Goal: Task Accomplishment & Management: Manage account settings

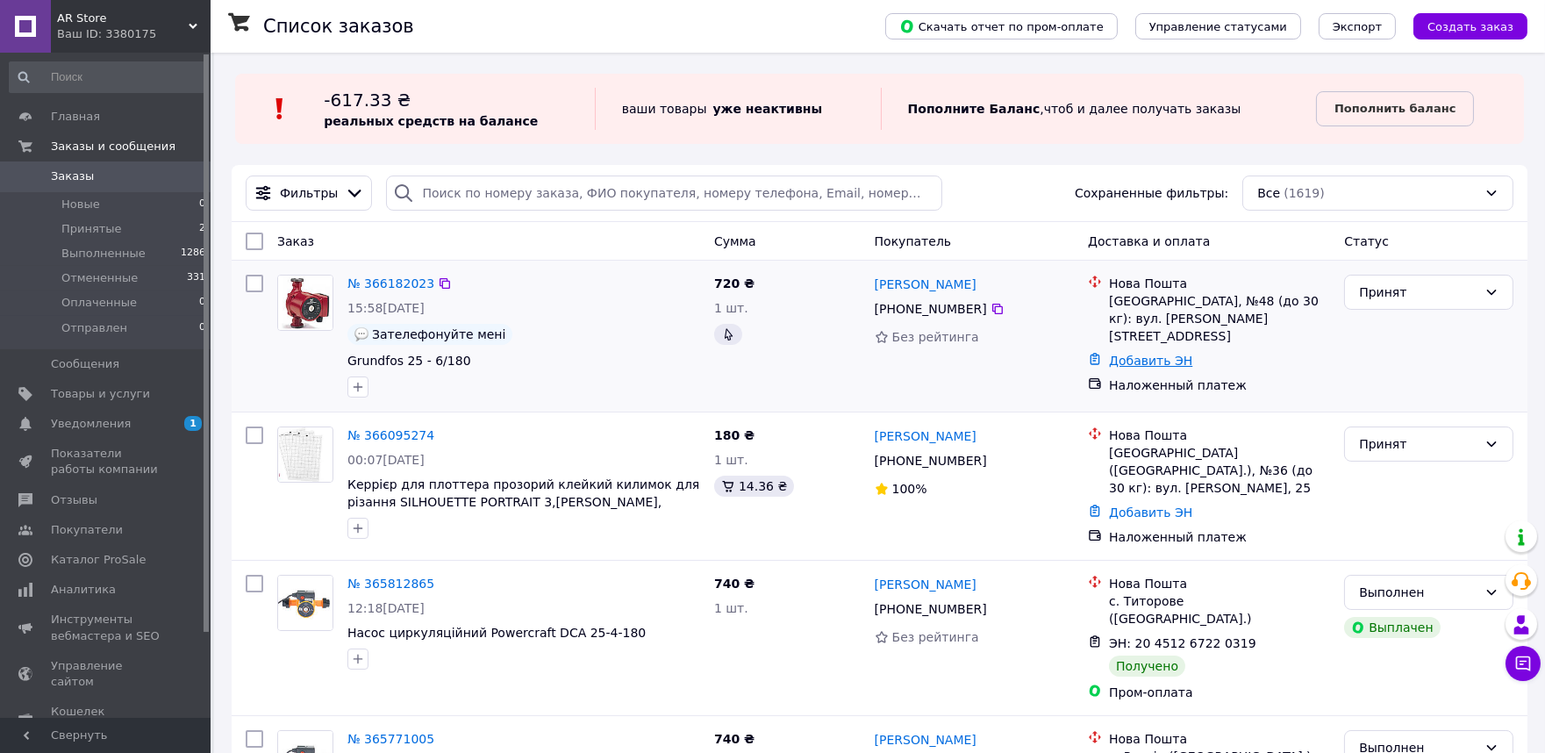
click at [1156, 354] on link "Добавить ЭН" at bounding box center [1150, 361] width 83 height 14
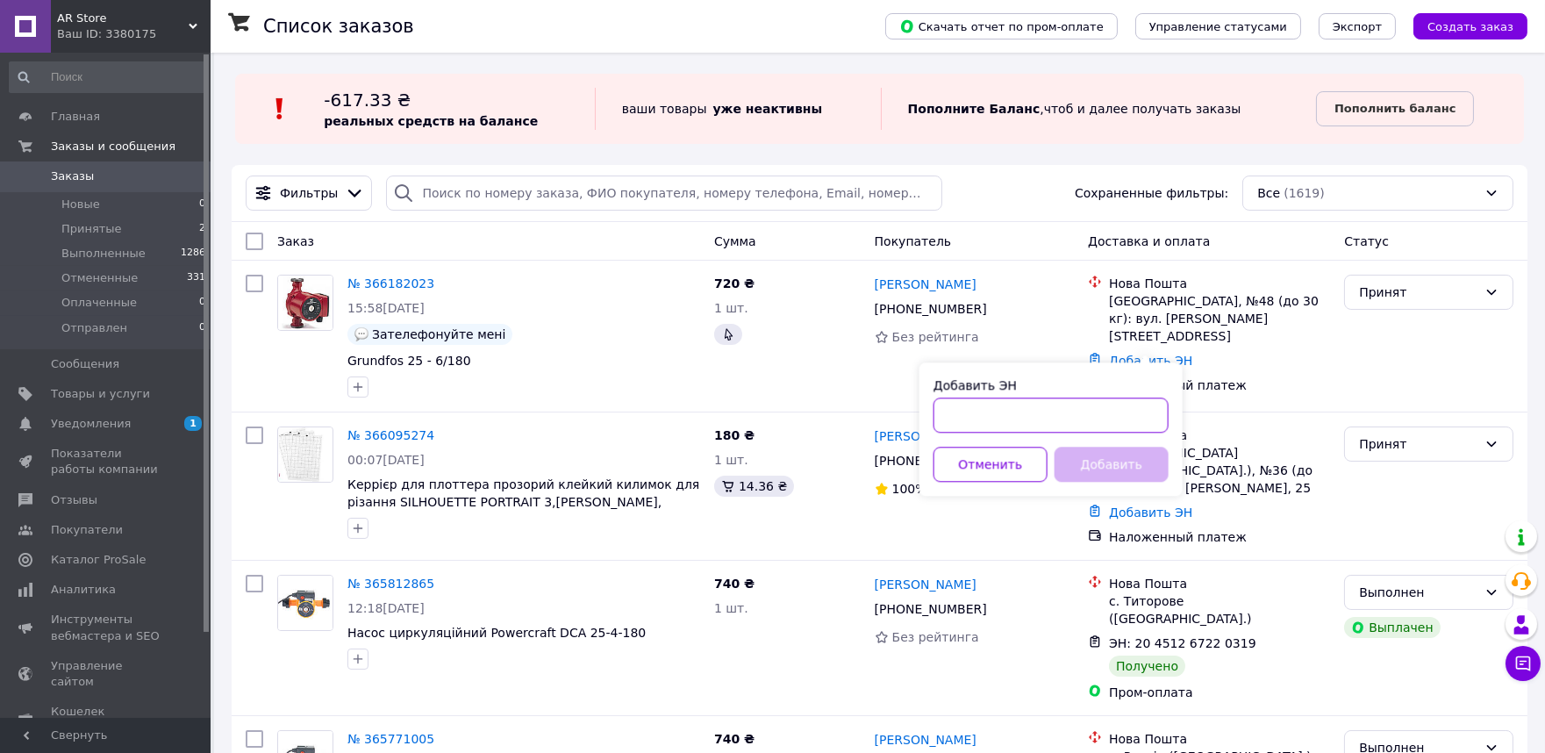
click at [1012, 404] on input "Добавить ЭН" at bounding box center [1050, 414] width 235 height 35
click at [1055, 326] on div "Без рейтинга" at bounding box center [975, 337] width 200 height 25
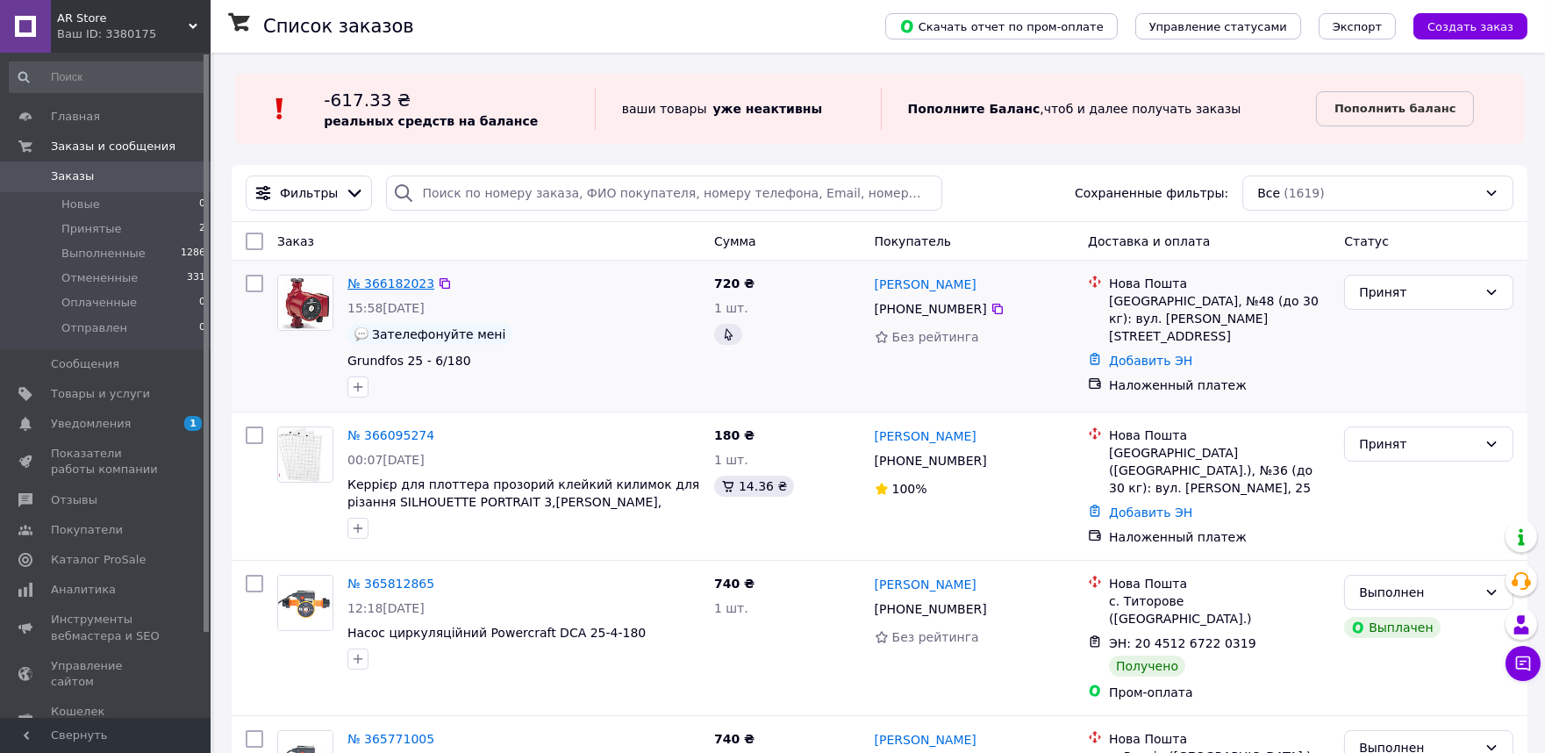
click at [396, 282] on link "№ 366182023" at bounding box center [390, 283] width 87 height 14
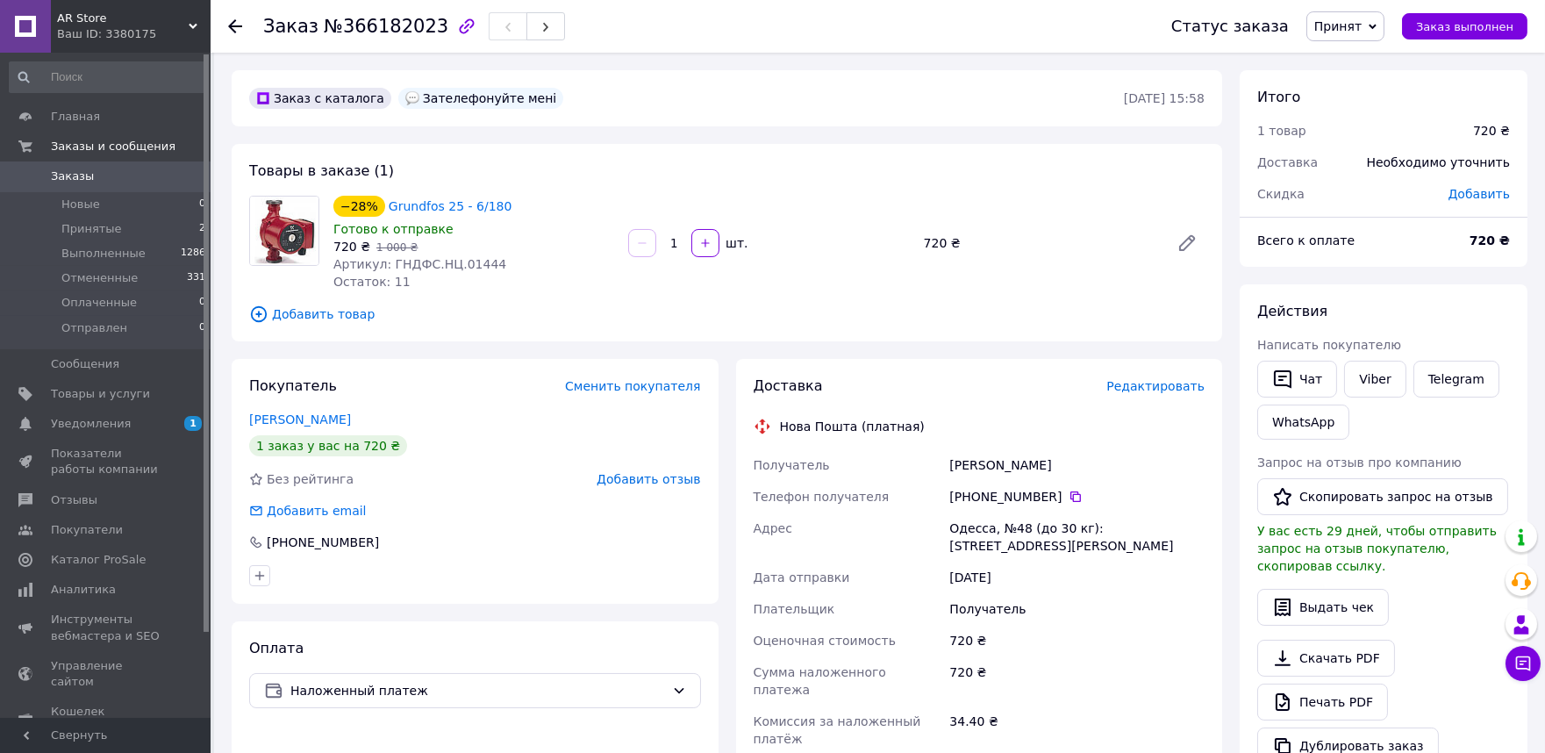
scroll to position [292, 0]
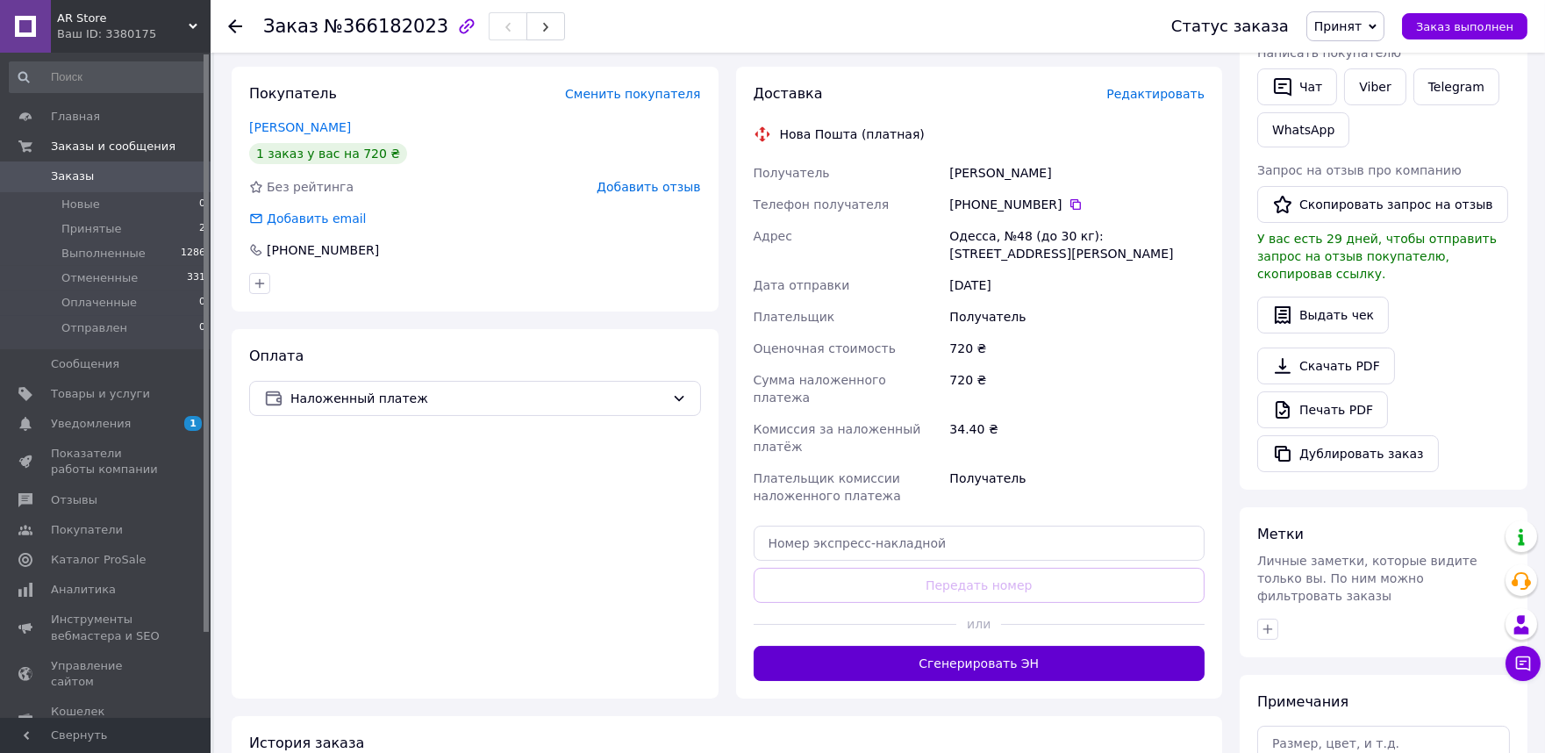
click at [886, 647] on button "Сгенерировать ЭН" at bounding box center [980, 663] width 452 height 35
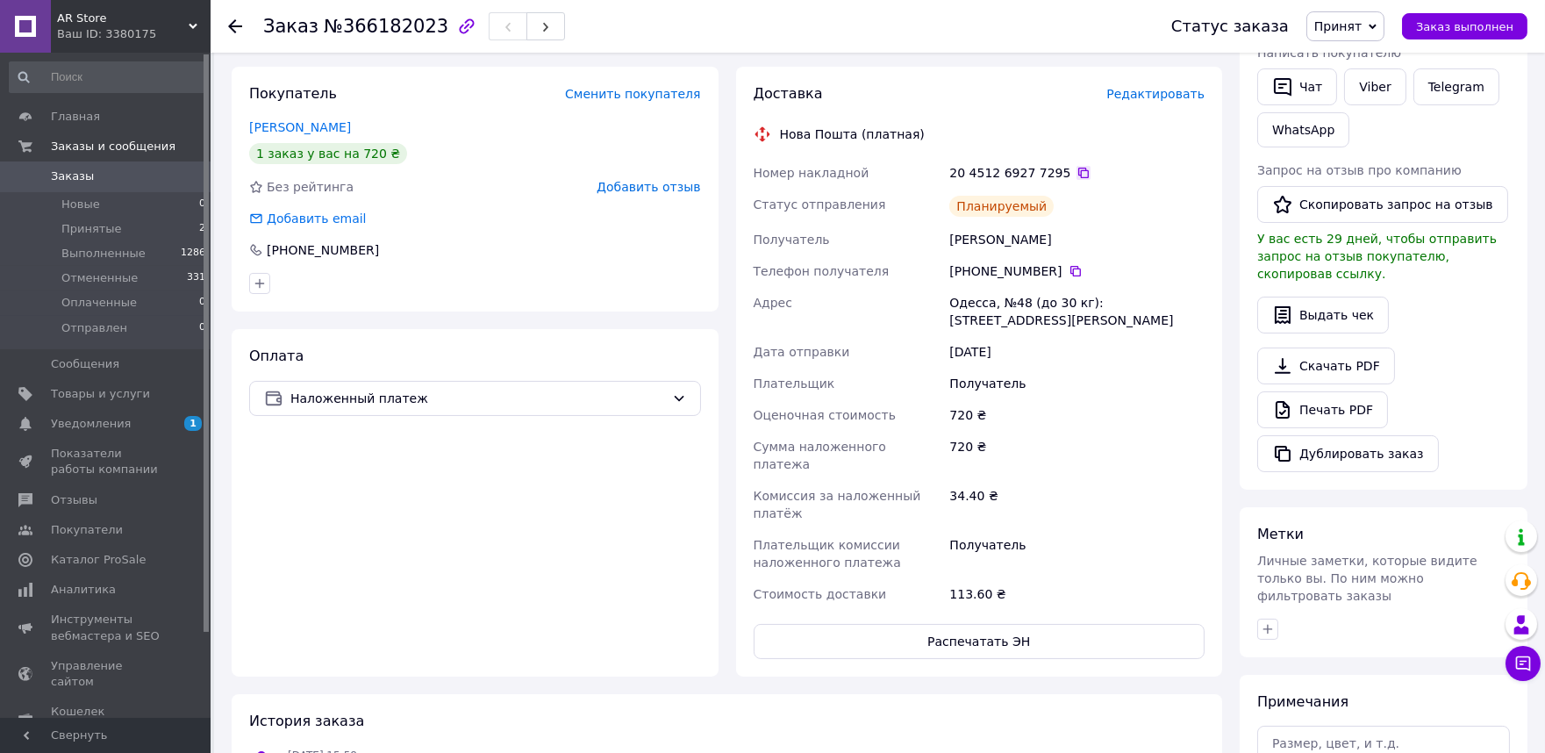
click at [1076, 167] on icon at bounding box center [1083, 173] width 14 height 14
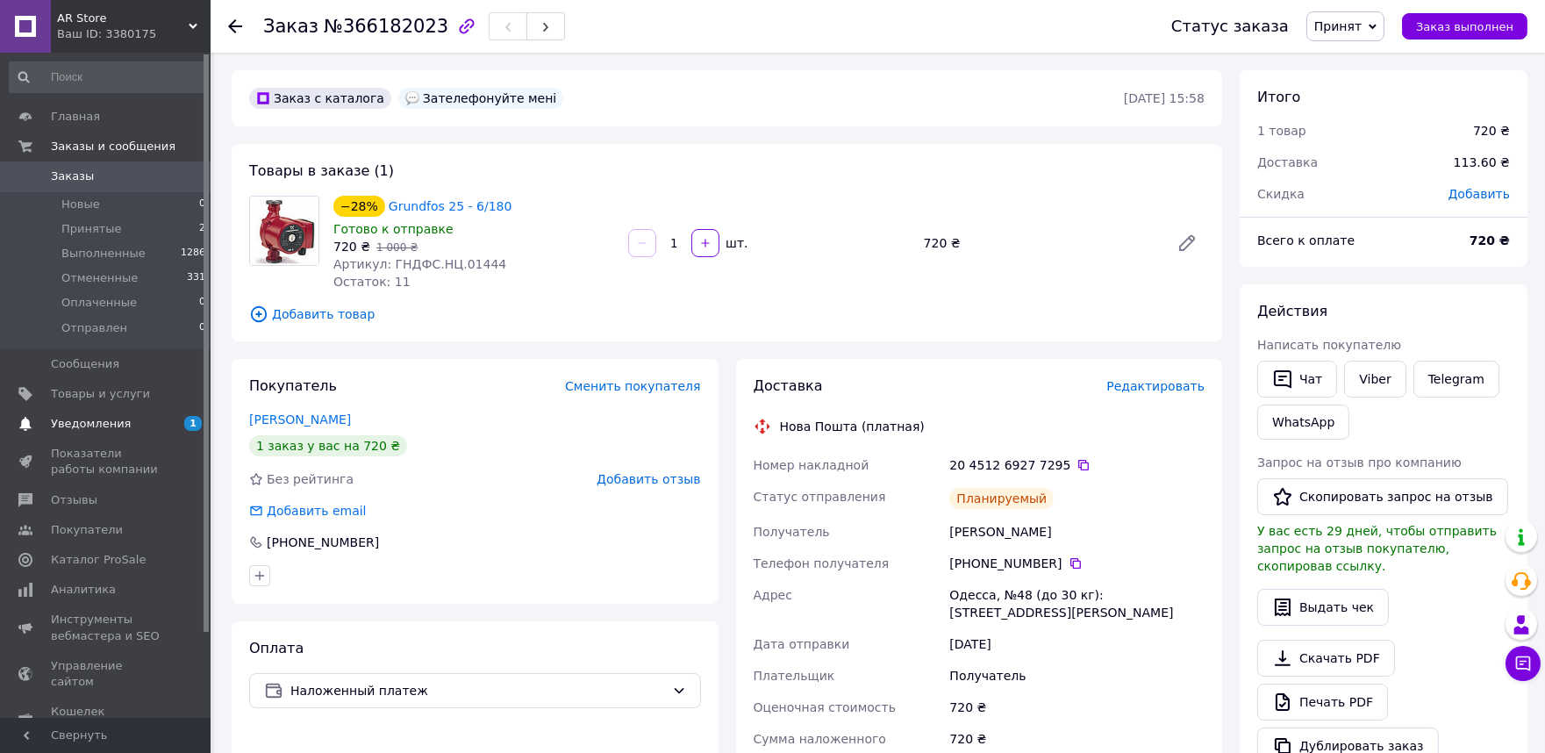
click at [159, 433] on link "Уведомления 1 0" at bounding box center [108, 424] width 216 height 30
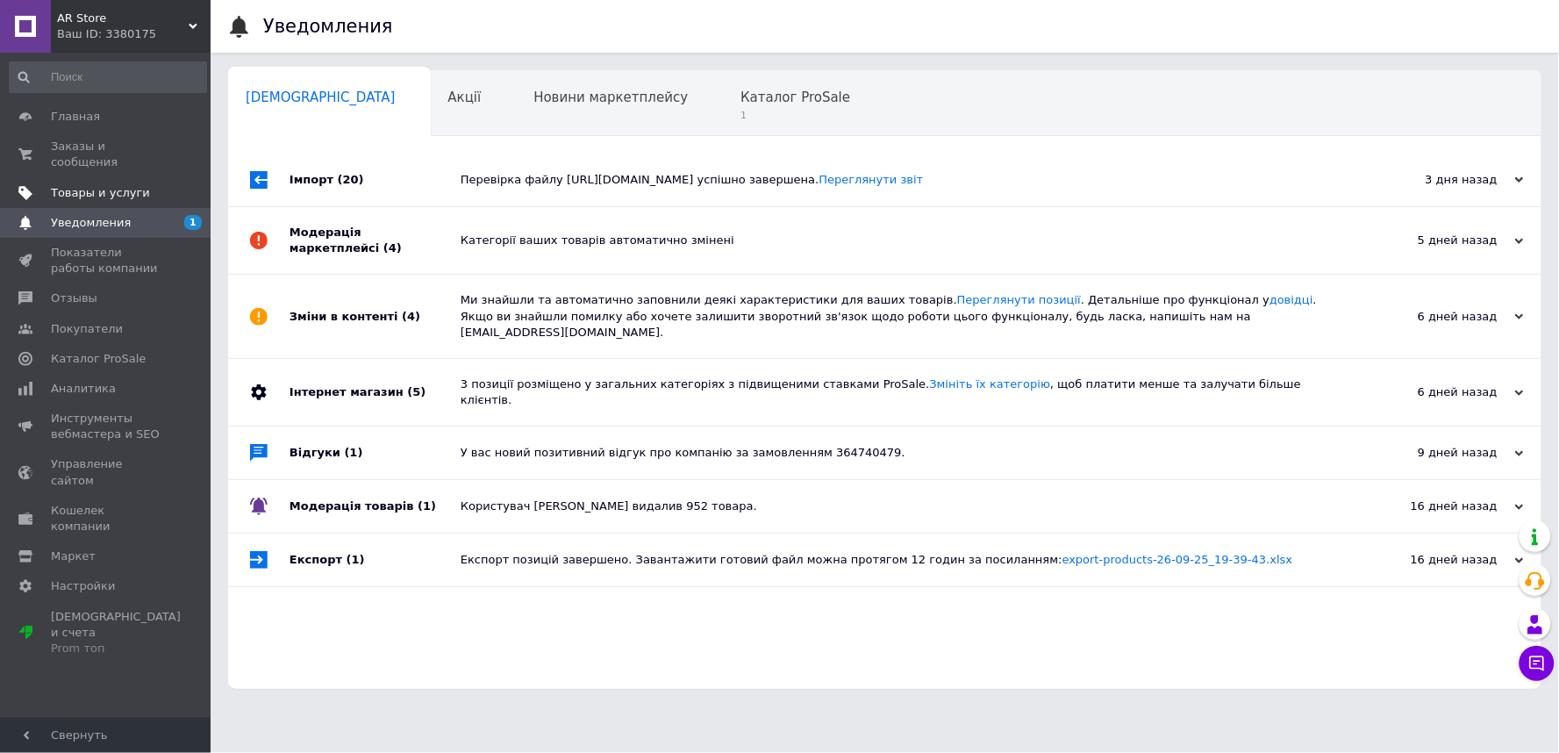
click at [117, 185] on span "Товары и услуги" at bounding box center [100, 193] width 99 height 16
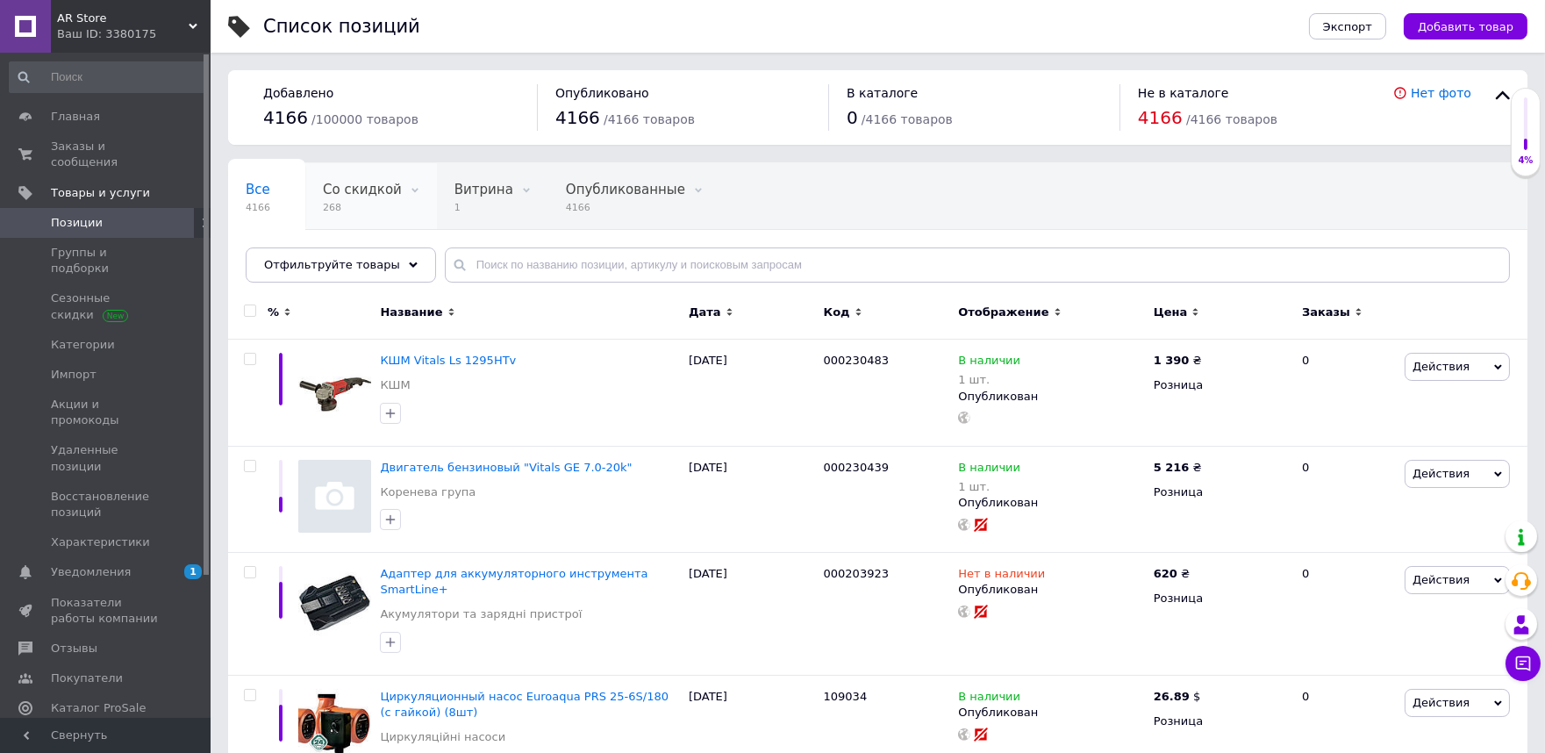
click at [352, 209] on span "268" at bounding box center [362, 207] width 79 height 13
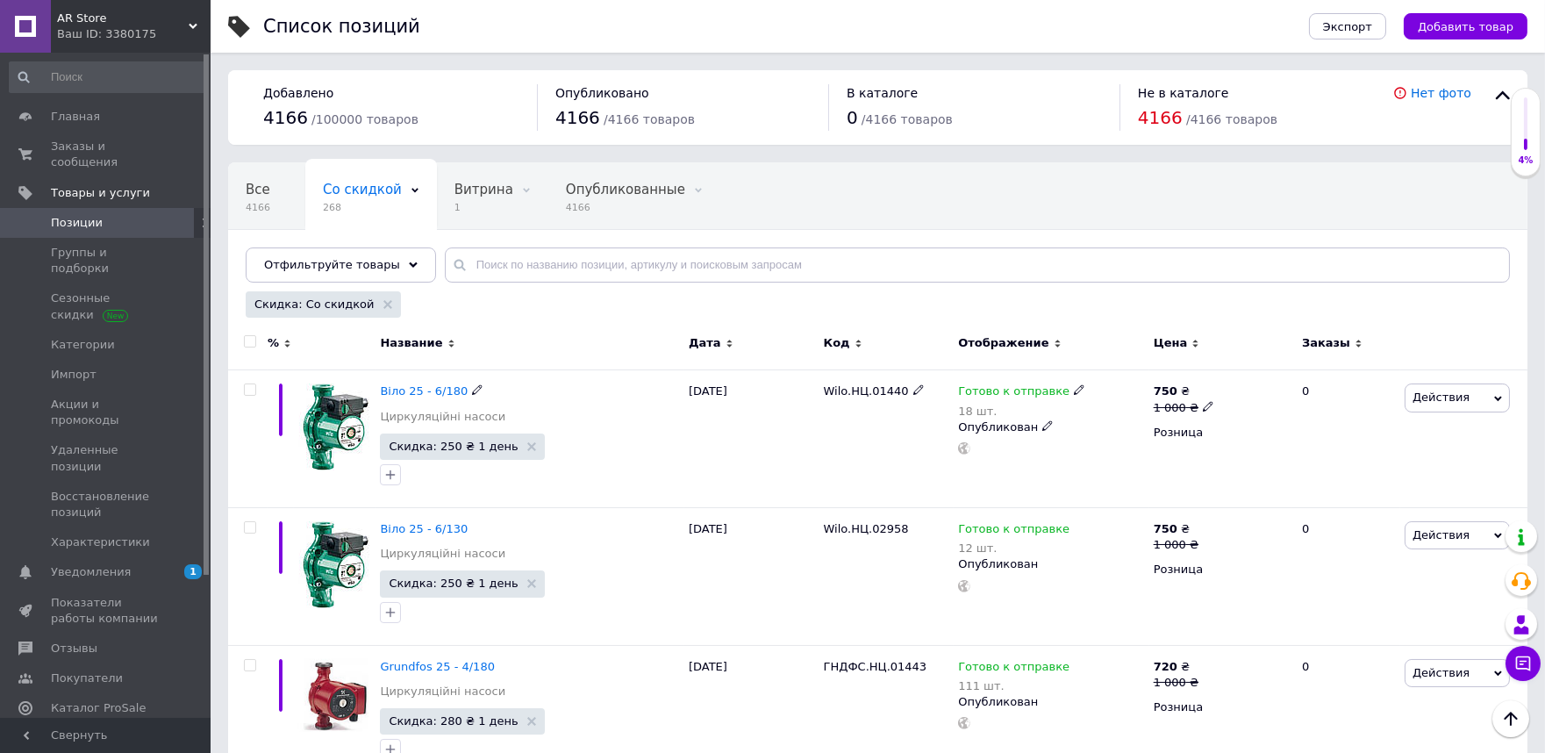
scroll to position [195, 0]
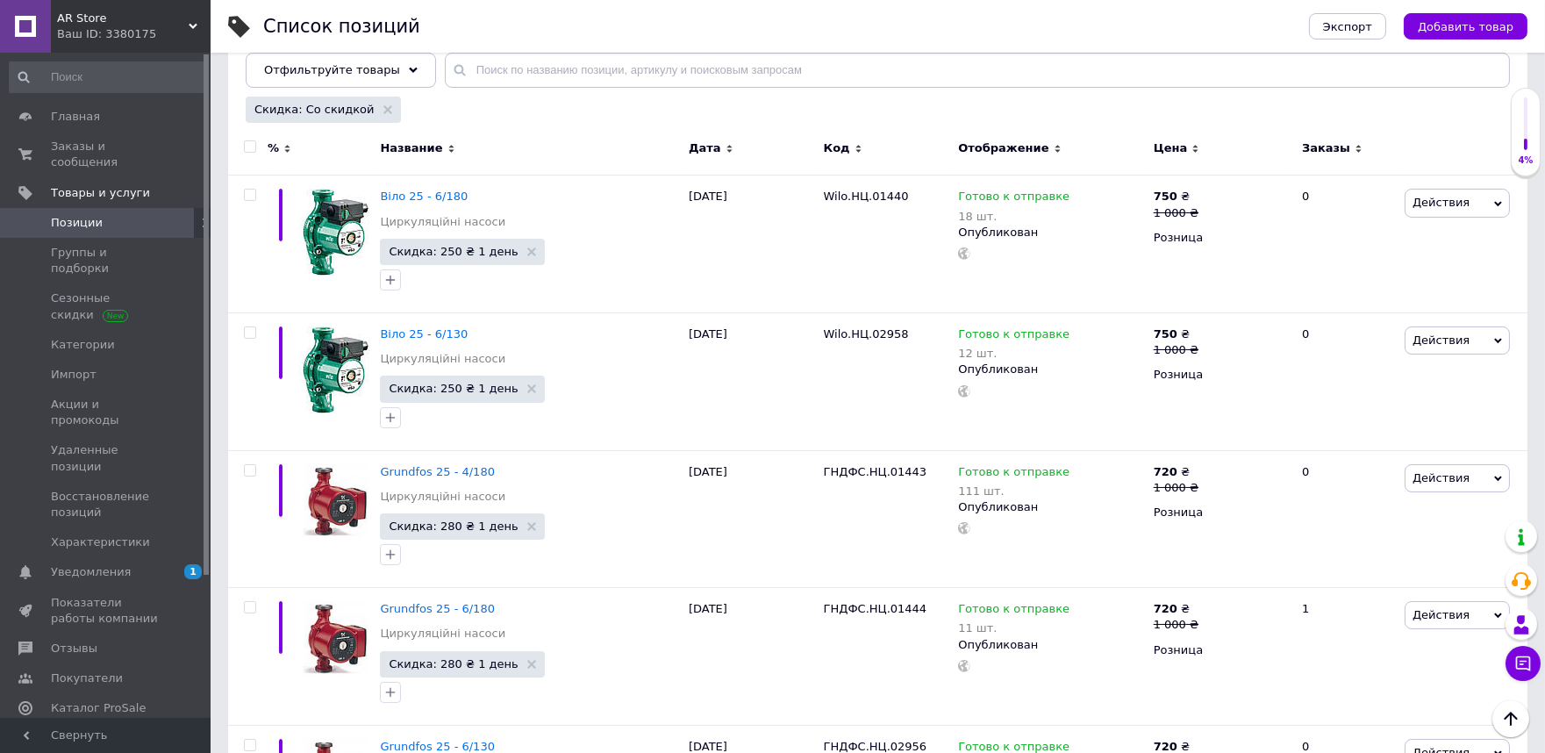
click at [247, 150] on input "checkbox" at bounding box center [249, 146] width 11 height 11
checkbox input "true"
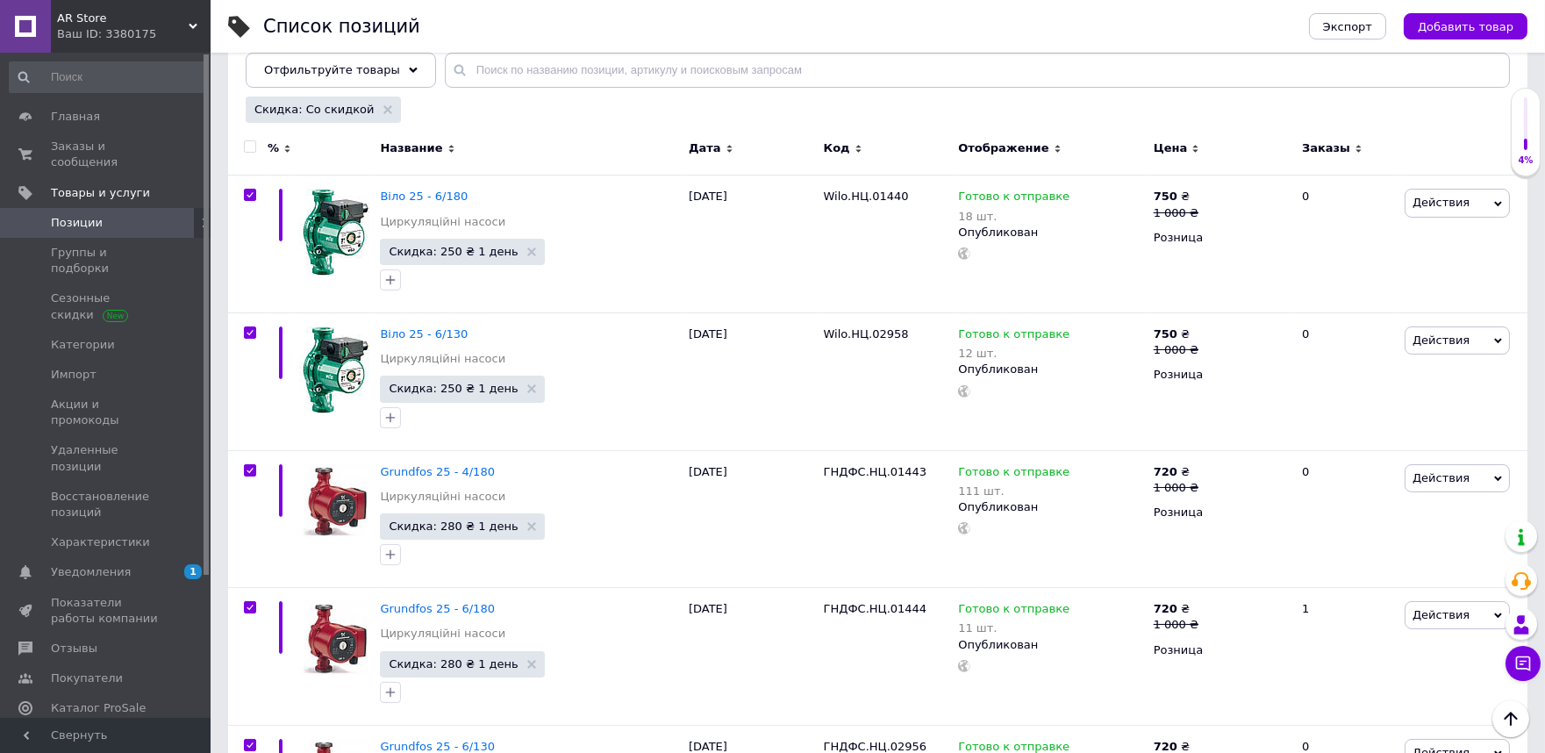
checkbox input "true"
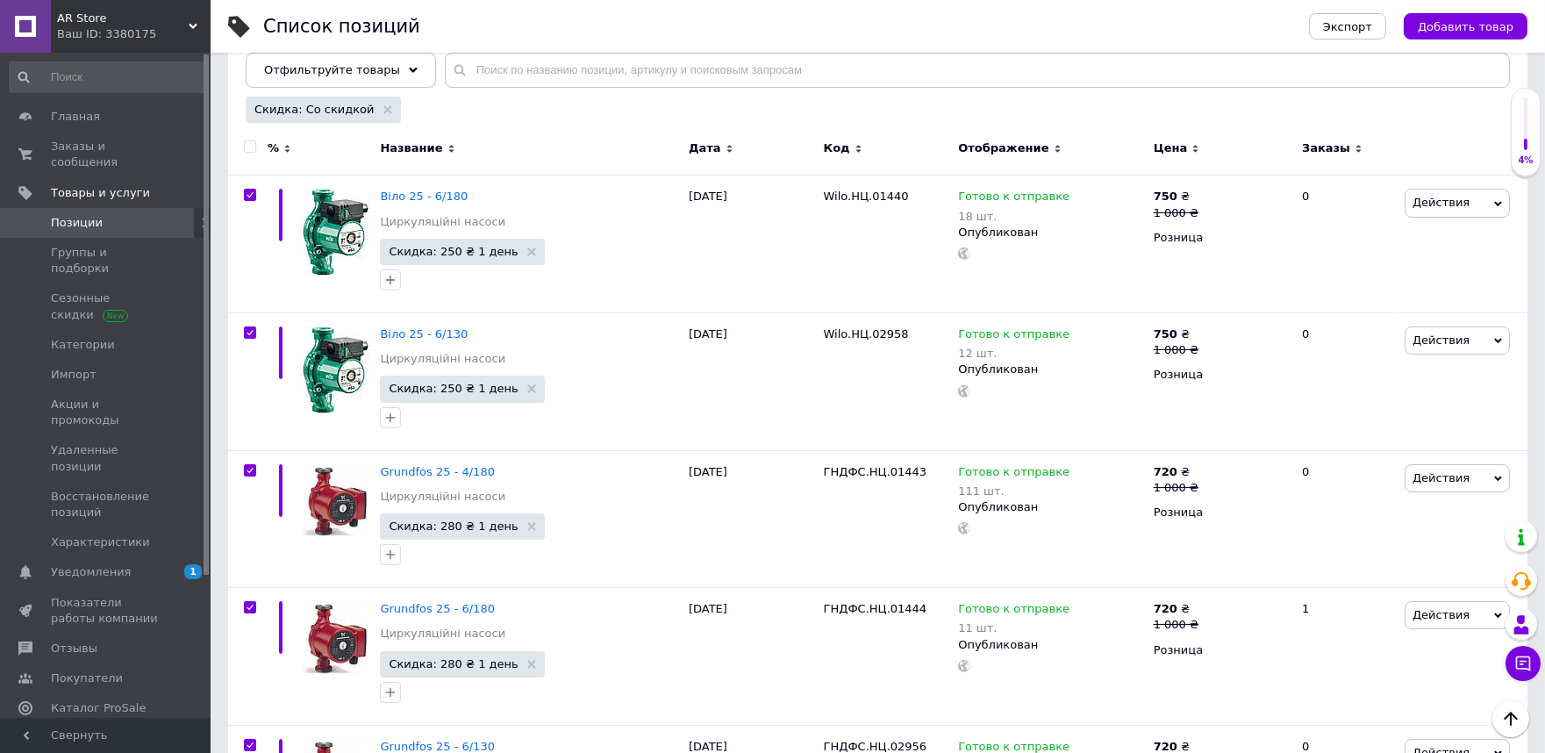
checkbox input "true"
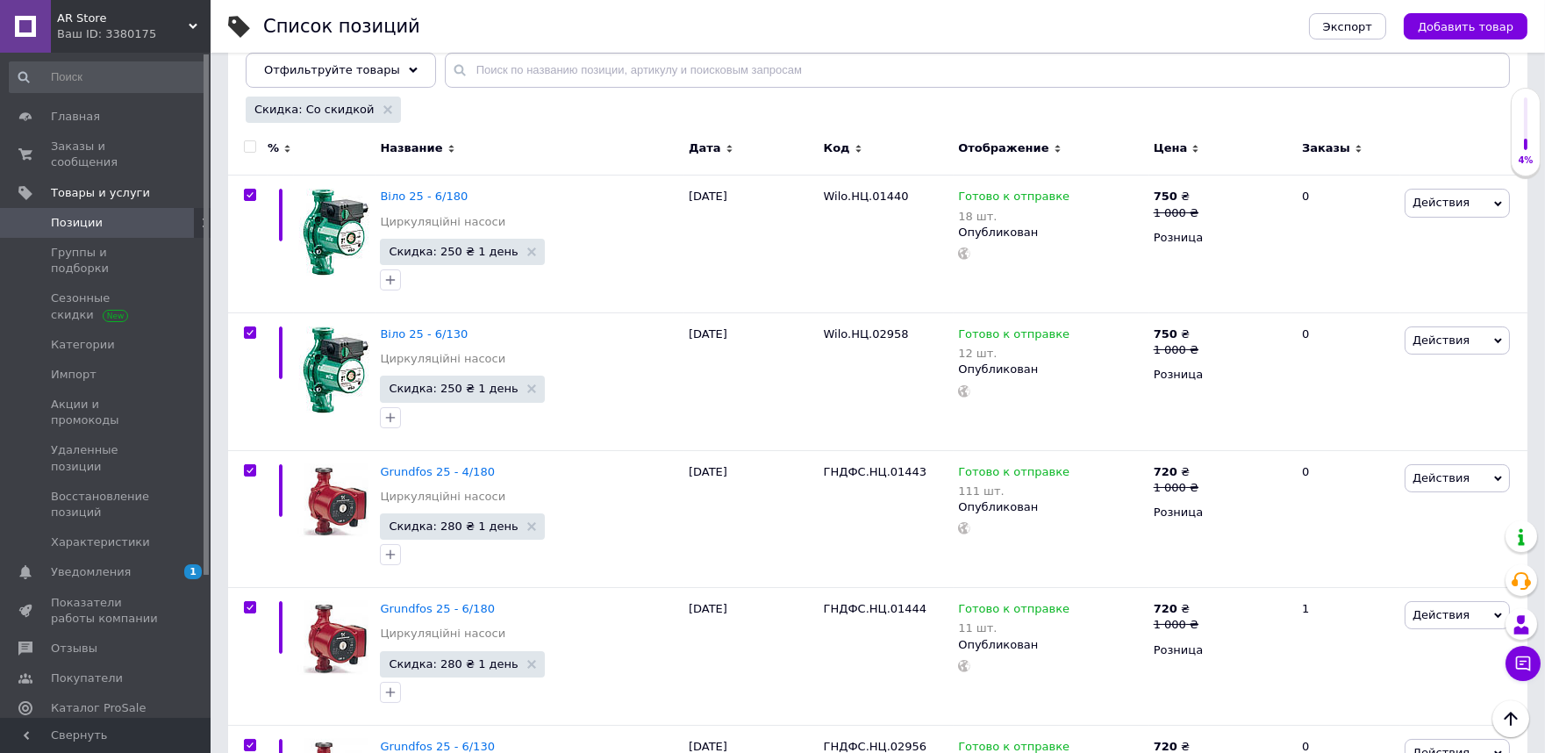
checkbox input "true"
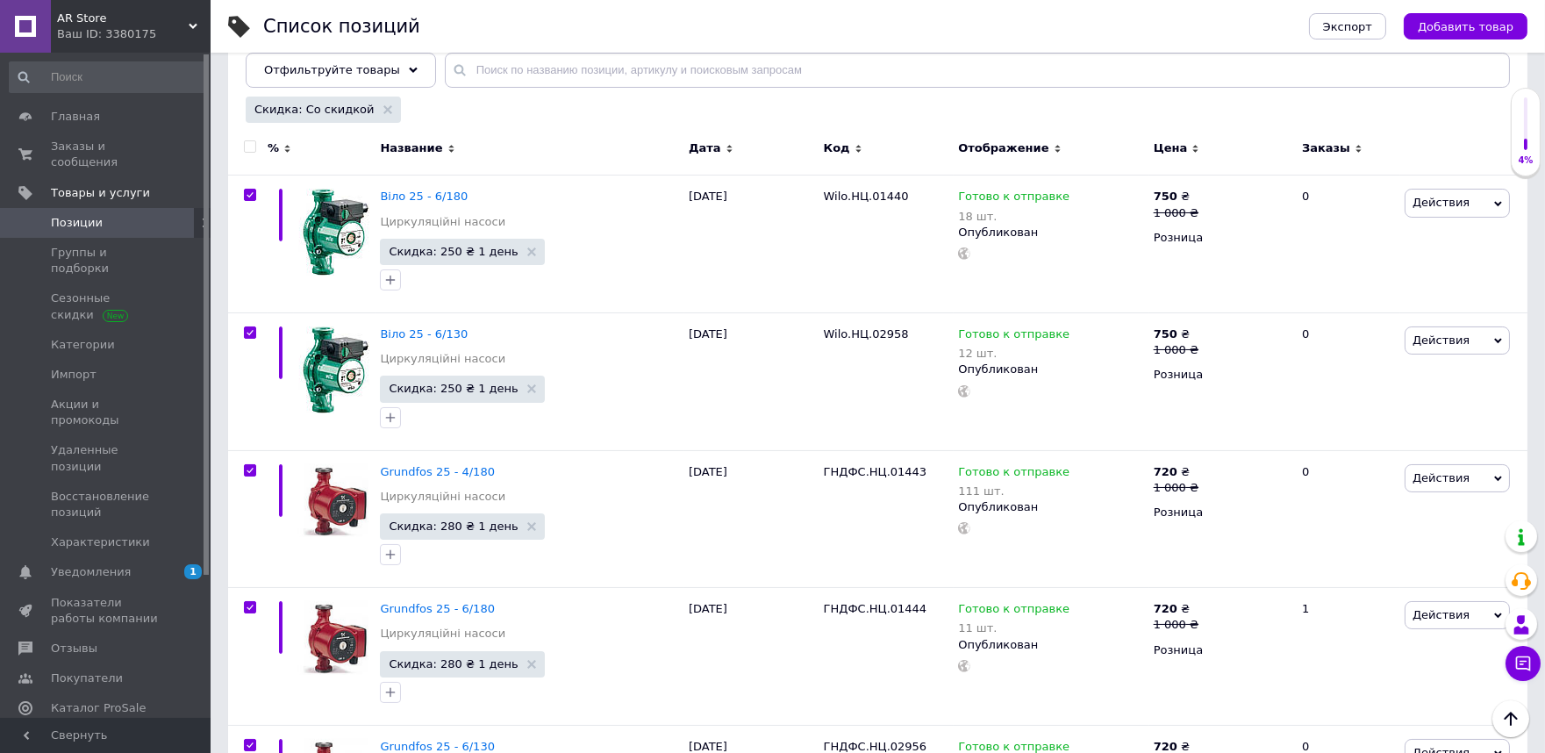
checkbox input "true"
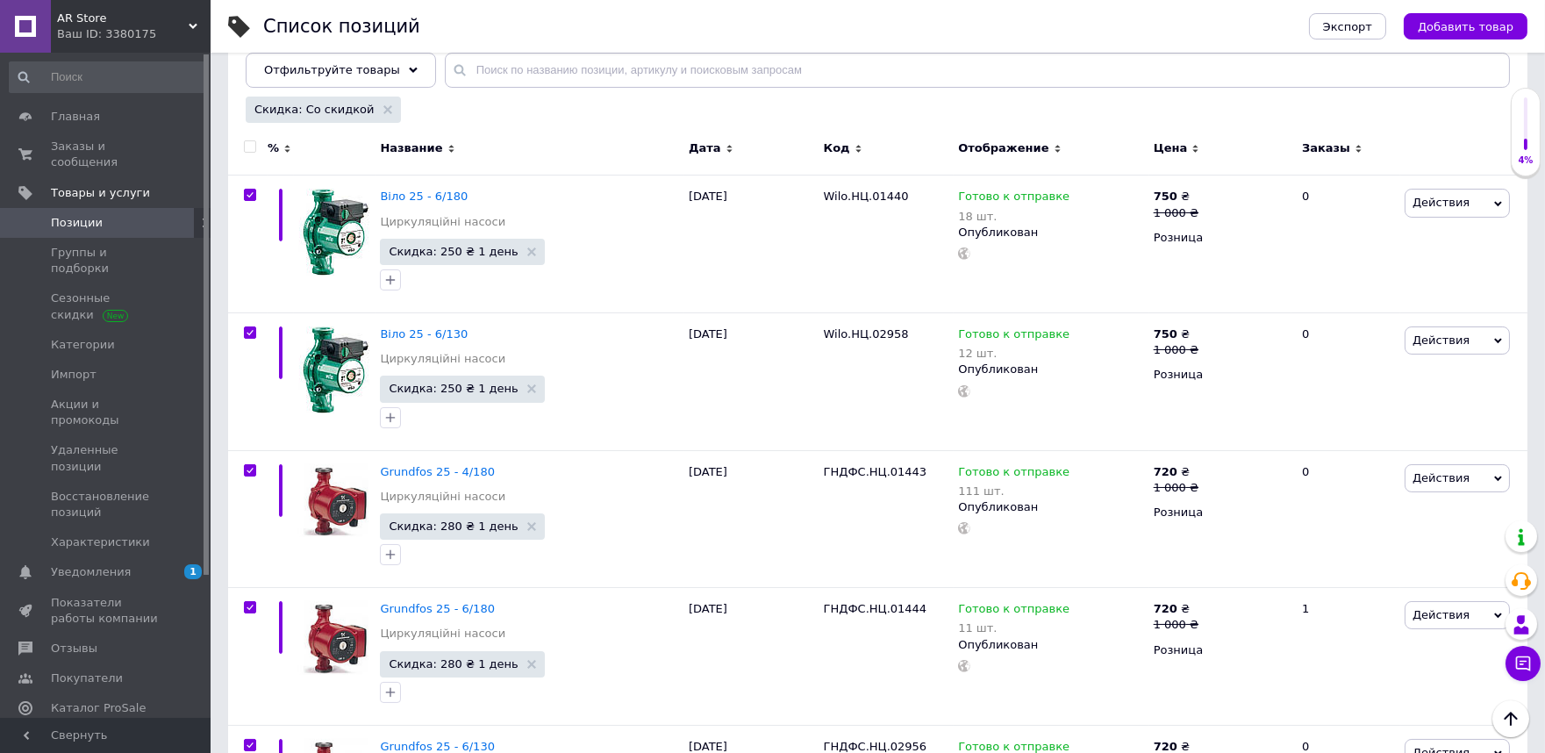
checkbox input "true"
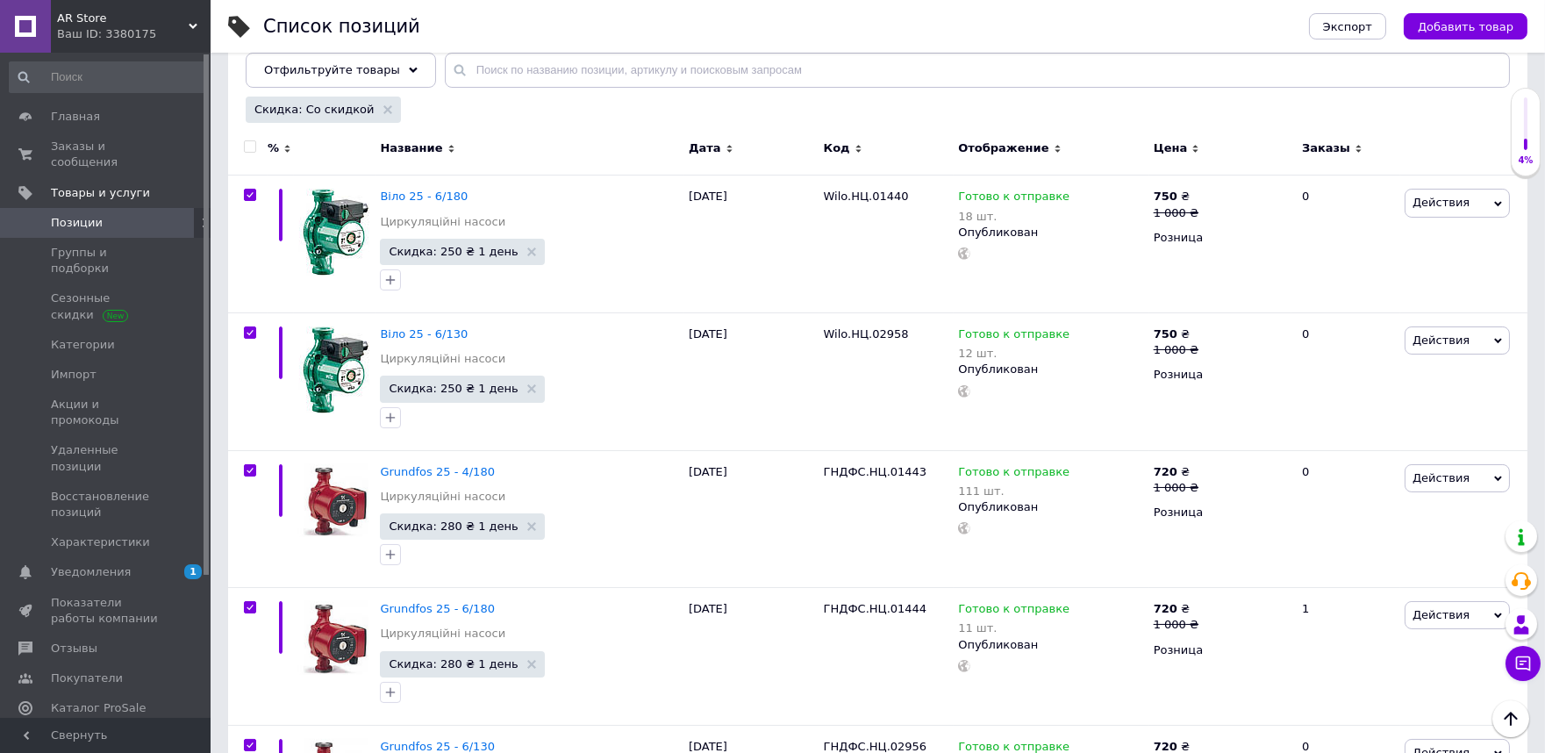
checkbox input "true"
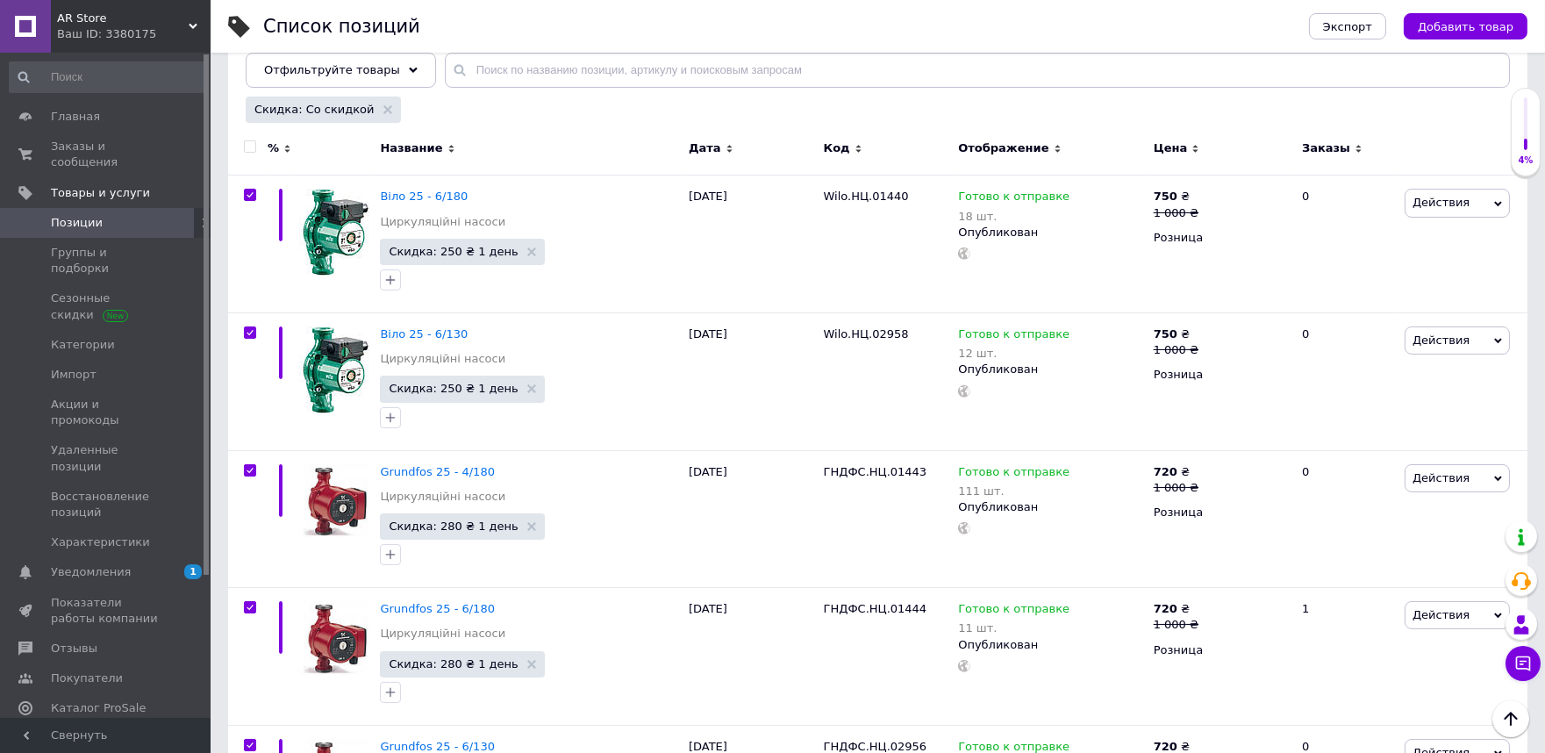
checkbox input "true"
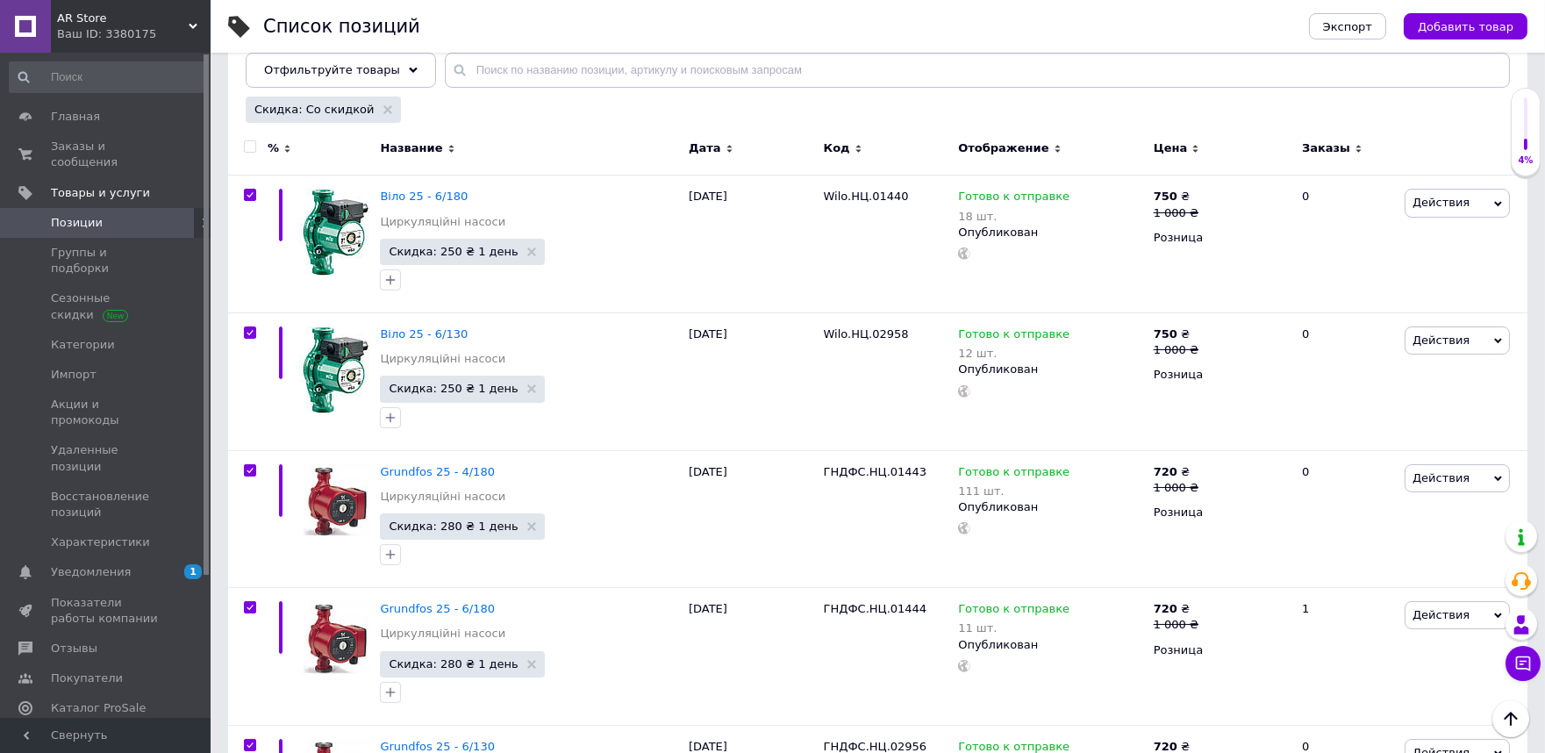
checkbox input "true"
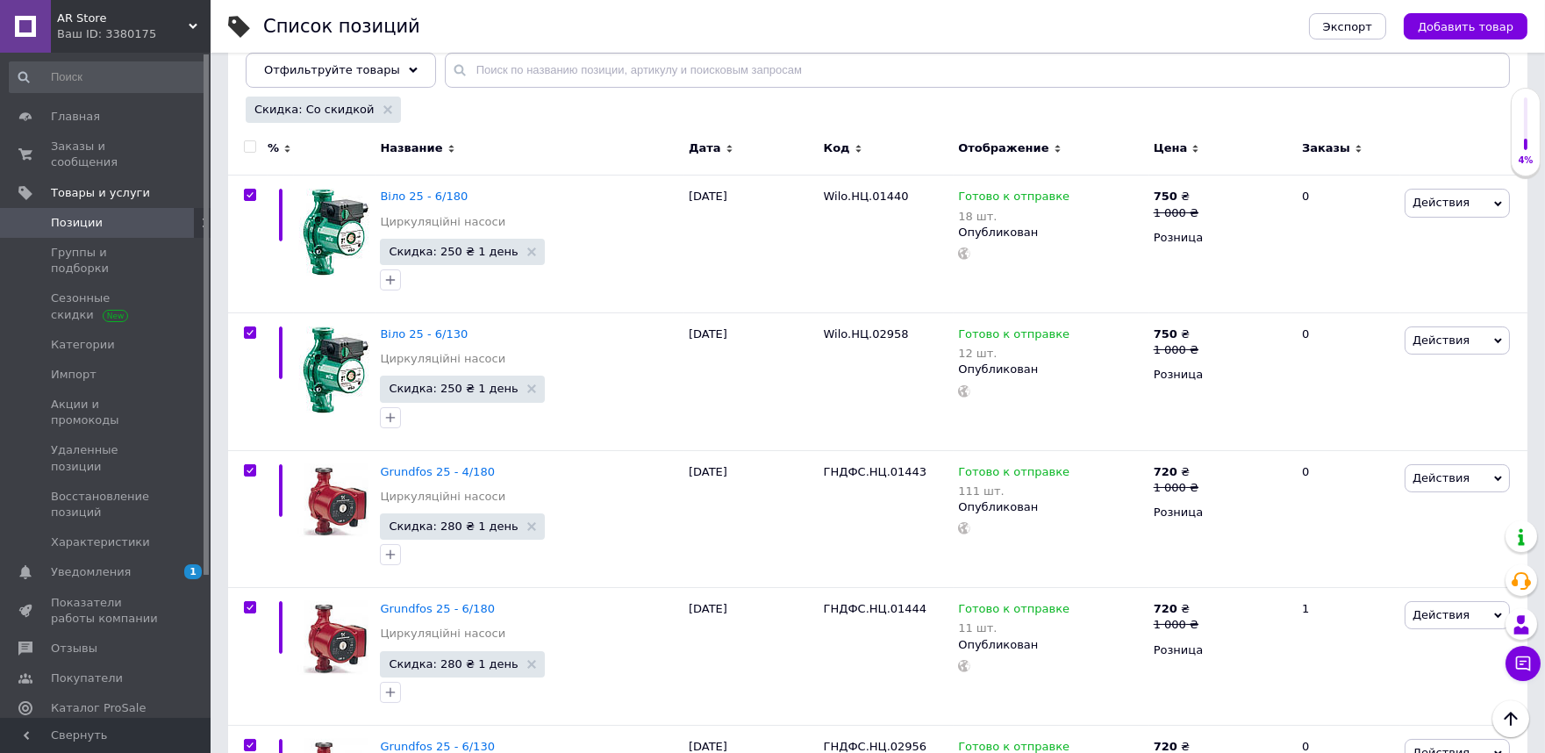
checkbox input "true"
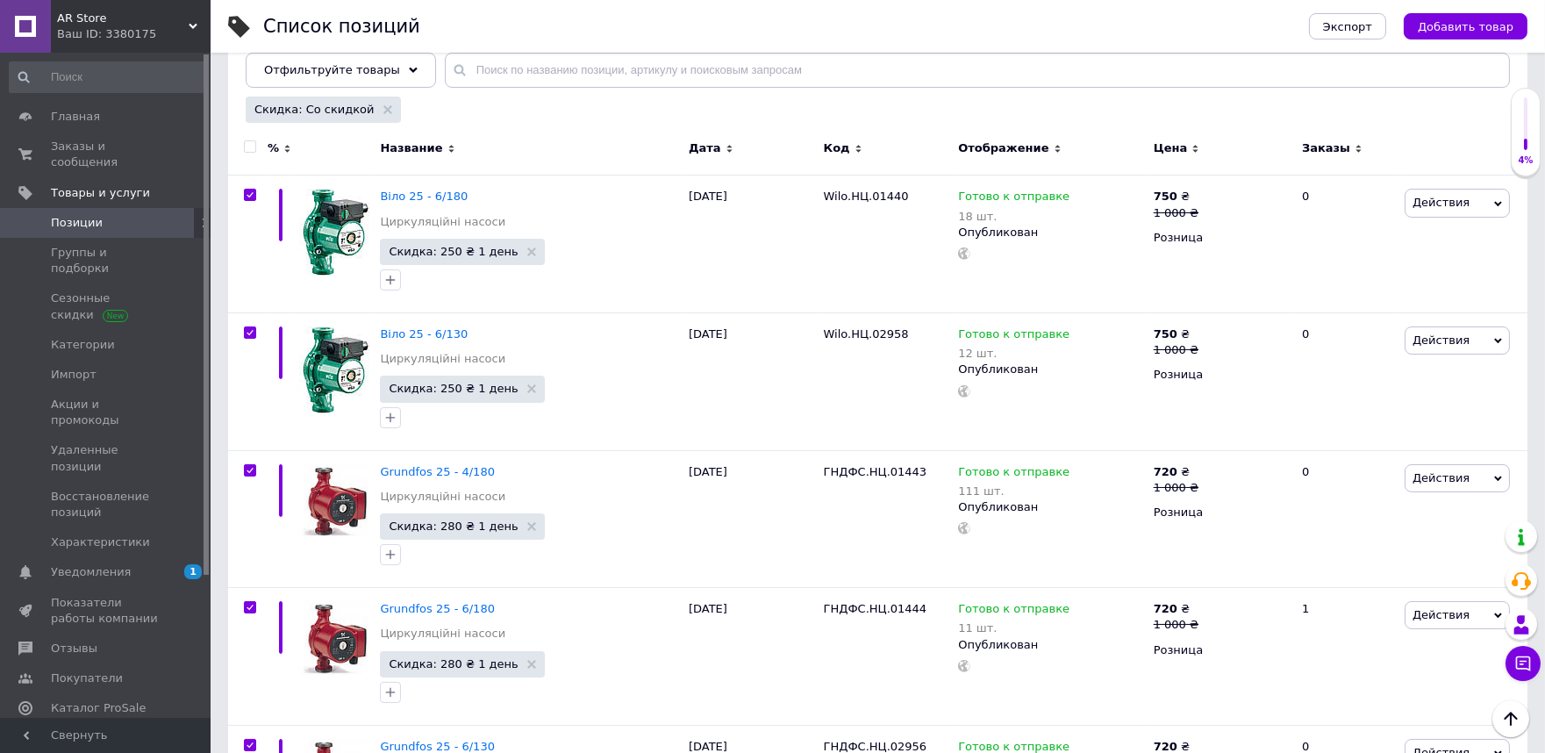
checkbox input "true"
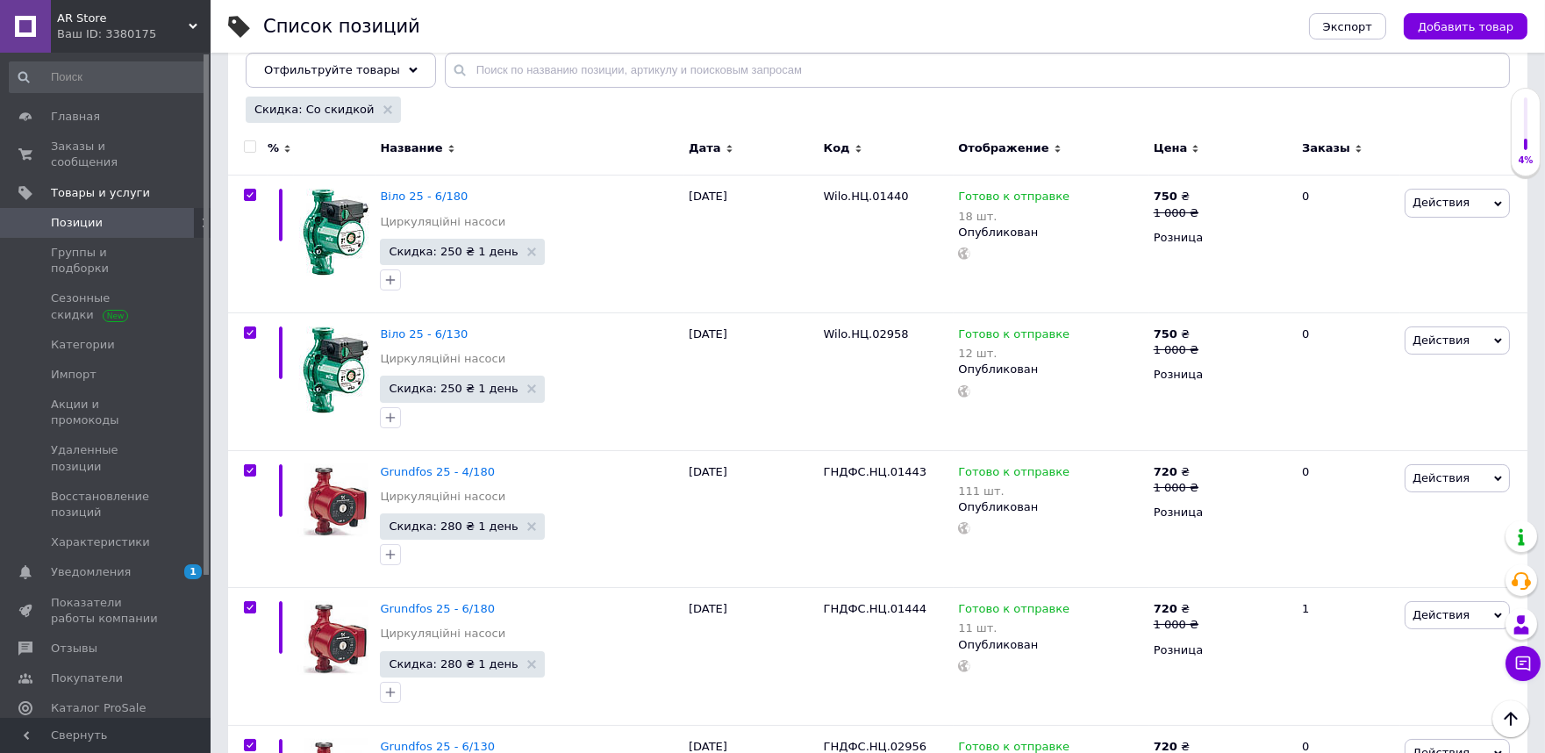
checkbox input "true"
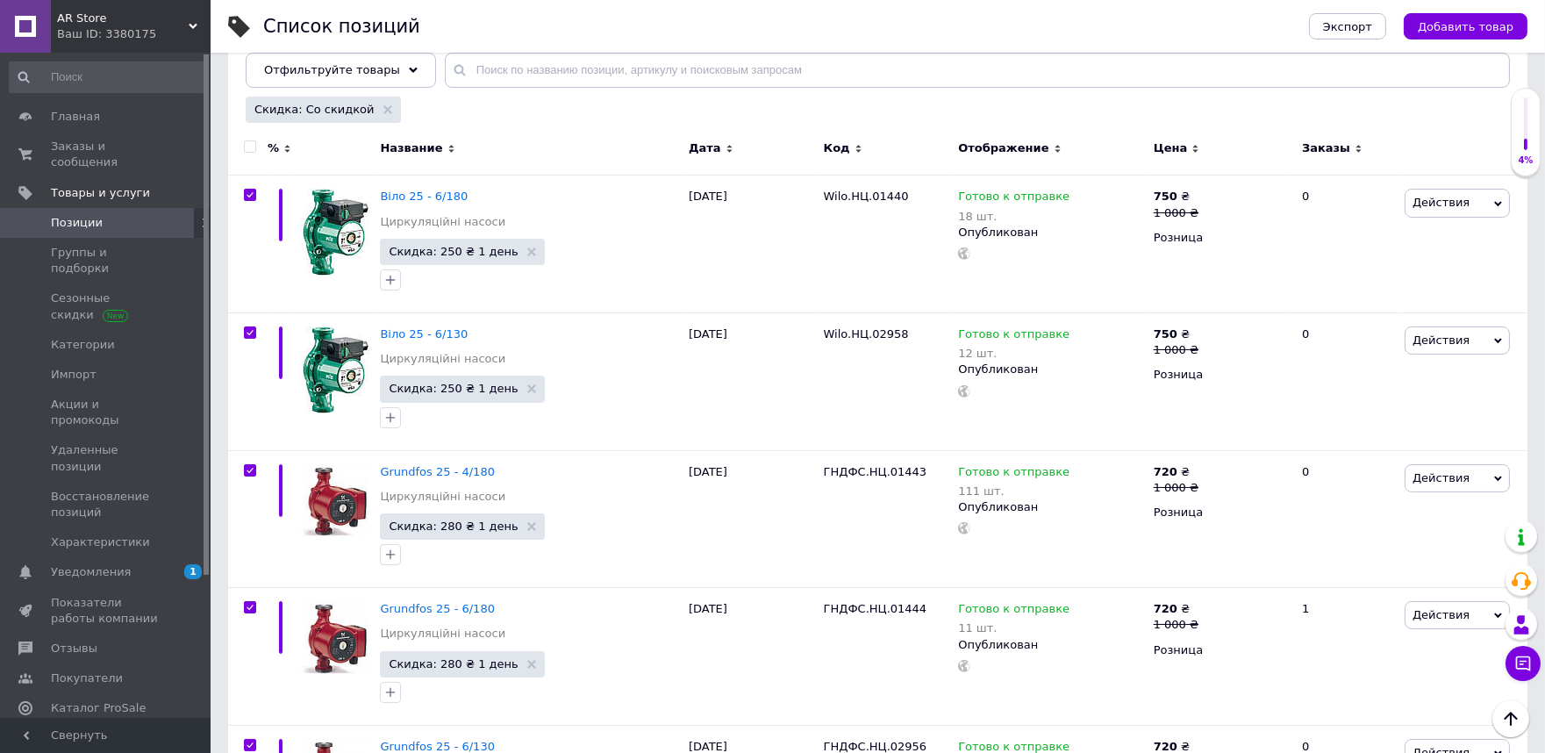
checkbox input "true"
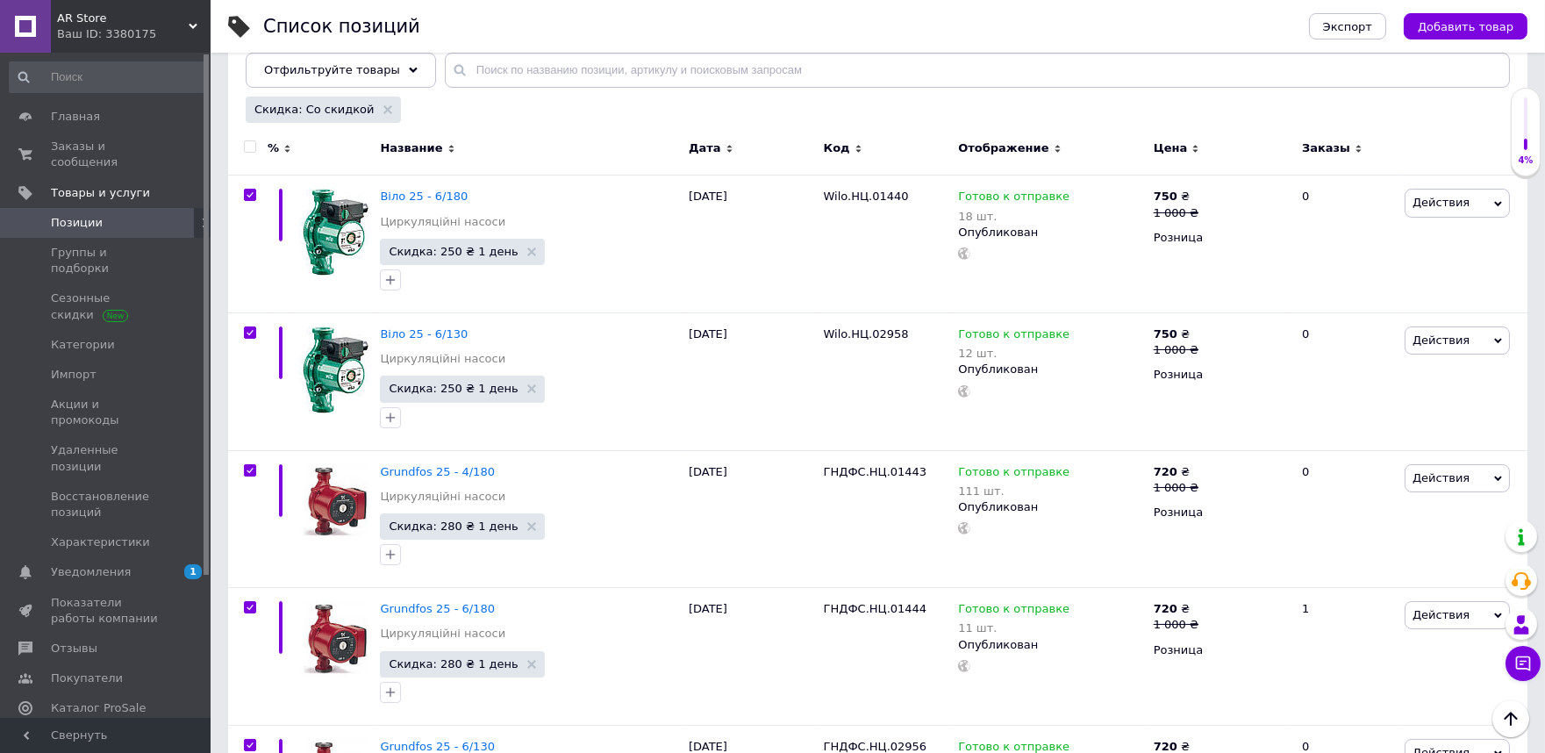
checkbox input "true"
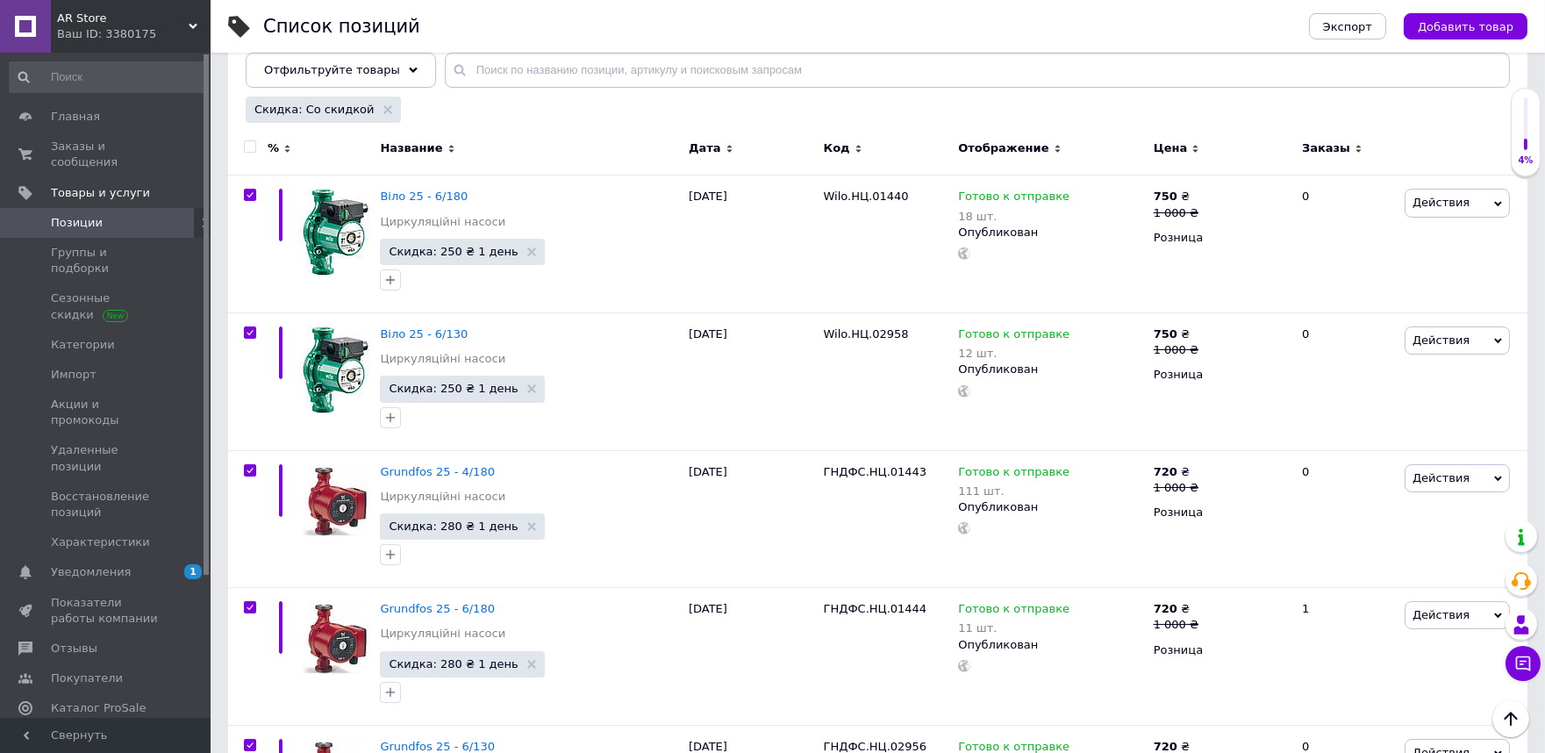
checkbox input "true"
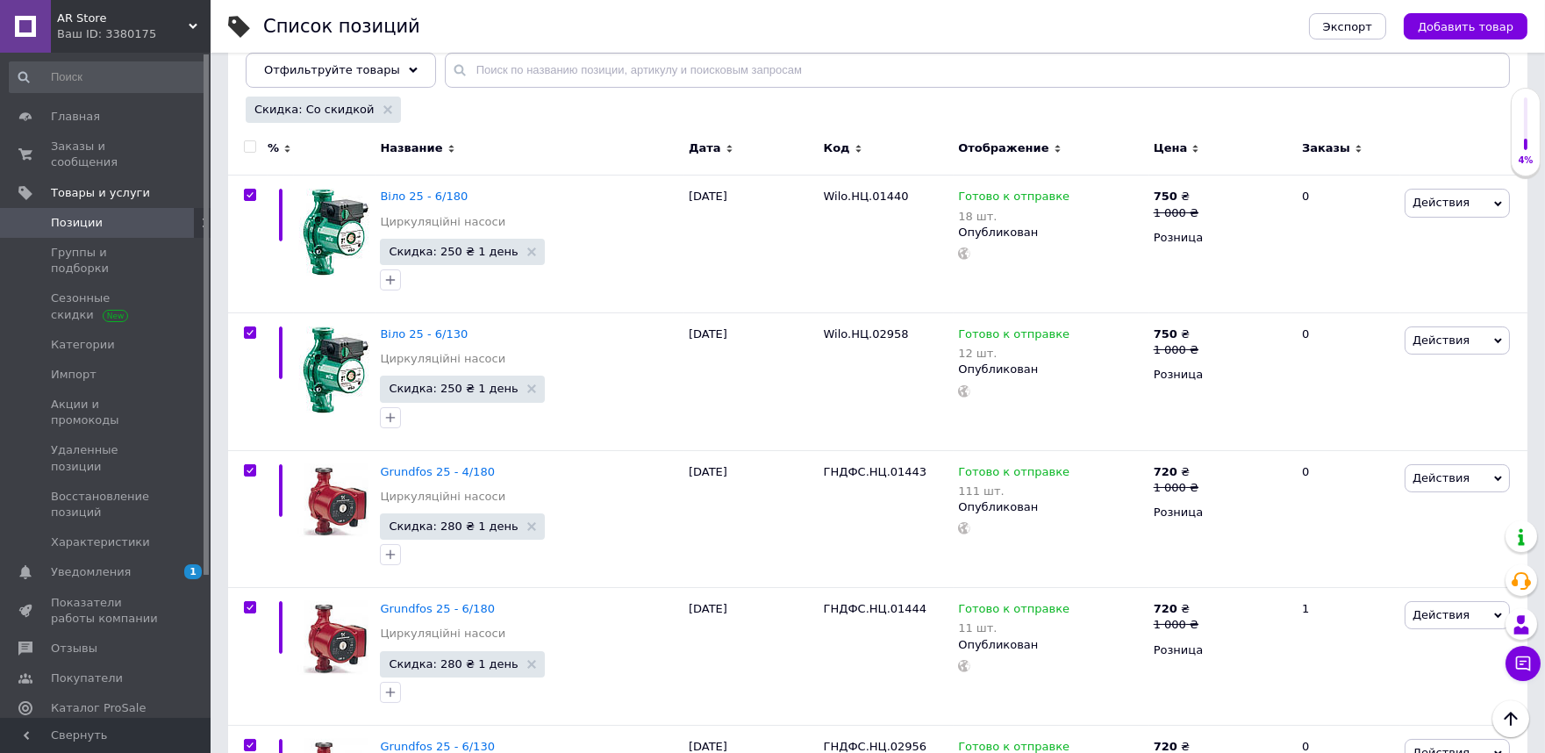
checkbox input "true"
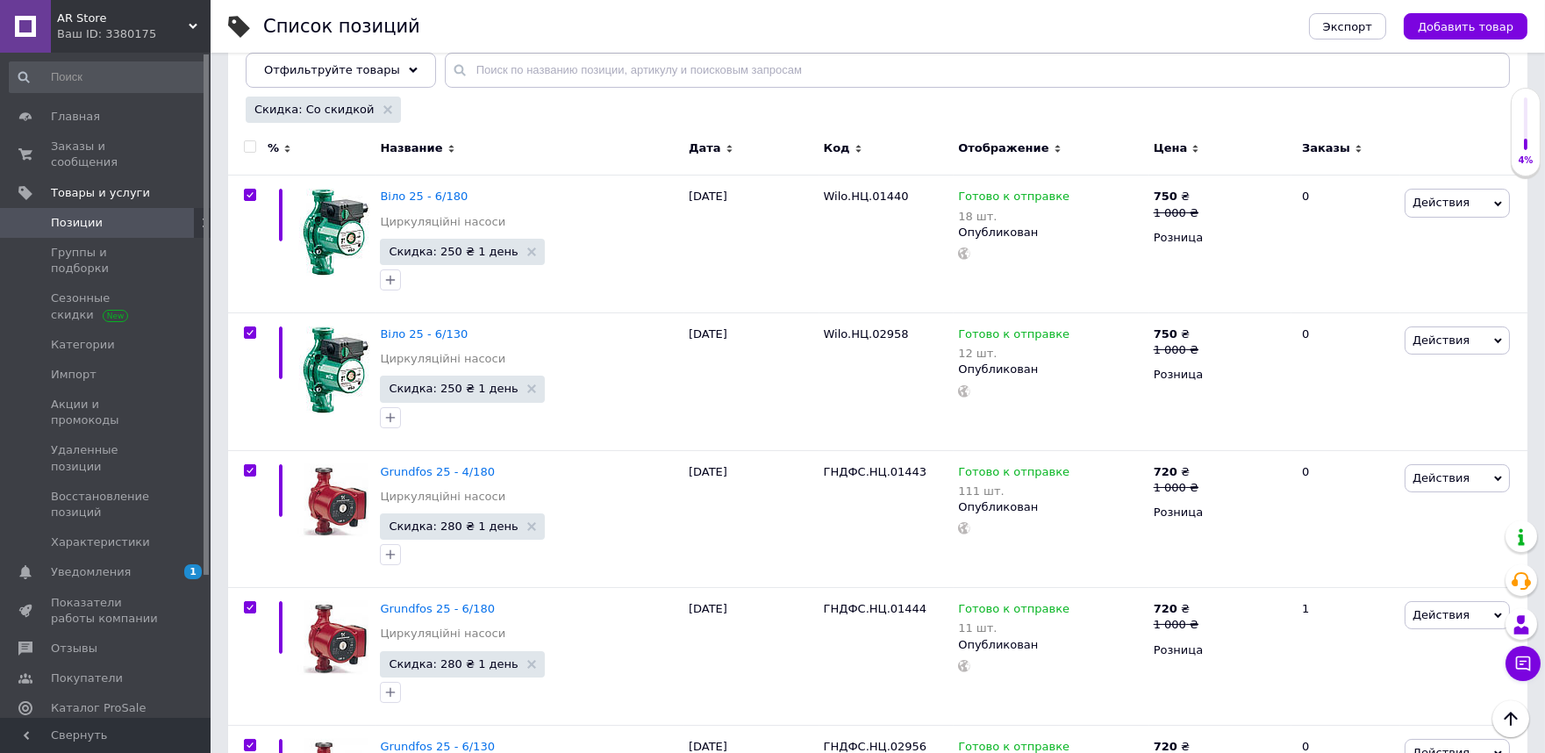
checkbox input "true"
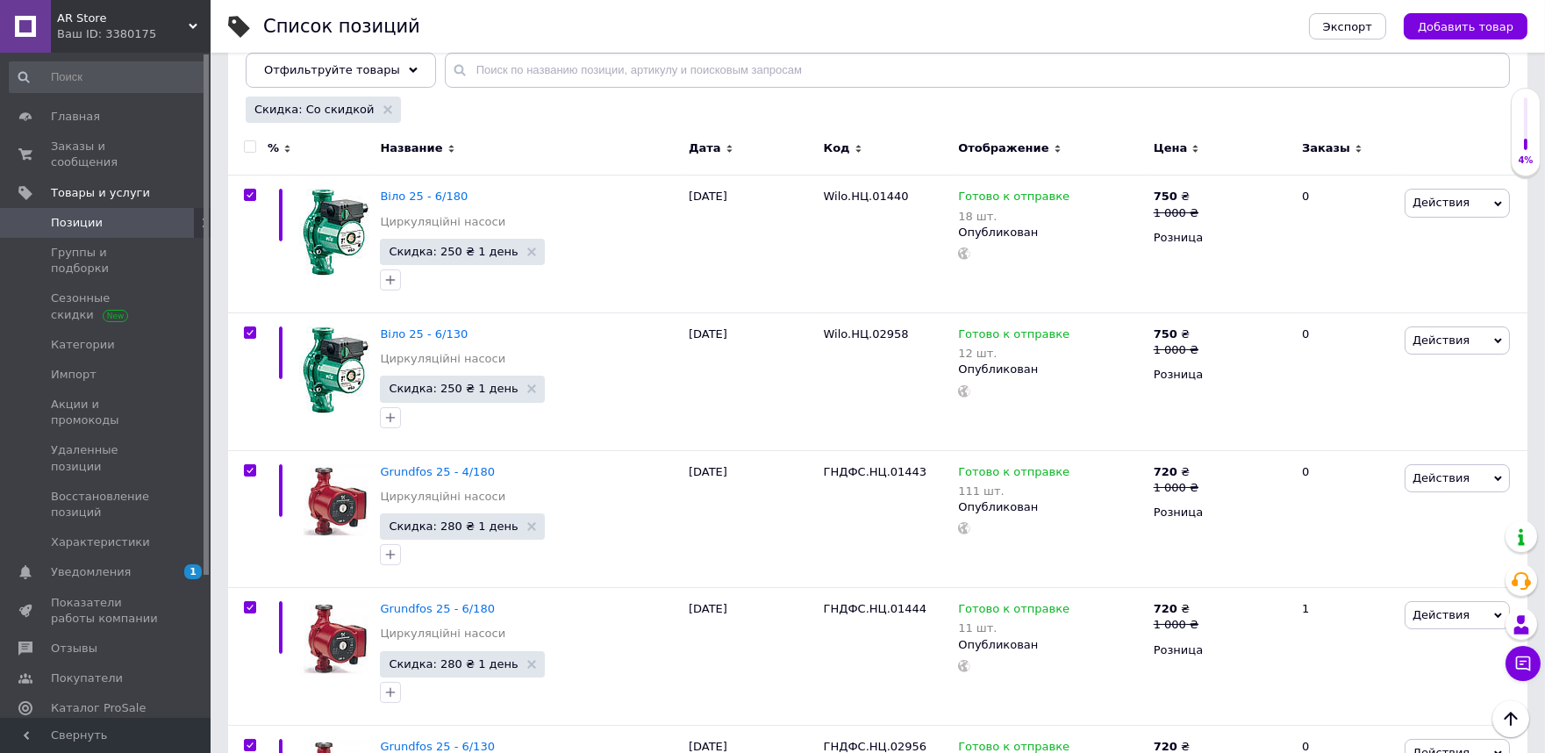
checkbox input "true"
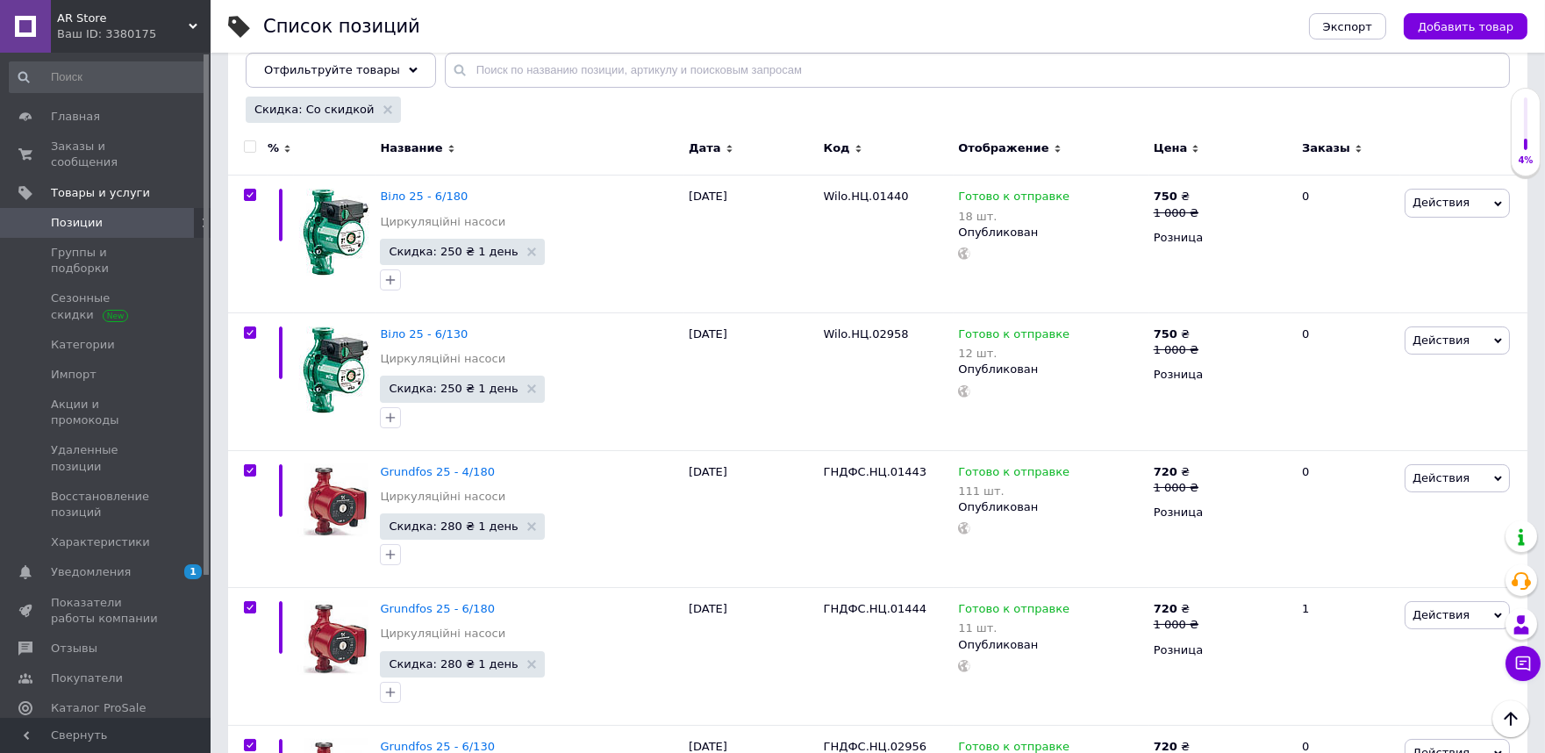
checkbox input "true"
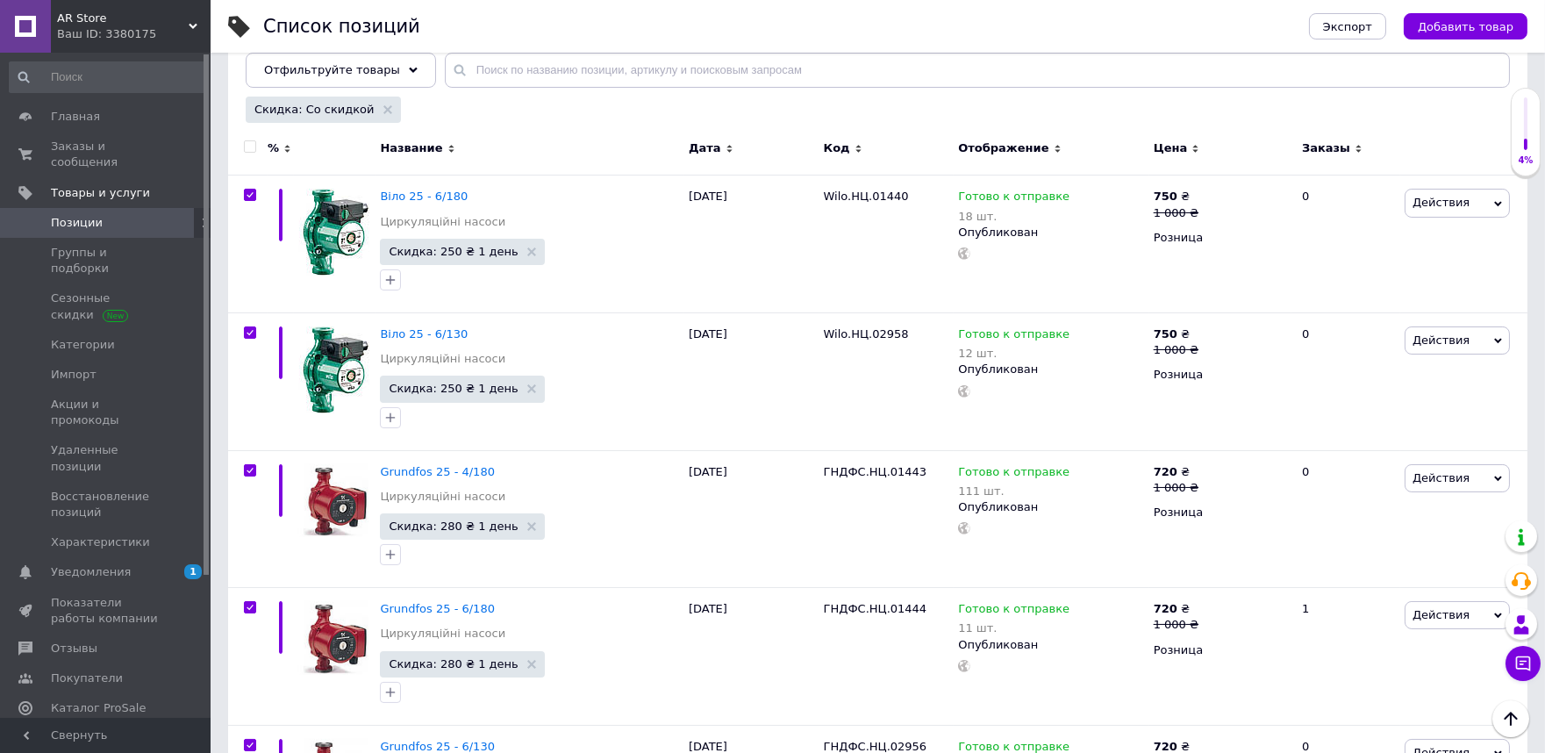
checkbox input "true"
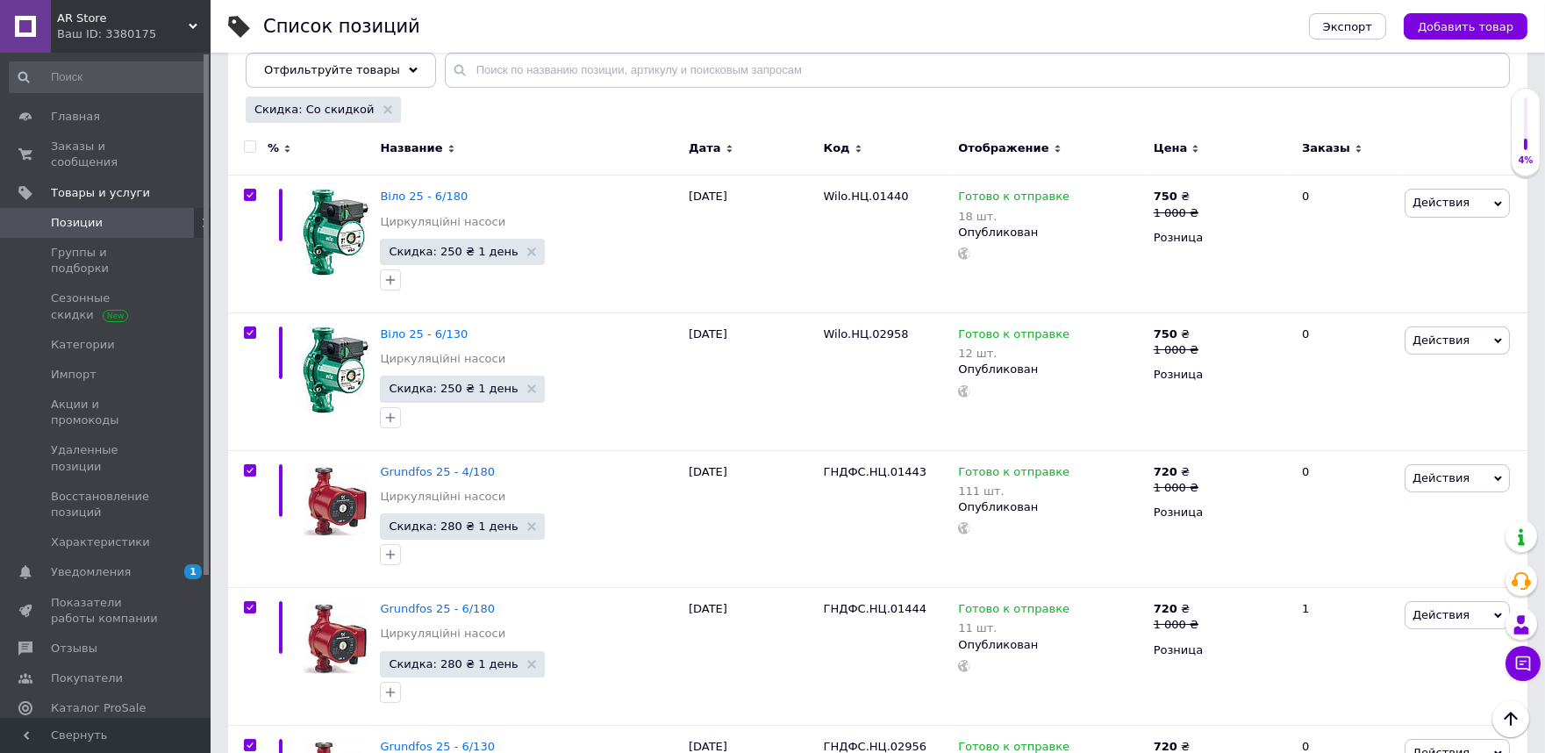
checkbox input "true"
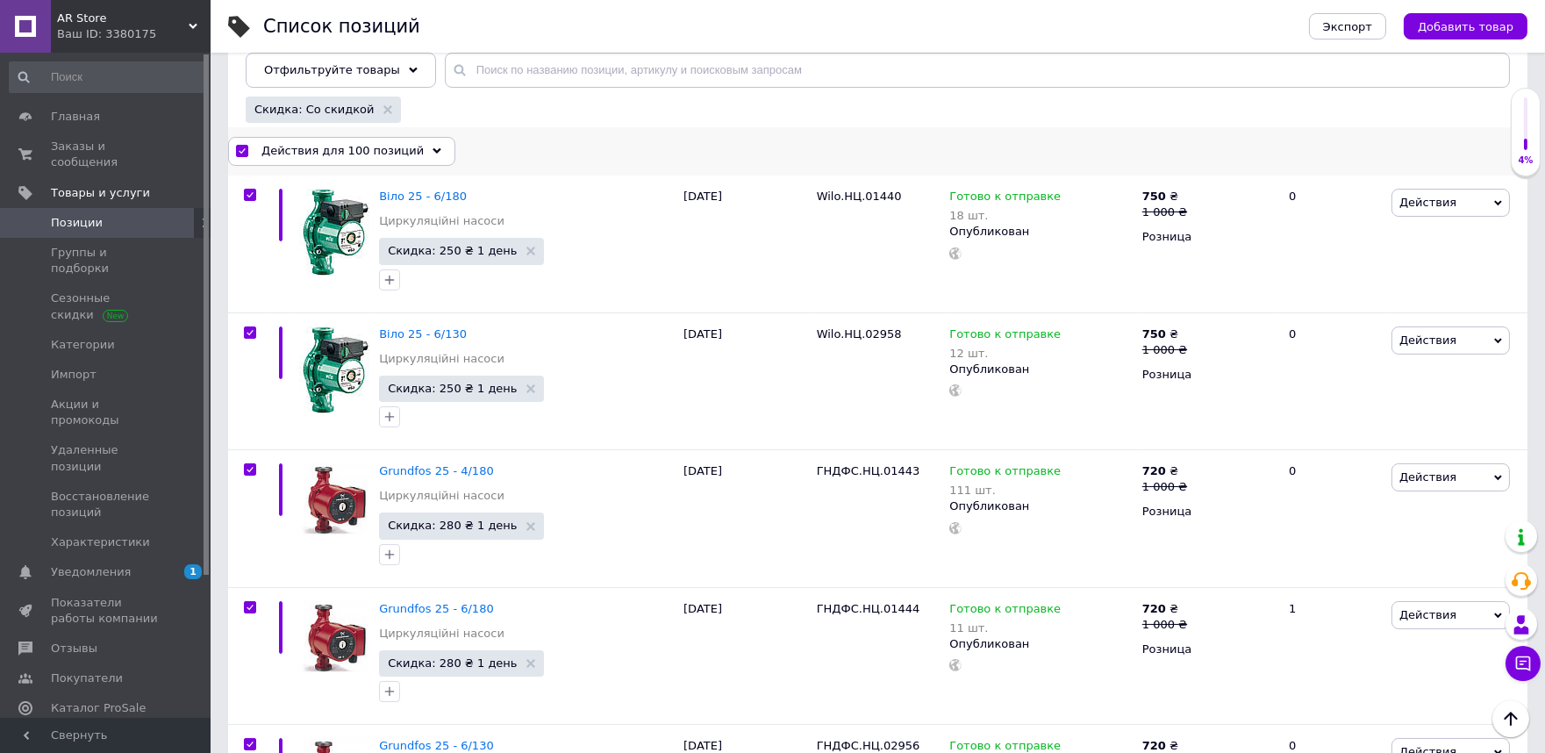
click at [361, 149] on span "Действия для 100 позиций" at bounding box center [342, 151] width 162 height 16
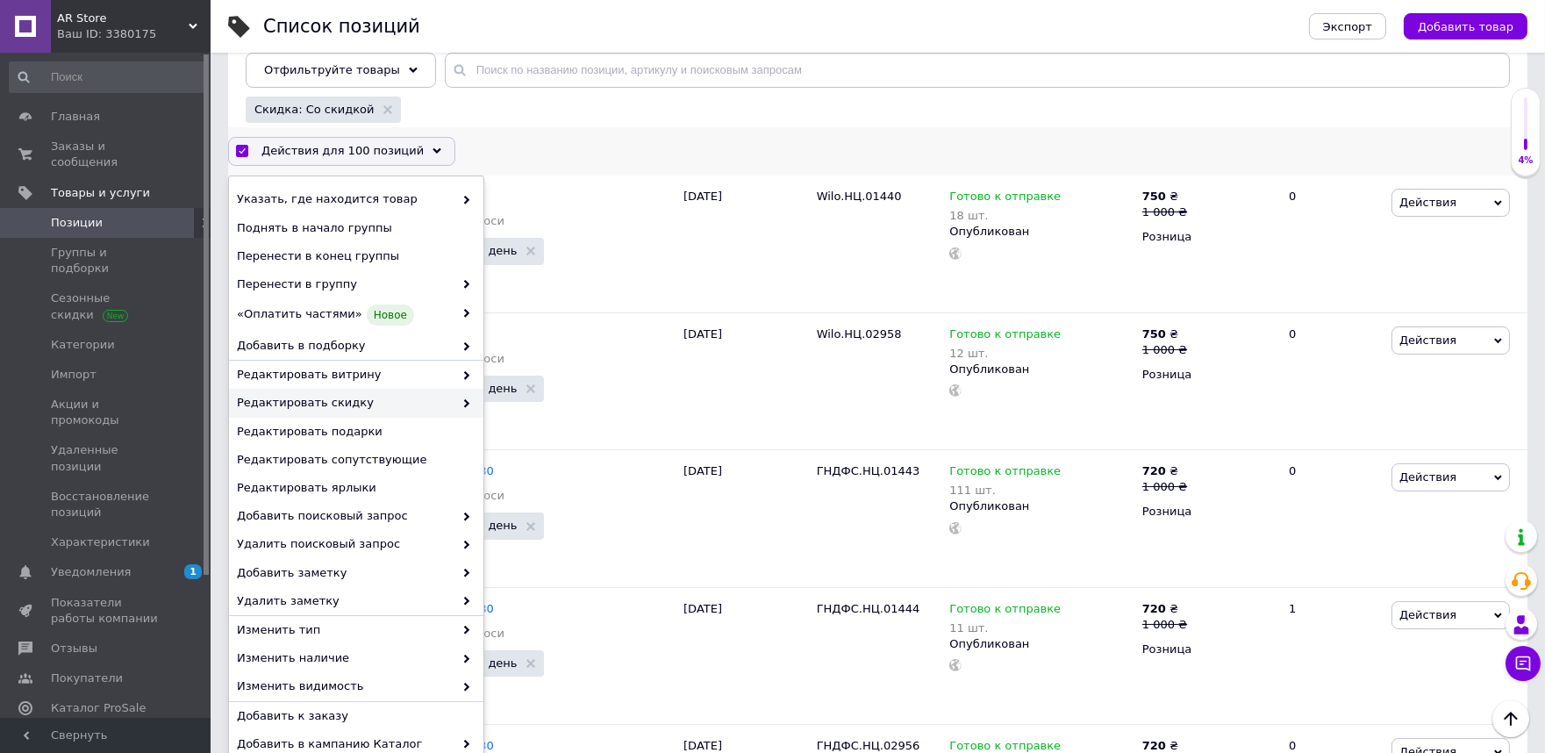
click at [464, 404] on use at bounding box center [466, 403] width 5 height 9
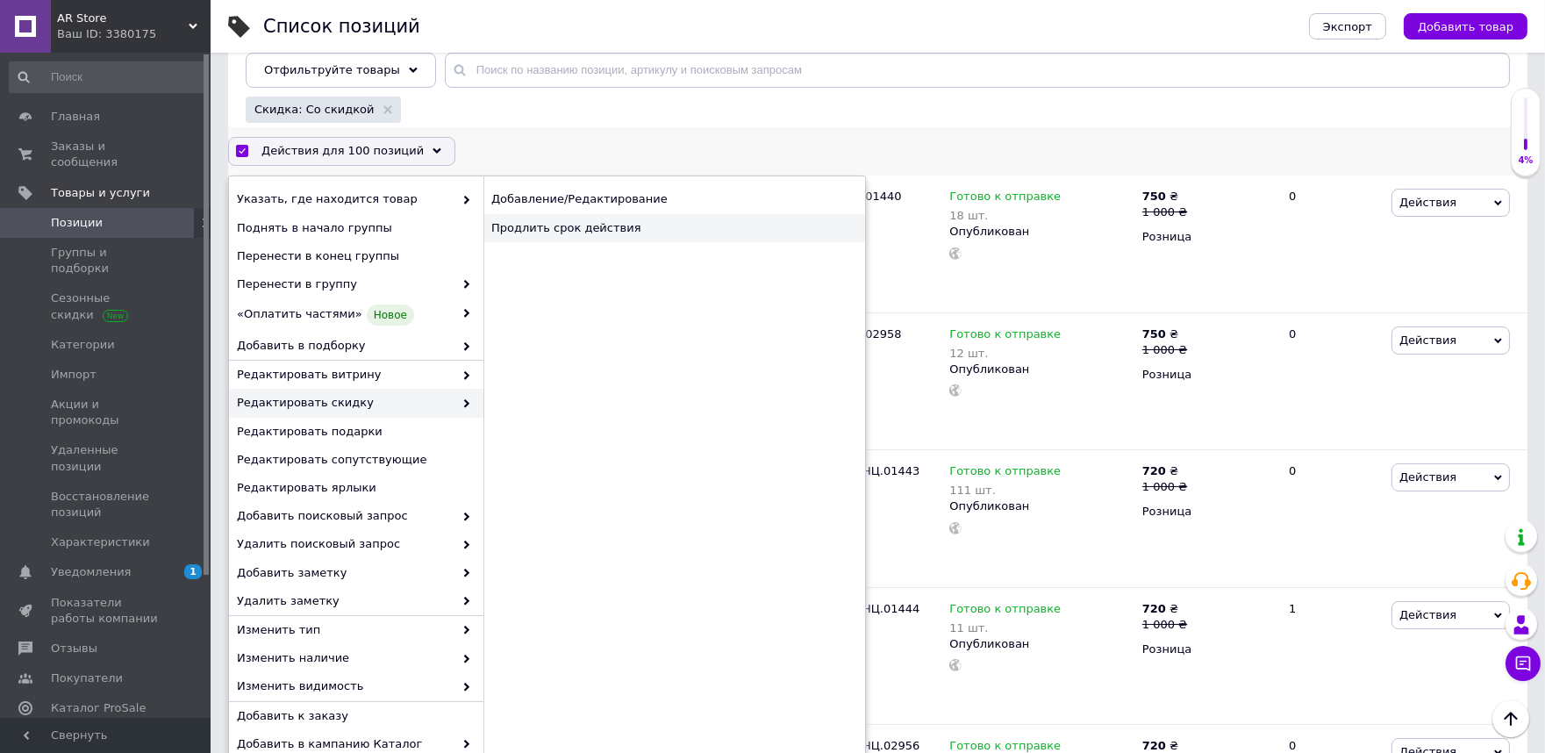
click at [607, 233] on div "Продлить срок действия" at bounding box center [674, 228] width 382 height 28
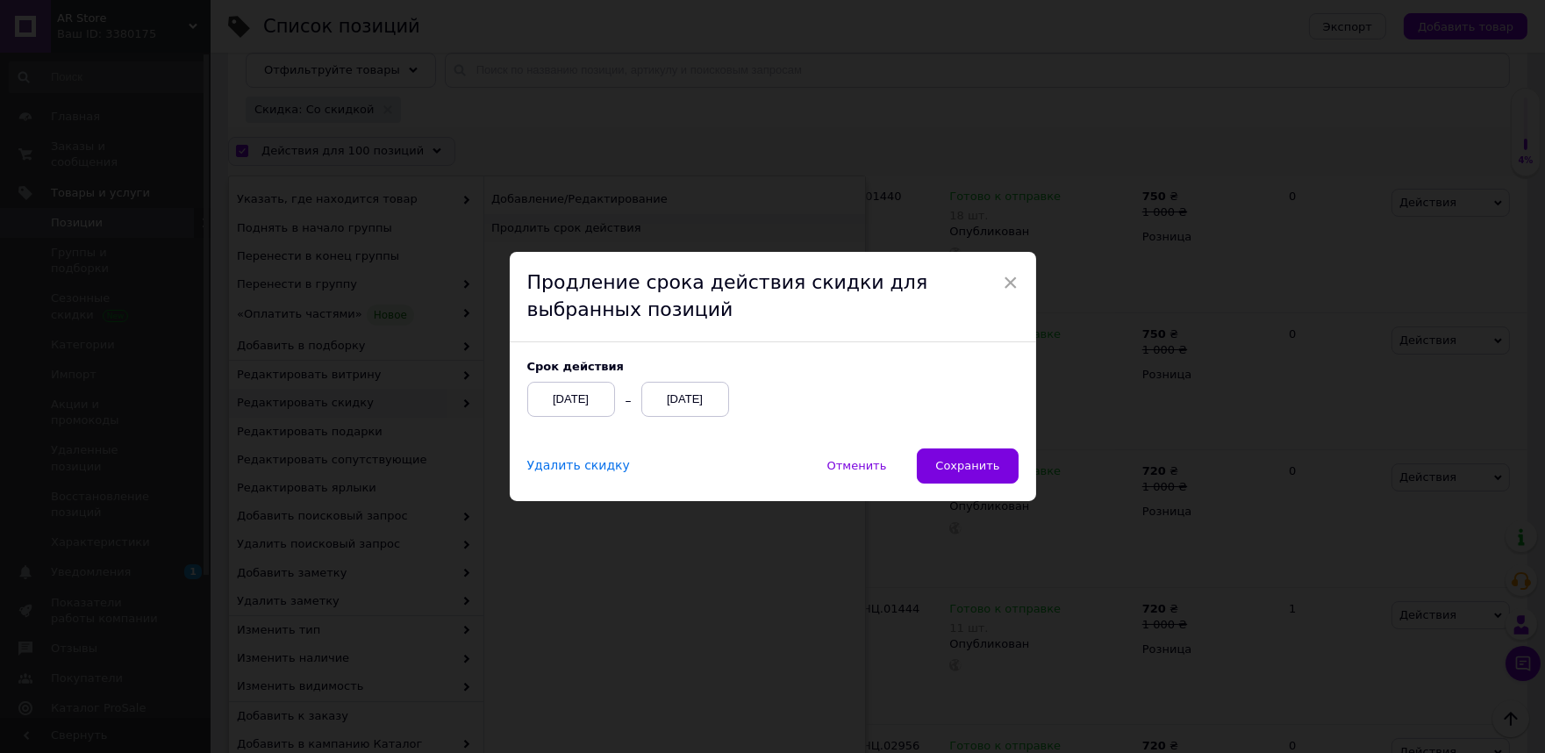
scroll to position [149, 0]
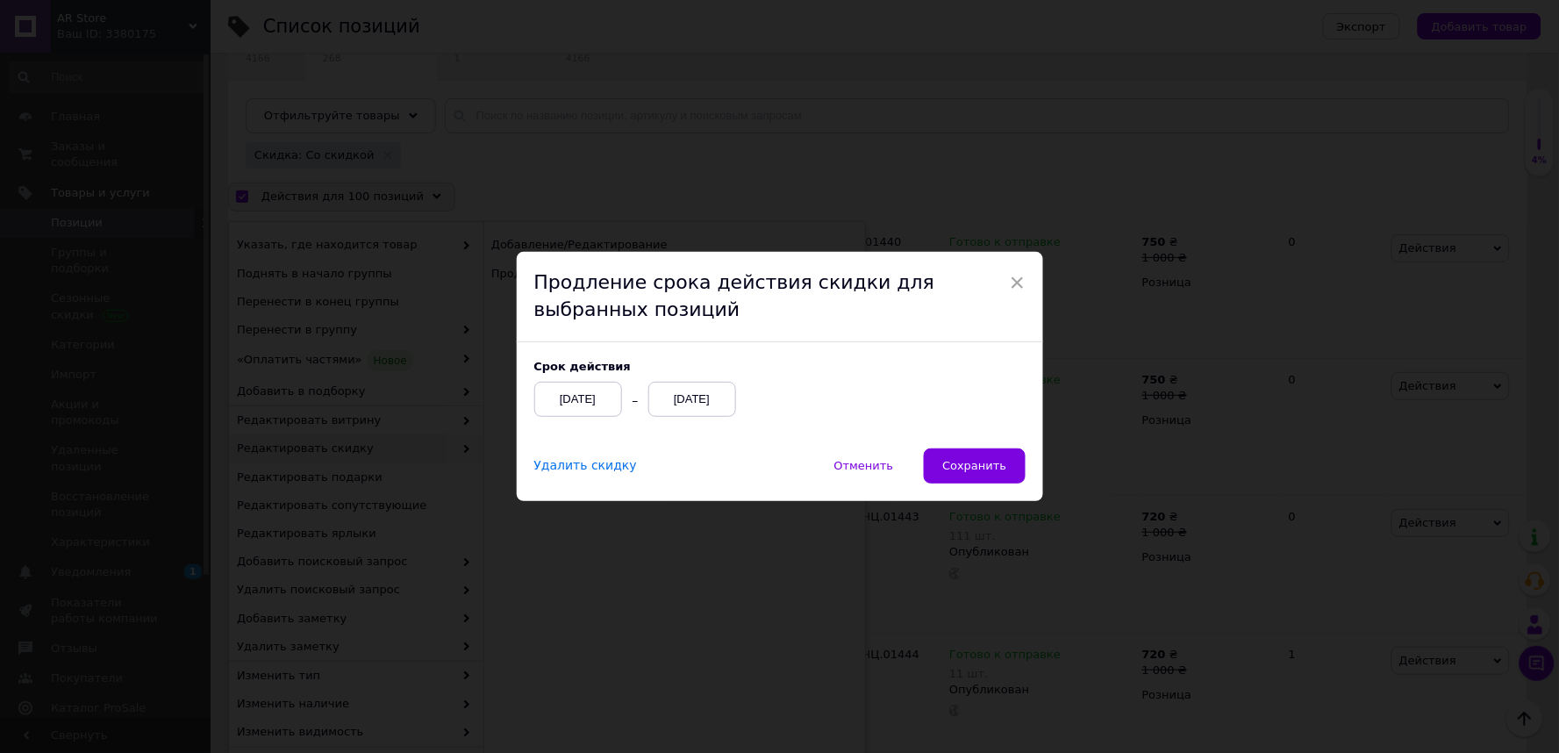
click at [702, 396] on div "12.10.2025" at bounding box center [692, 399] width 88 height 35
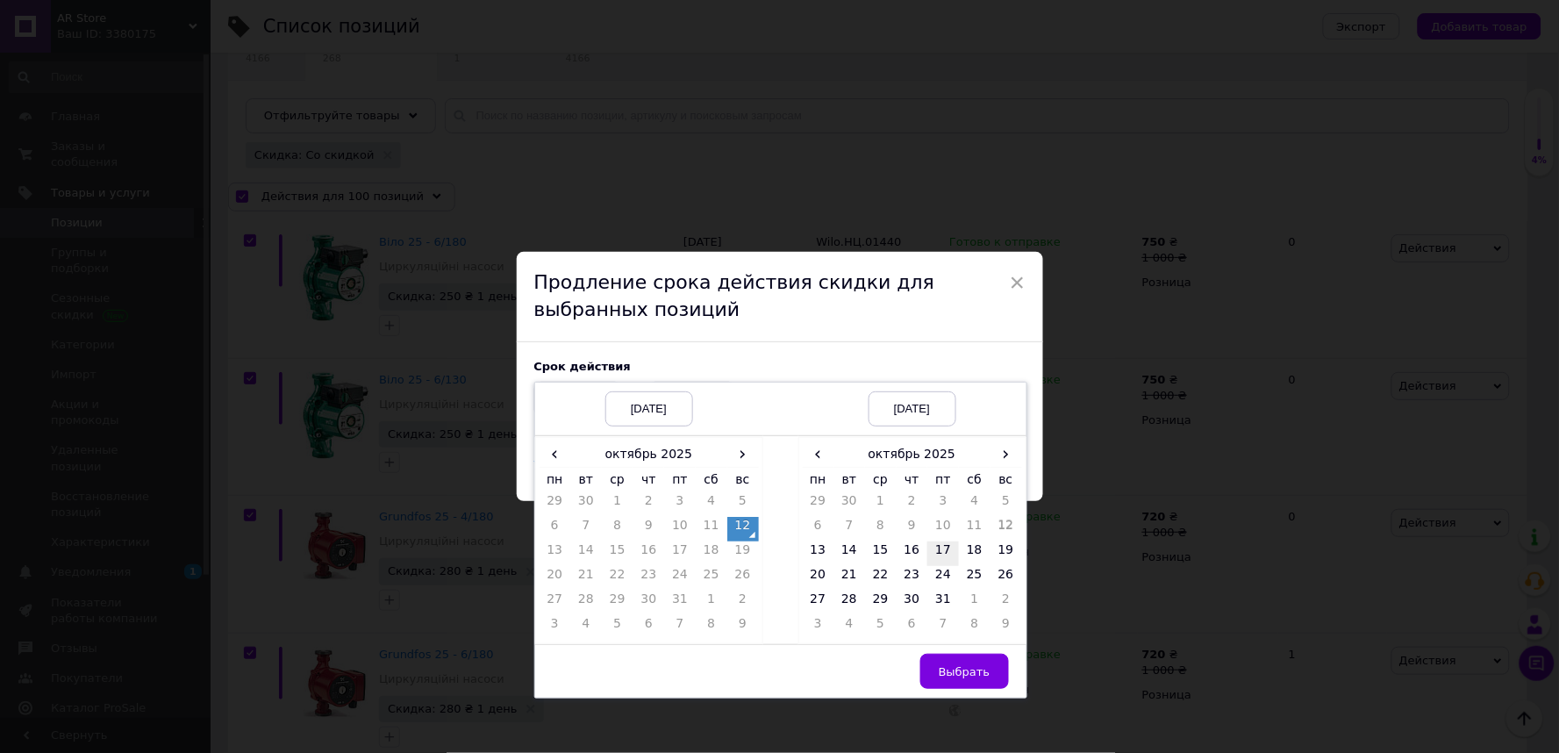
click at [945, 554] on td "17" at bounding box center [943, 553] width 32 height 25
click at [948, 676] on span "Выбрать" at bounding box center [965, 671] width 52 height 13
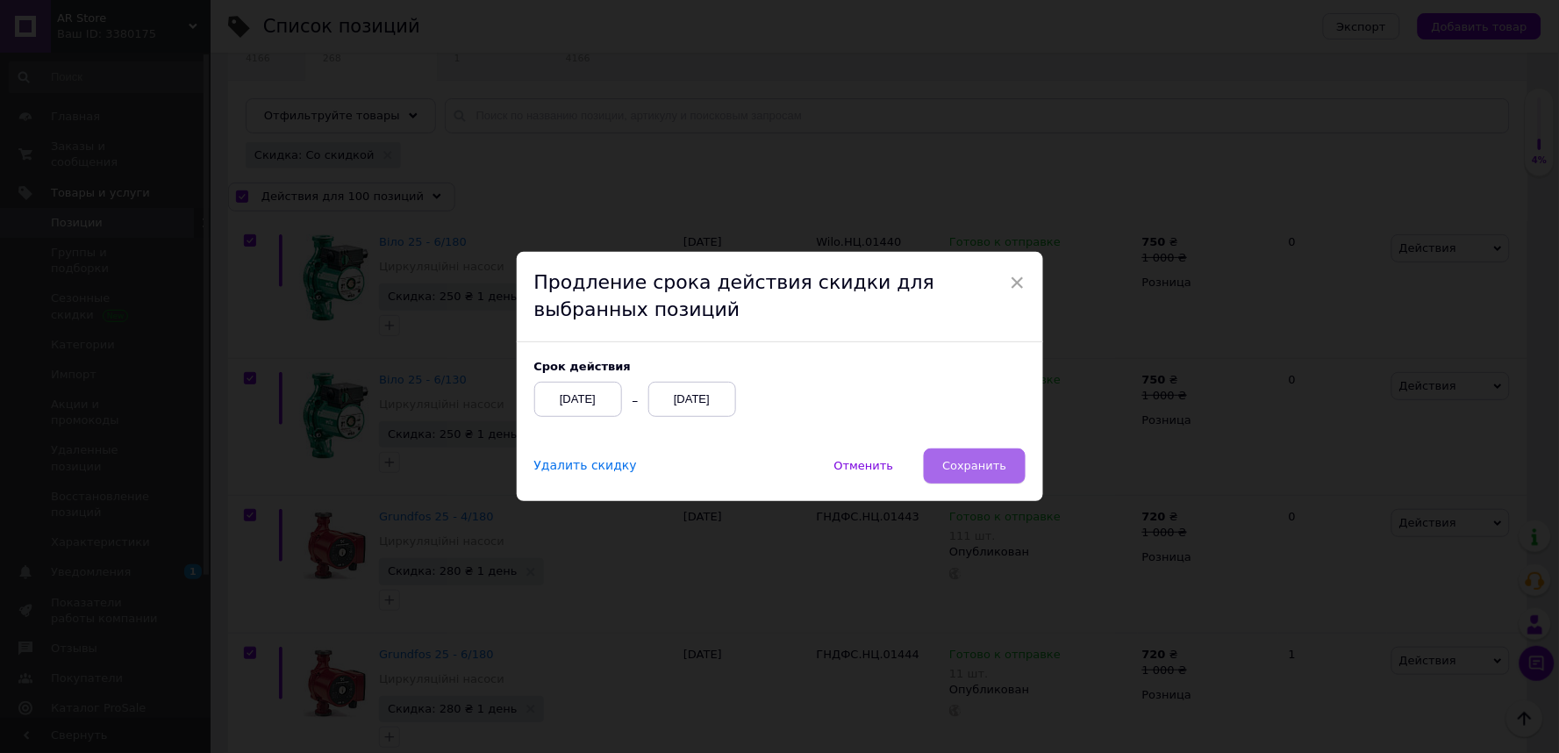
click at [986, 469] on span "Сохранить" at bounding box center [974, 465] width 64 height 13
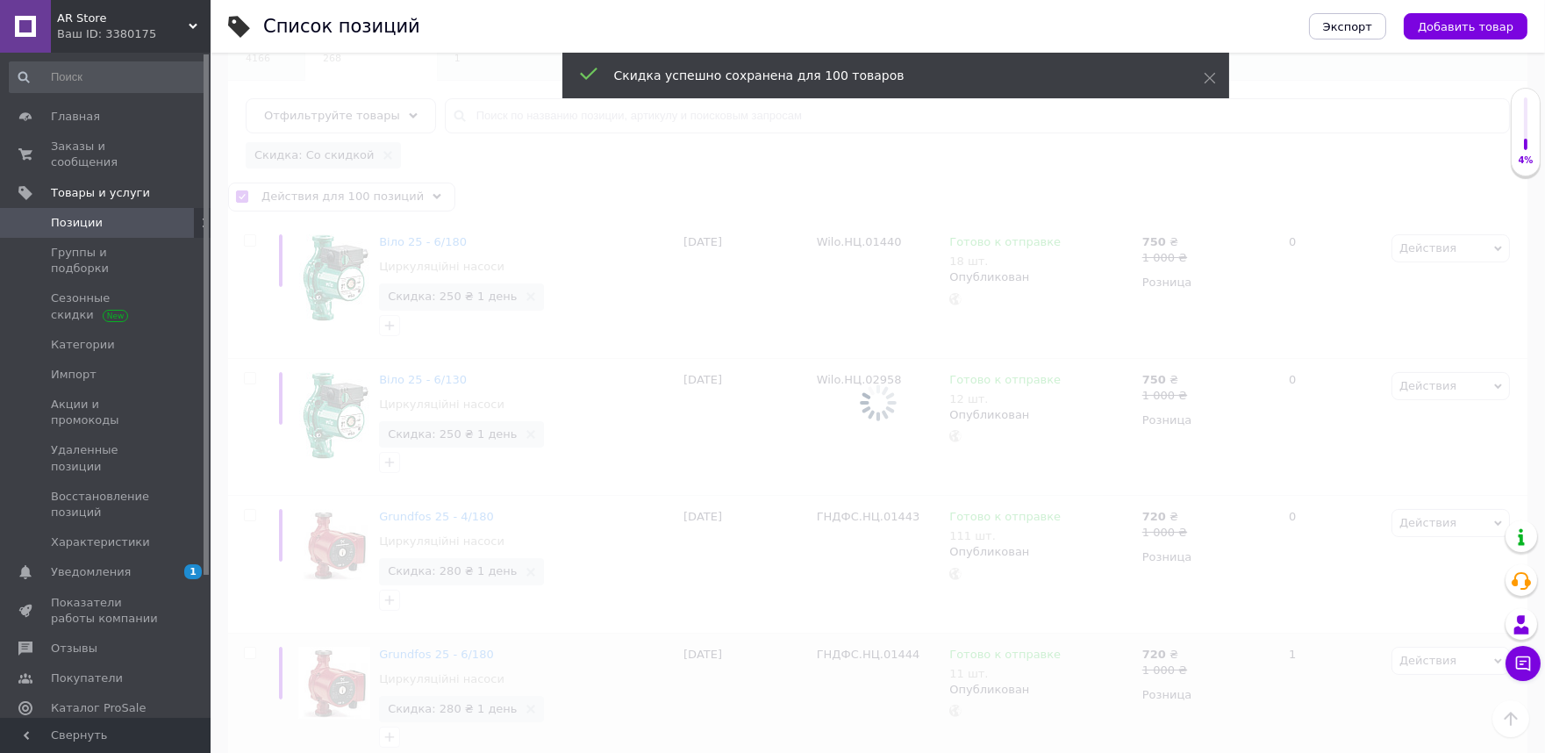
checkbox input "false"
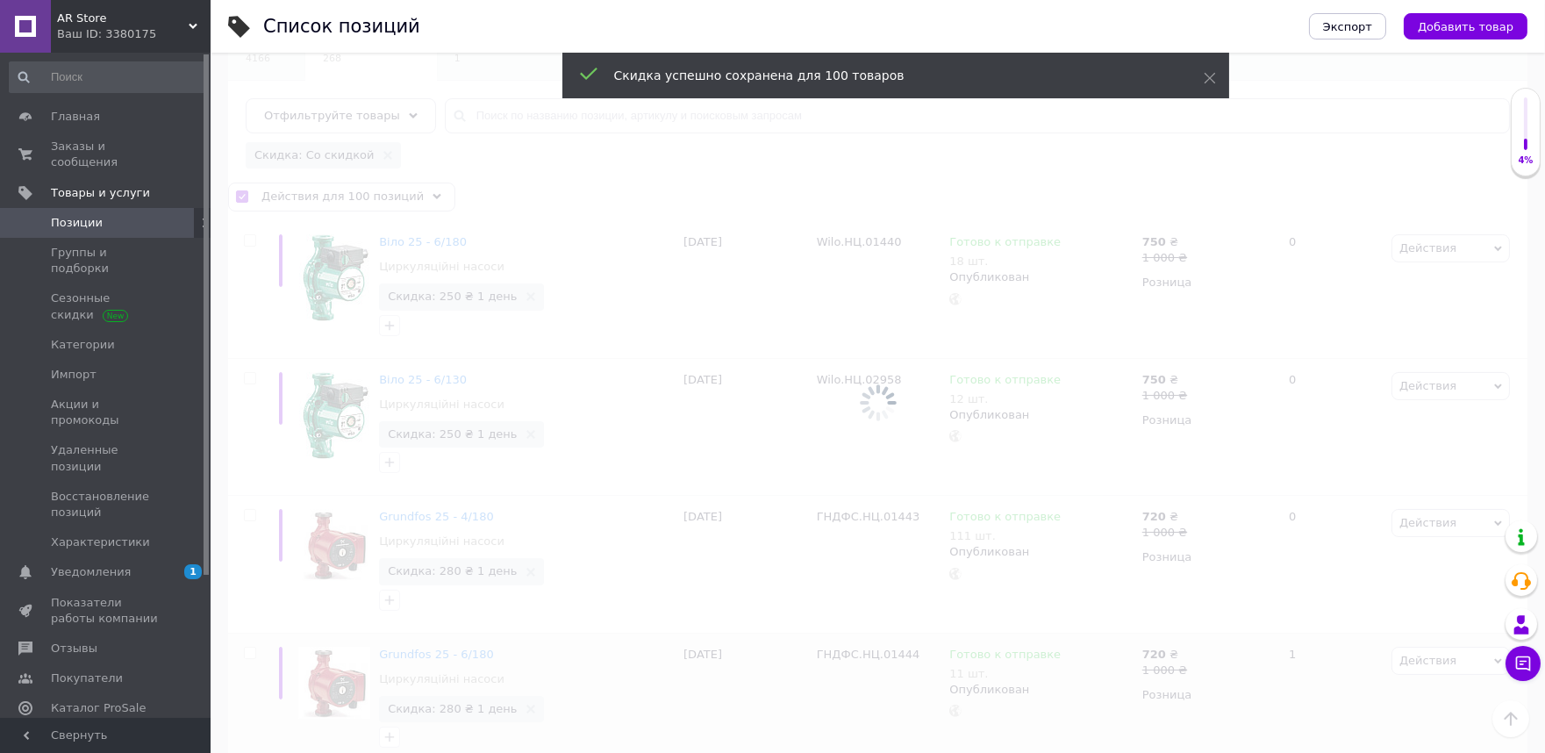
checkbox input "false"
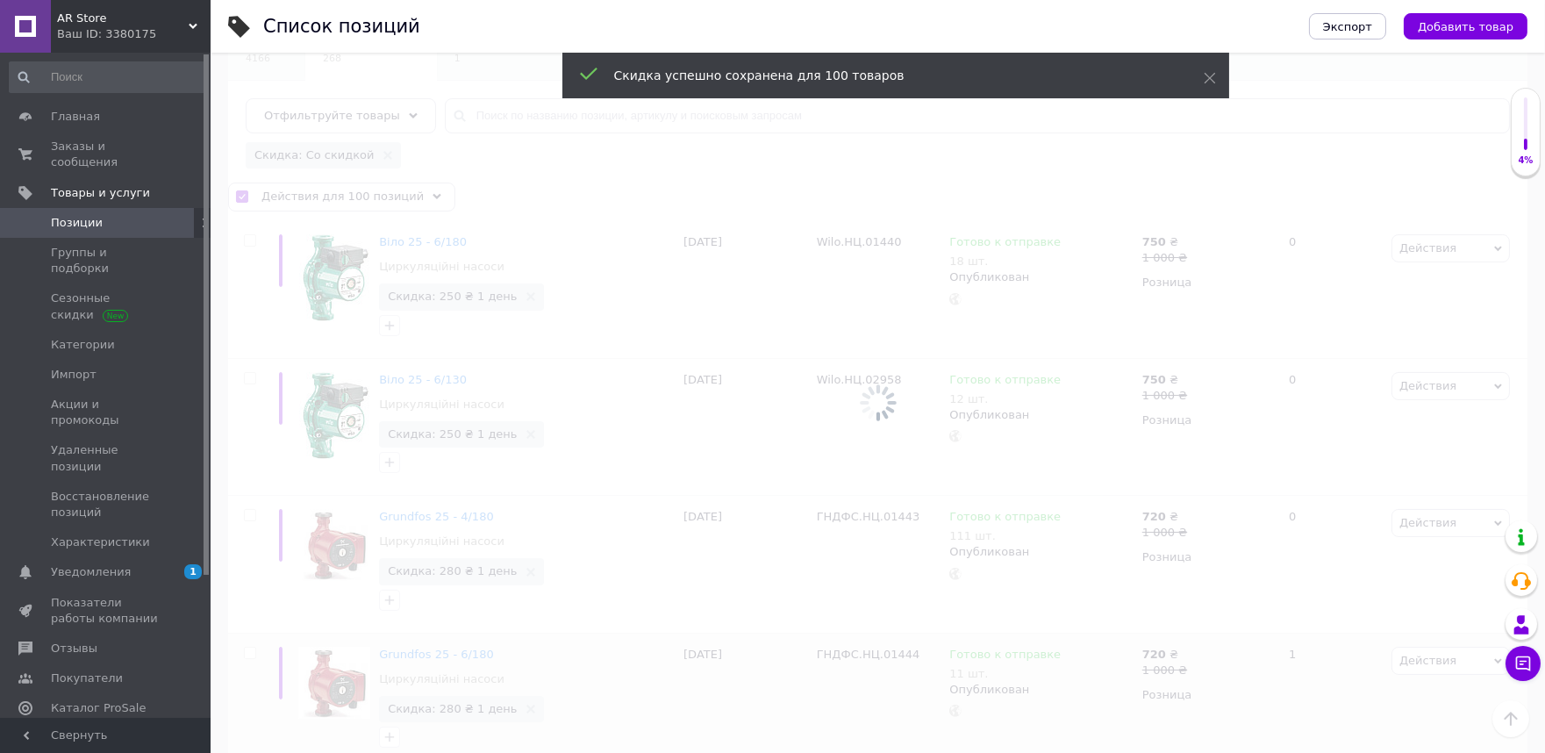
checkbox input "false"
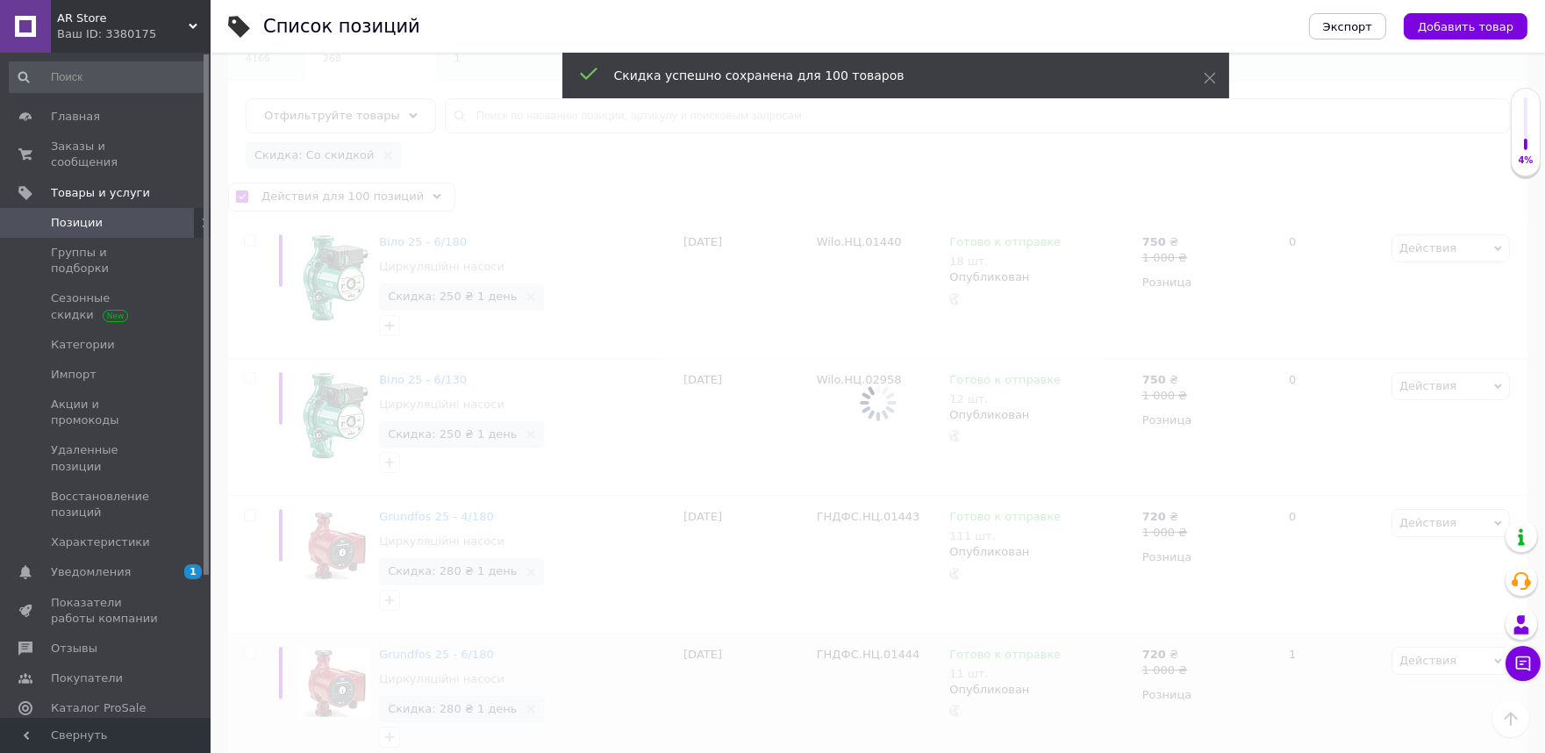
checkbox input "false"
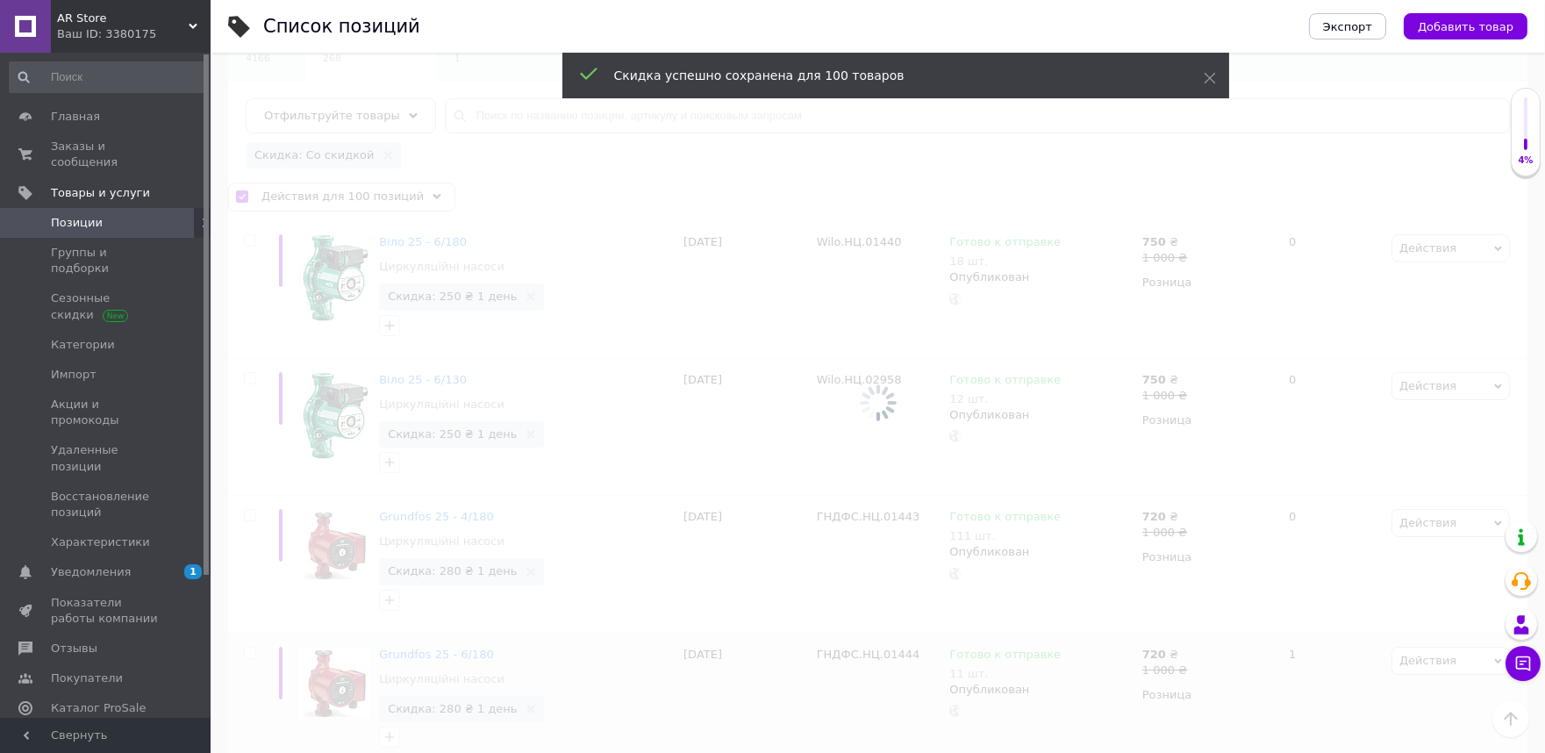
checkbox input "false"
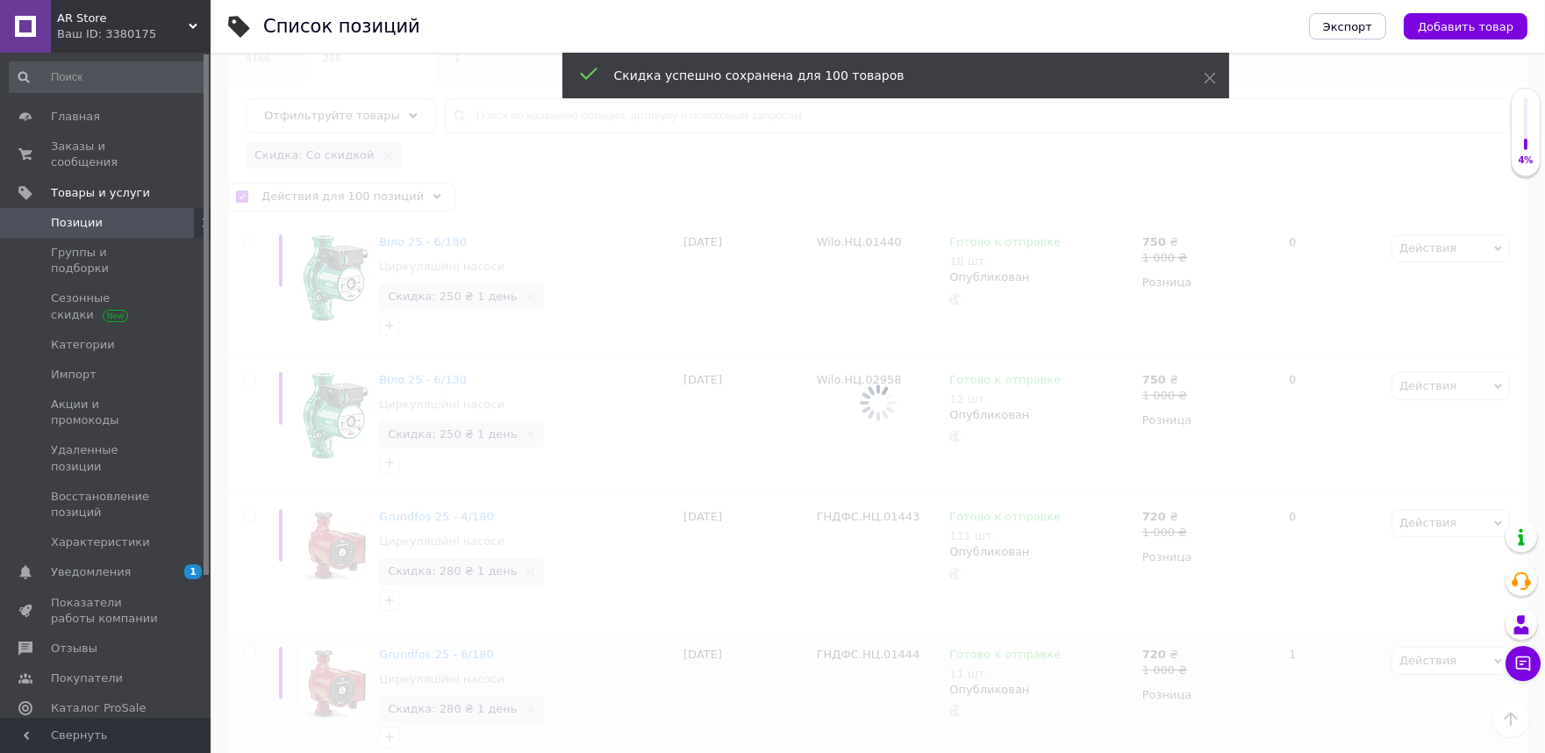
checkbox input "false"
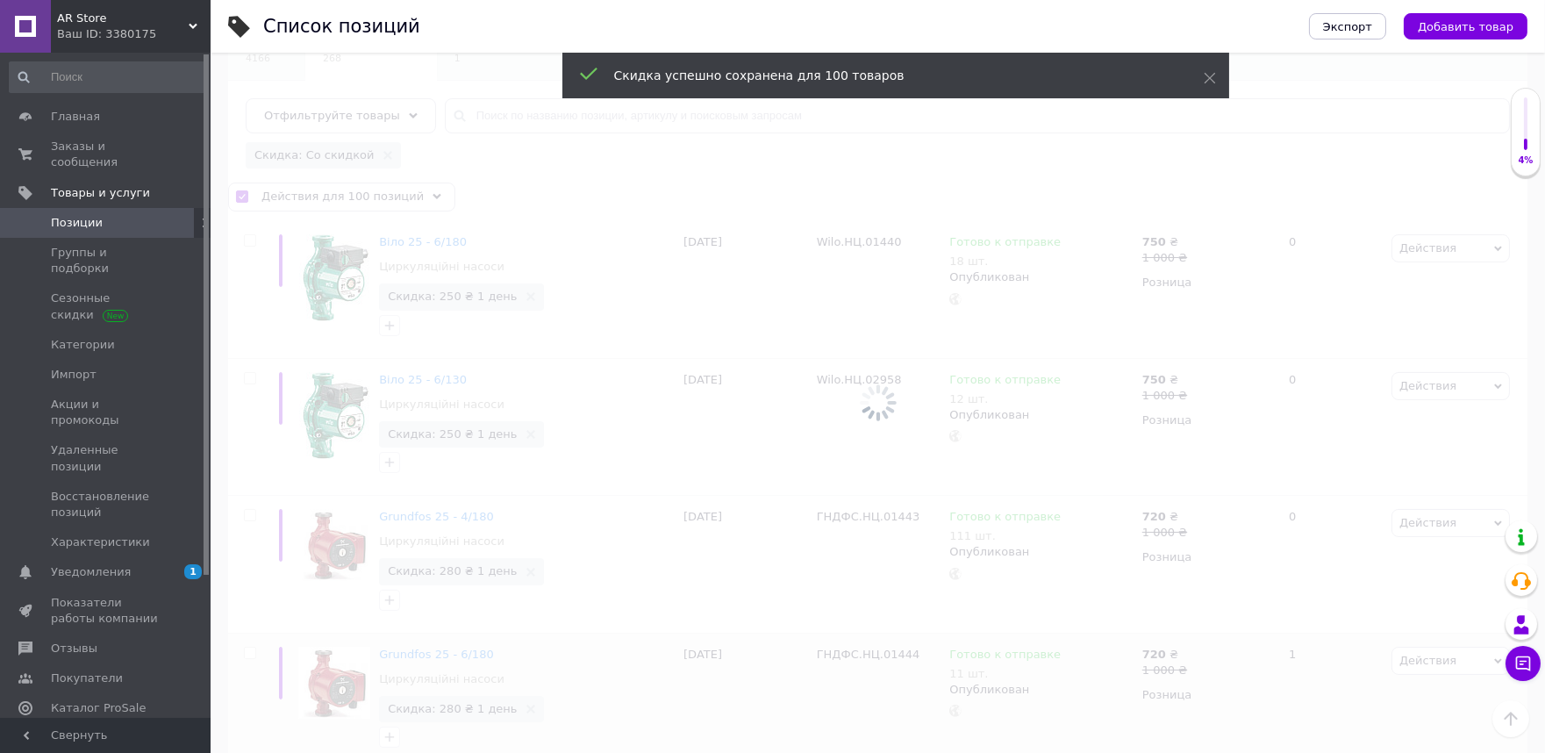
checkbox input "false"
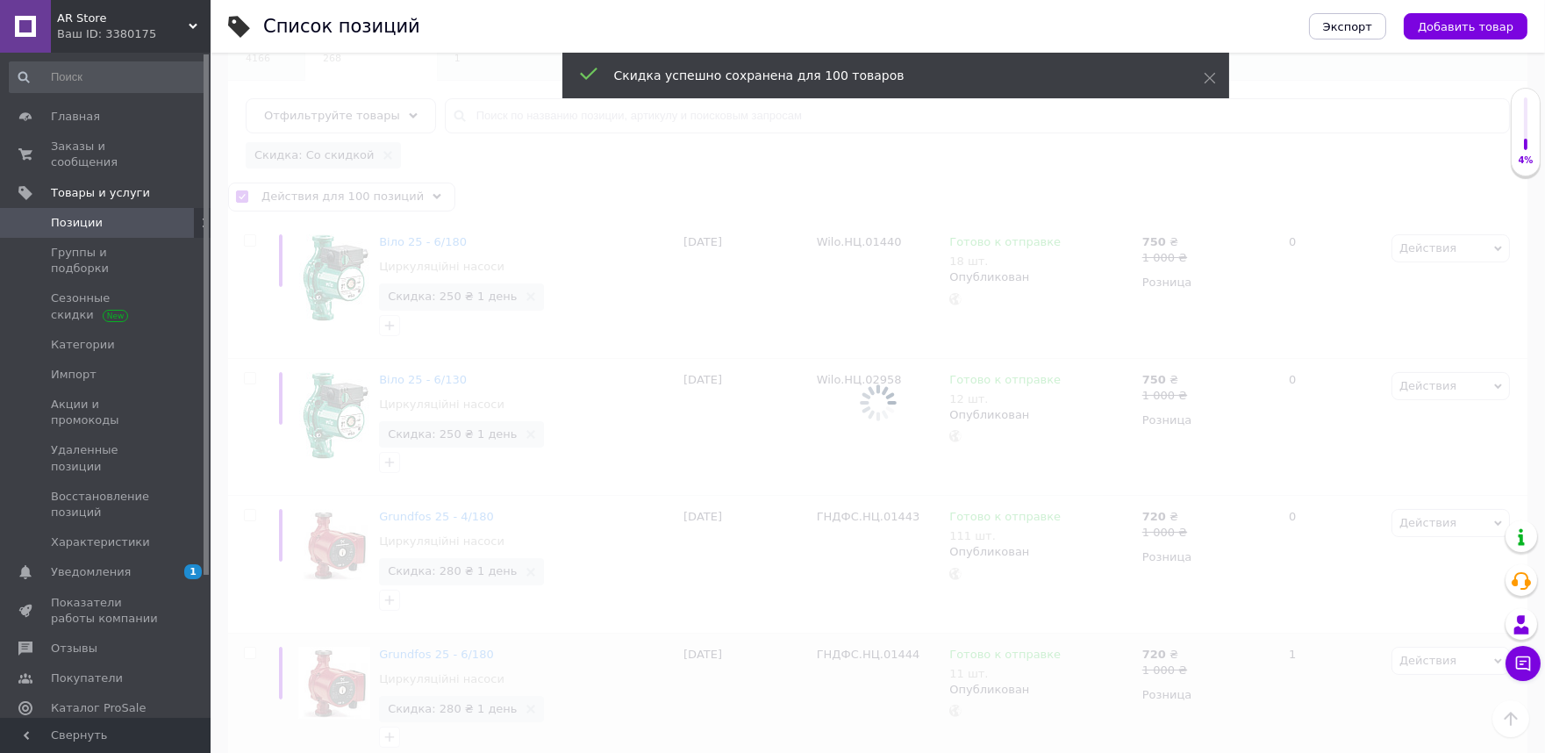
checkbox input "false"
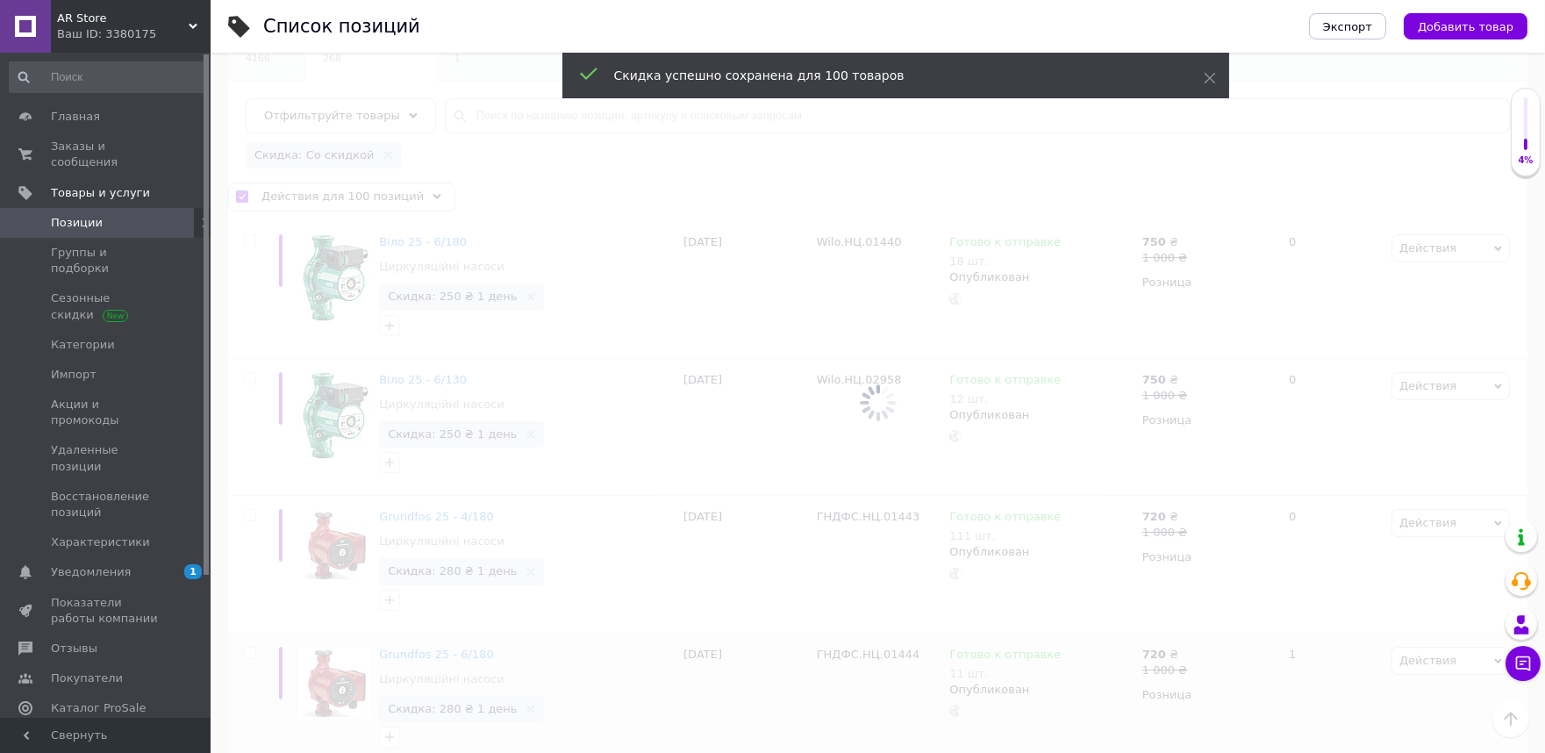
checkbox input "false"
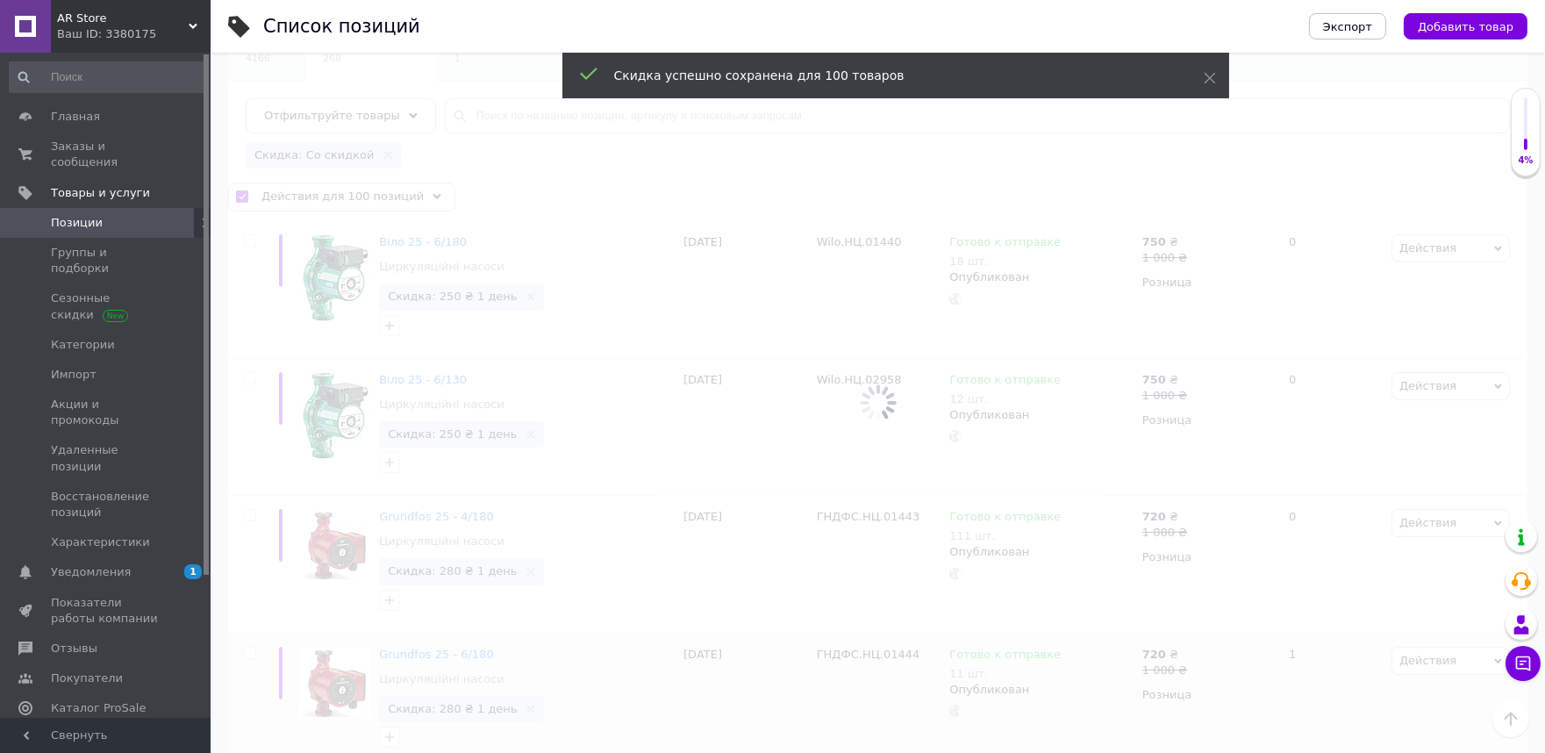
checkbox input "false"
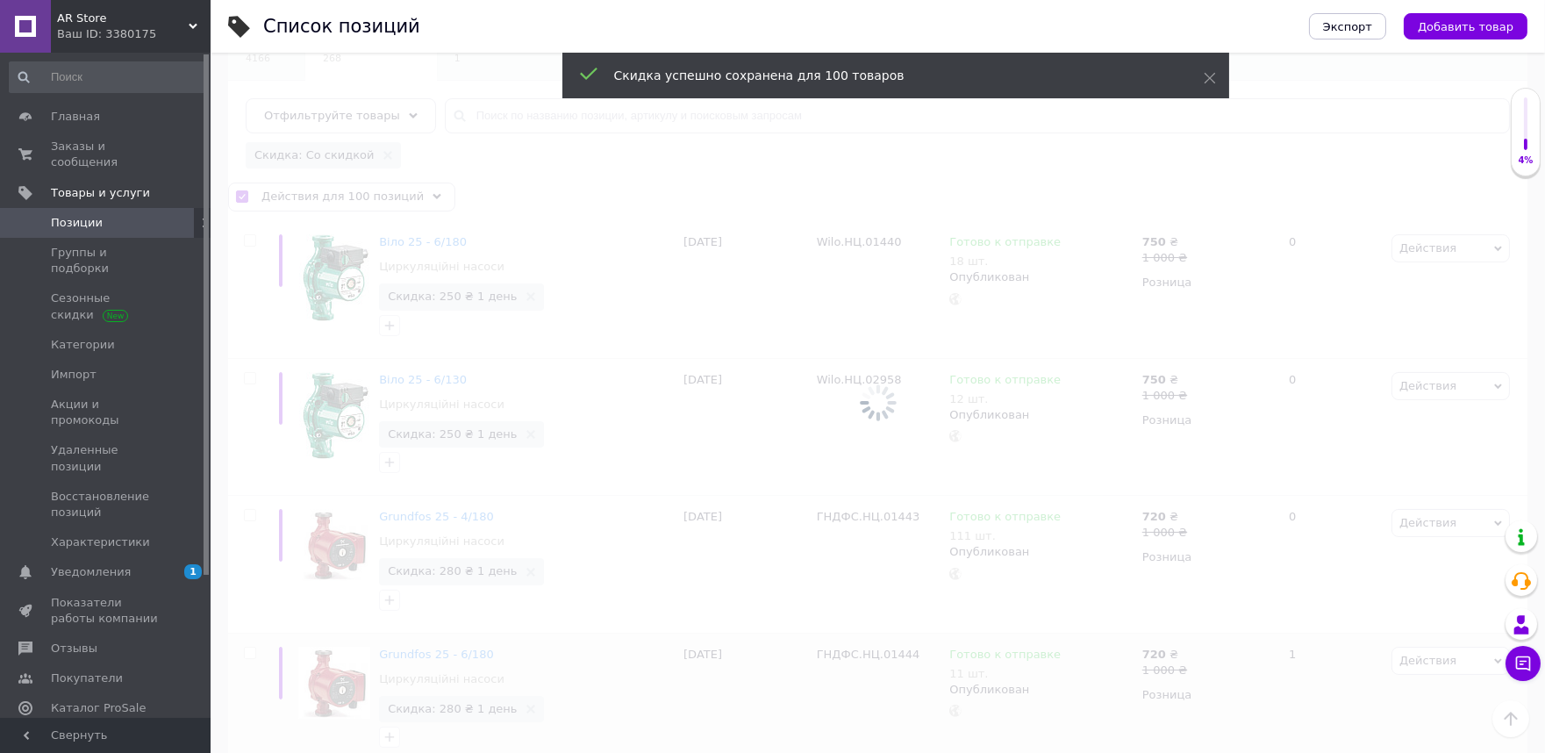
checkbox input "false"
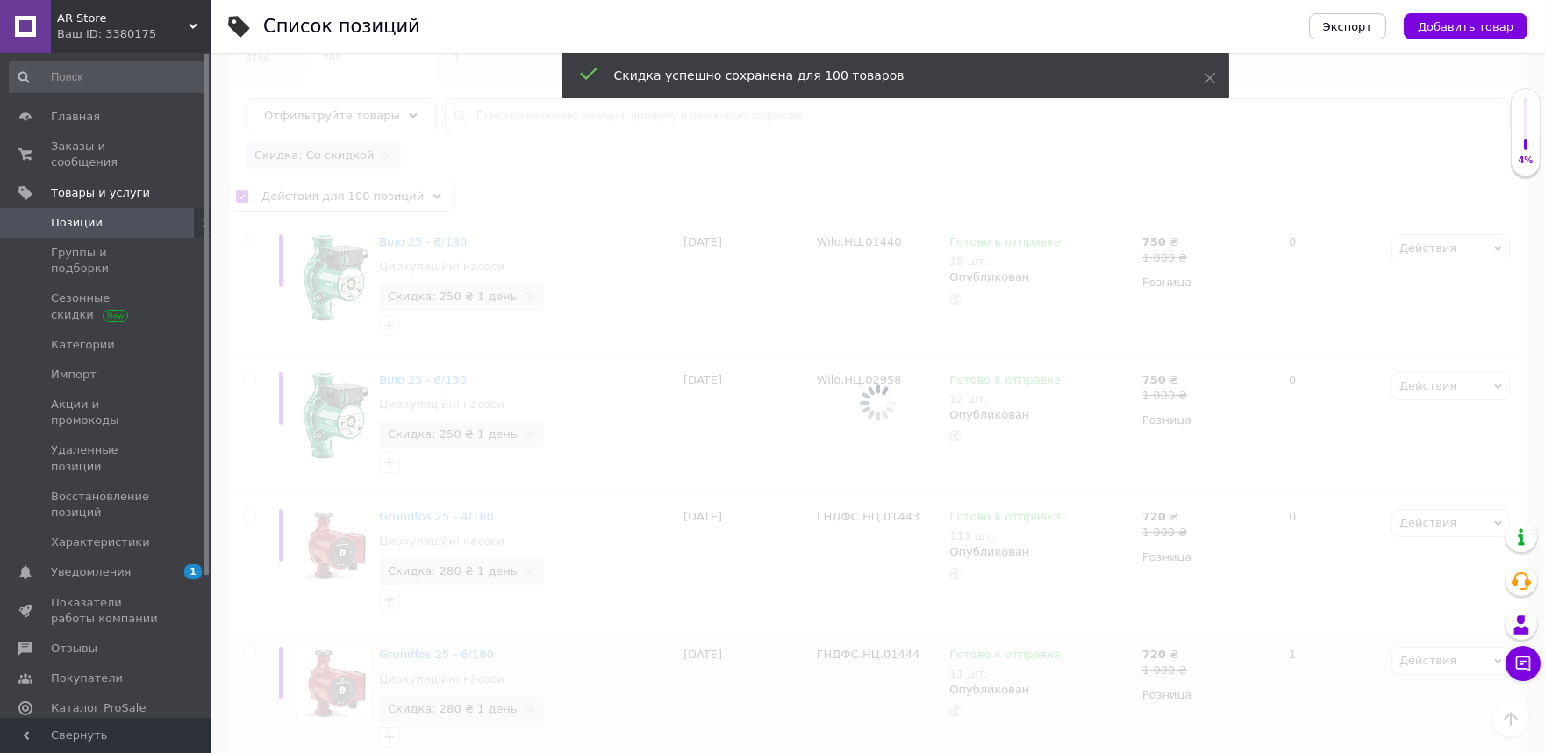
checkbox input "false"
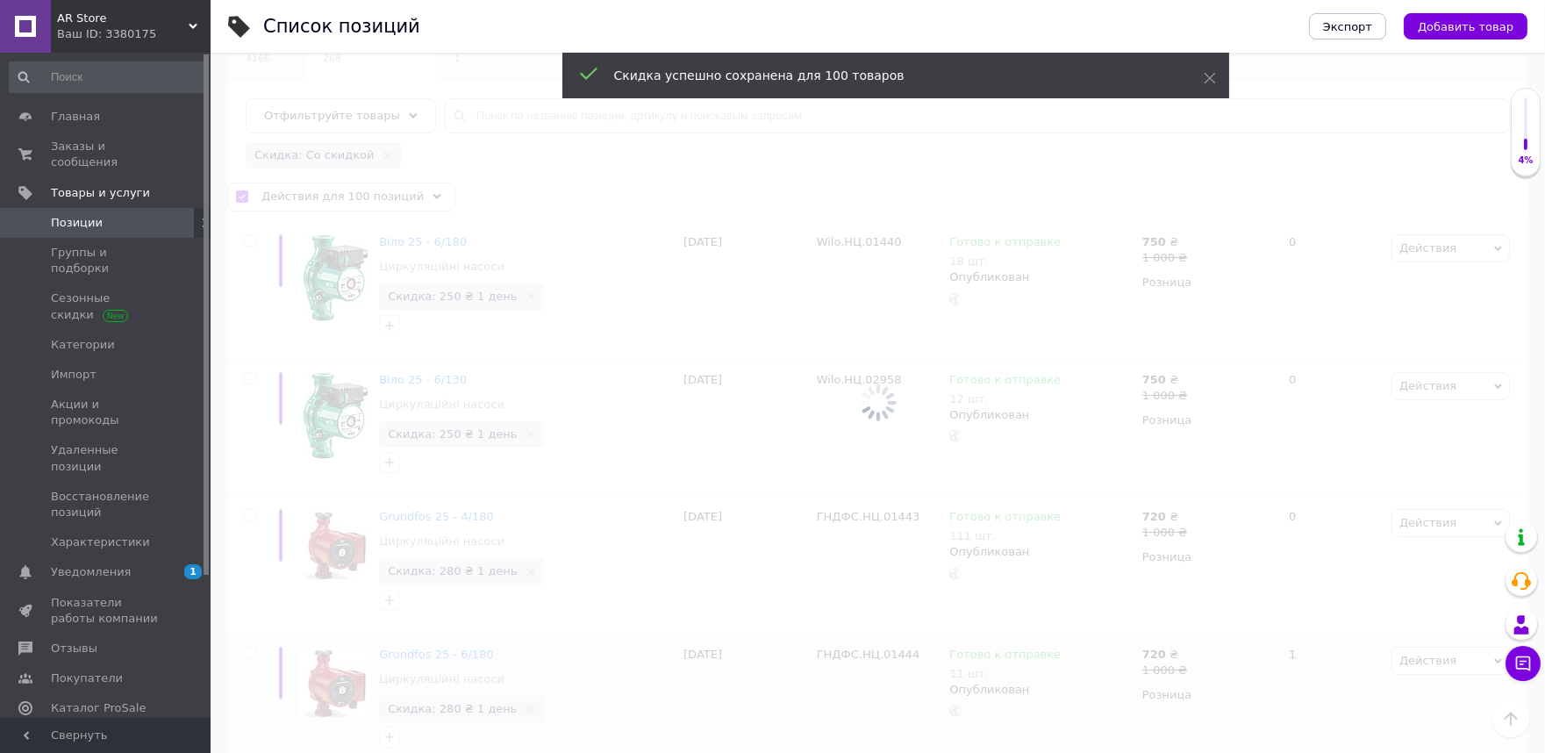
checkbox input "false"
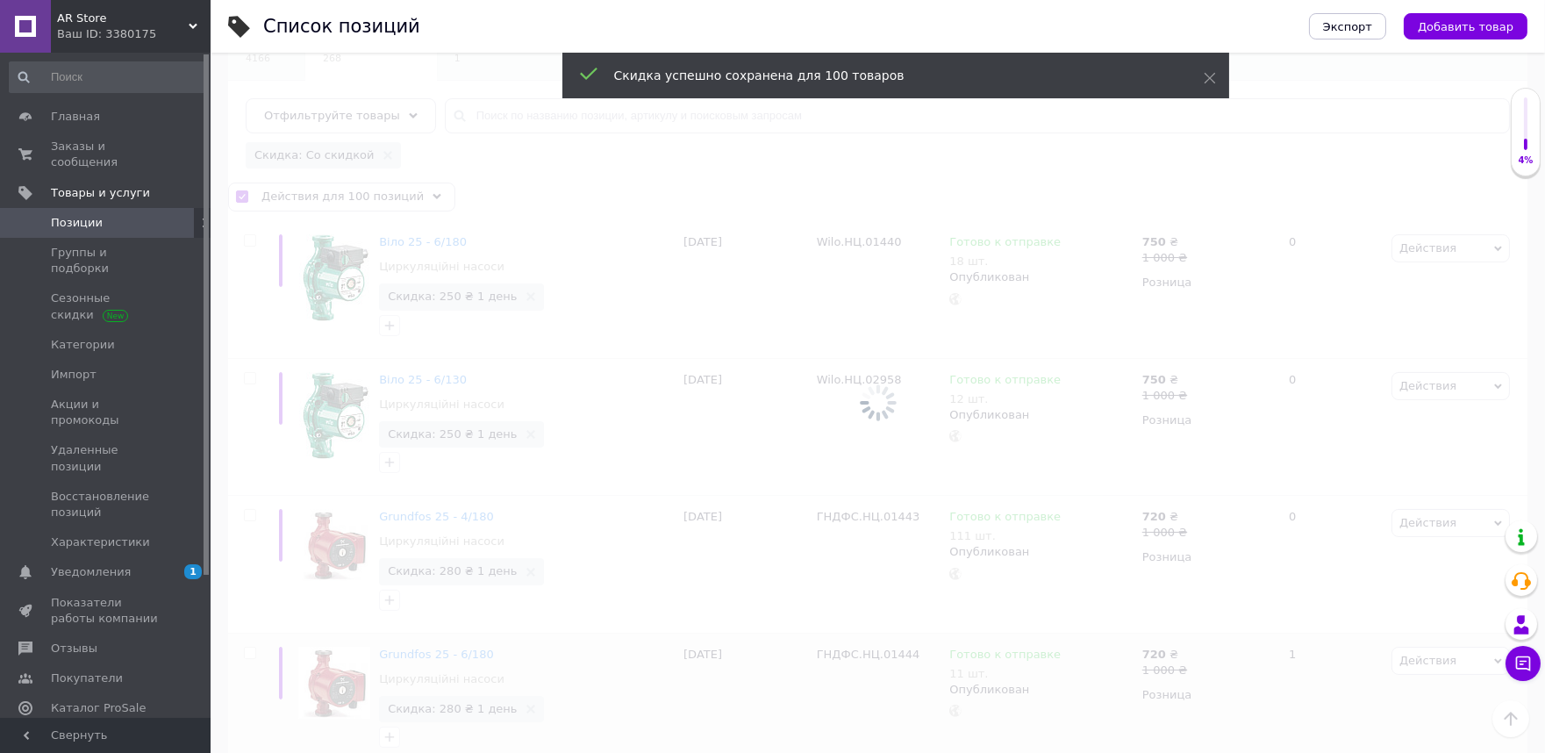
checkbox input "false"
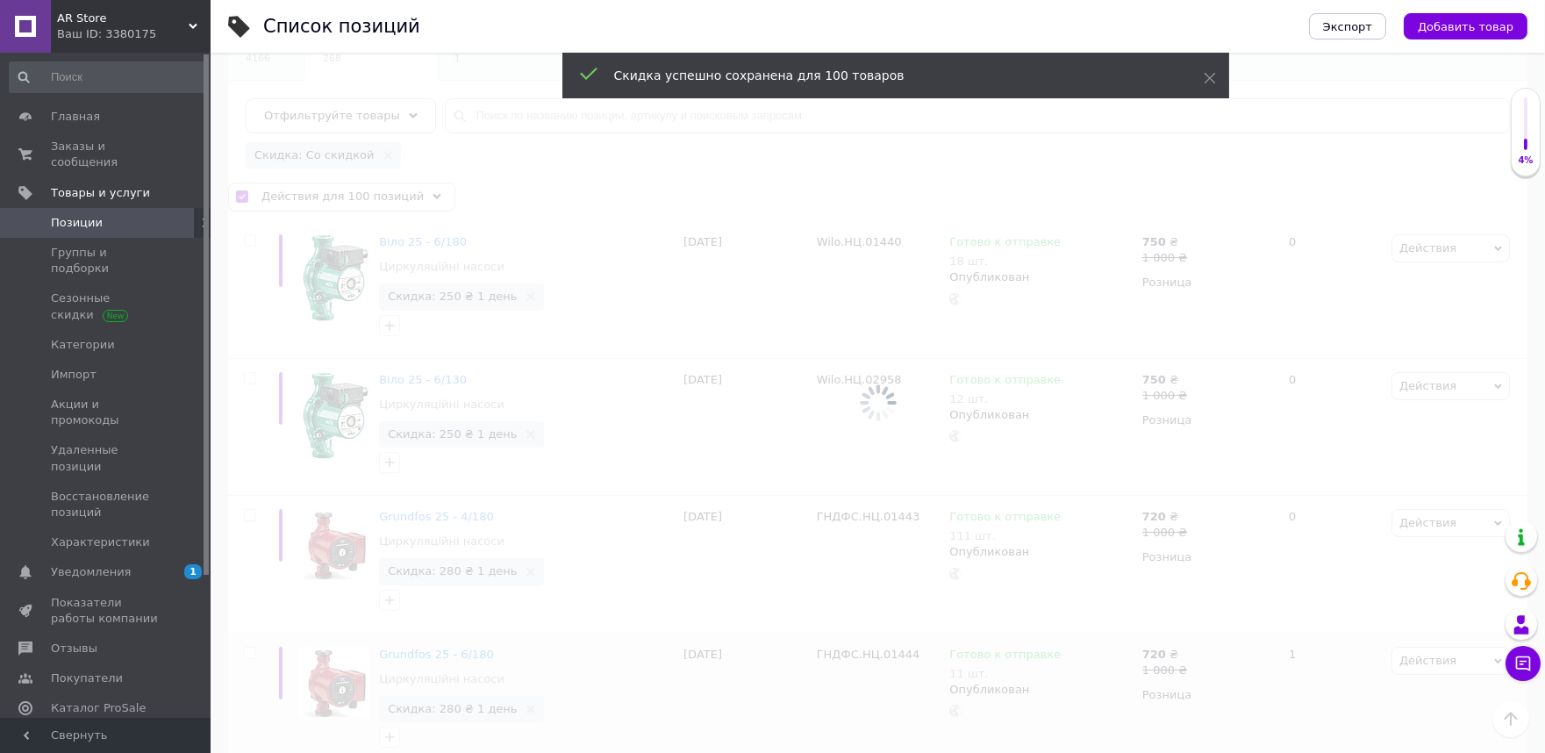
checkbox input "false"
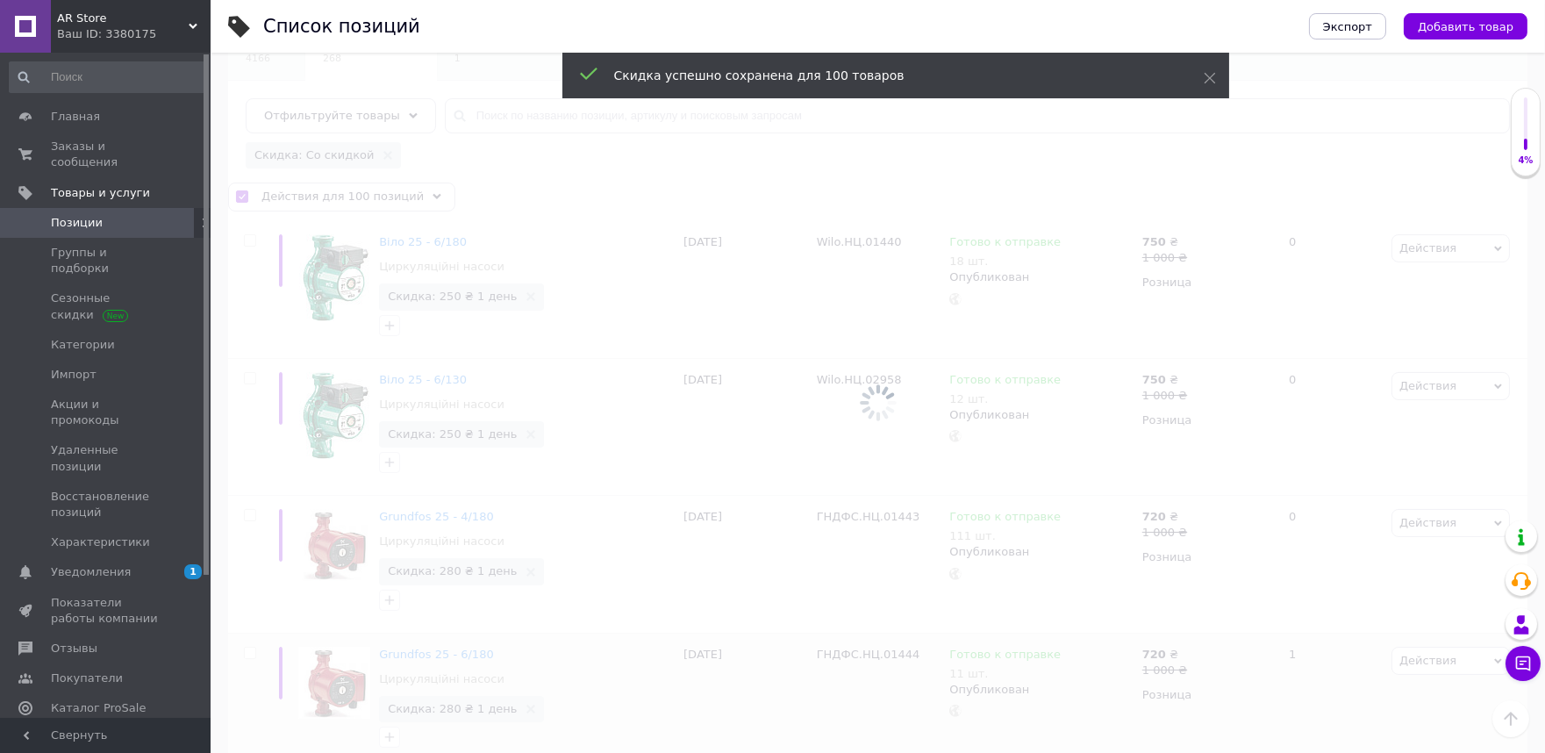
checkbox input "false"
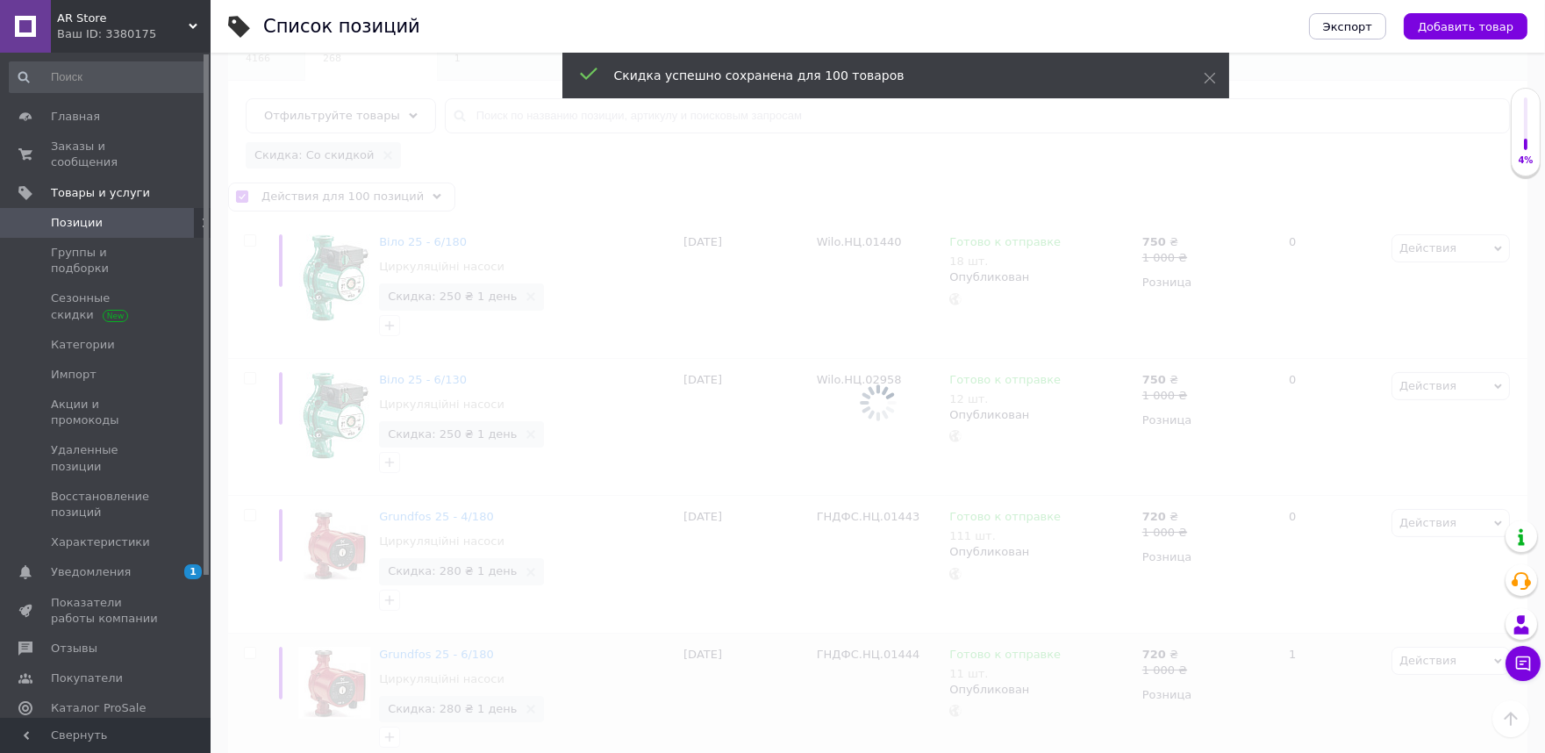
checkbox input "false"
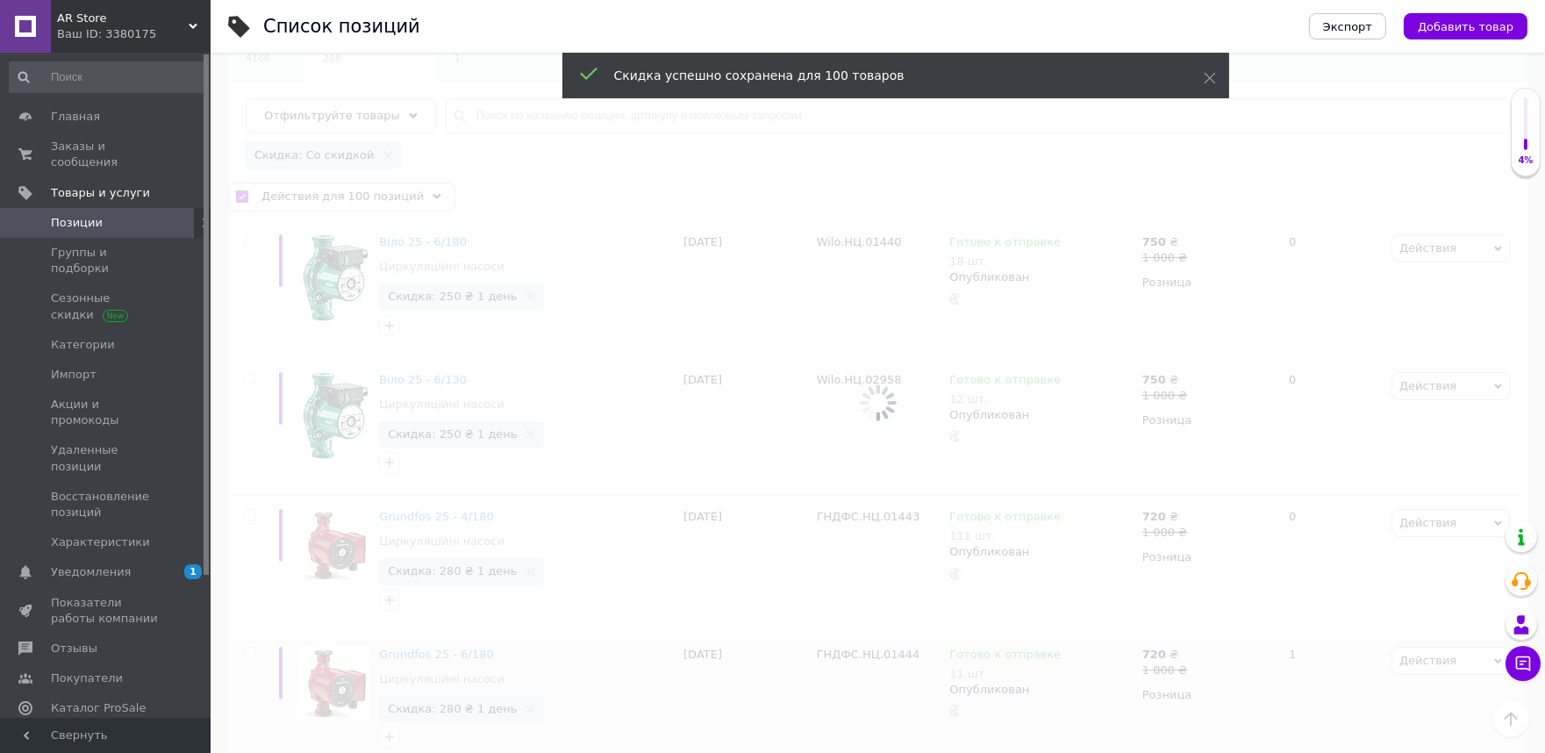
checkbox input "false"
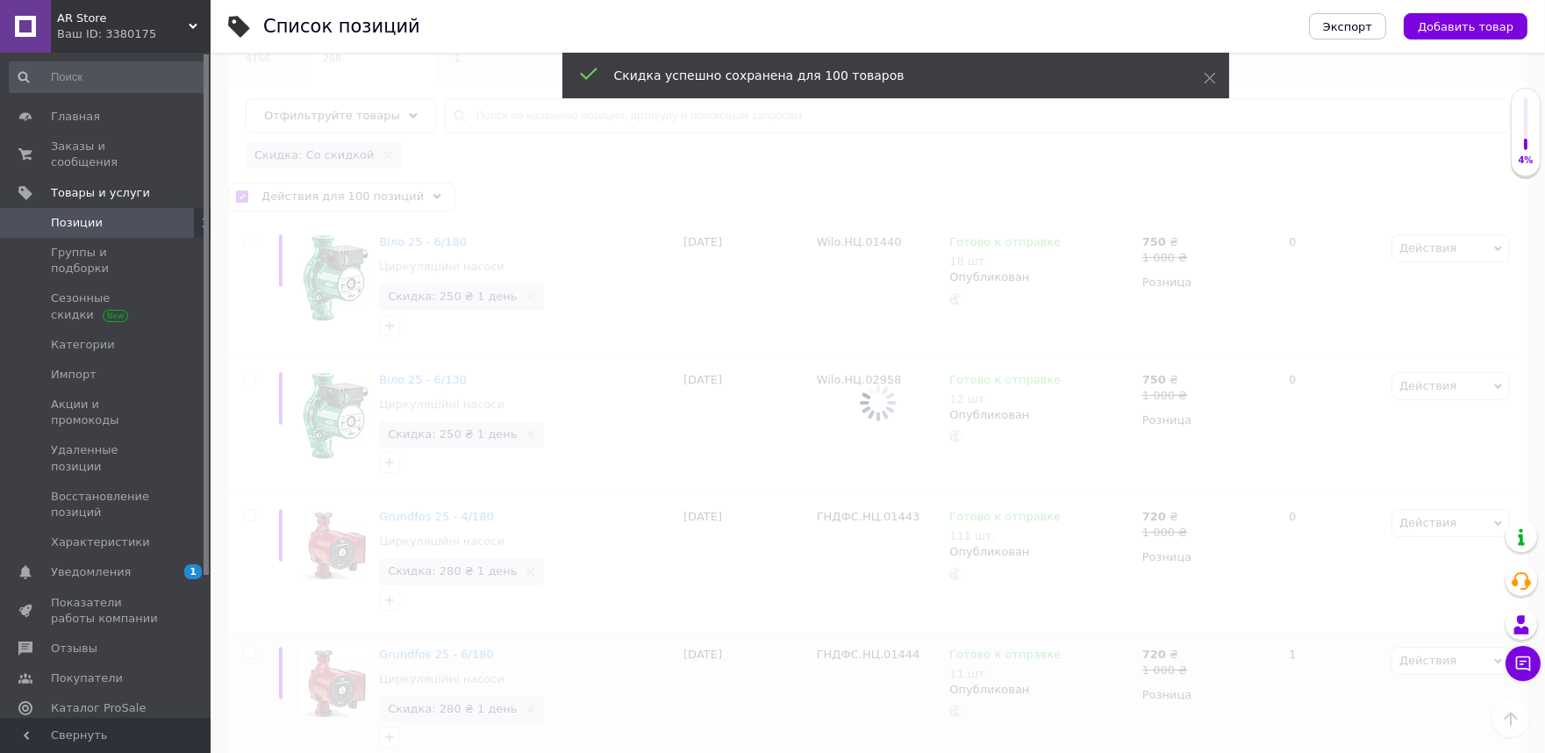
checkbox input "false"
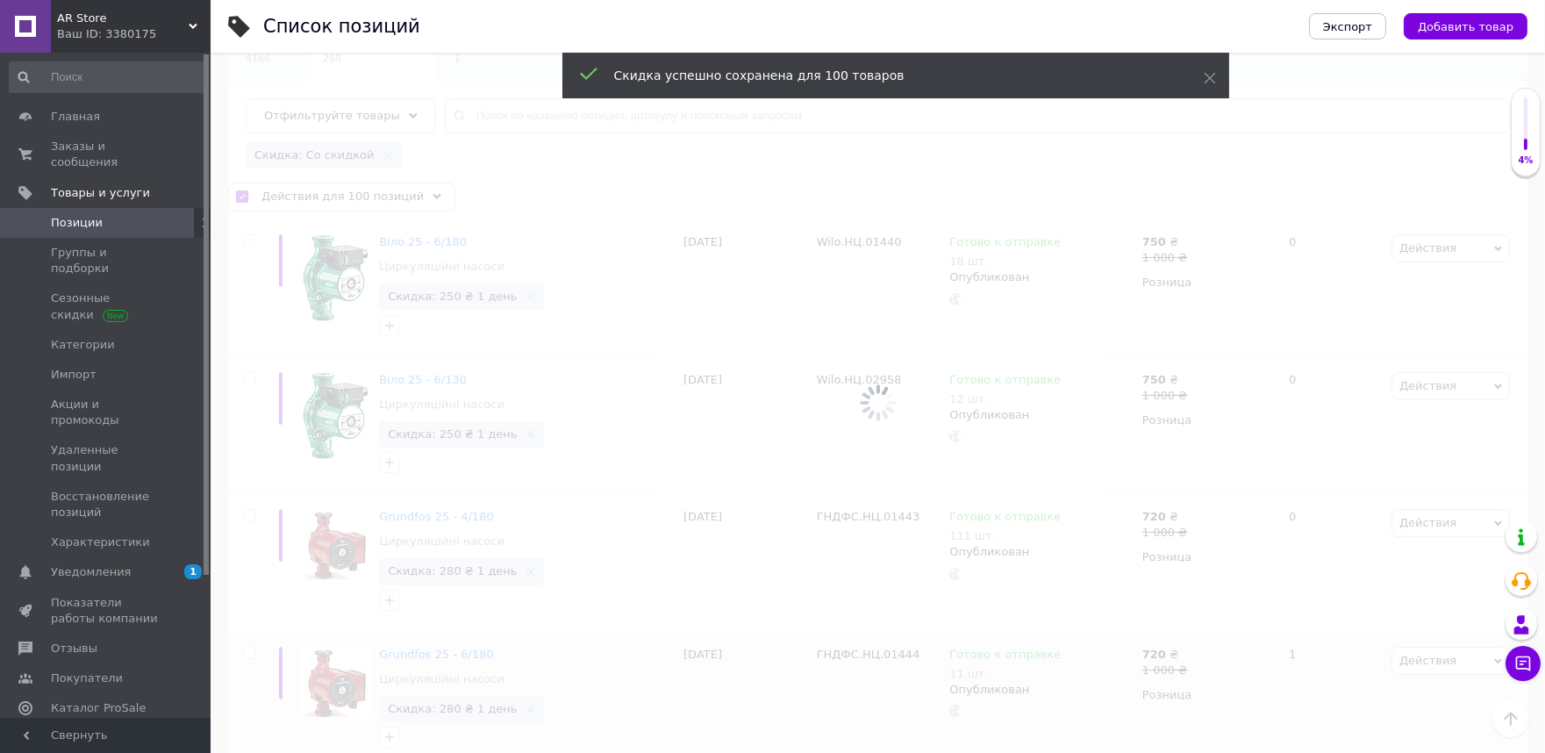
checkbox input "false"
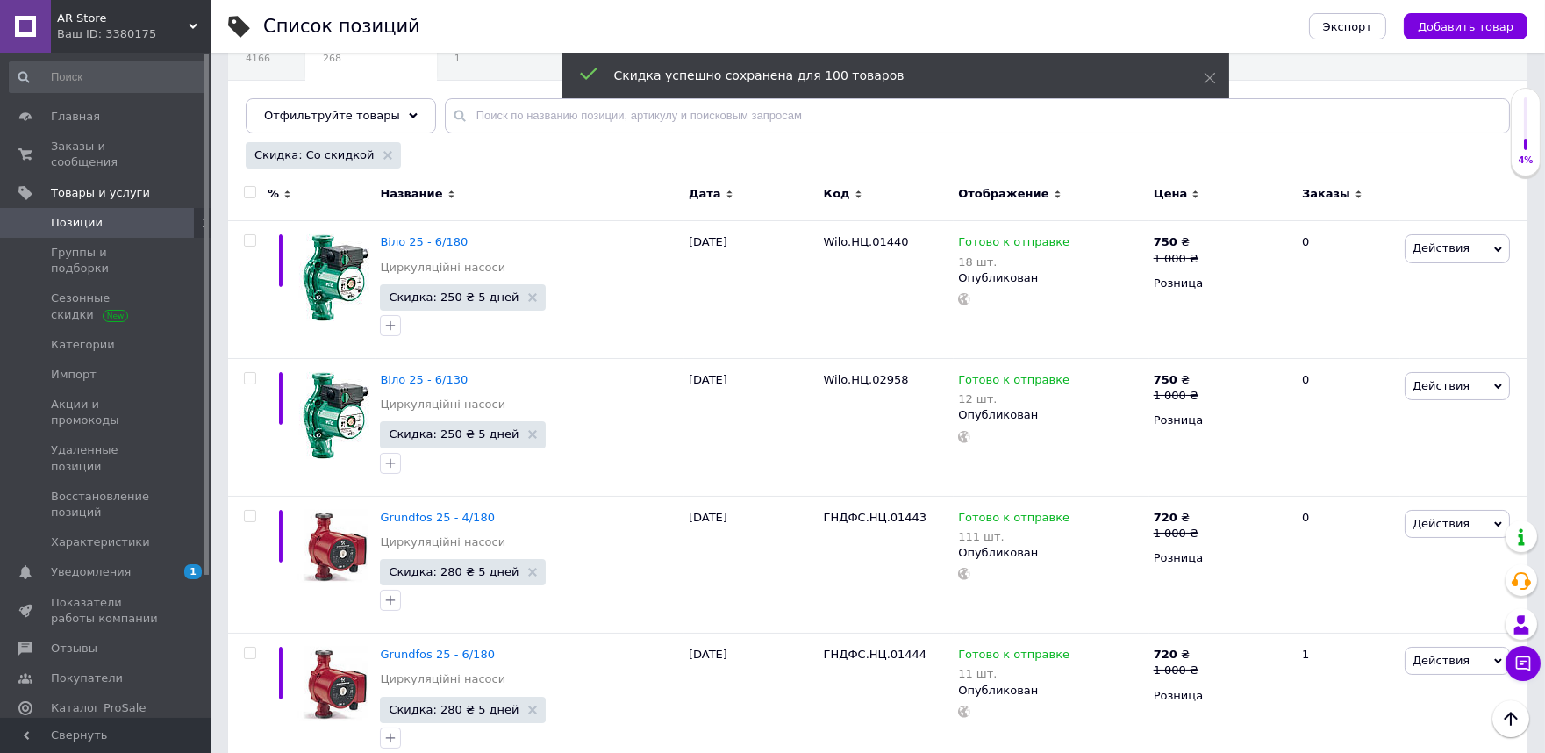
scroll to position [13919, 0]
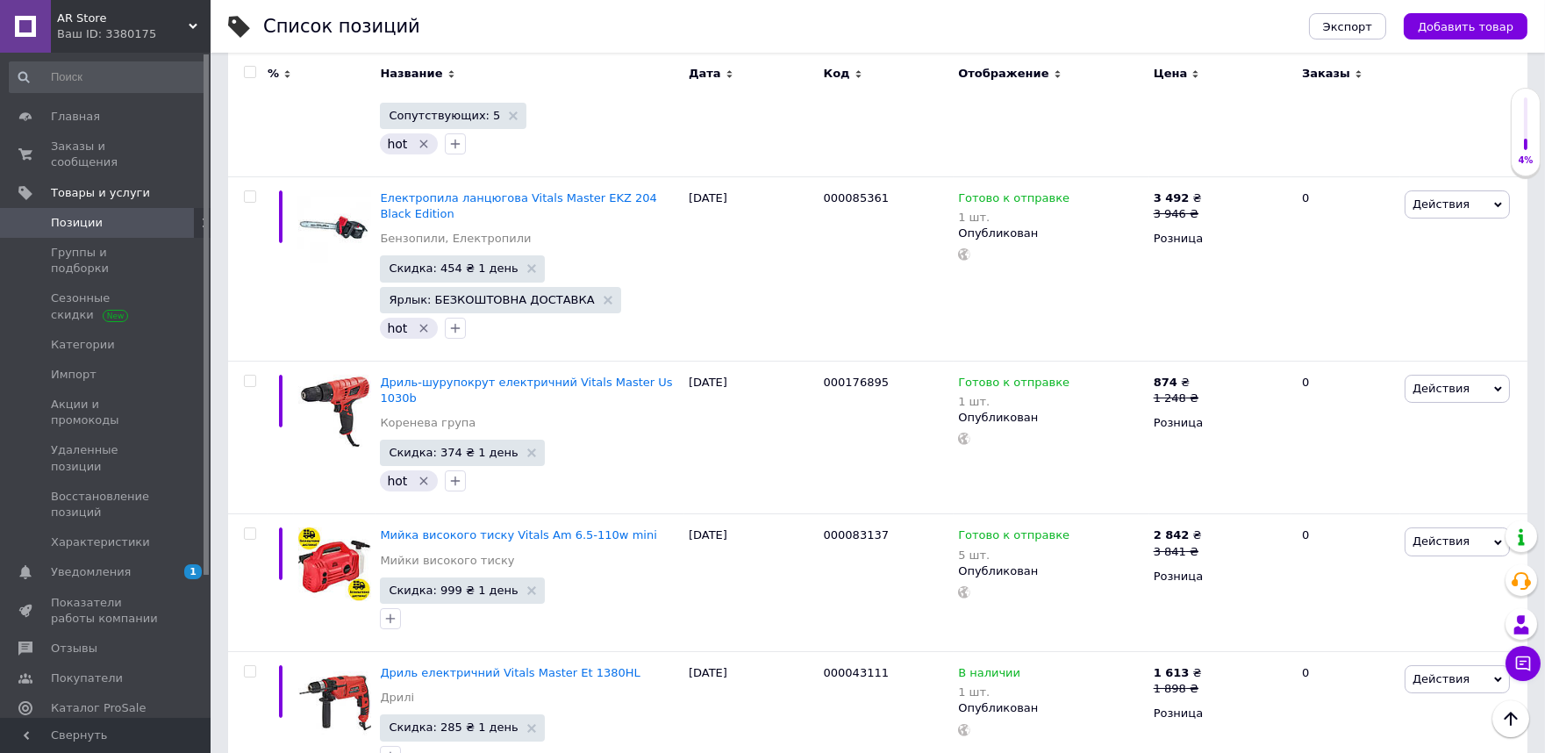
click at [247, 72] on input "checkbox" at bounding box center [249, 72] width 11 height 11
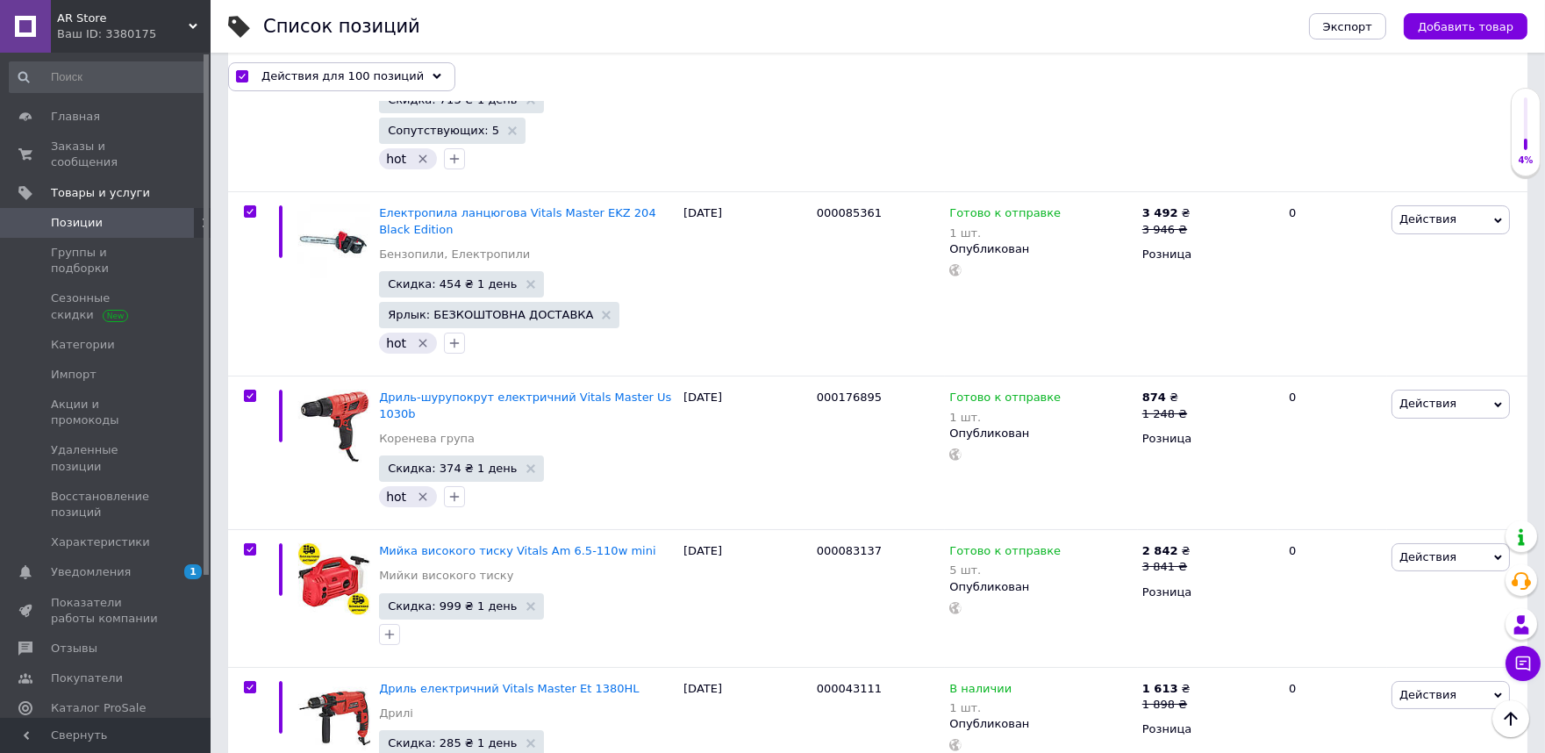
scroll to position [13934, 0]
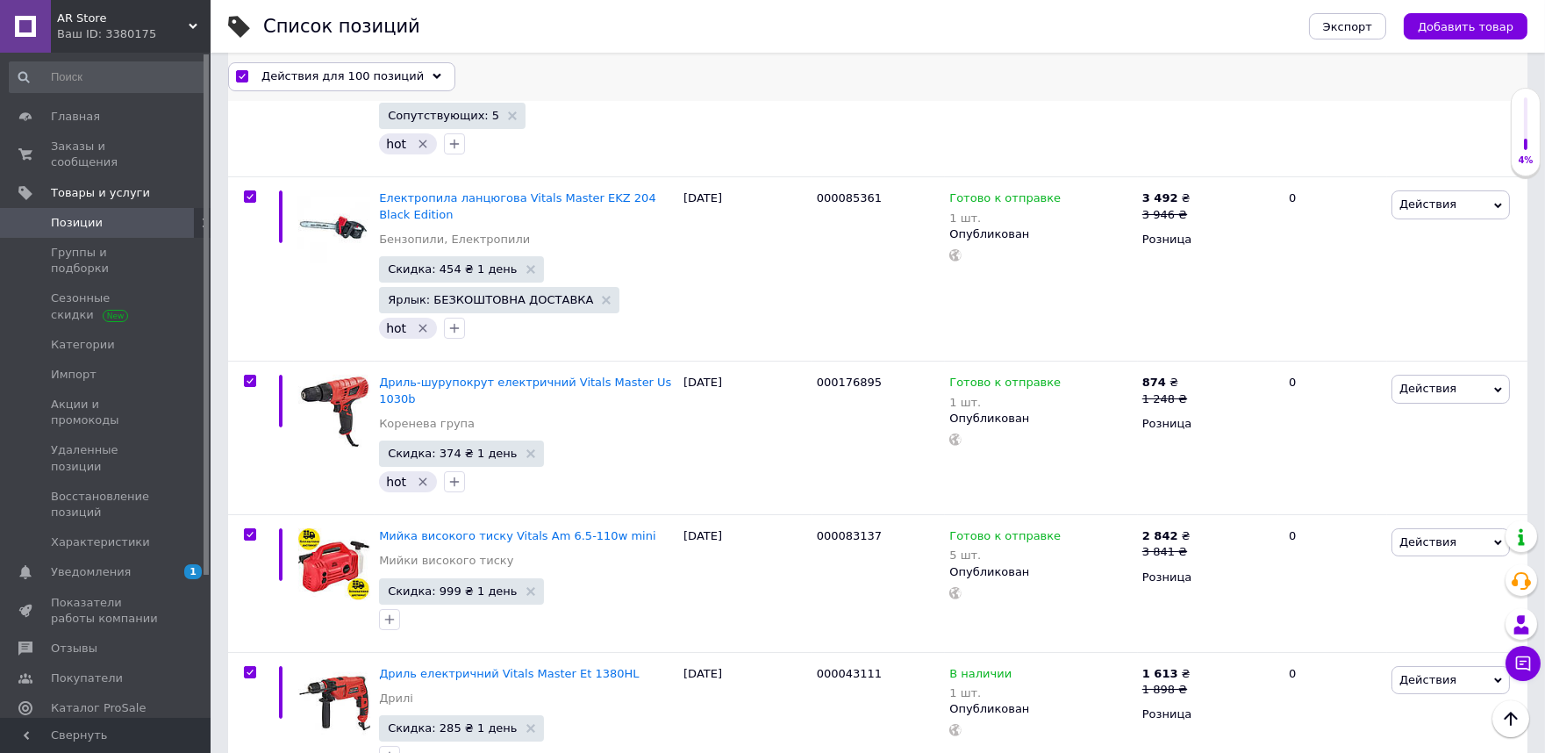
click at [343, 72] on span "Действия для 100 позиций" at bounding box center [342, 76] width 162 height 16
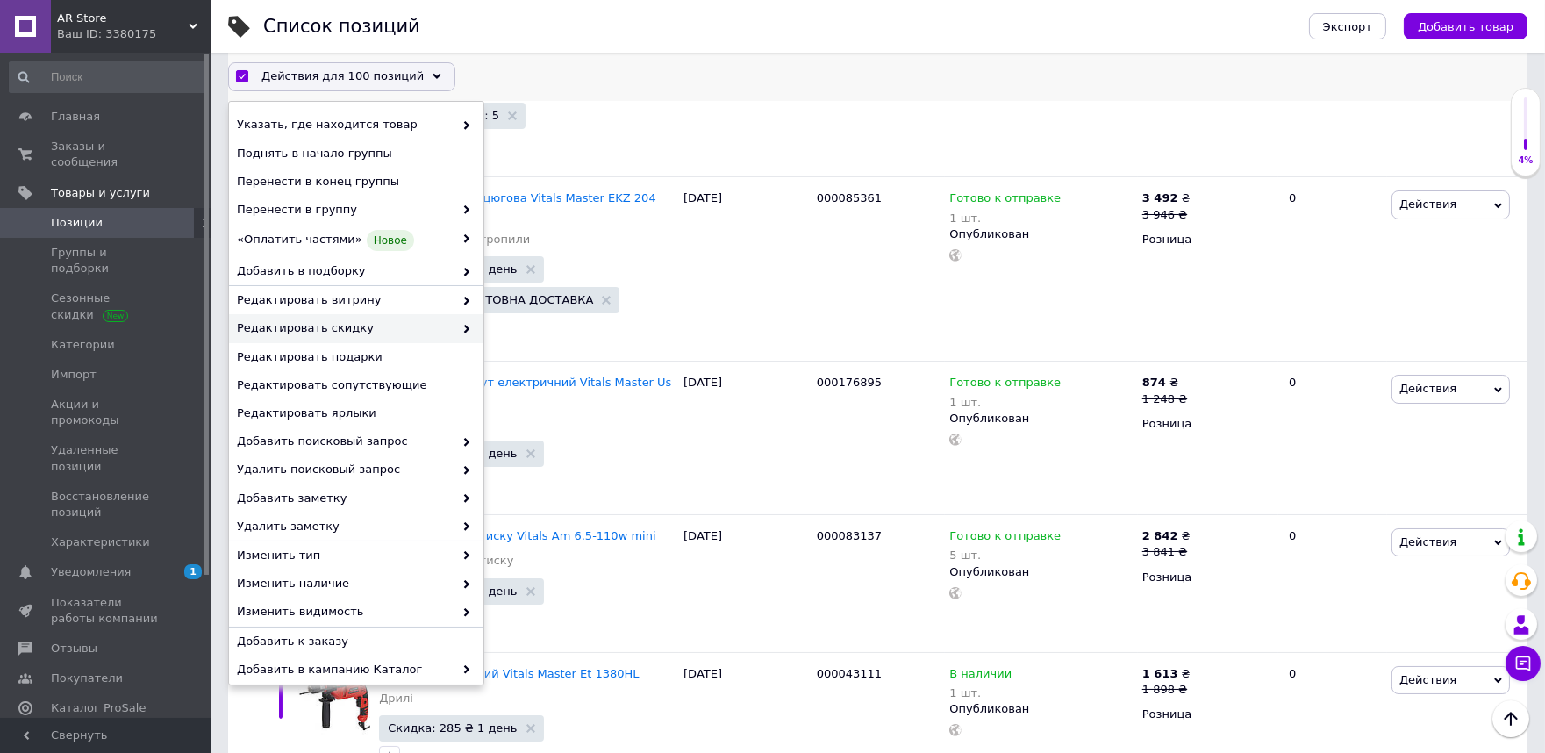
click at [468, 326] on div "Редактировать скидку" at bounding box center [356, 329] width 254 height 28
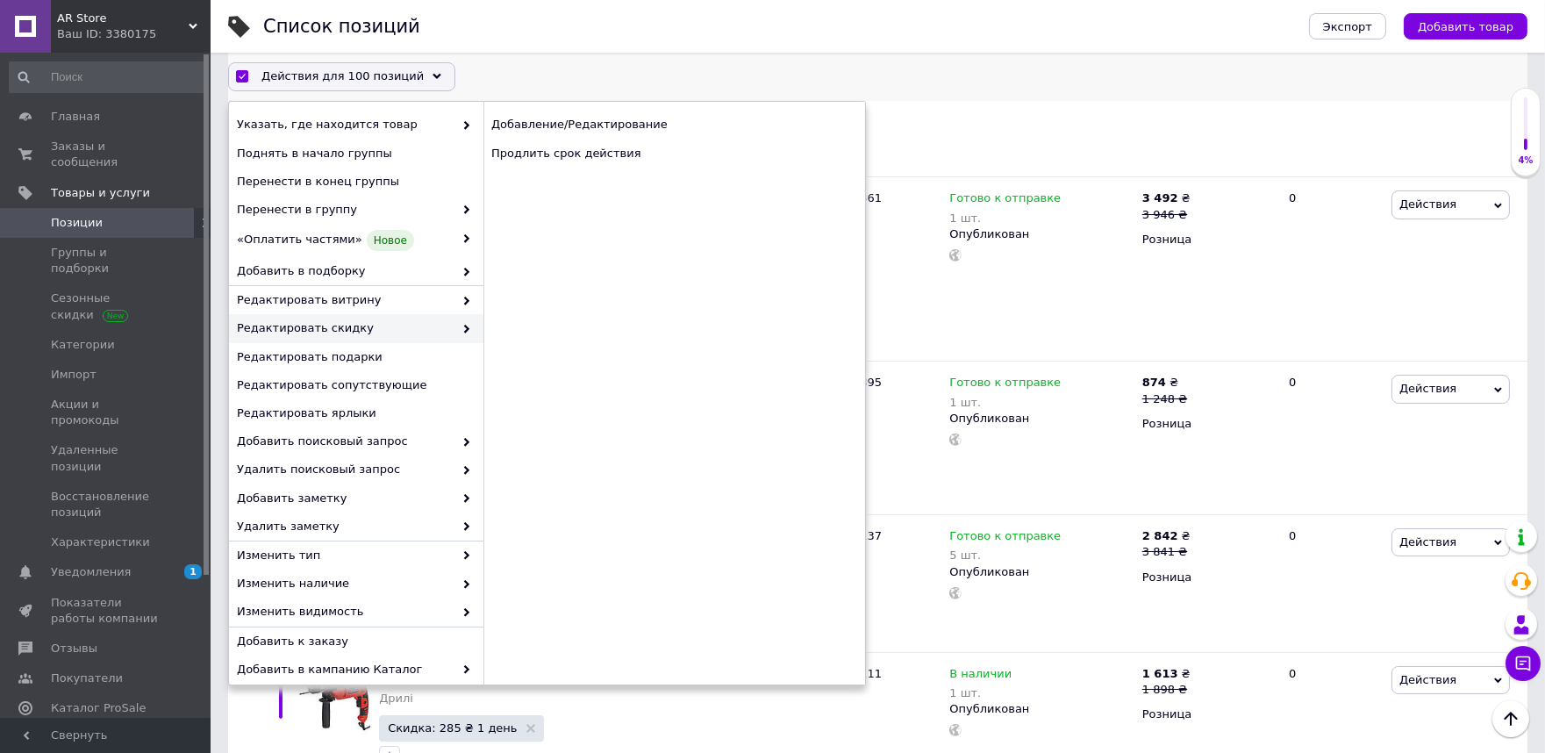
click at [462, 333] on icon at bounding box center [466, 329] width 9 height 9
click at [555, 151] on div "Продлить срок действия" at bounding box center [674, 153] width 382 height 28
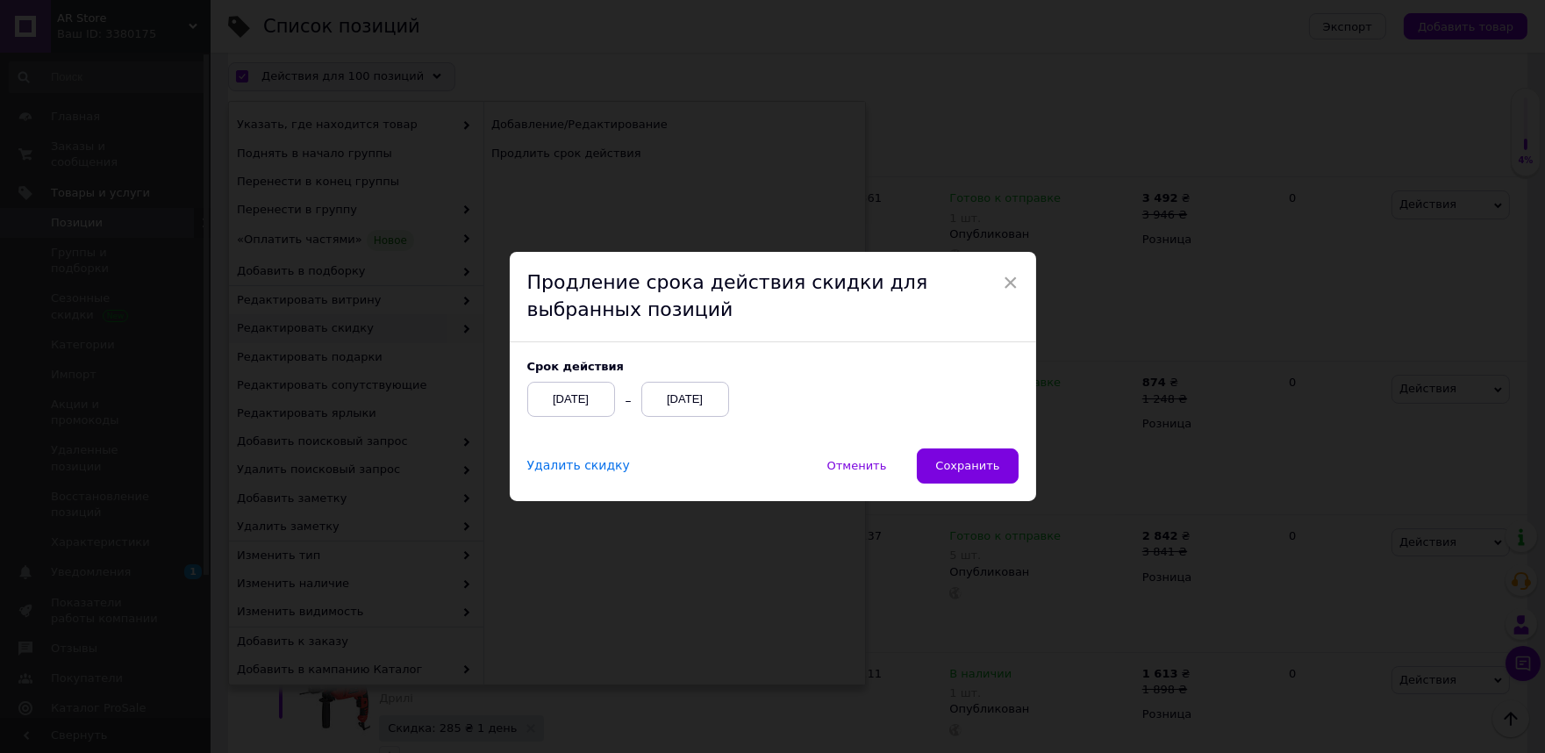
scroll to position [13888, 0]
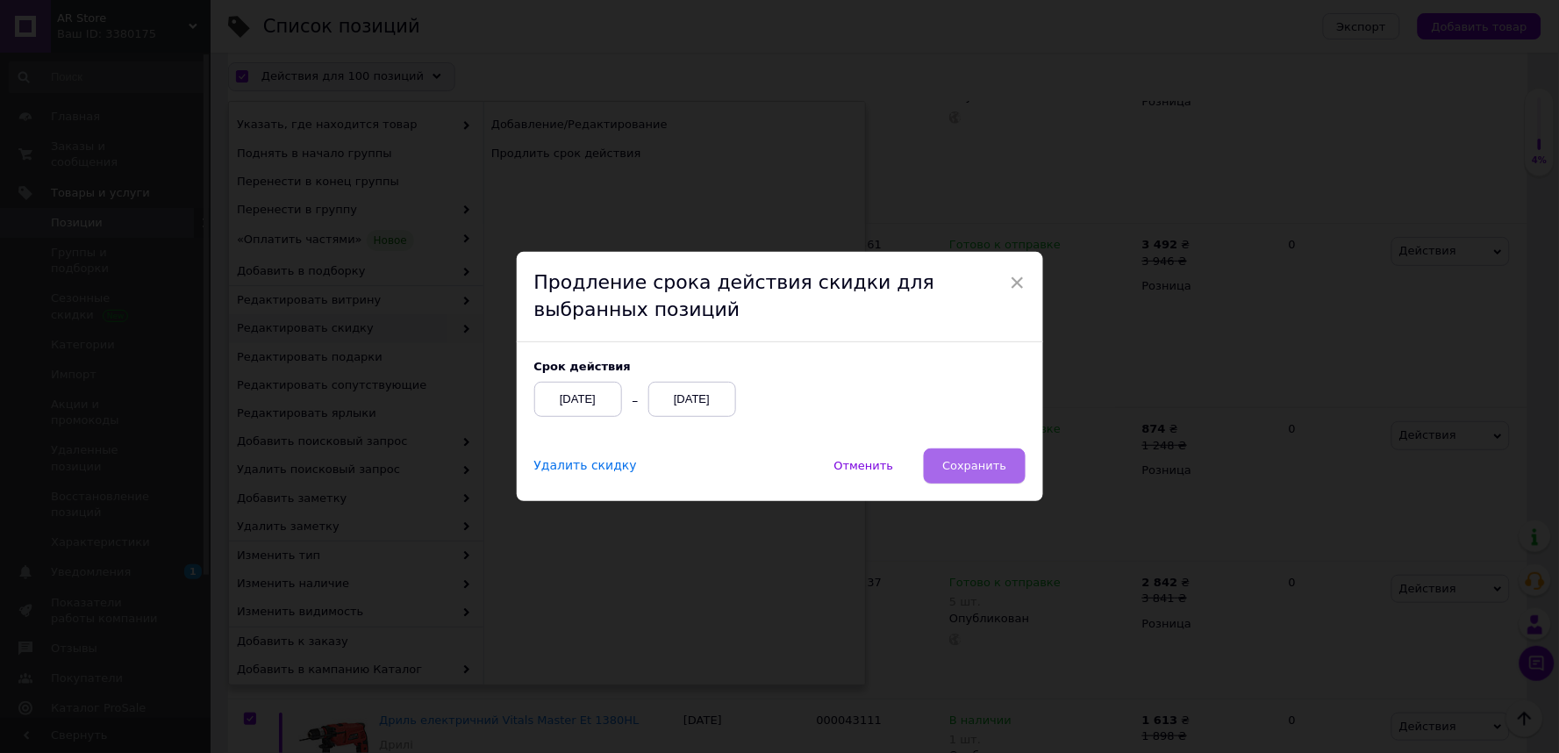
click at [979, 461] on span "Сохранить" at bounding box center [974, 465] width 64 height 13
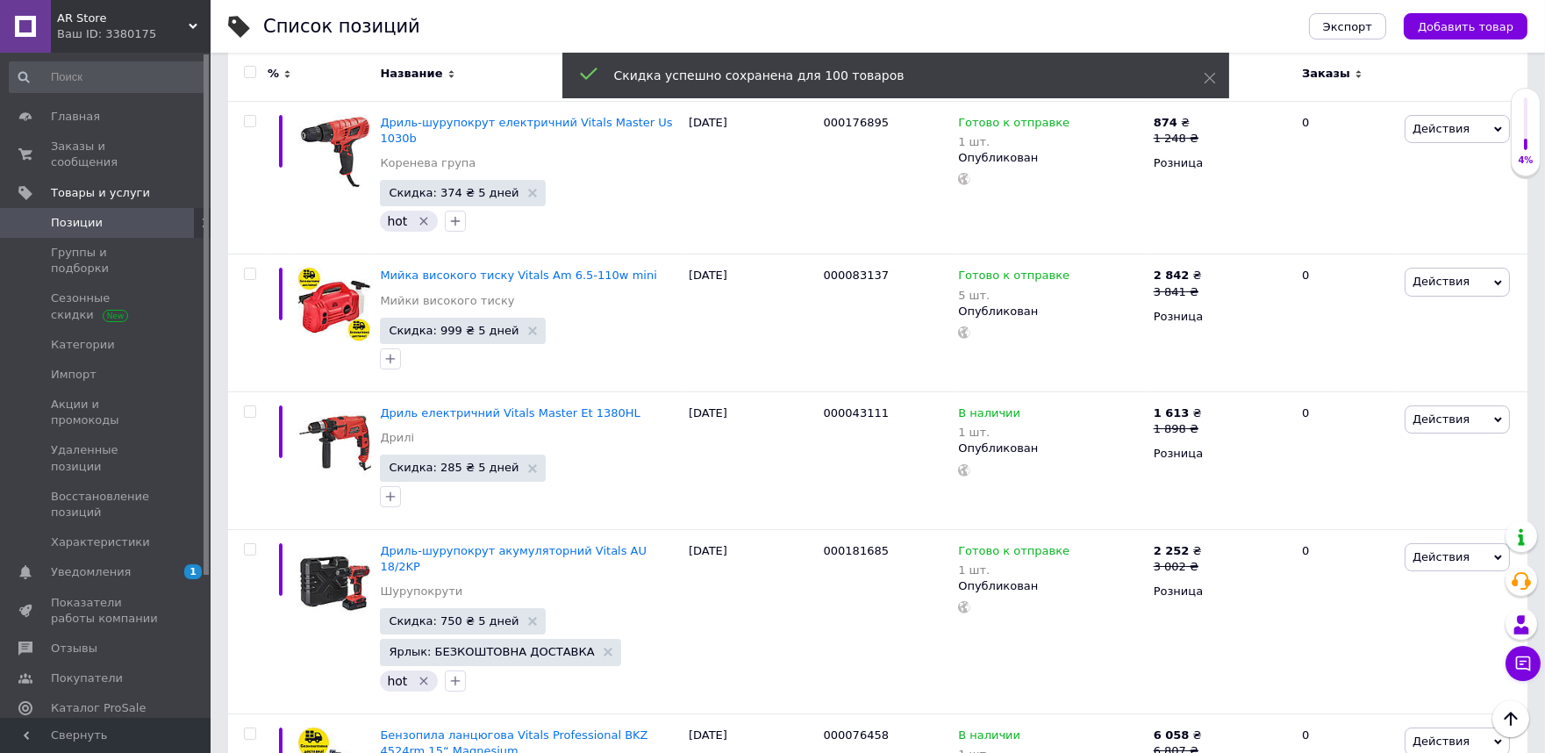
scroll to position [14162, 0]
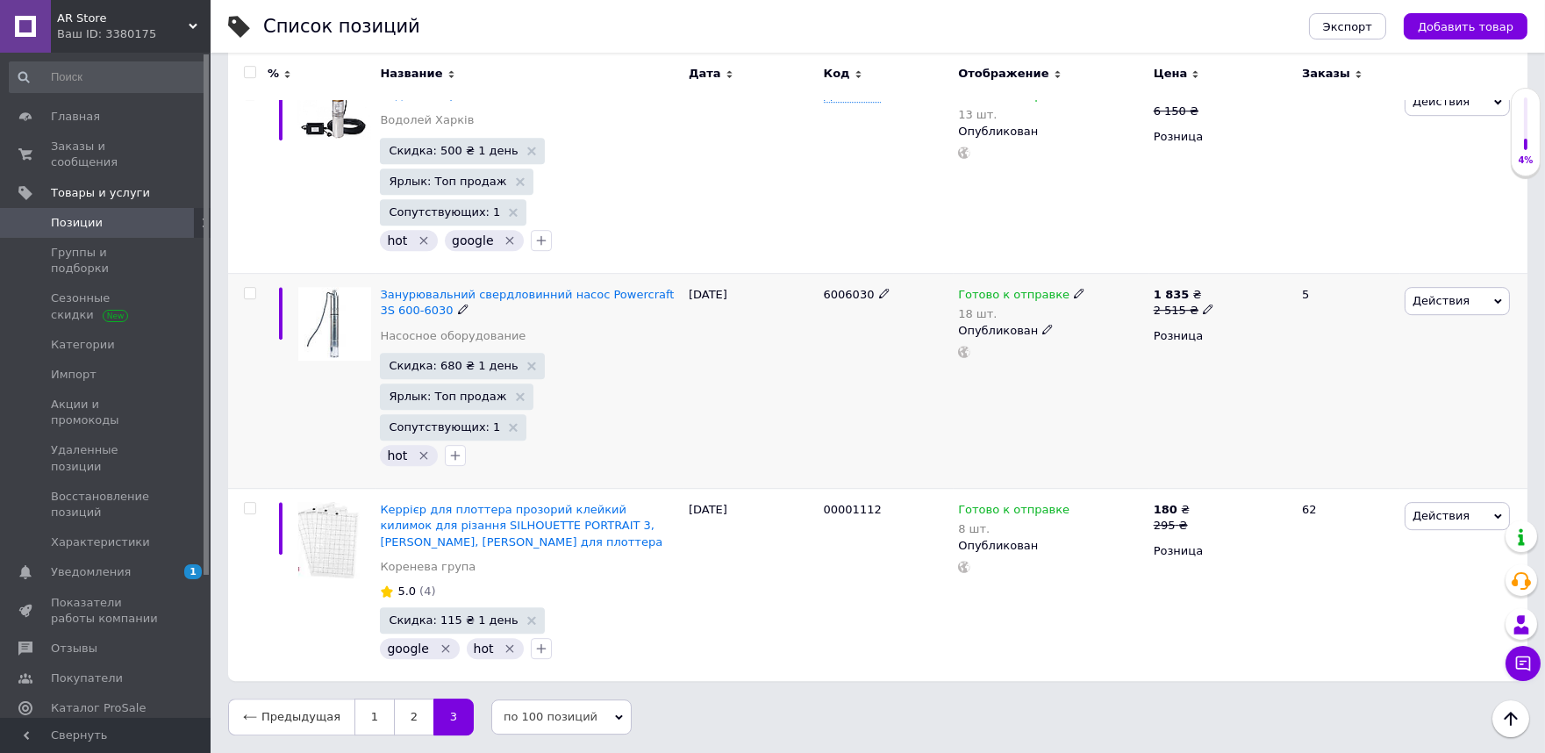
scroll to position [10217, 0]
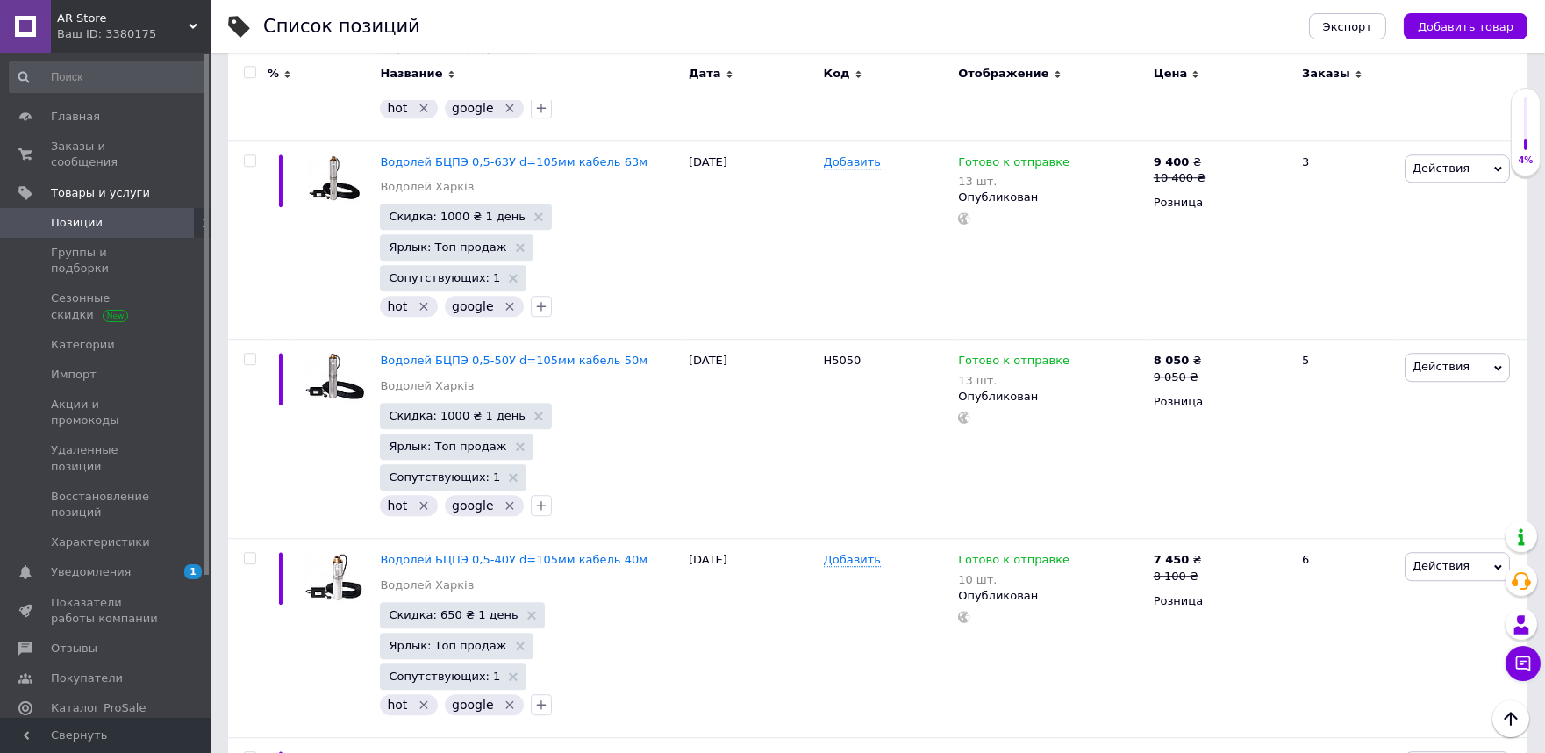
click at [248, 73] on input "checkbox" at bounding box center [249, 72] width 11 height 11
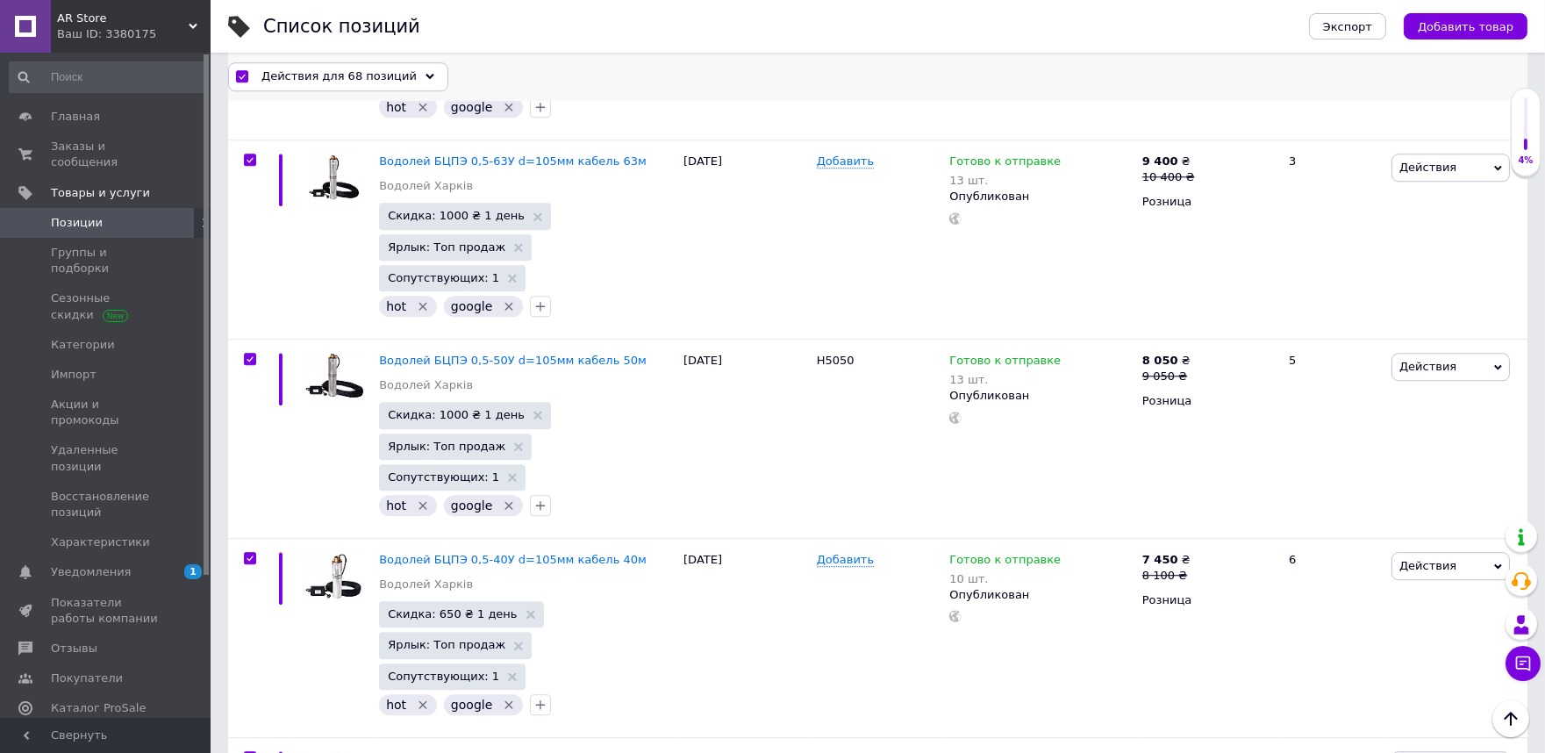
scroll to position [10216, 0]
click at [320, 75] on span "Действия для 68 позиций" at bounding box center [338, 76] width 155 height 16
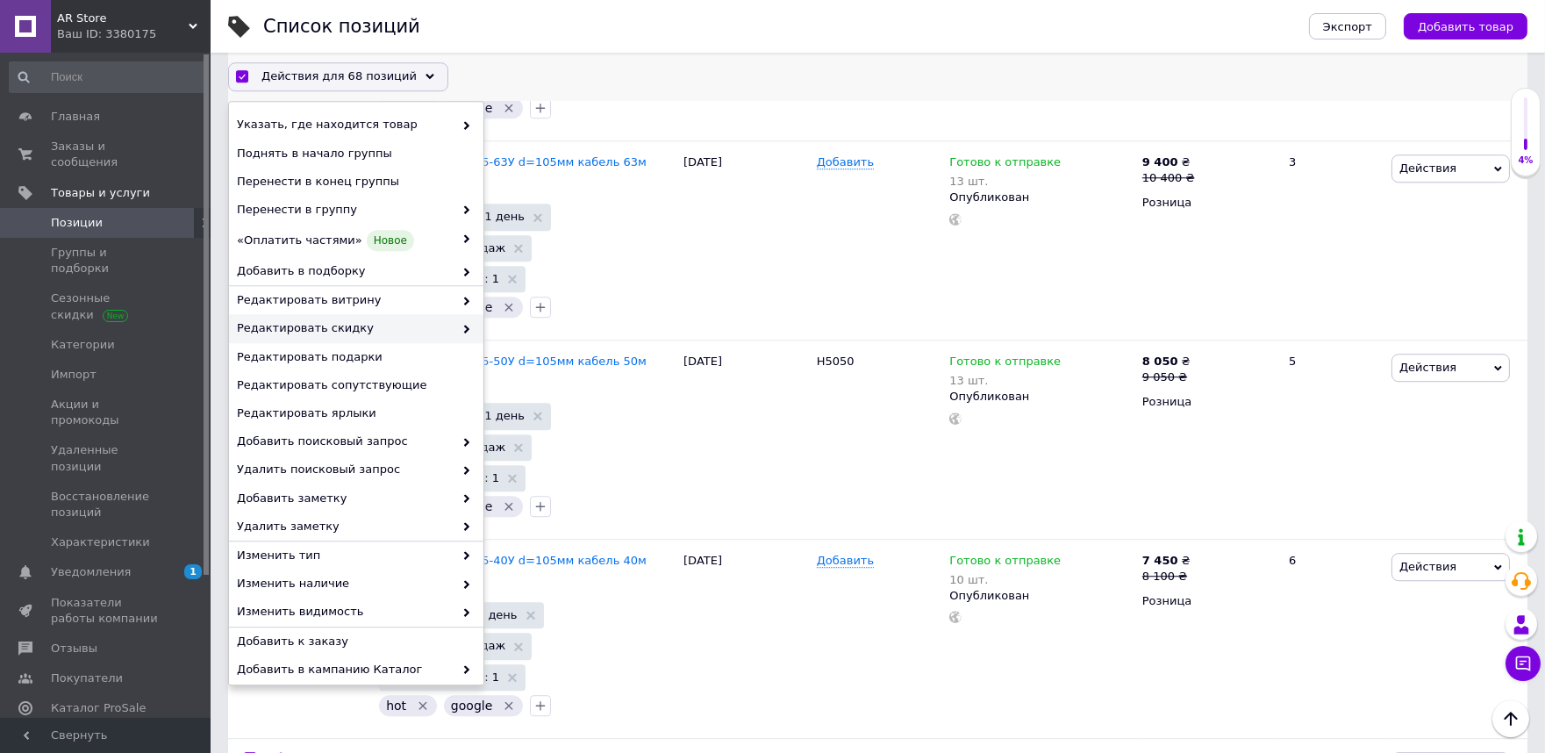
click at [461, 332] on span at bounding box center [463, 329] width 18 height 16
click at [468, 329] on div "Редактировать скидку" at bounding box center [356, 329] width 254 height 28
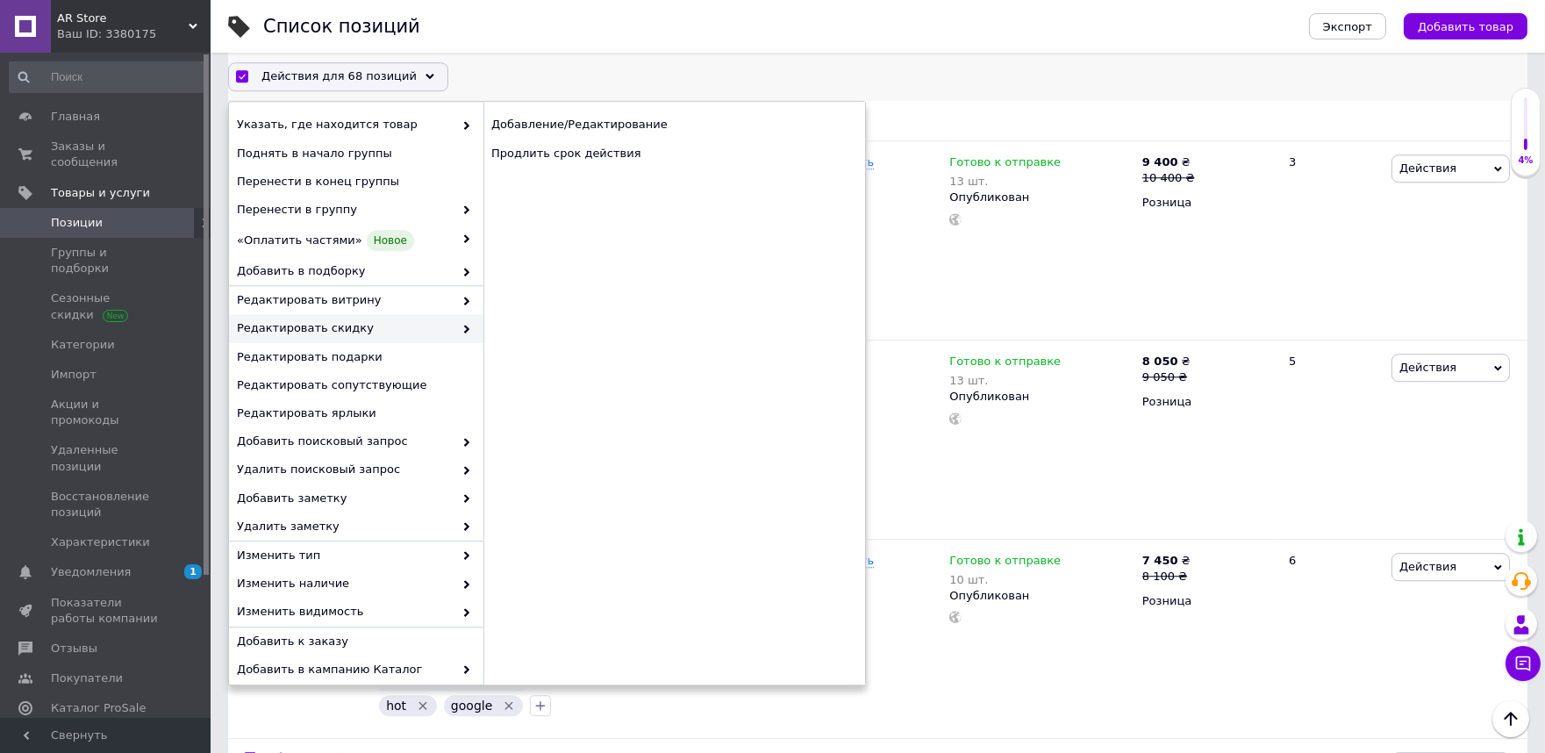
click at [467, 329] on div "Редактировать скидку" at bounding box center [356, 329] width 254 height 28
click at [554, 161] on div "Продлить срок действия" at bounding box center [674, 153] width 382 height 28
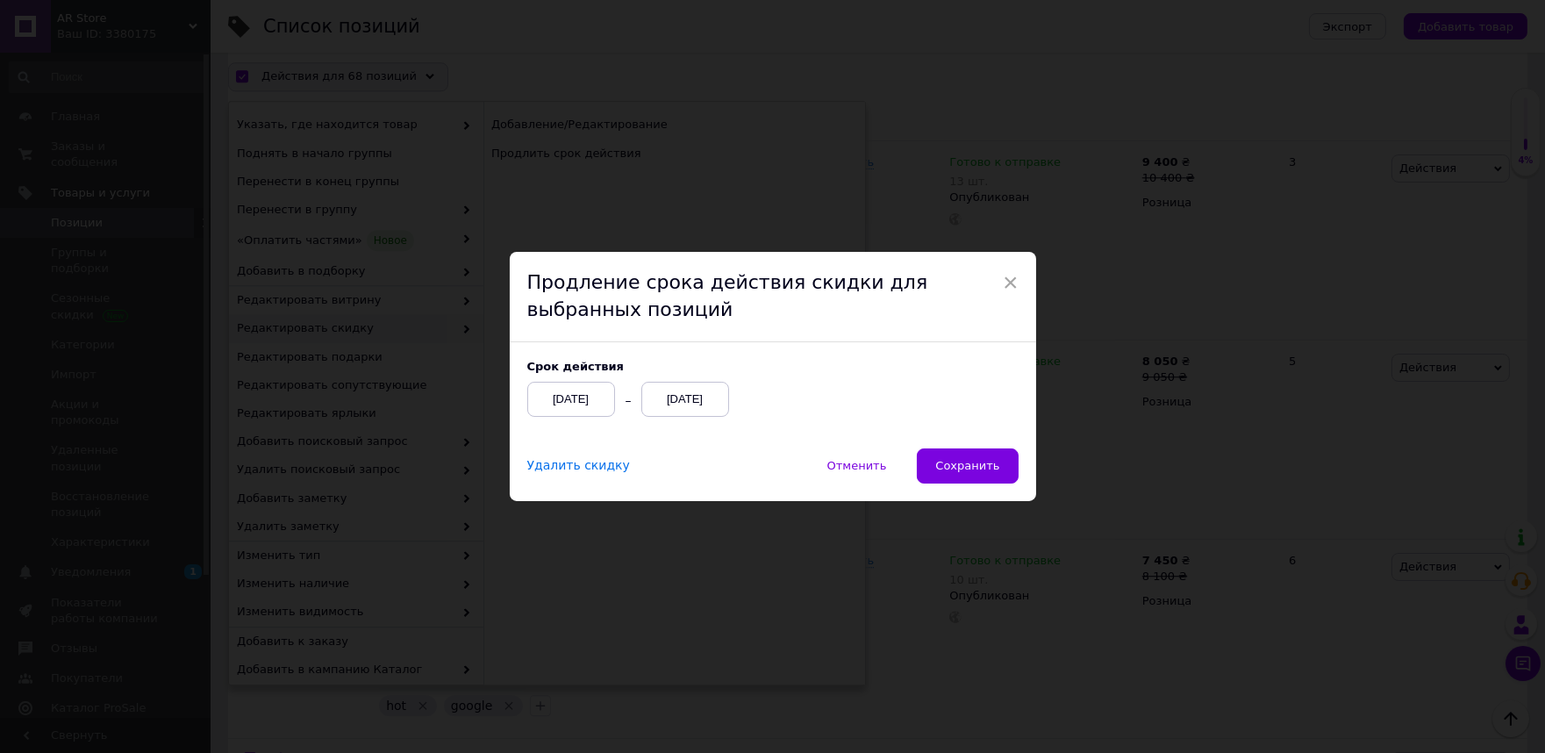
scroll to position [10171, 0]
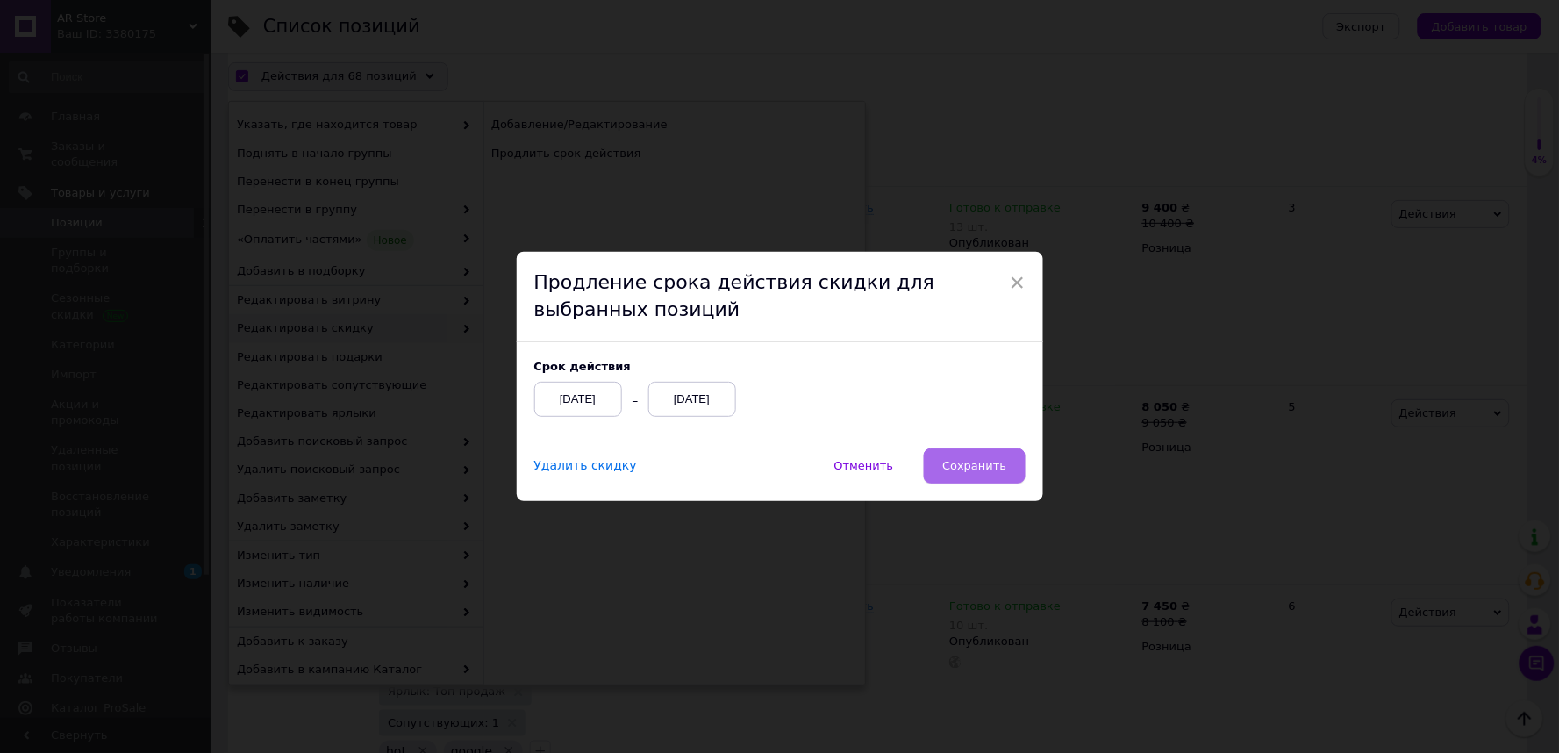
click at [996, 461] on span "Сохранить" at bounding box center [974, 465] width 64 height 13
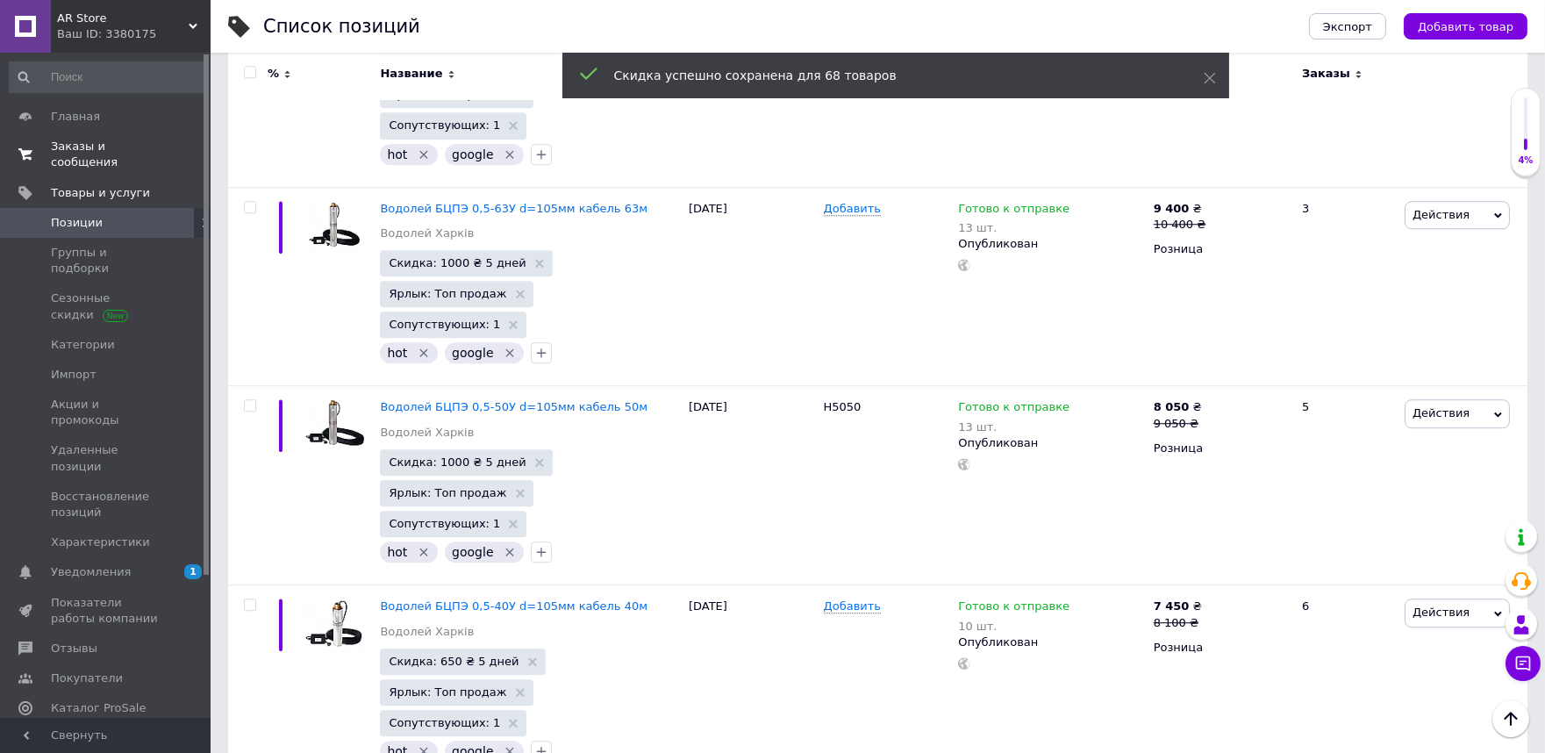
click at [75, 147] on span "Заказы и сообщения" at bounding box center [106, 155] width 111 height 32
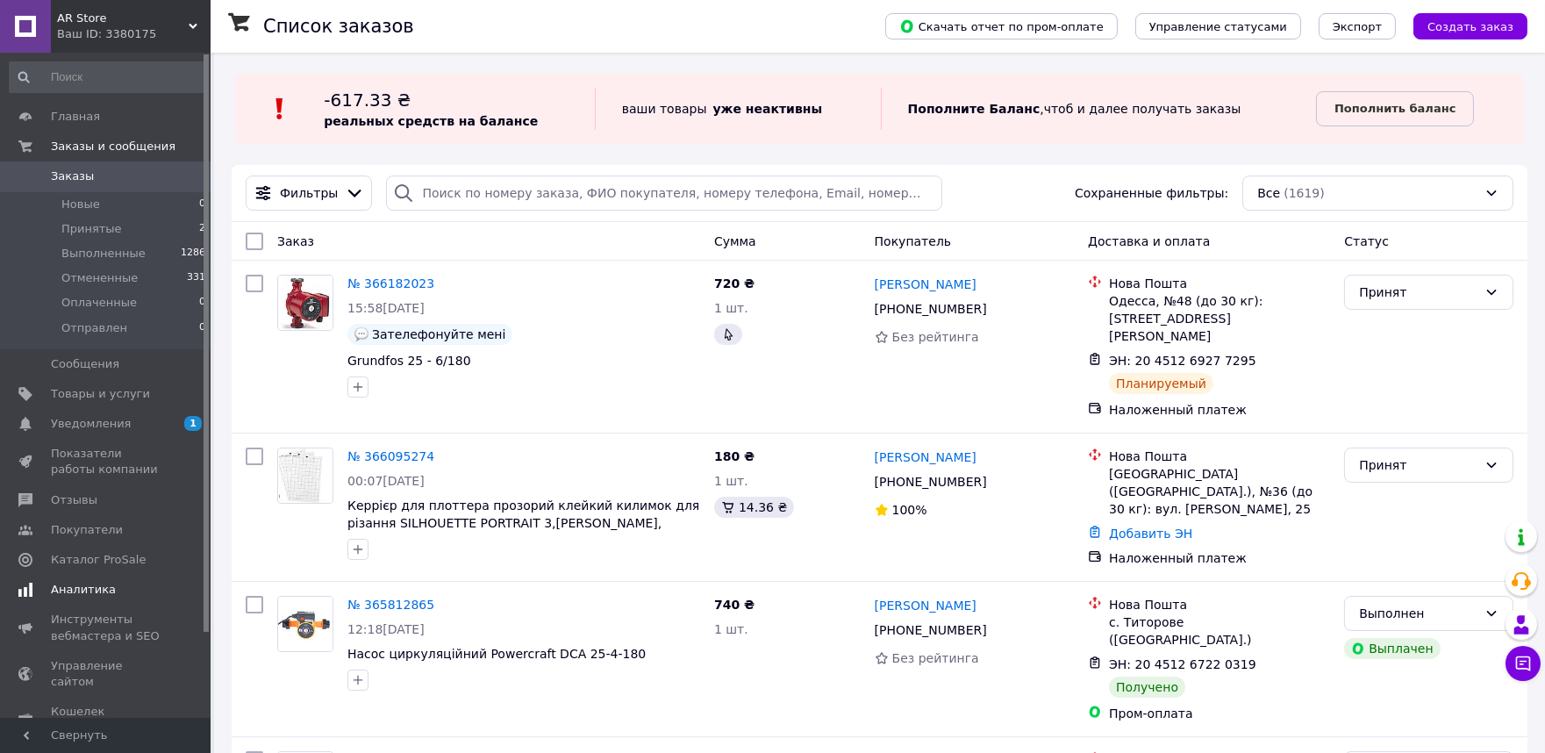
click at [95, 590] on span "Аналитика" at bounding box center [83, 590] width 65 height 16
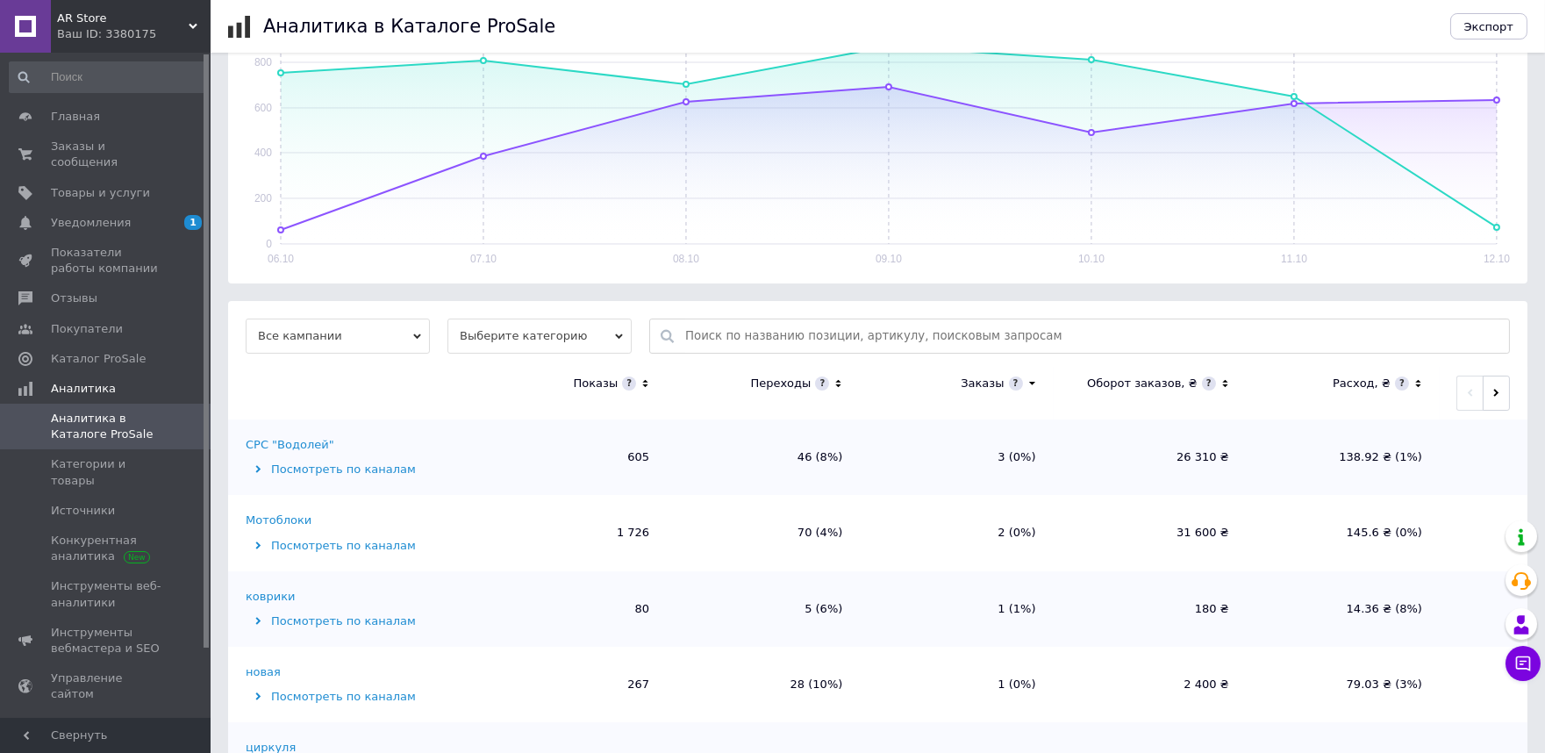
scroll to position [390, 0]
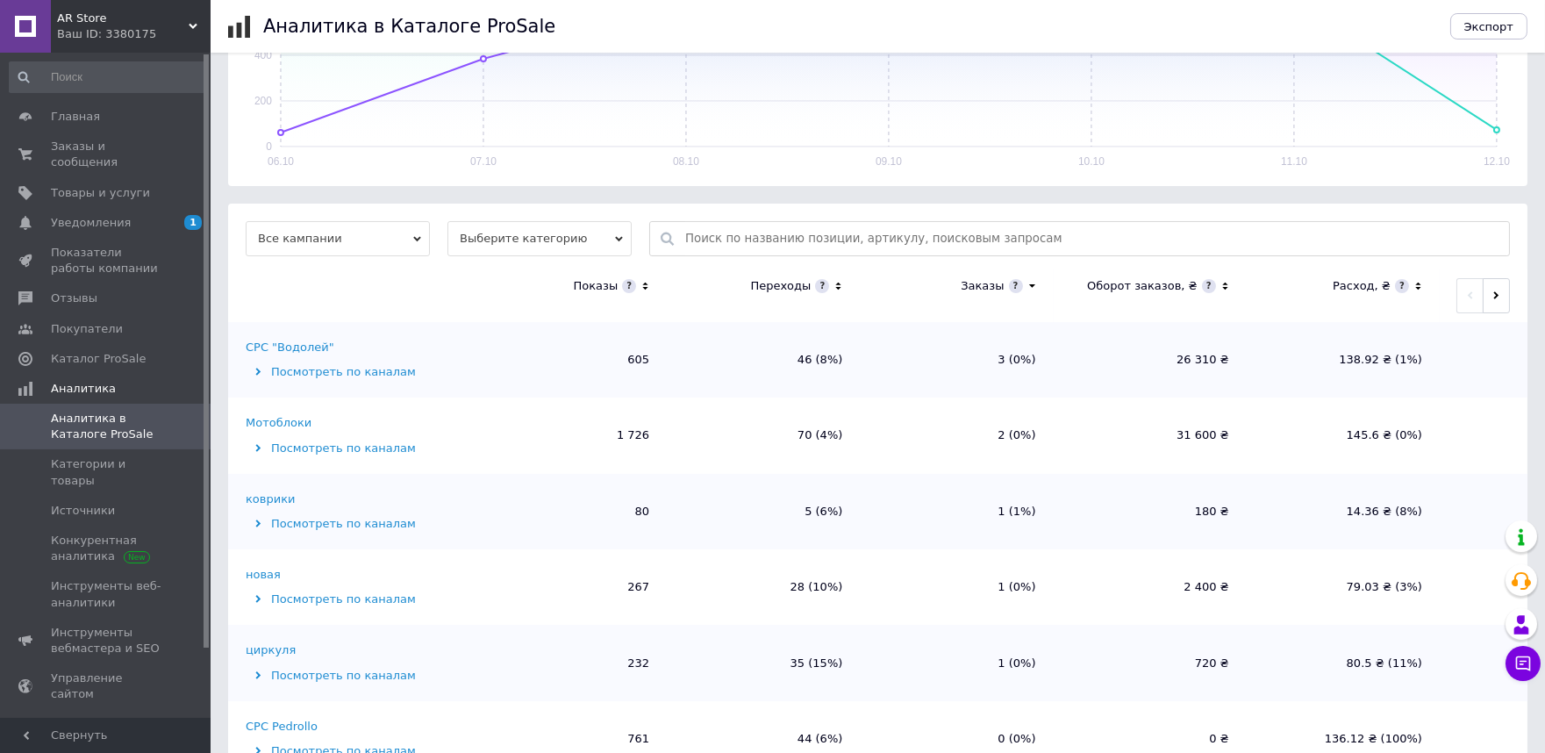
click at [1412, 287] on icon at bounding box center [1417, 286] width 11 height 15
click at [1415, 286] on icon at bounding box center [1418, 286] width 6 height 4
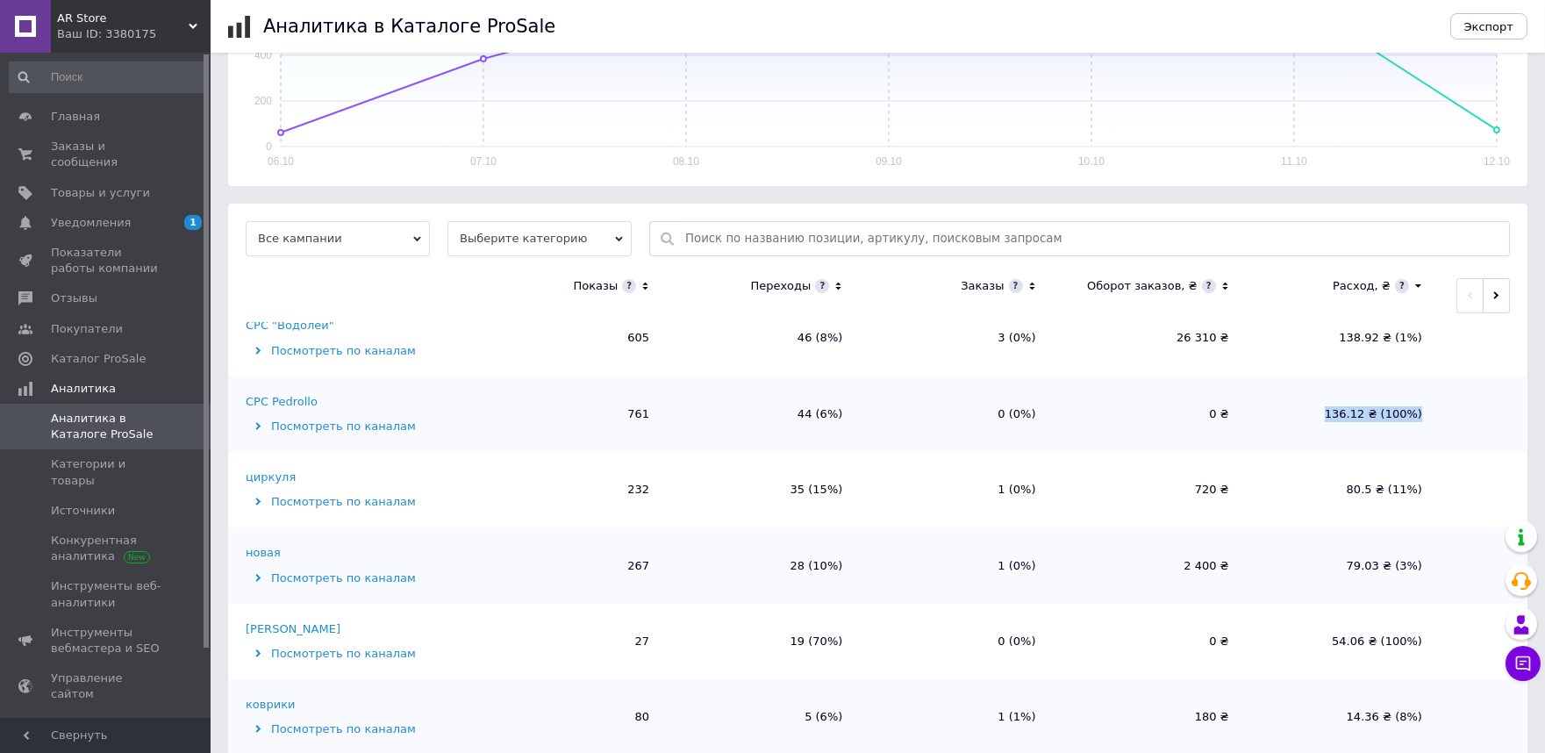
drag, startPoint x: 1463, startPoint y: 421, endPoint x: 1339, endPoint y: 430, distance: 124.9
click at [1339, 430] on tr "CPC Pedrollo Посмотреть по каналам 761 44 (6%) 0 (0%) 0 ₴ 136.12 ₴ (100%)" at bounding box center [877, 413] width 1299 height 75
drag, startPoint x: 1336, startPoint y: 479, endPoint x: 1469, endPoint y: 501, distance: 134.3
click at [1421, 492] on td "80.5 ₴ (11%)" at bounding box center [1343, 489] width 193 height 75
click at [1469, 501] on td at bounding box center [1484, 489] width 88 height 75
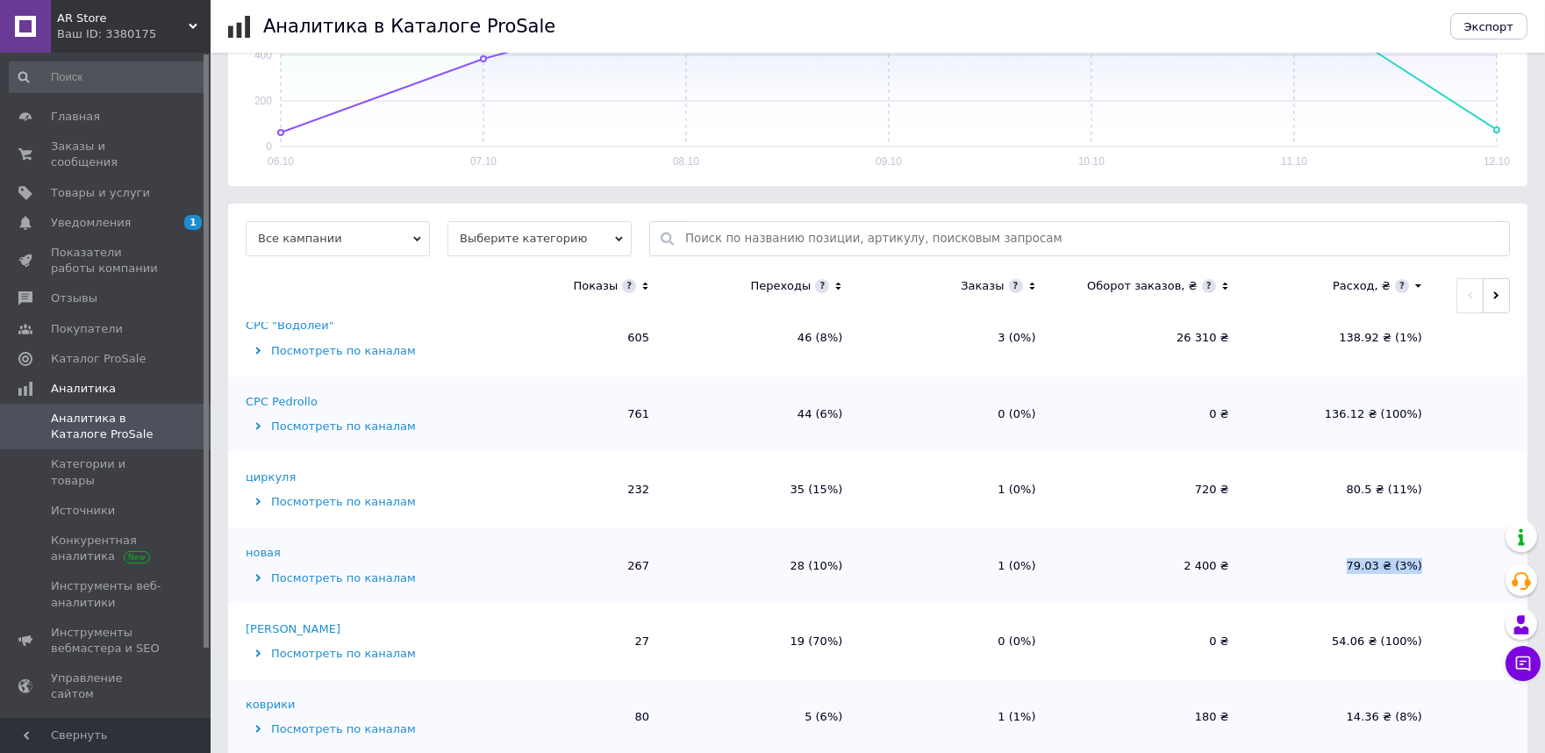
drag, startPoint x: 1431, startPoint y: 576, endPoint x: 1323, endPoint y: 582, distance: 108.1
click at [1323, 582] on td "79.03 ₴ (3%)" at bounding box center [1343, 564] width 193 height 75
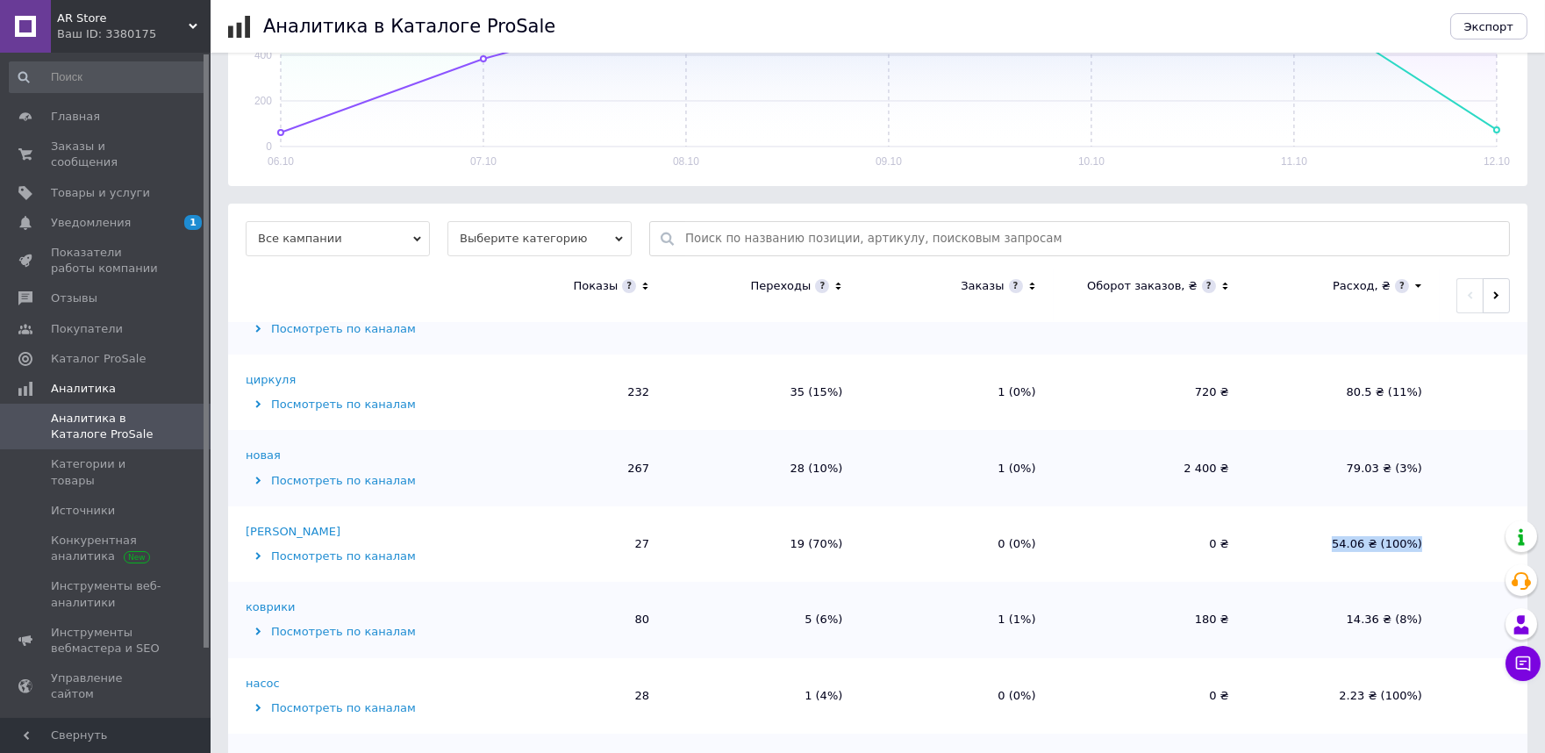
drag, startPoint x: 1436, startPoint y: 540, endPoint x: 1317, endPoint y: 542, distance: 119.3
click at [1317, 542] on tr "педро китай Посмотреть по каналам 27 19 (70%) 0 (0%) 0 ₴ 54.06 ₴ (100%)" at bounding box center [877, 543] width 1299 height 75
click at [1353, 626] on td "14.36 ₴ (8%)" at bounding box center [1343, 619] width 193 height 75
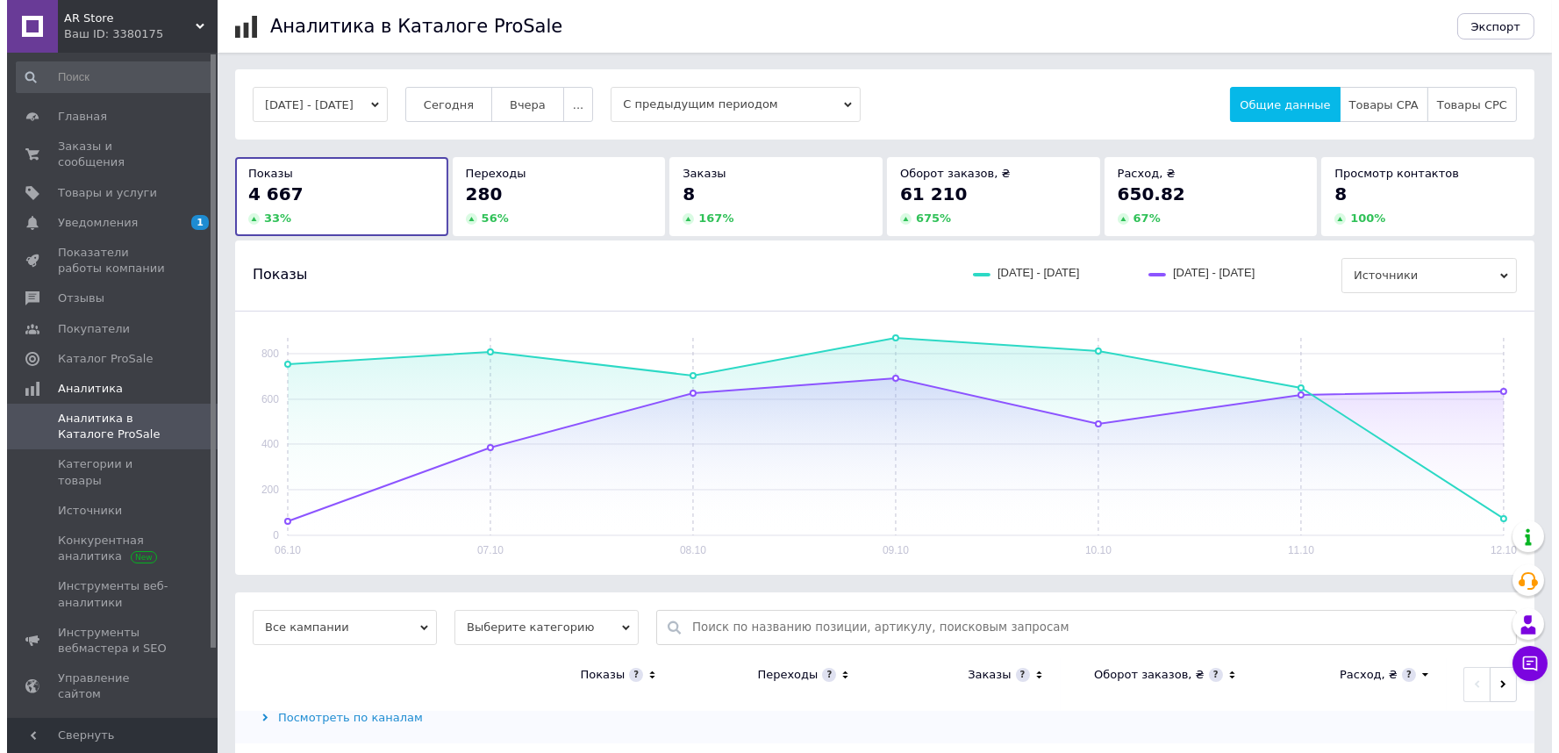
scroll to position [0, 0]
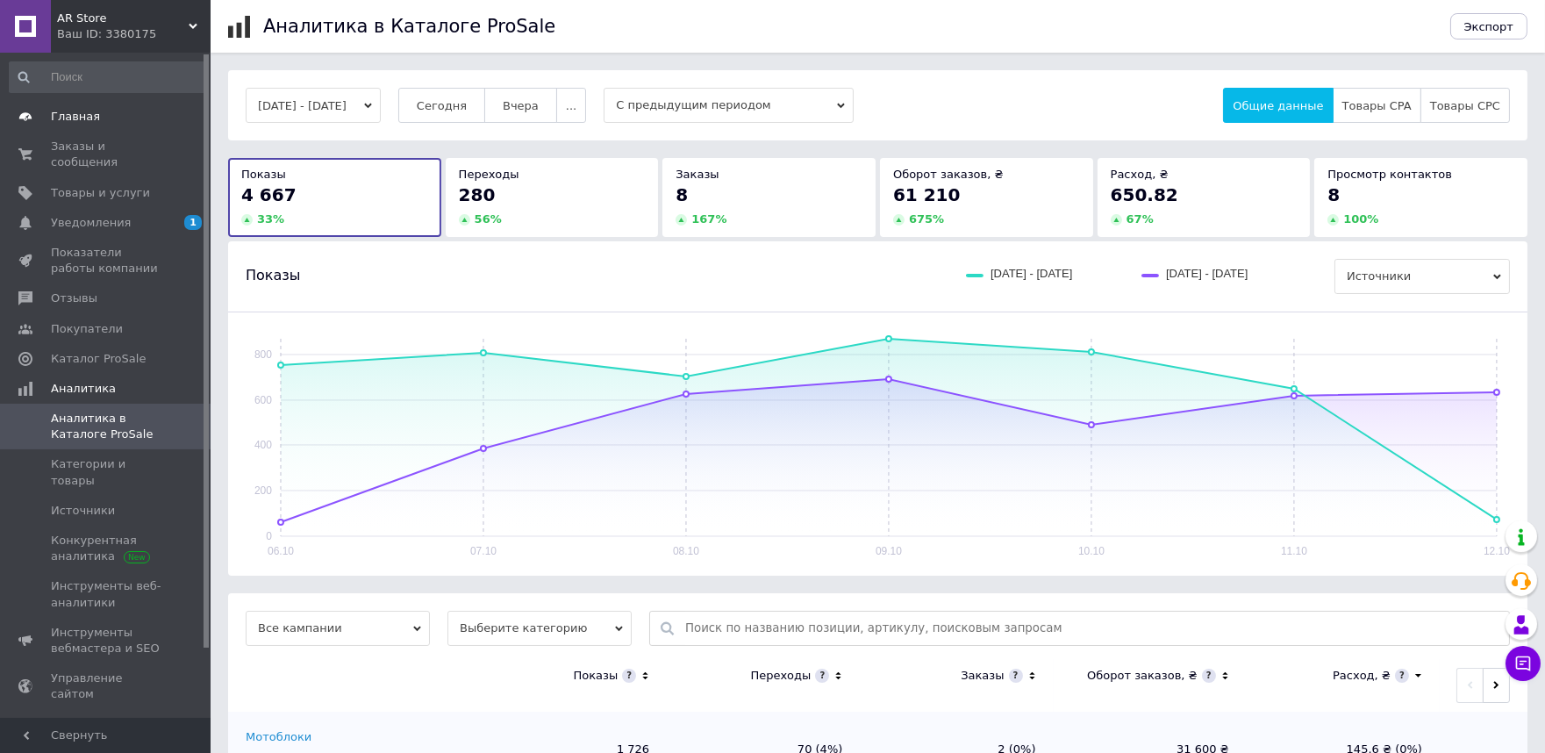
click at [32, 120] on span at bounding box center [25, 117] width 51 height 16
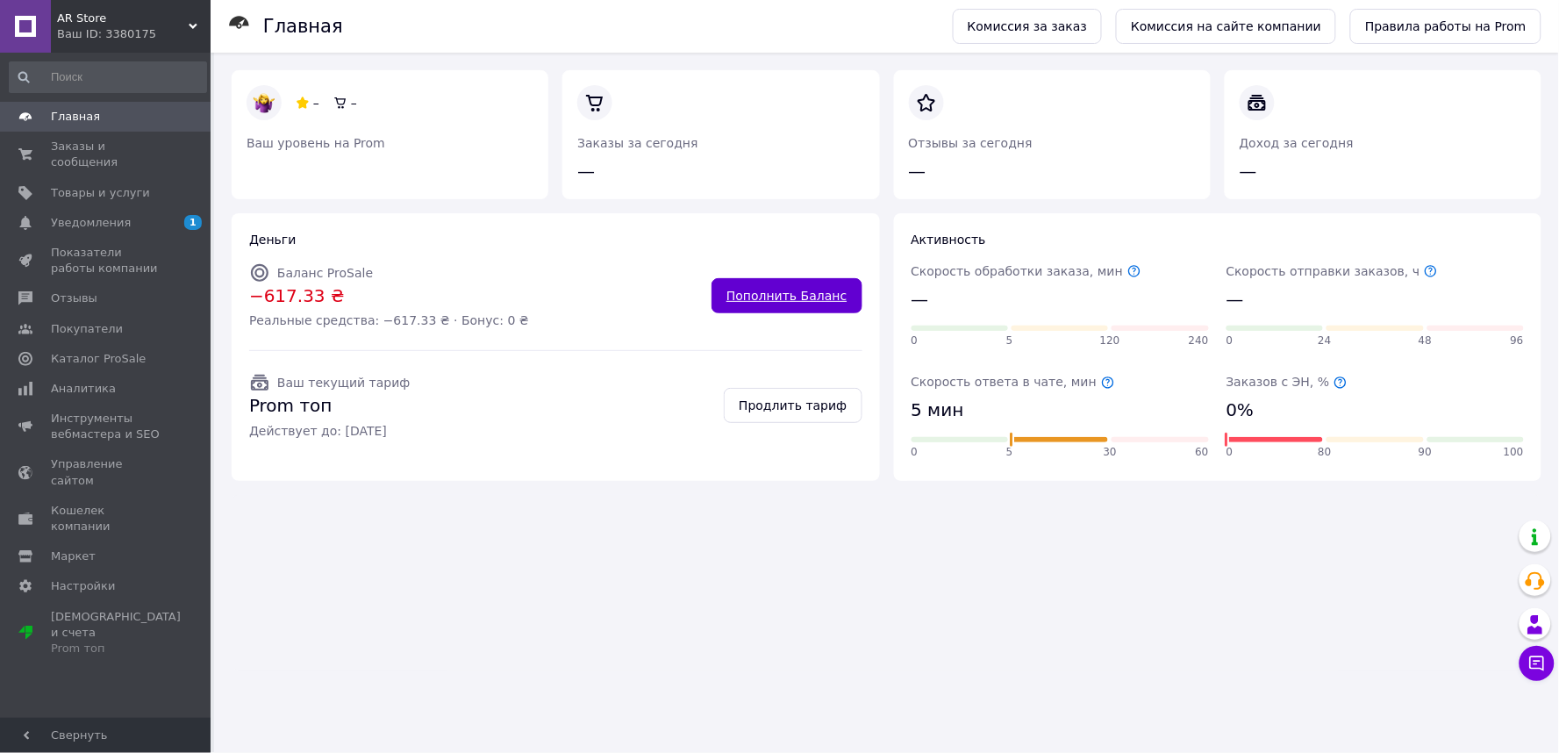
click at [803, 285] on link "Пополнить Баланс" at bounding box center [786, 295] width 150 height 35
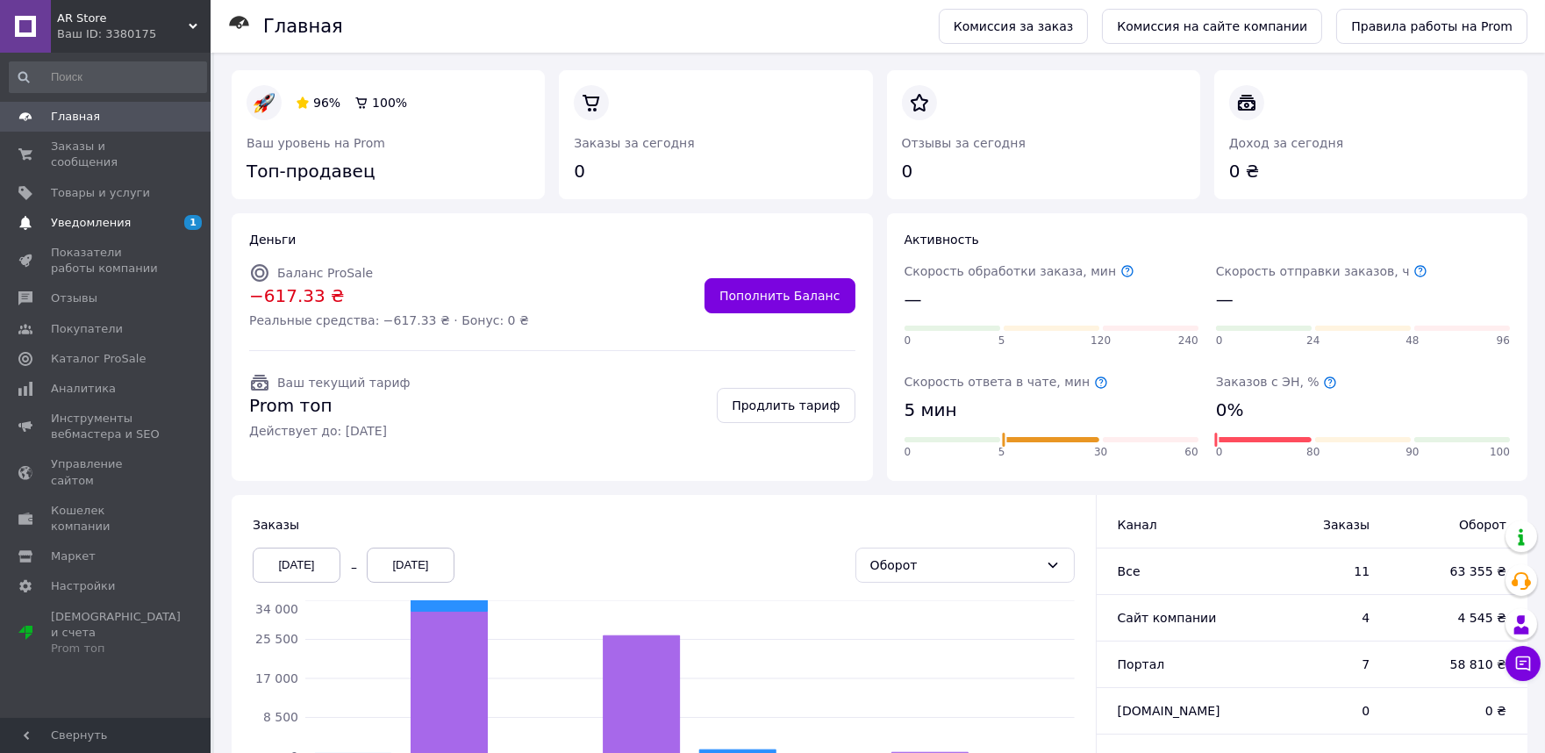
click at [121, 215] on span "Уведомления" at bounding box center [106, 223] width 111 height 16
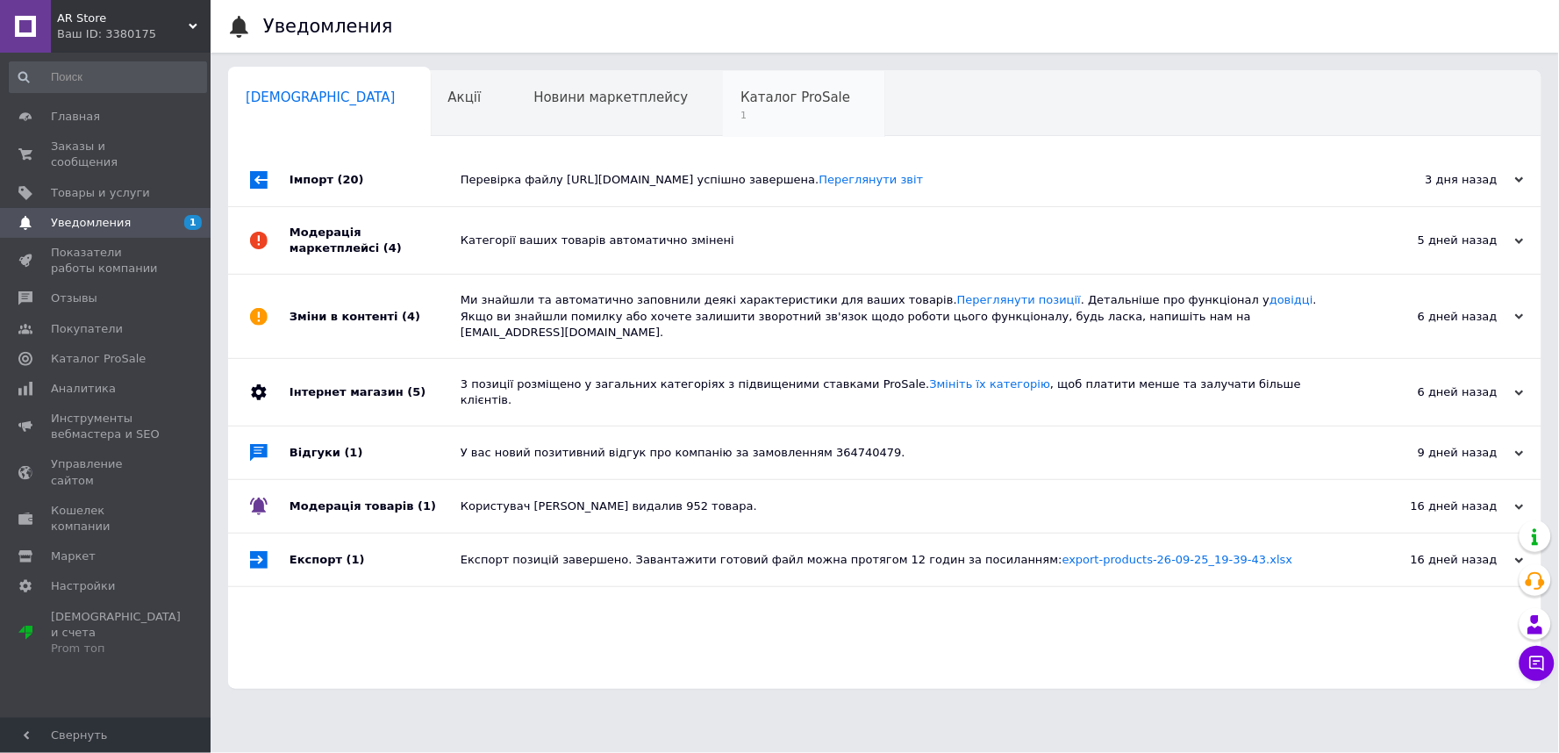
click at [723, 82] on div "Каталог ProSale 1" at bounding box center [804, 104] width 162 height 67
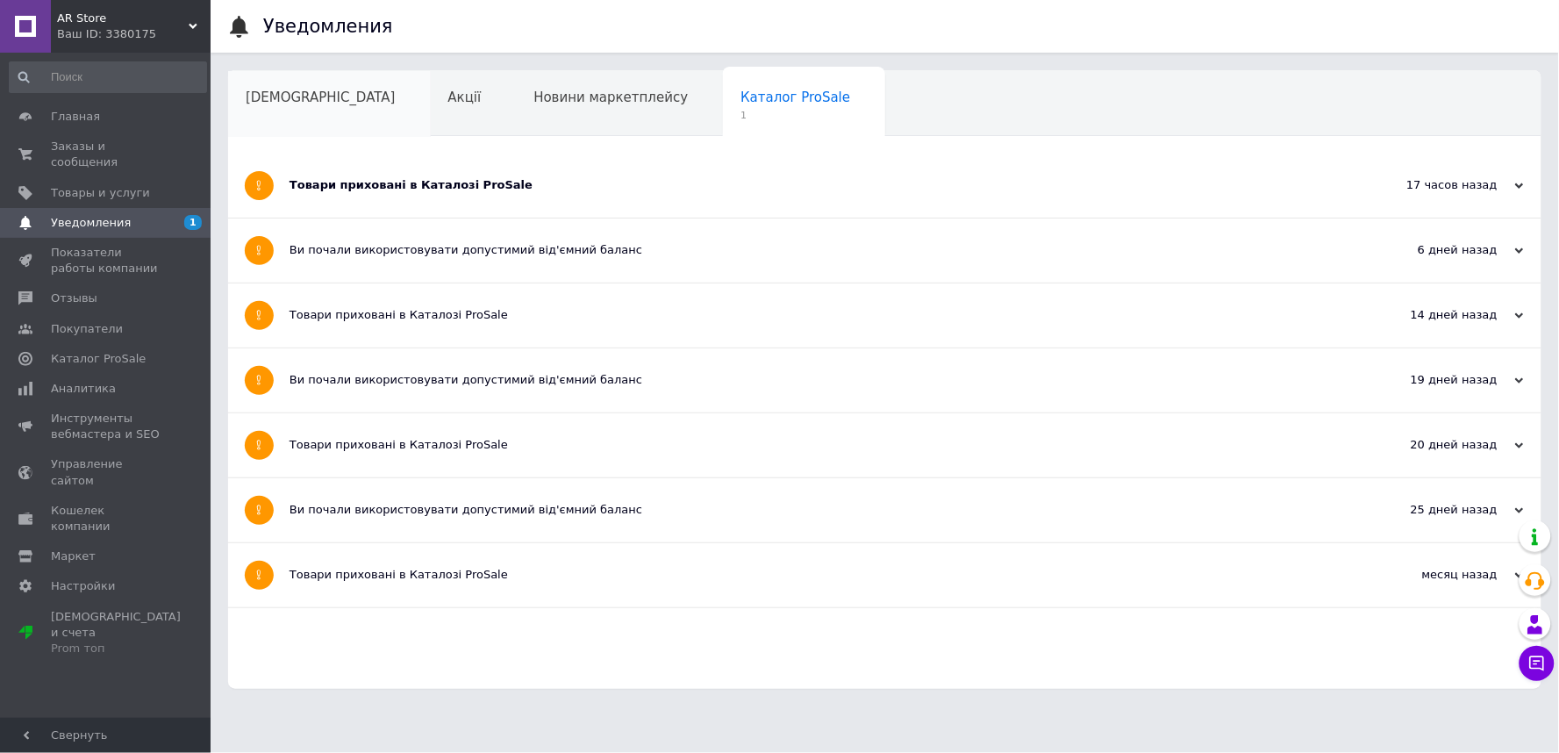
click at [283, 84] on div "Сповіщення" at bounding box center [329, 104] width 203 height 67
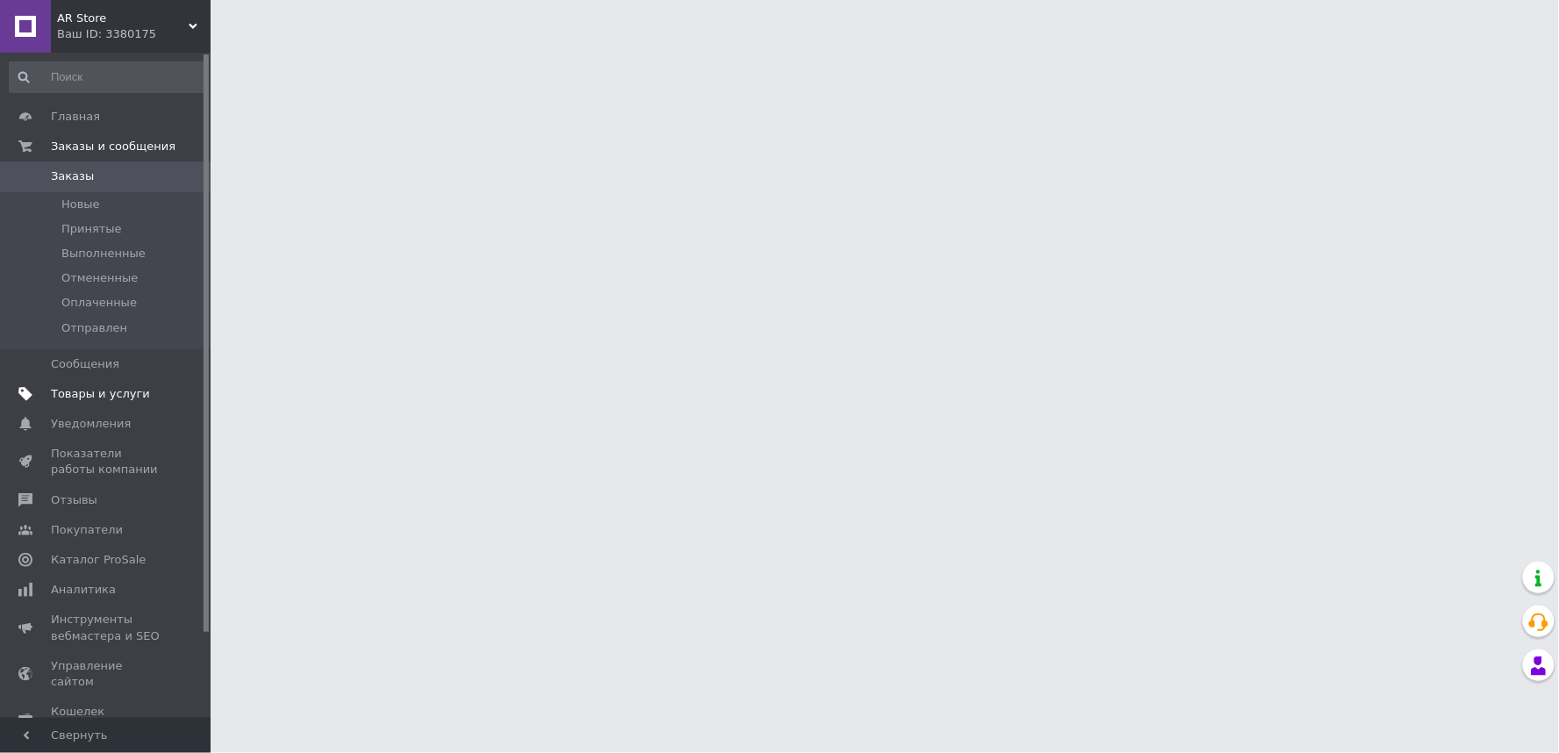
click at [154, 390] on span "Товары и услуги" at bounding box center [106, 394] width 111 height 16
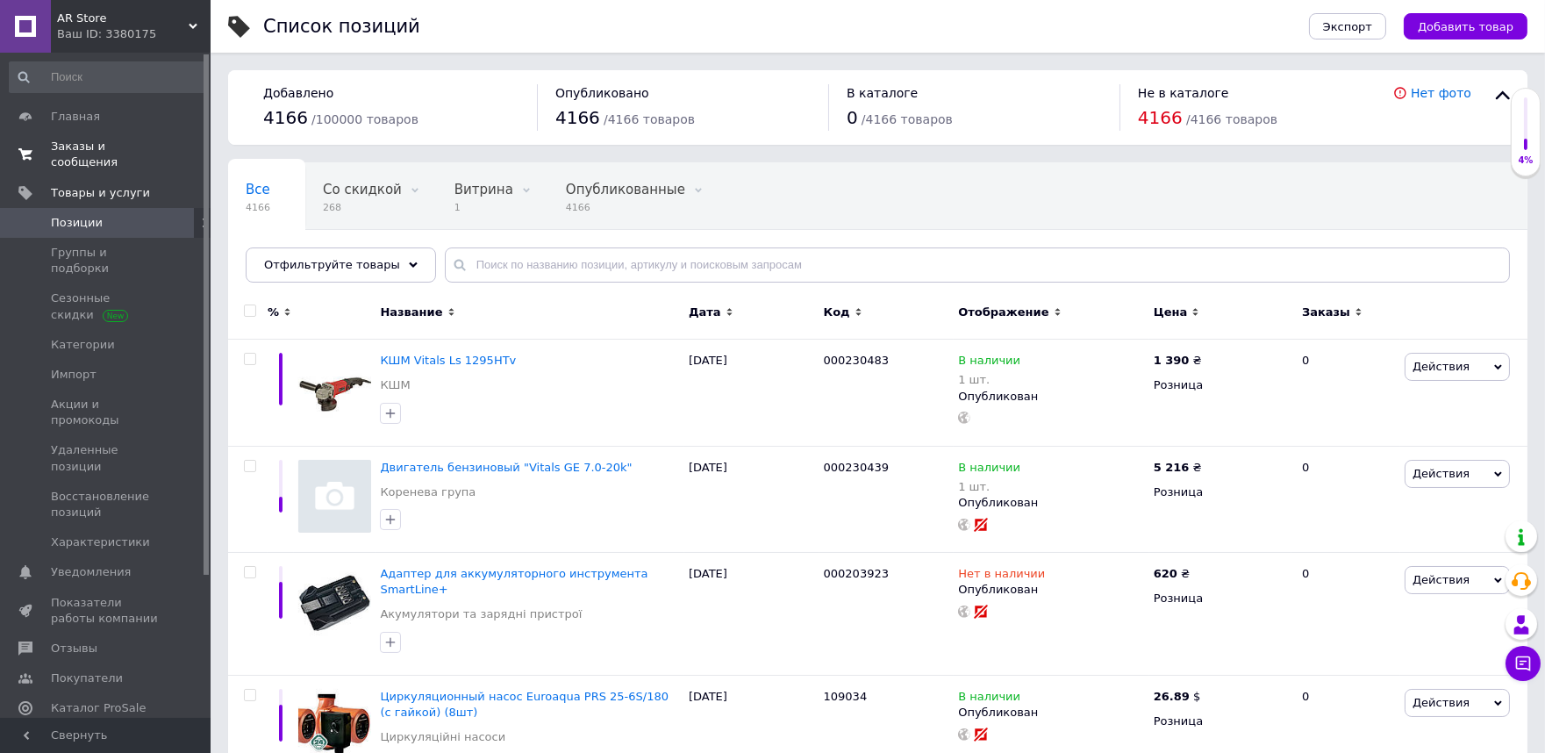
click at [114, 151] on span "Заказы и сообщения" at bounding box center [106, 155] width 111 height 32
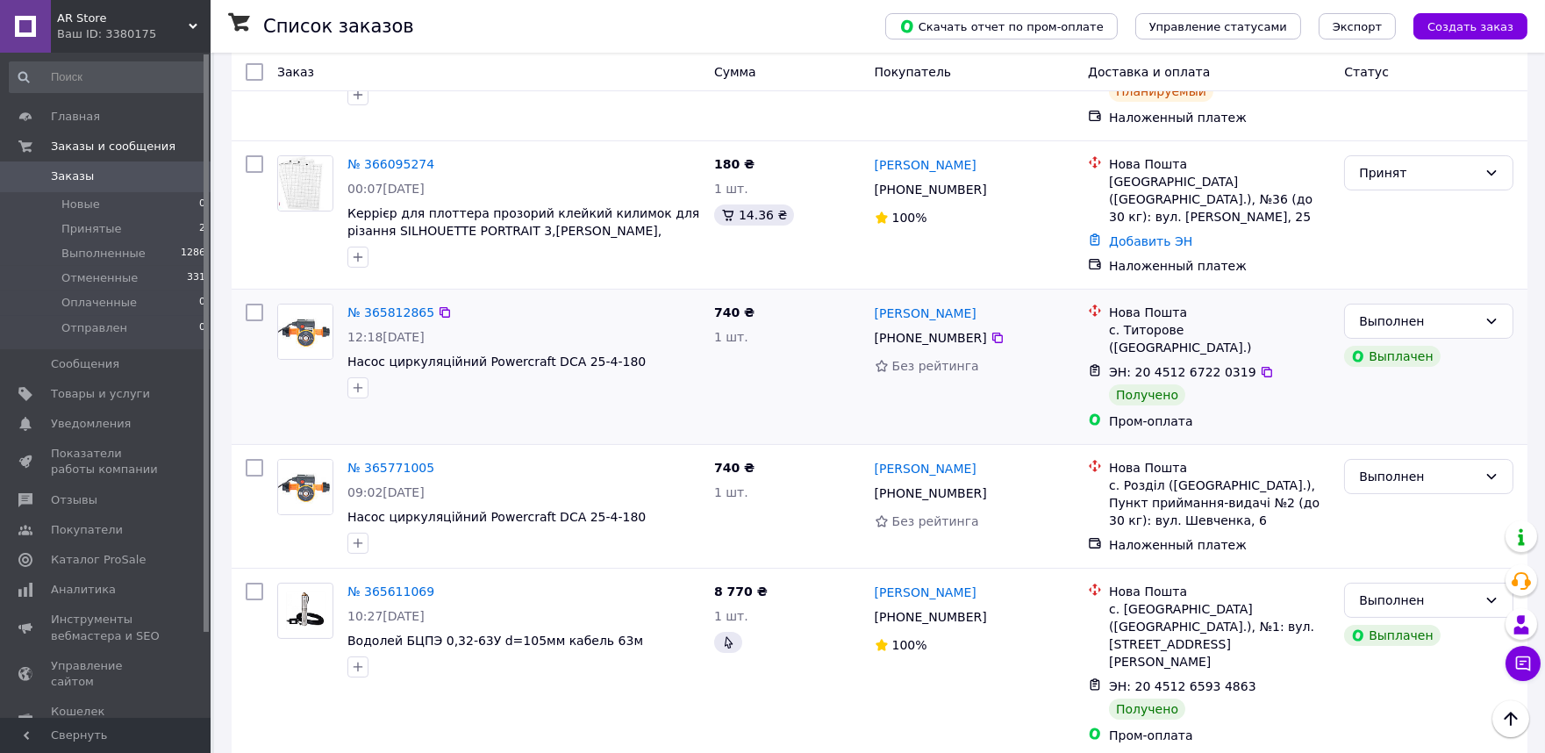
scroll to position [390, 0]
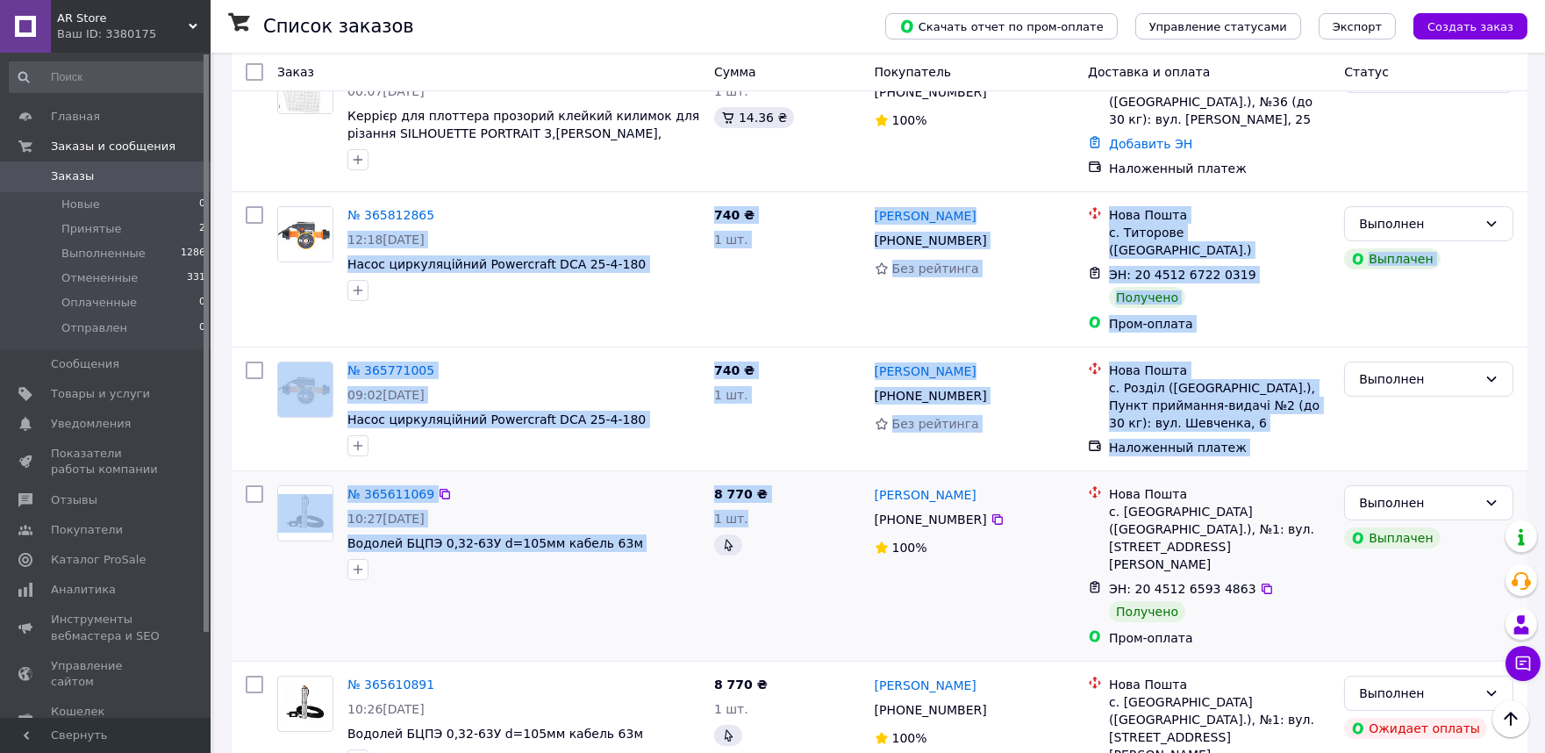
drag, startPoint x: 704, startPoint y: 191, endPoint x: 783, endPoint y: 512, distance: 330.7
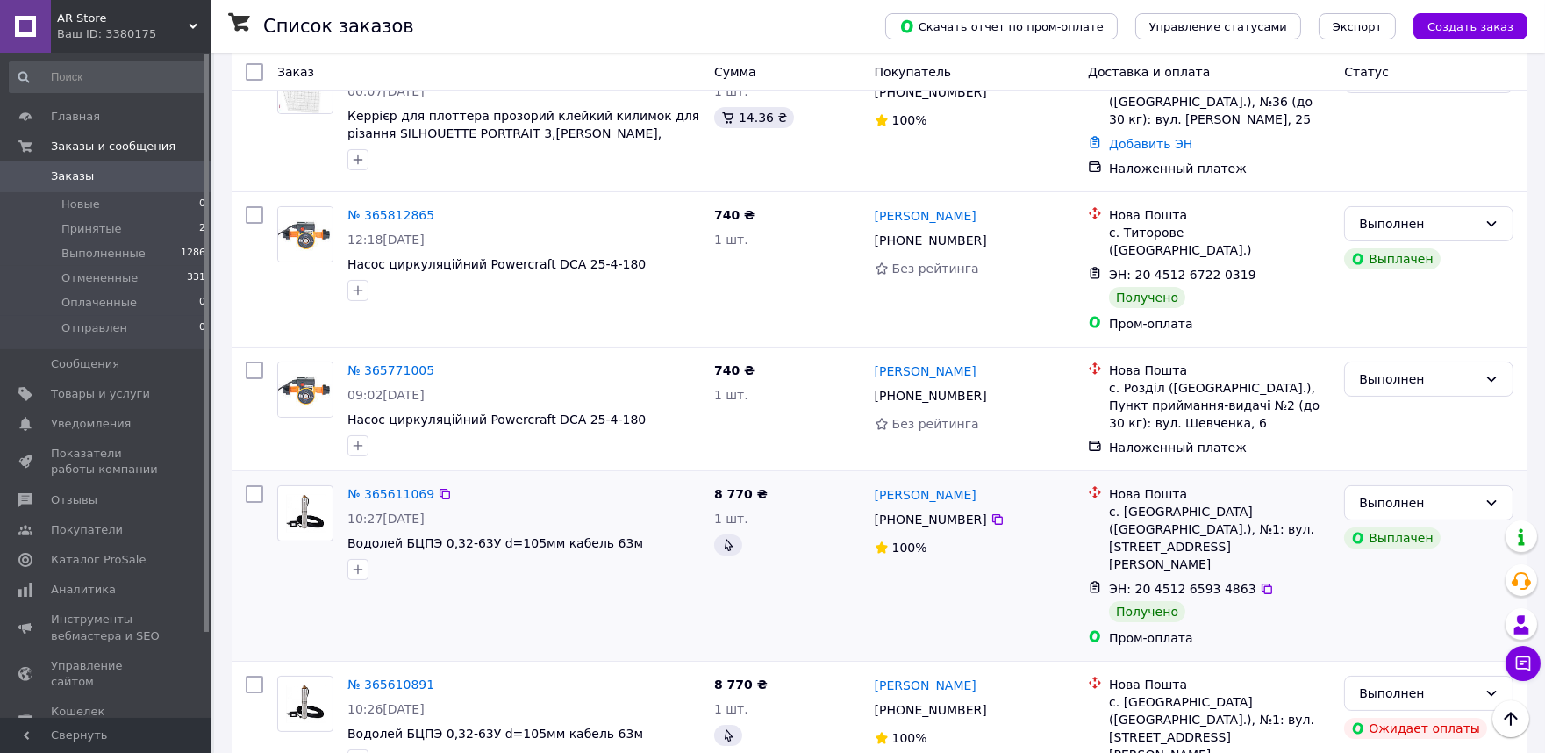
click at [783, 515] on div "8 770 ₴ 1 шт." at bounding box center [787, 565] width 161 height 175
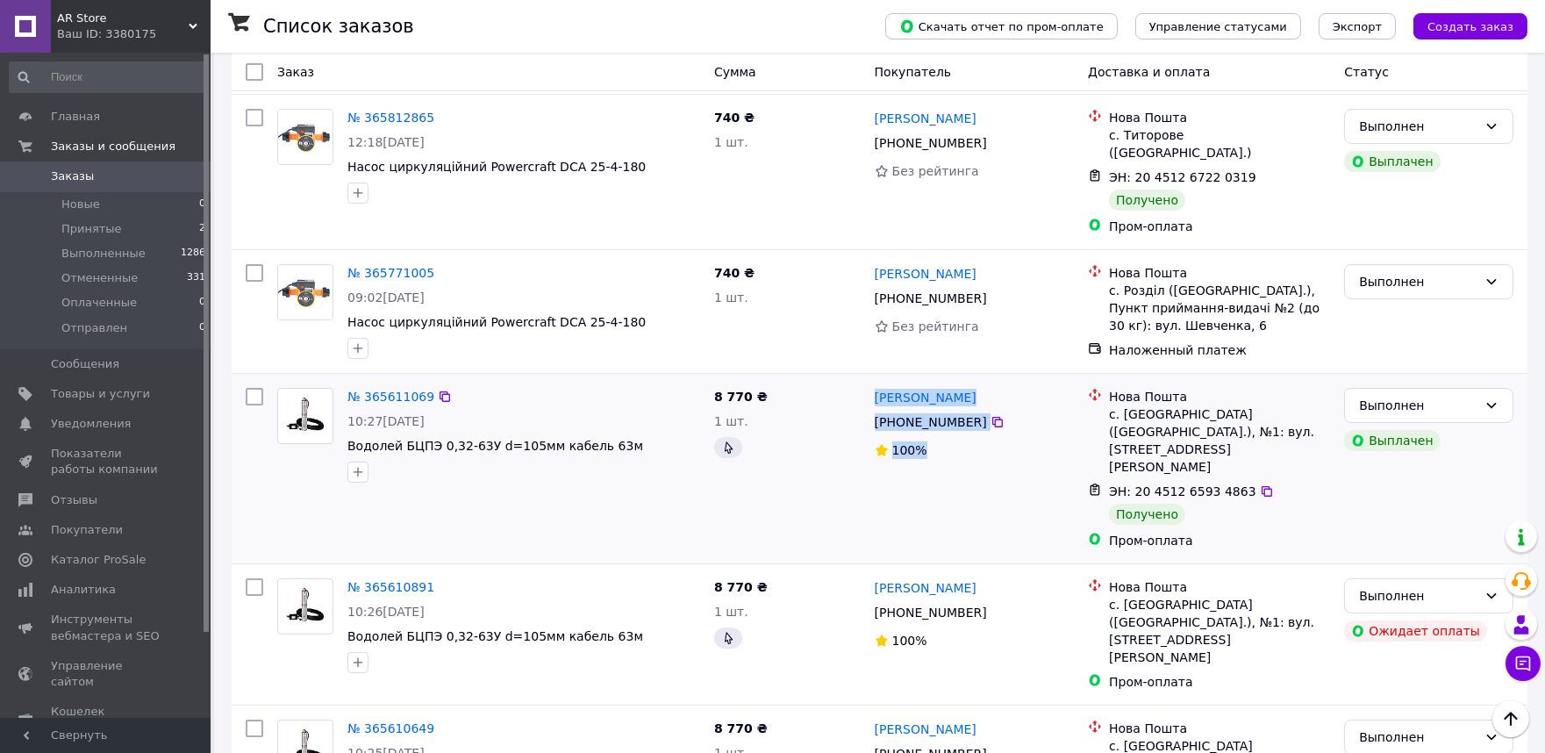
drag, startPoint x: 957, startPoint y: 443, endPoint x: 765, endPoint y: 367, distance: 206.7
click at [765, 381] on div "№ 365611069 10:27[DATE] Водолей БЦПЭ 0,32-63У d=105мм кабель 63м 8 770 ₴ 1 шт. …" at bounding box center [880, 468] width 1282 height 175
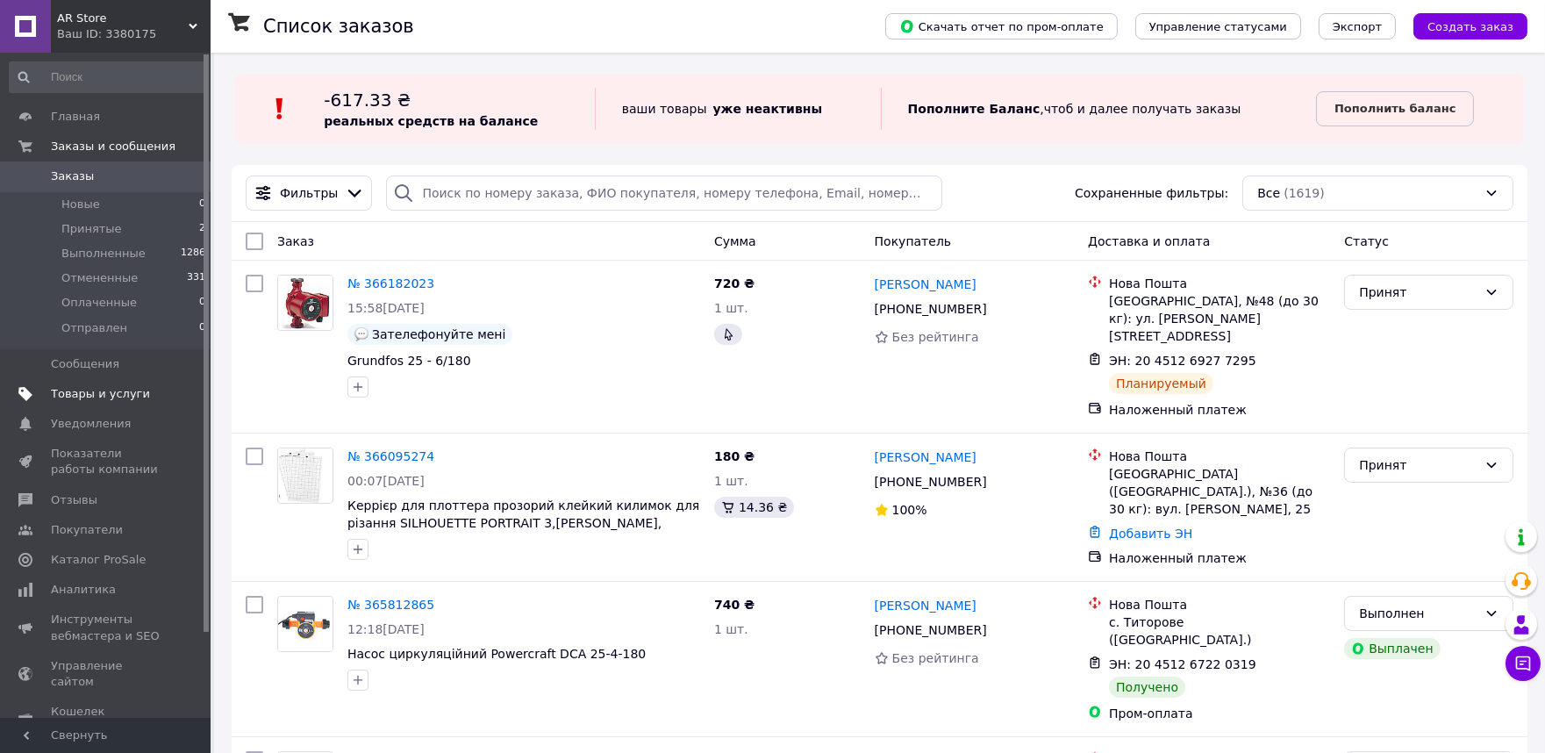
click at [107, 392] on span "Товары и услуги" at bounding box center [100, 394] width 99 height 16
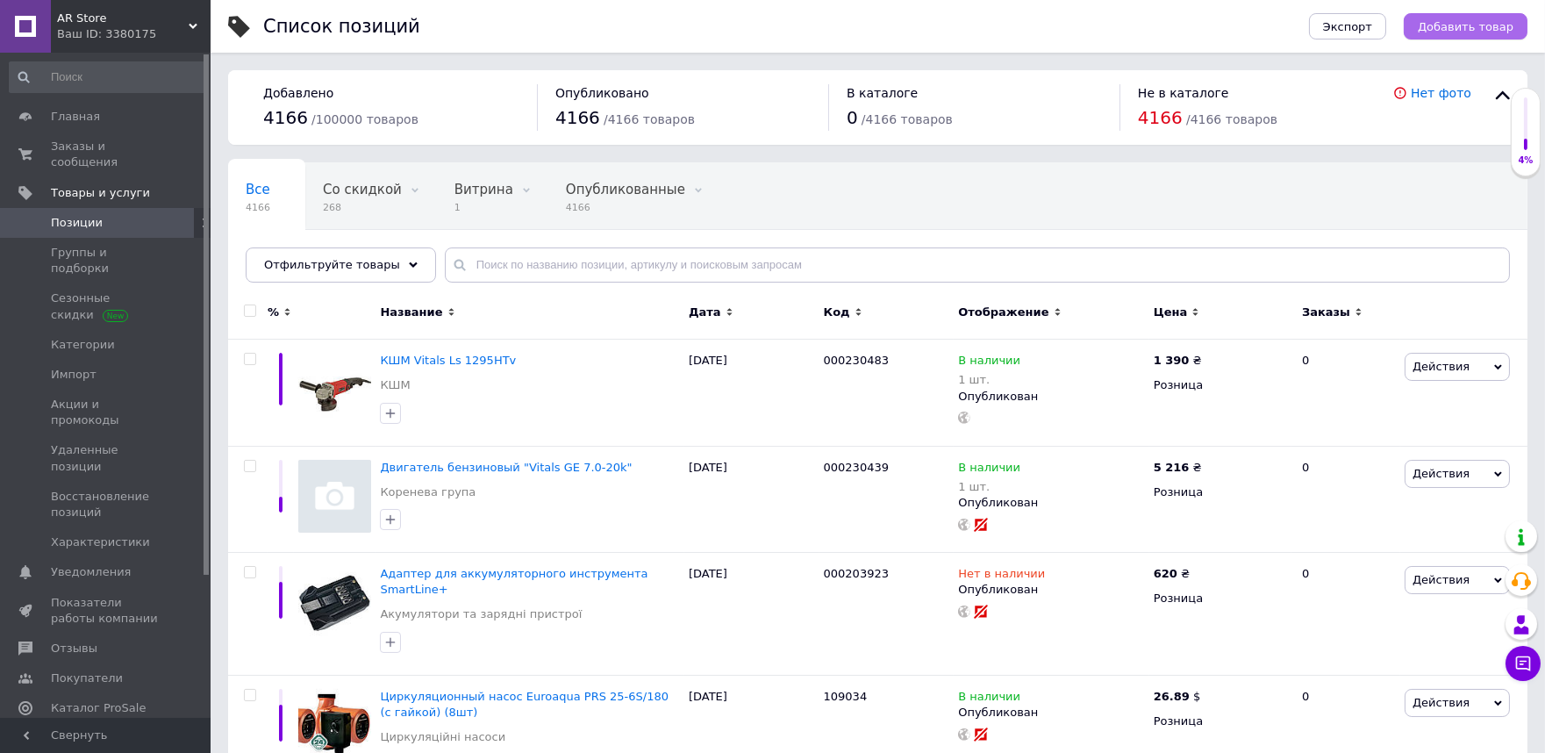
click at [1476, 25] on span "Добавить товар" at bounding box center [1466, 26] width 96 height 13
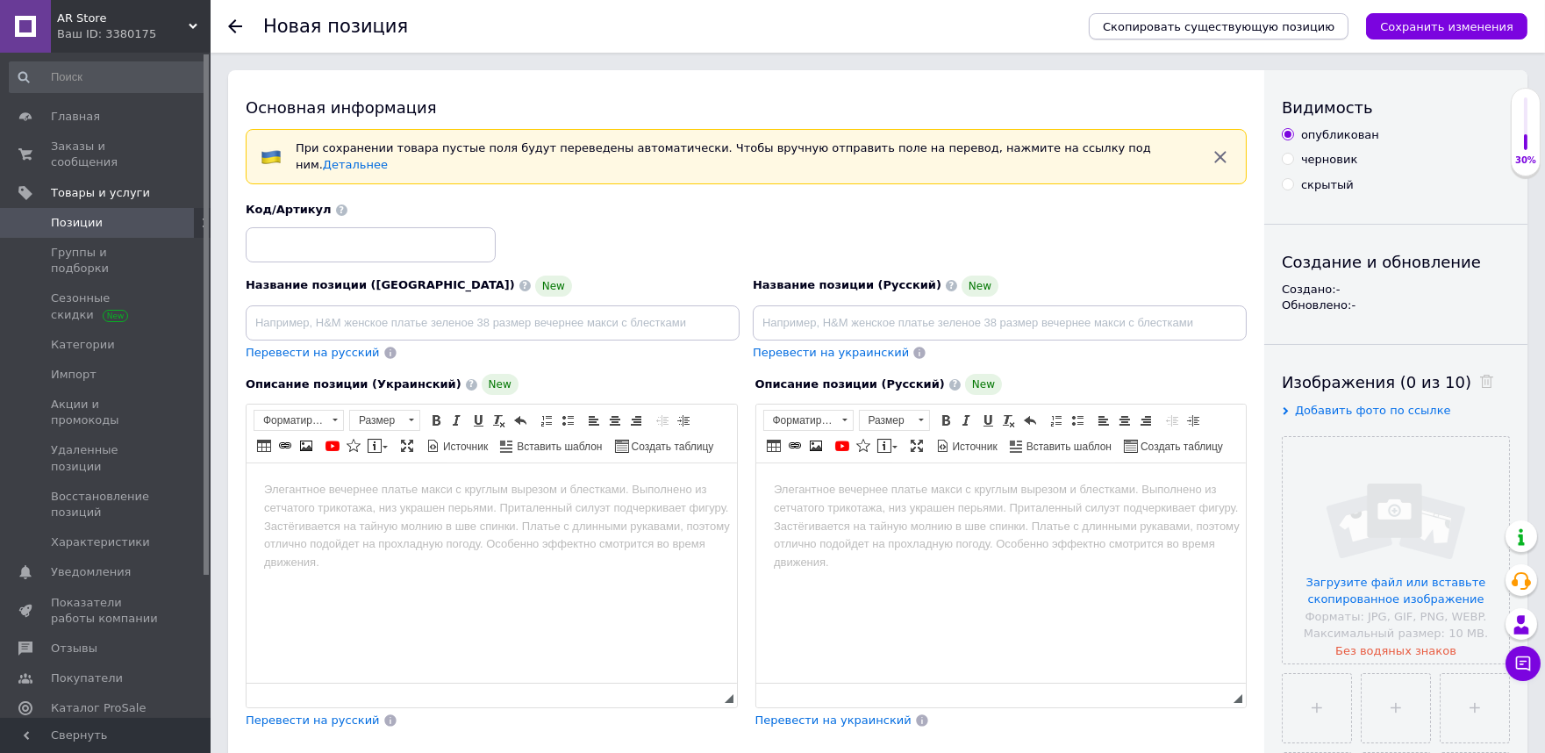
click at [1222, 32] on span "Скопировать существующую позицию" at bounding box center [1219, 26] width 232 height 13
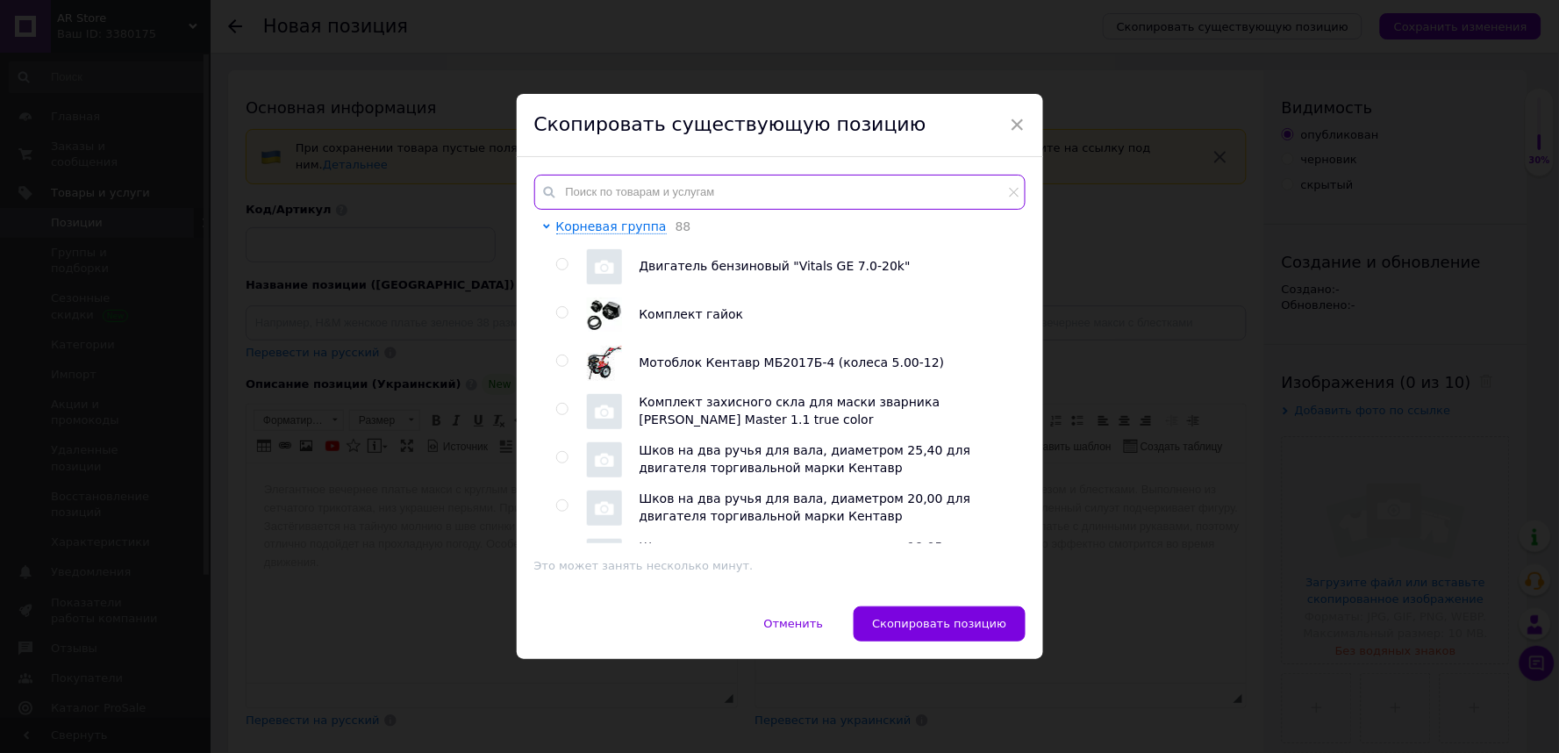
click at [611, 188] on input "text" at bounding box center [779, 192] width 491 height 35
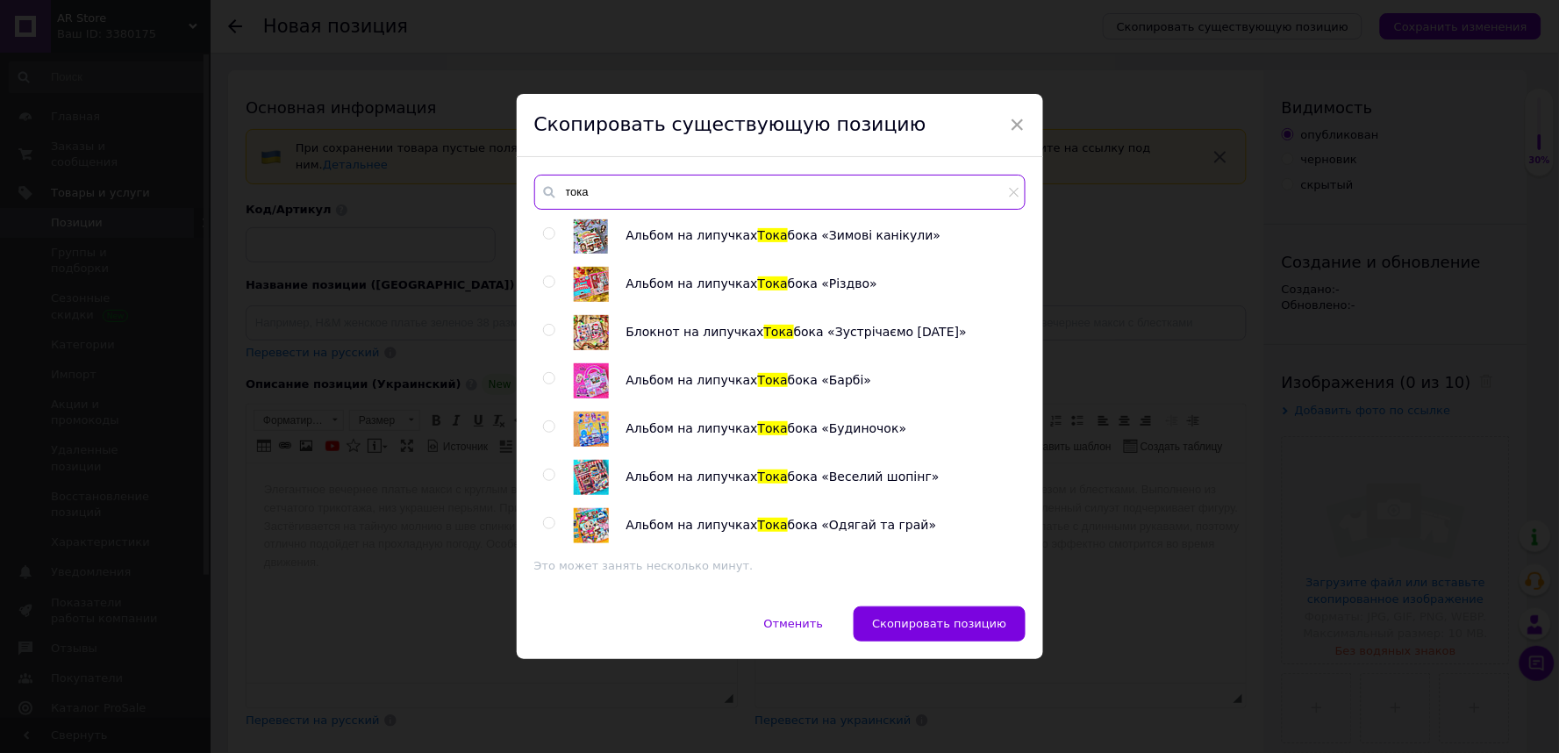
type input "тока"
click at [547, 234] on input "radio" at bounding box center [548, 233] width 11 height 11
radio input "true"
click at [983, 621] on span "Скопировать позицию" at bounding box center [939, 623] width 134 height 13
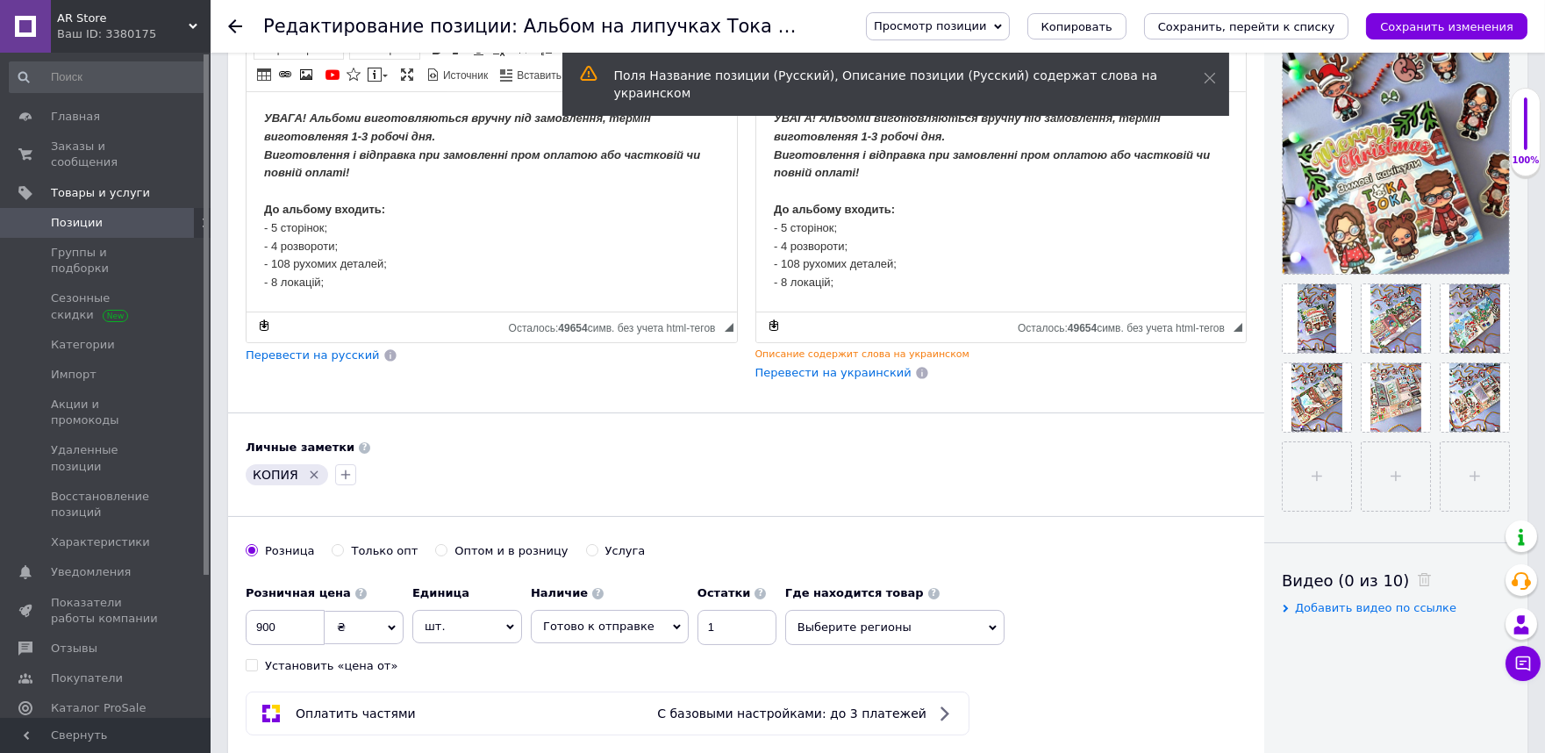
scroll to position [97, 0]
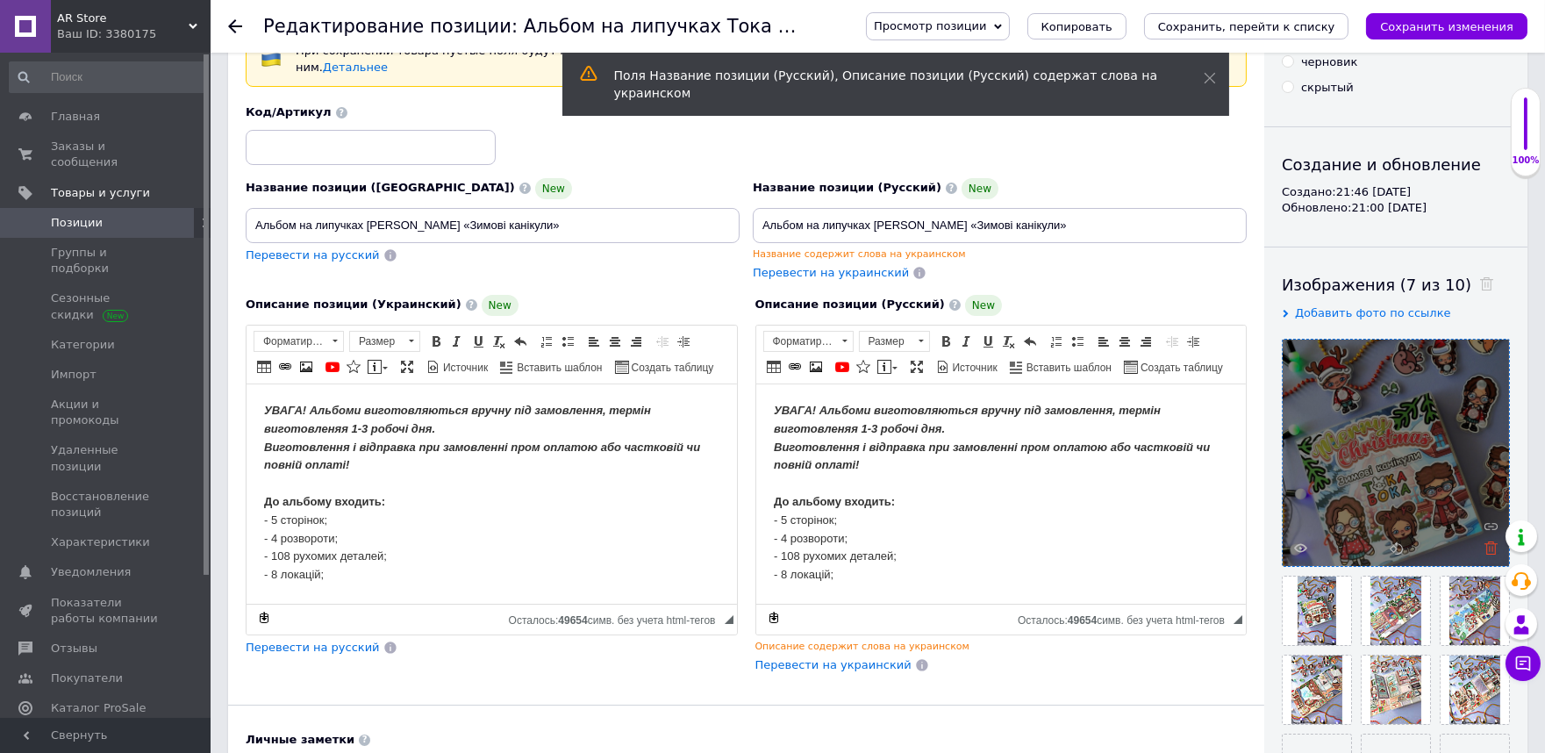
click at [1495, 551] on use at bounding box center [1490, 547] width 13 height 13
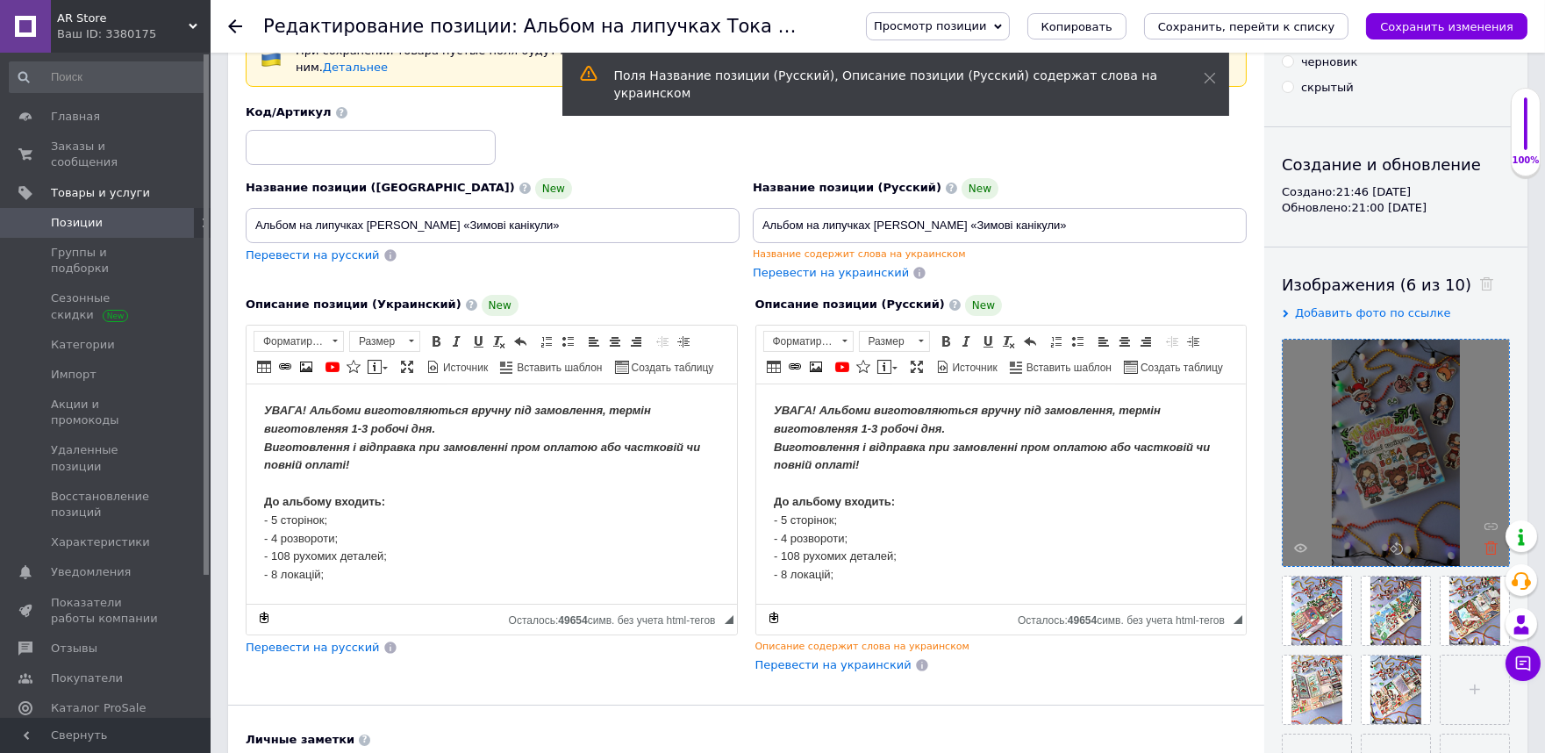
click at [1493, 550] on icon at bounding box center [1490, 547] width 13 height 13
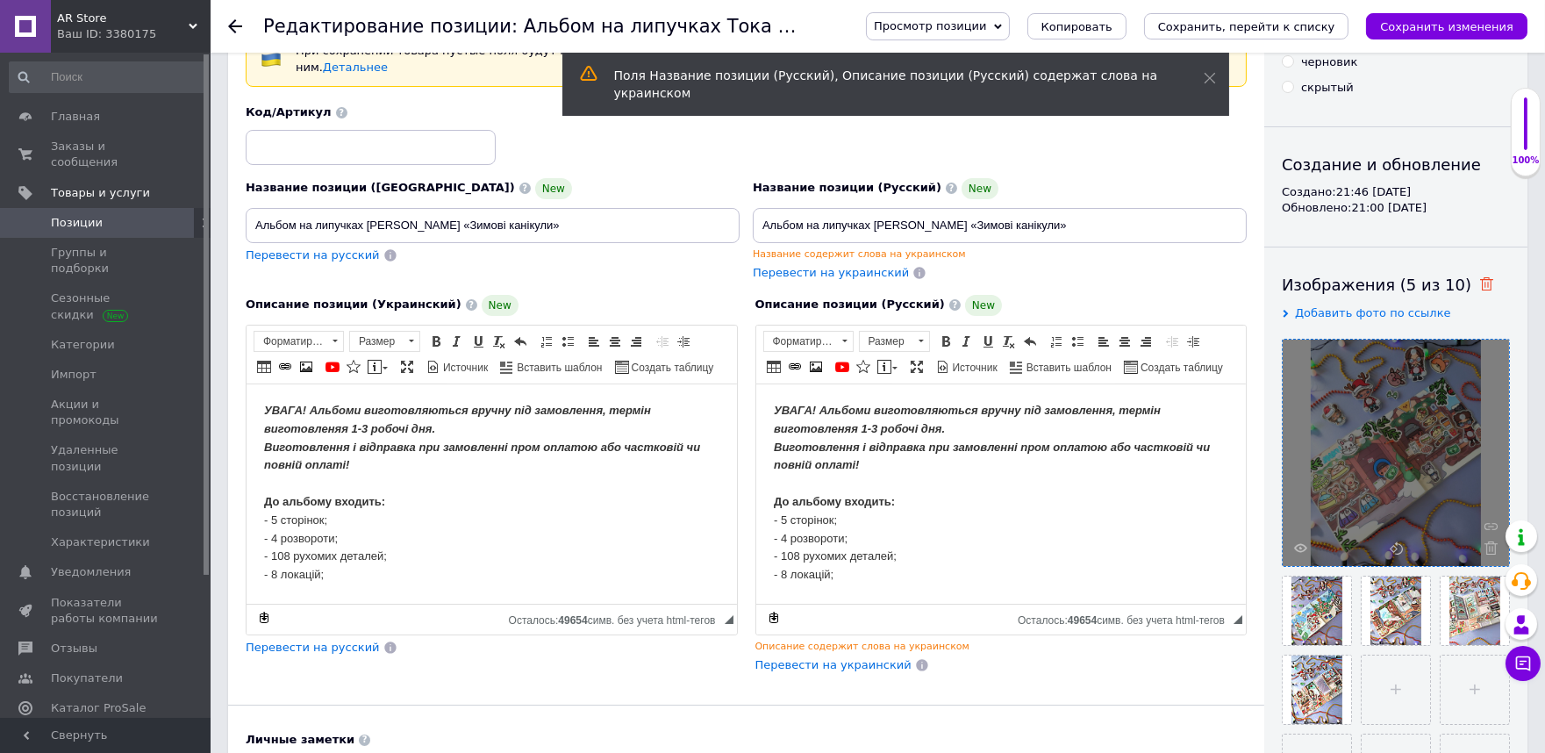
click at [1480, 282] on icon at bounding box center [1486, 283] width 13 height 13
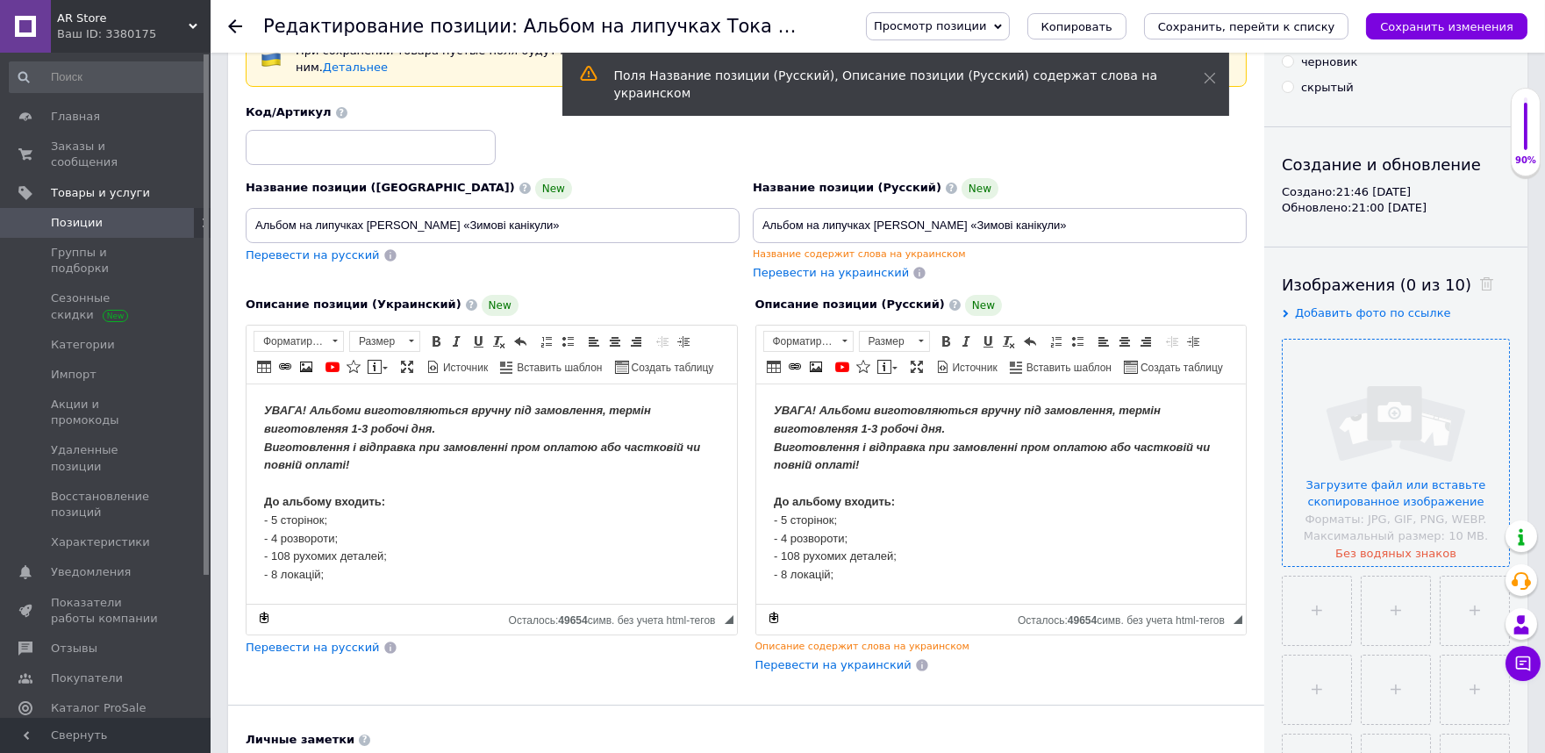
click at [1345, 419] on input "file" at bounding box center [1396, 453] width 226 height 226
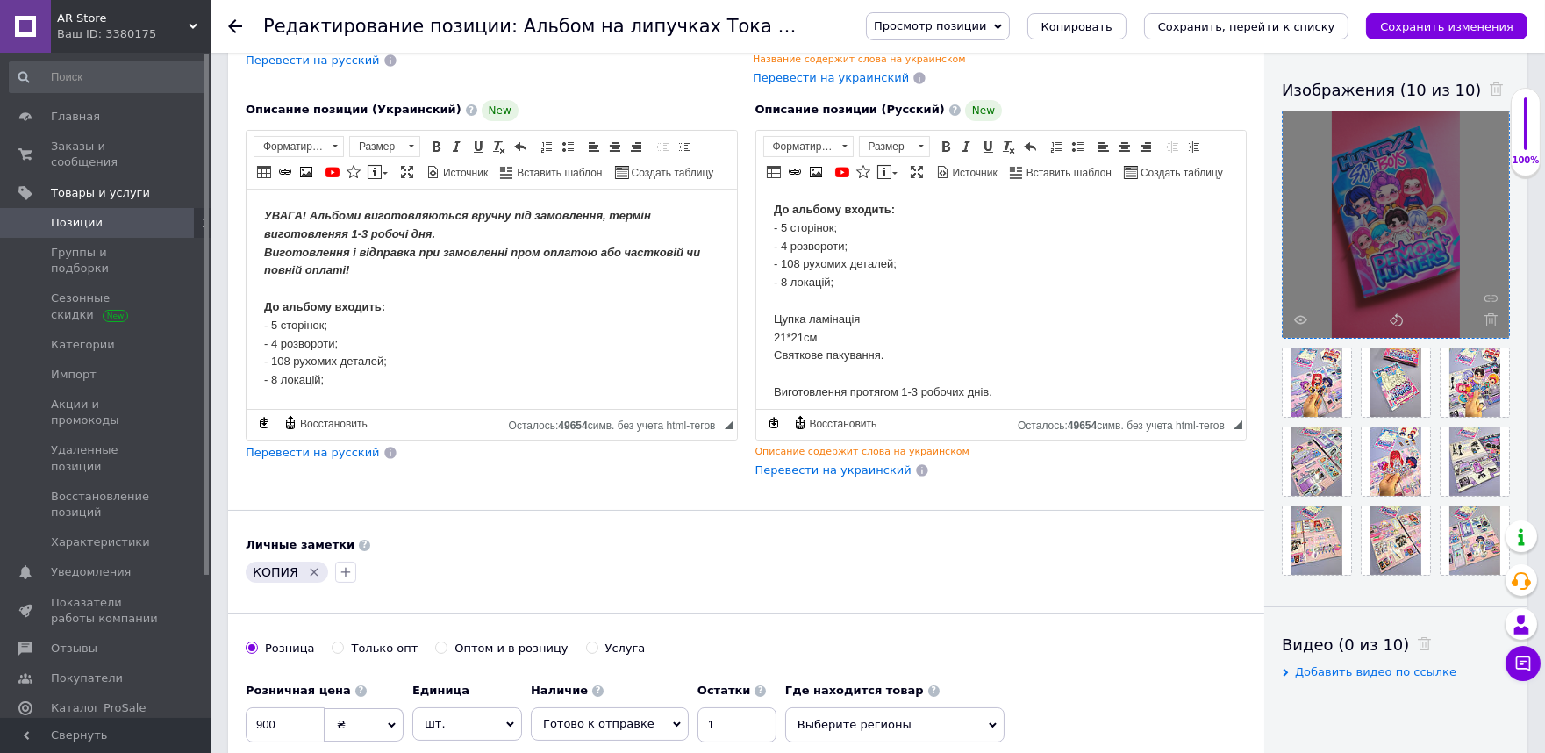
scroll to position [195, 0]
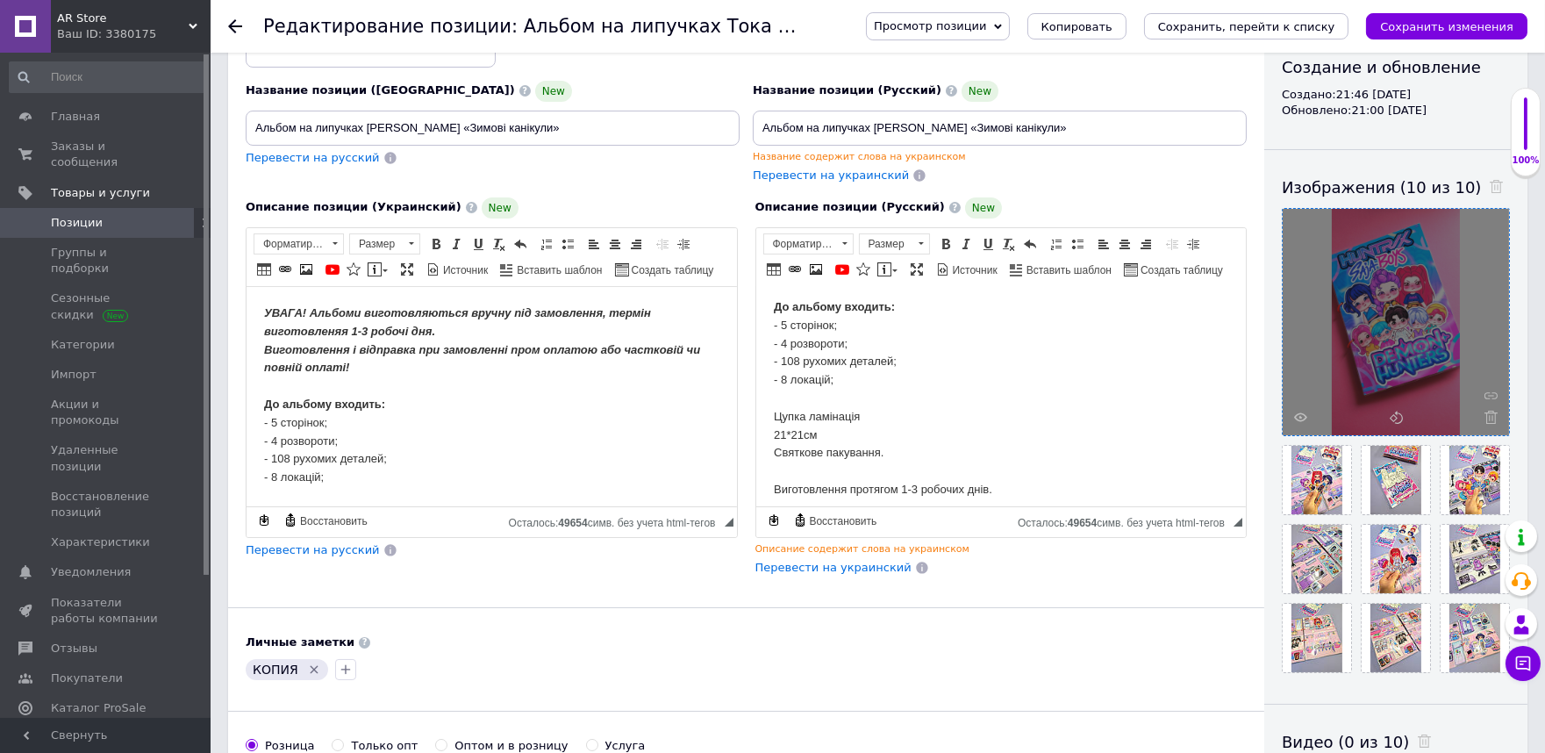
click at [474, 403] on body "УВАГА! Альбоми виготовляються вручну під замовлення, термін виготовленяя 1-3 ро…" at bounding box center [490, 450] width 455 height 292
click at [307, 676] on icon "Удалить метку" at bounding box center [314, 669] width 14 height 14
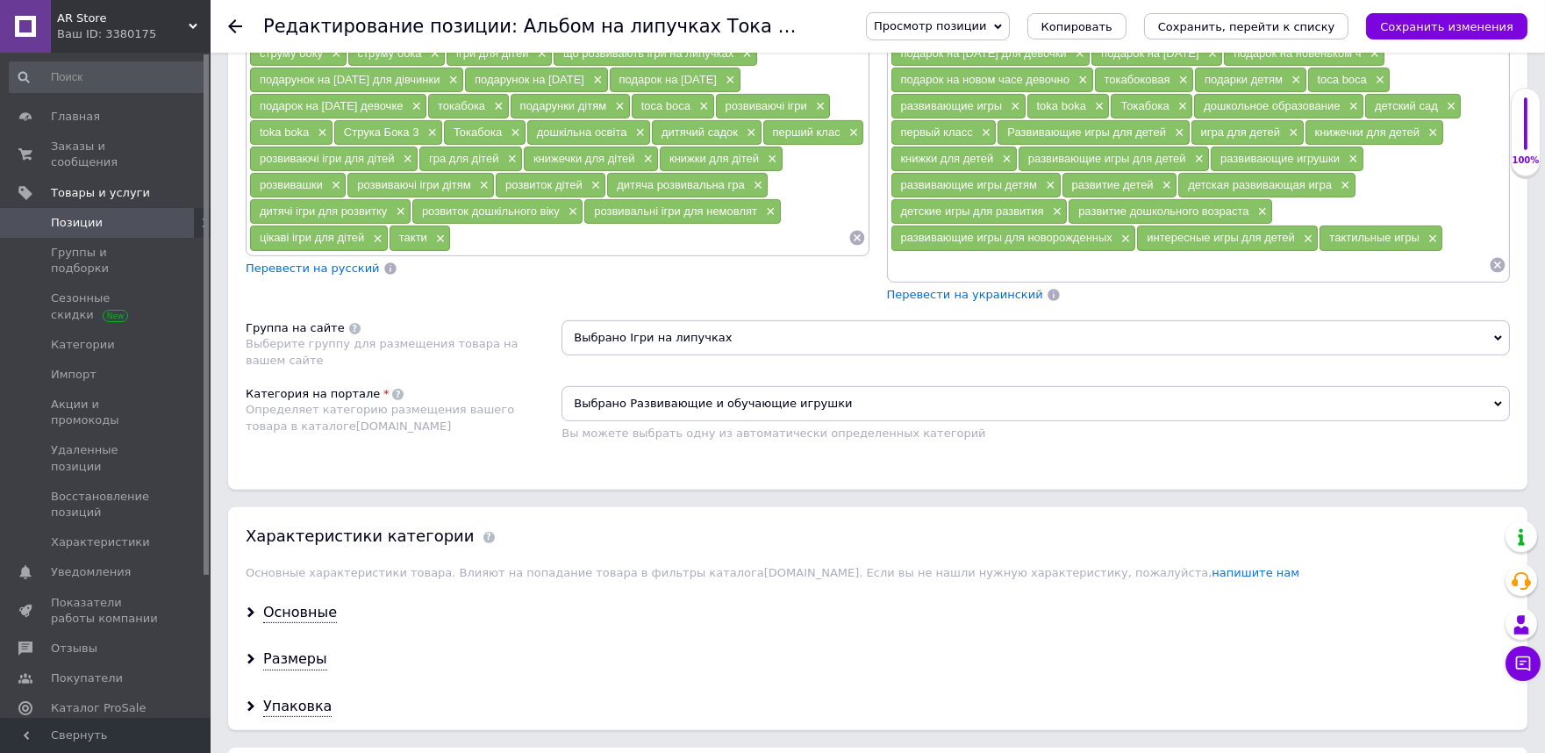
scroll to position [779, 0]
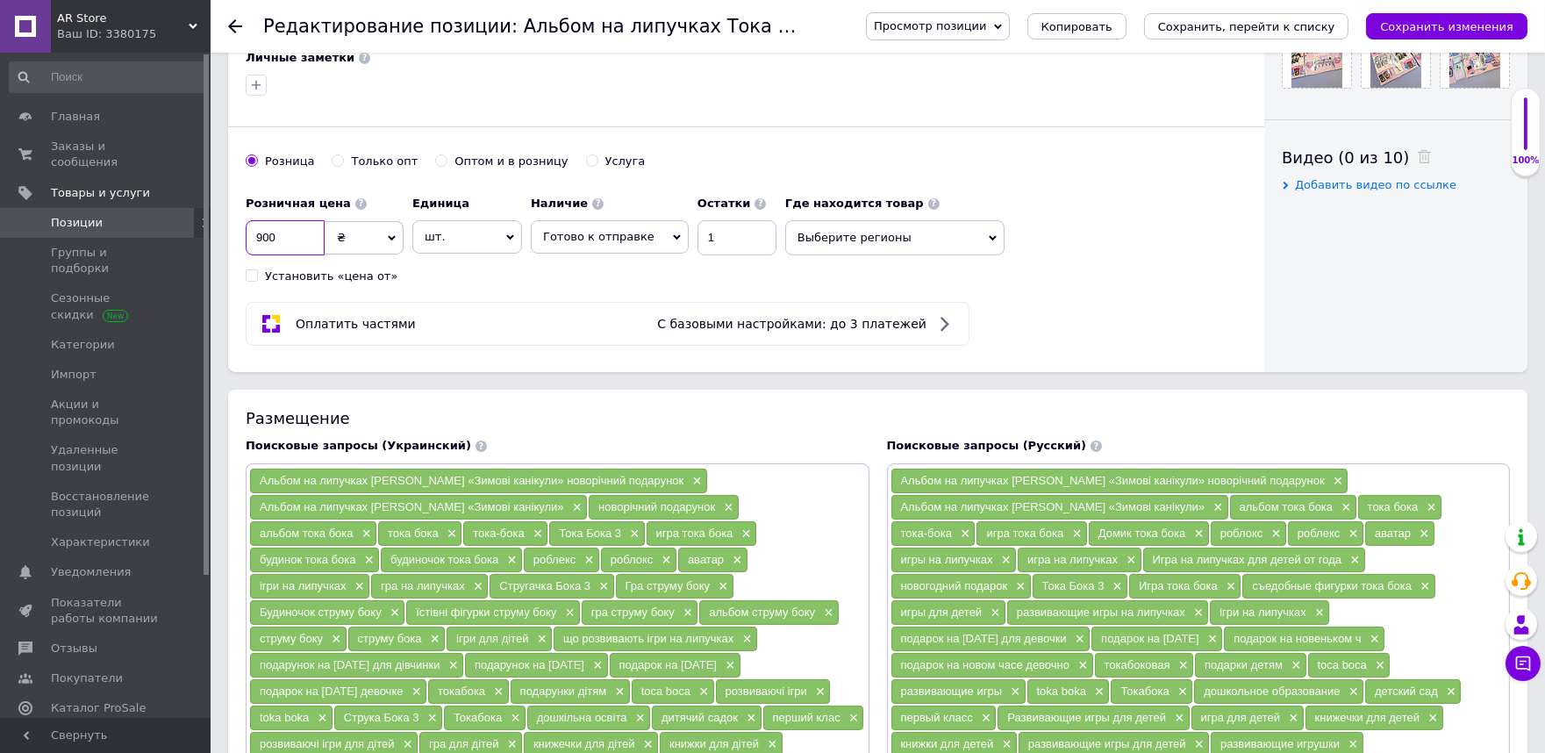
click at [284, 240] on input "900" at bounding box center [285, 237] width 79 height 35
click at [285, 240] on input "900" at bounding box center [285, 237] width 79 height 35
click at [526, 334] on div "Оплатить частями С базовыми настройками: до 3 платежей" at bounding box center [608, 323] width 708 height 21
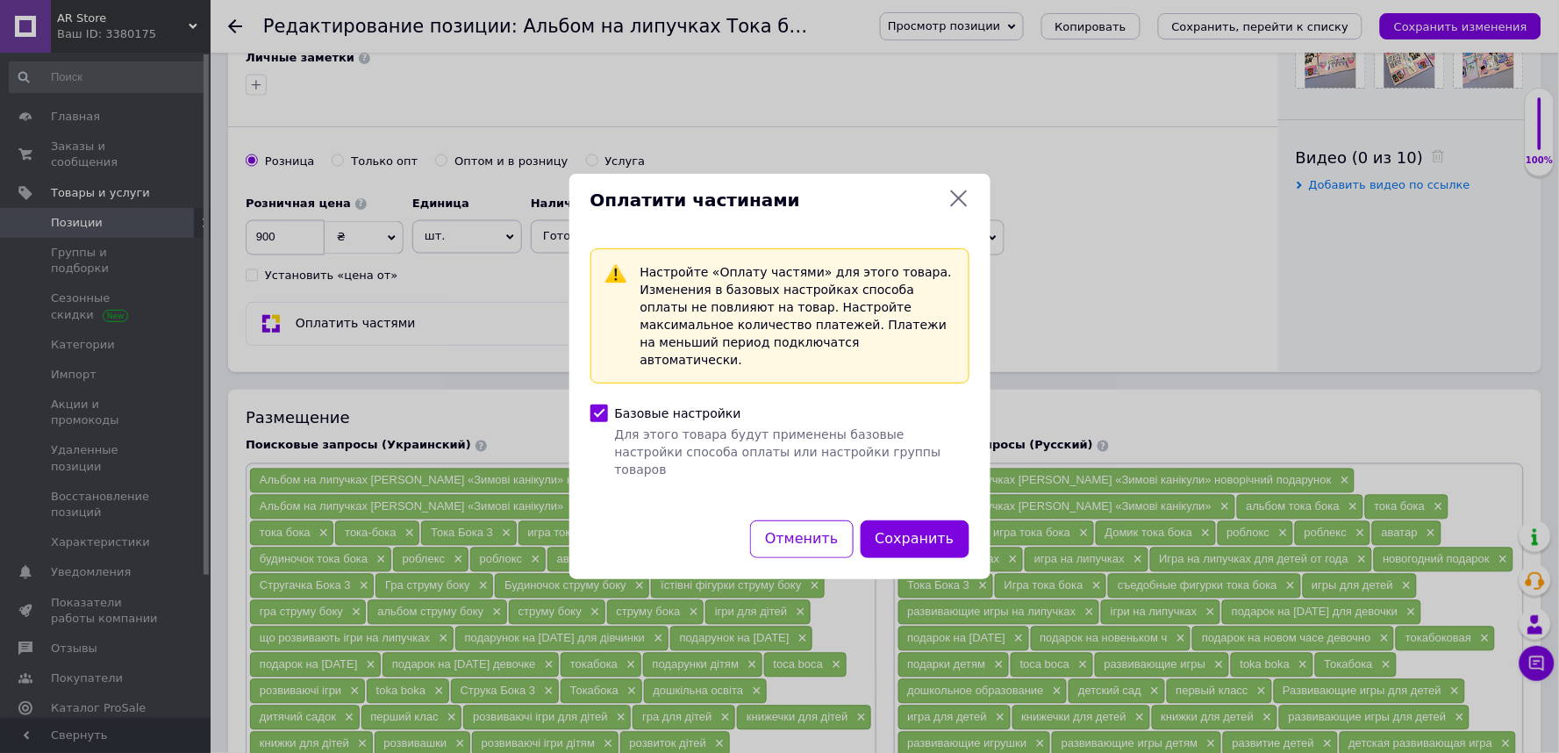
click at [971, 214] on div "Оплатити частинами" at bounding box center [779, 201] width 421 height 54
click at [949, 209] on icon at bounding box center [958, 198] width 21 height 21
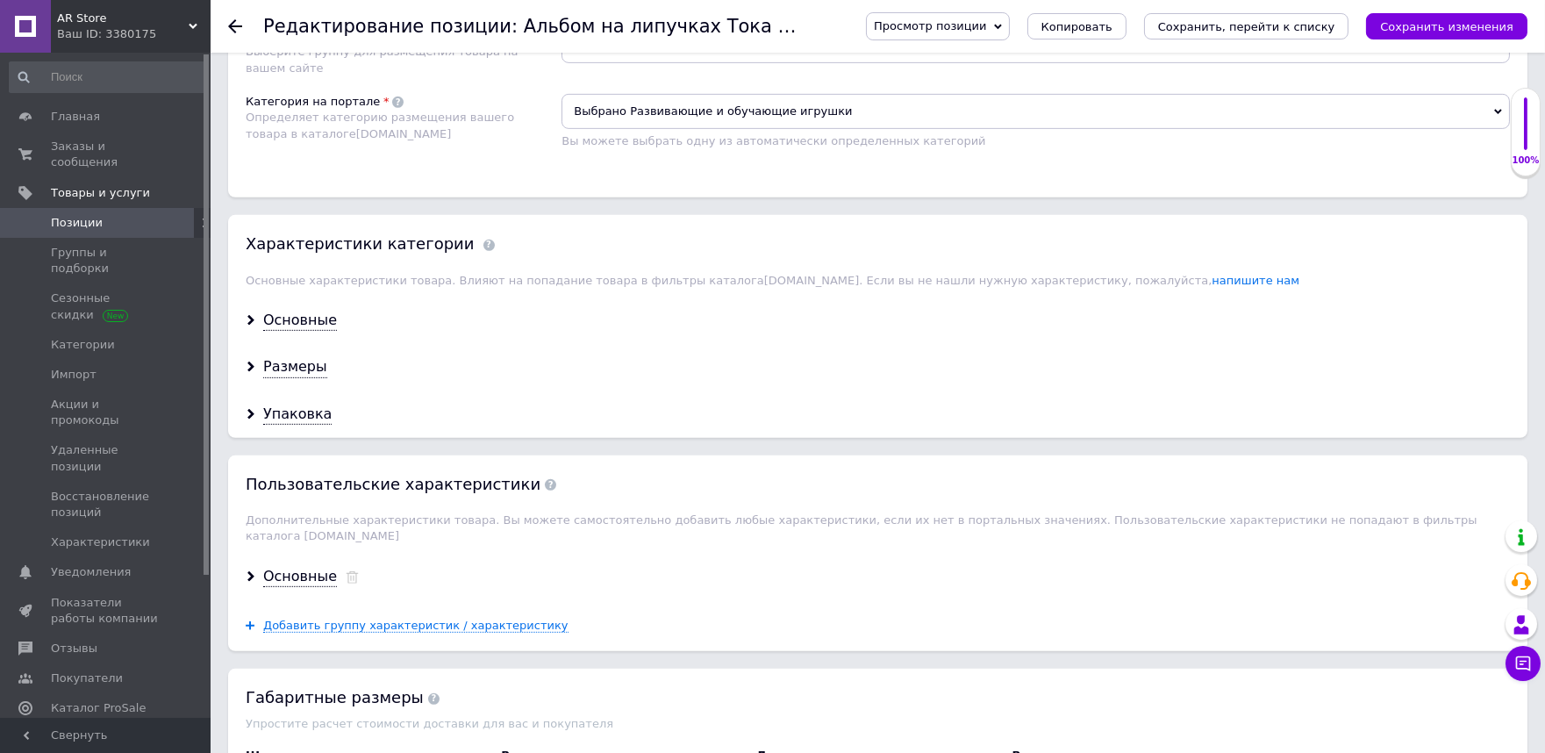
scroll to position [1755, 0]
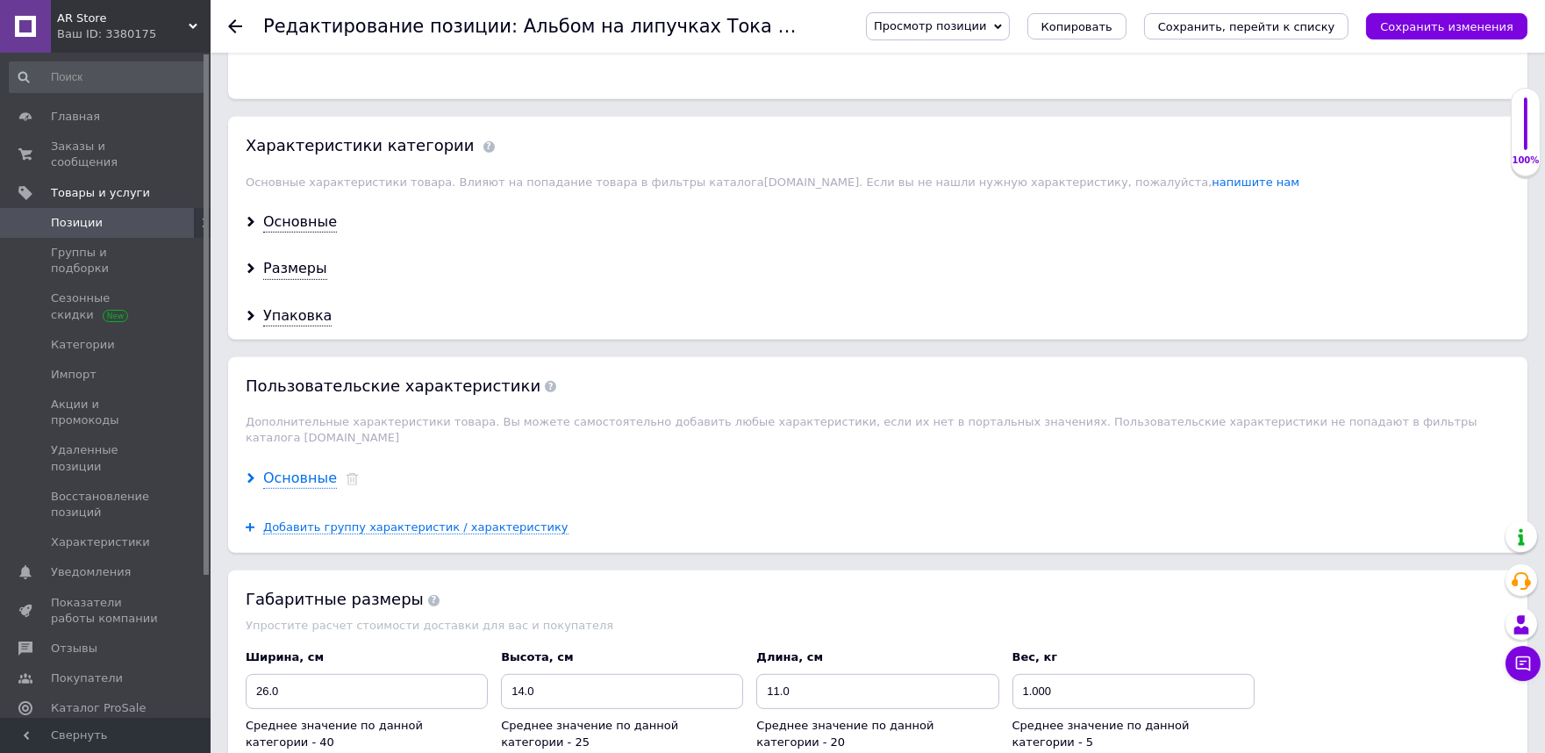
click at [277, 468] on div "Основные" at bounding box center [300, 478] width 74 height 20
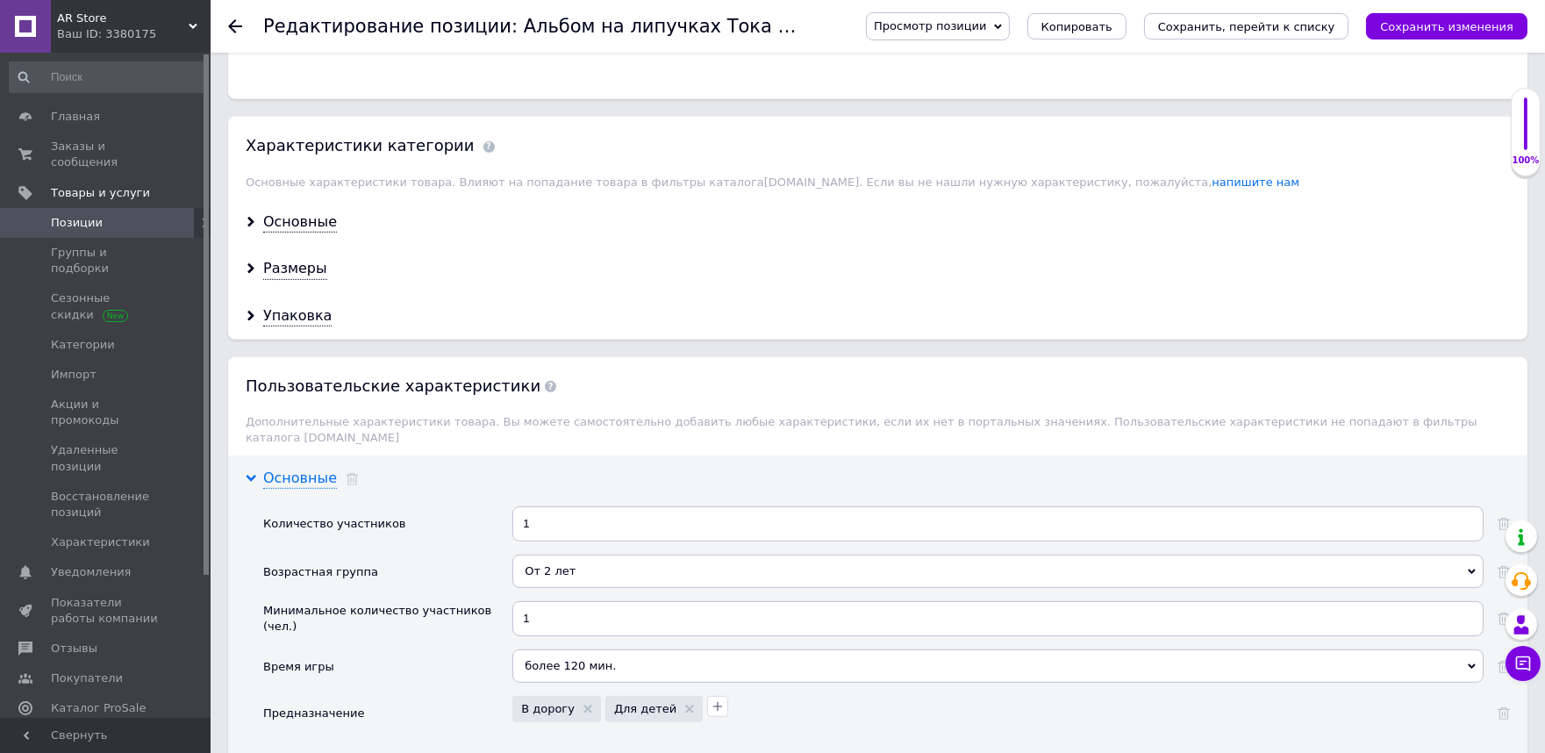
click at [277, 468] on div "Основные" at bounding box center [300, 478] width 74 height 20
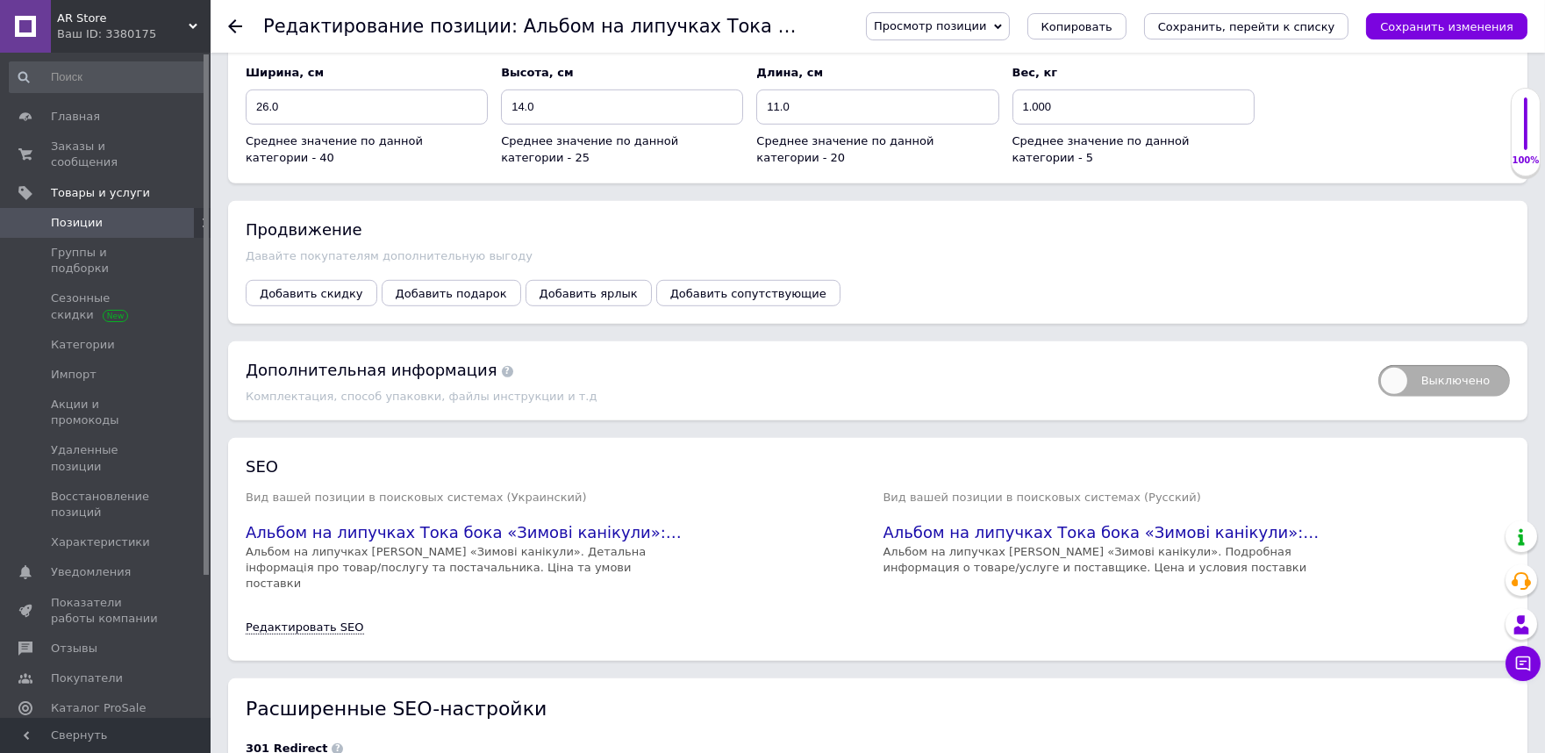
scroll to position [2436, 0]
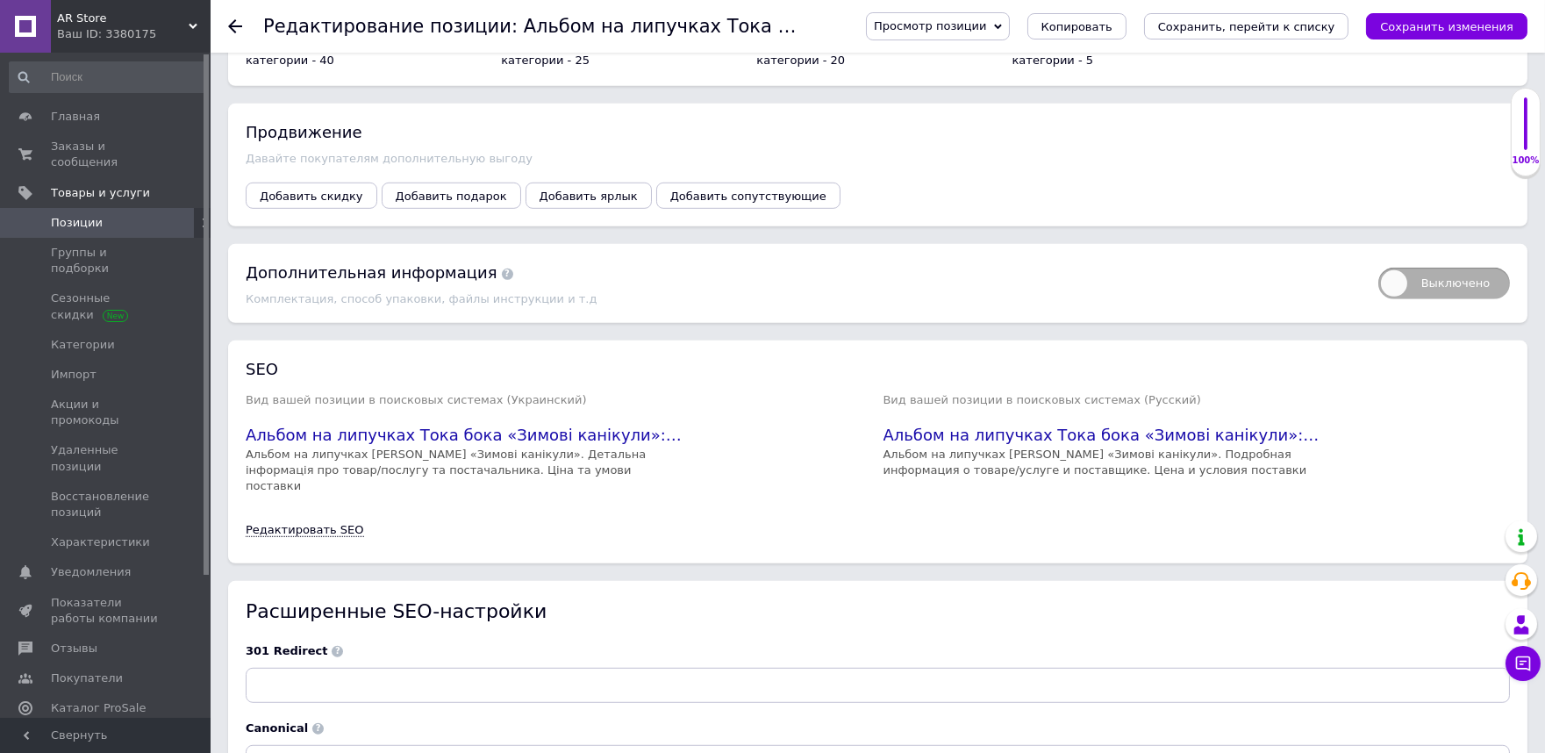
click at [644, 448] on p "Альбом на липучках Тока бока «Зимові канікули». Детальна інформація про товар/п…" at bounding box center [465, 471] width 439 height 48
click at [311, 523] on link "Редактировать SEO" at bounding box center [305, 530] width 118 height 14
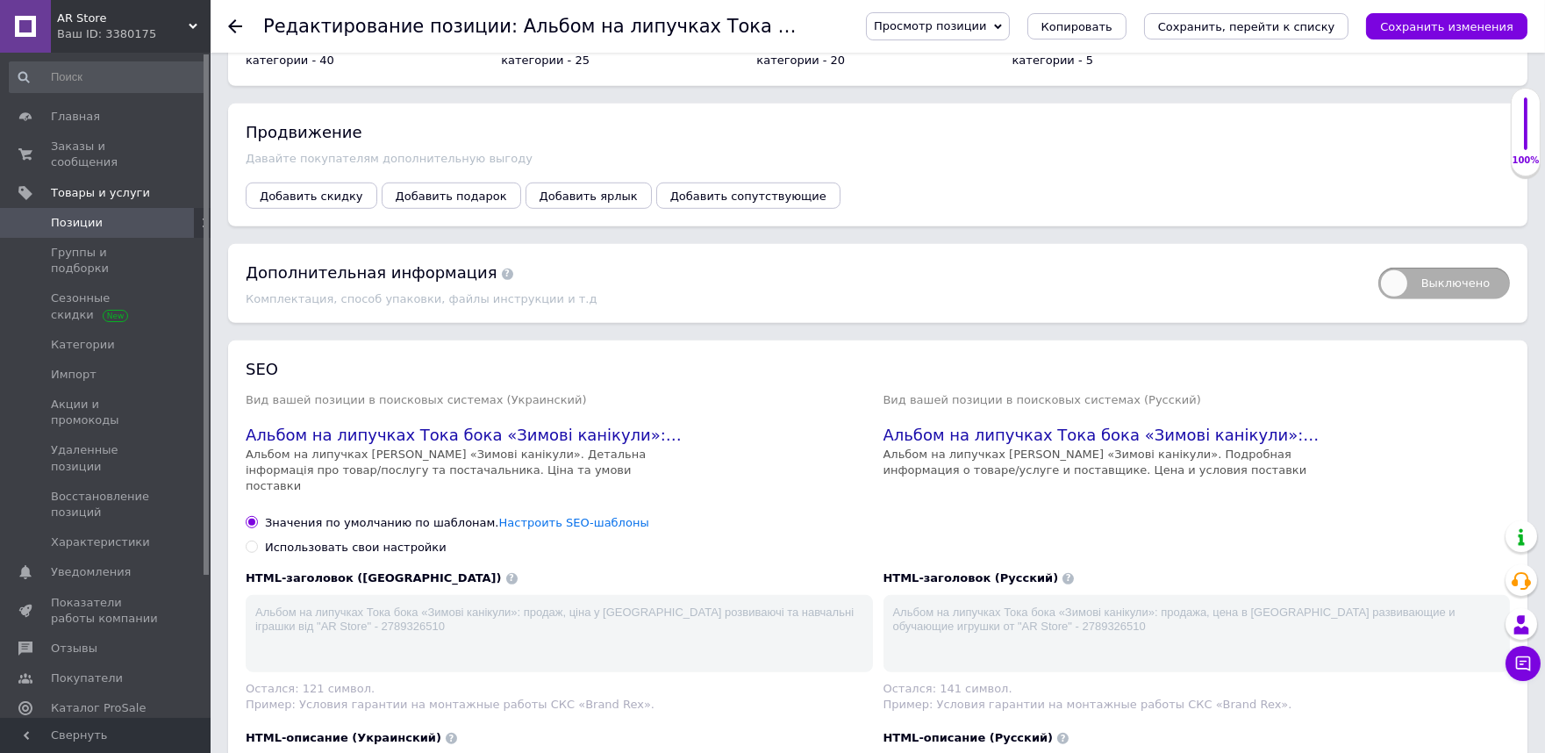
scroll to position [2729, 0]
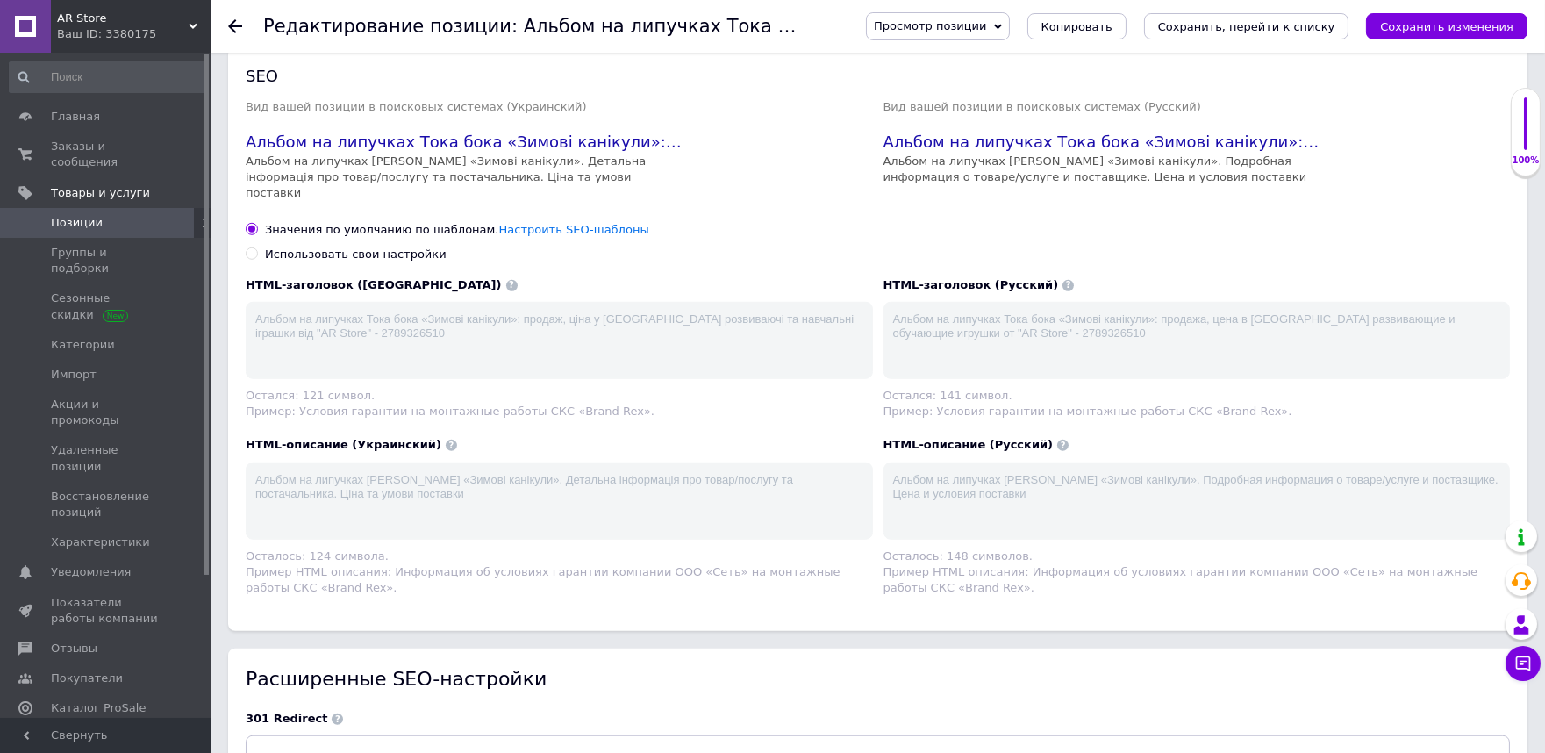
click at [777, 247] on div "Использовать свои настройки" at bounding box center [878, 255] width 1264 height 16
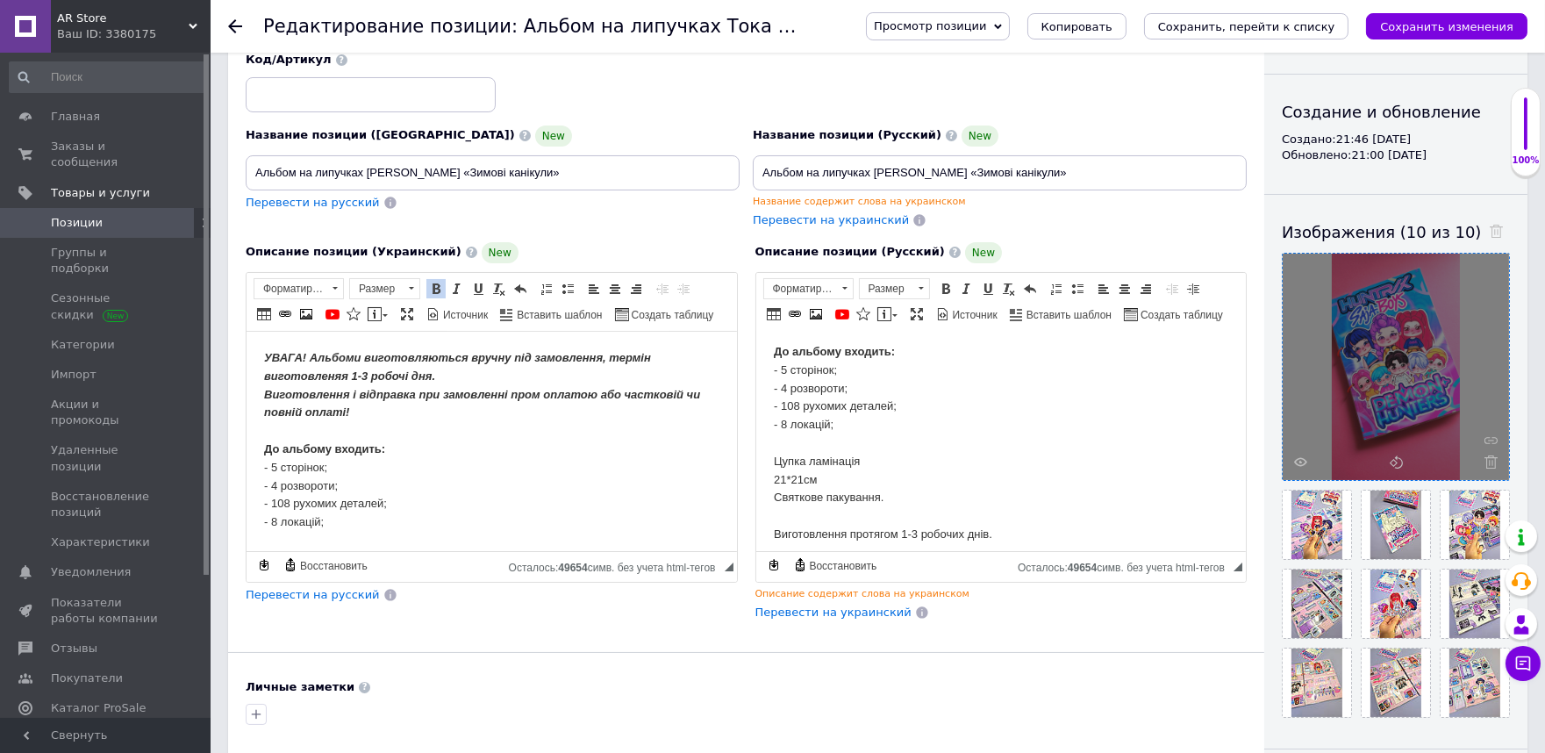
scroll to position [0, 0]
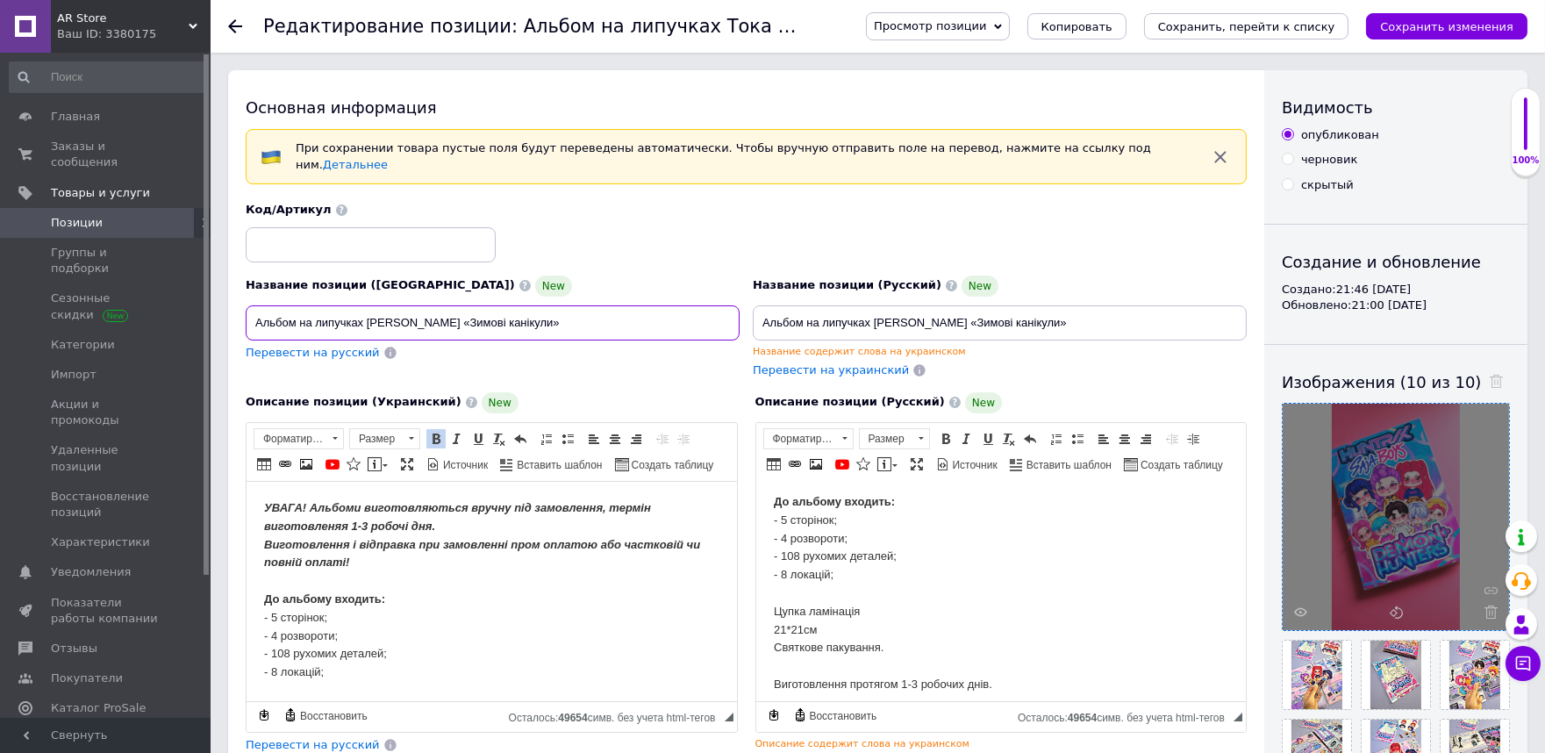
click at [594, 317] on input "Альбом на липучках Тока бока «Зимові канікули»" at bounding box center [493, 322] width 494 height 35
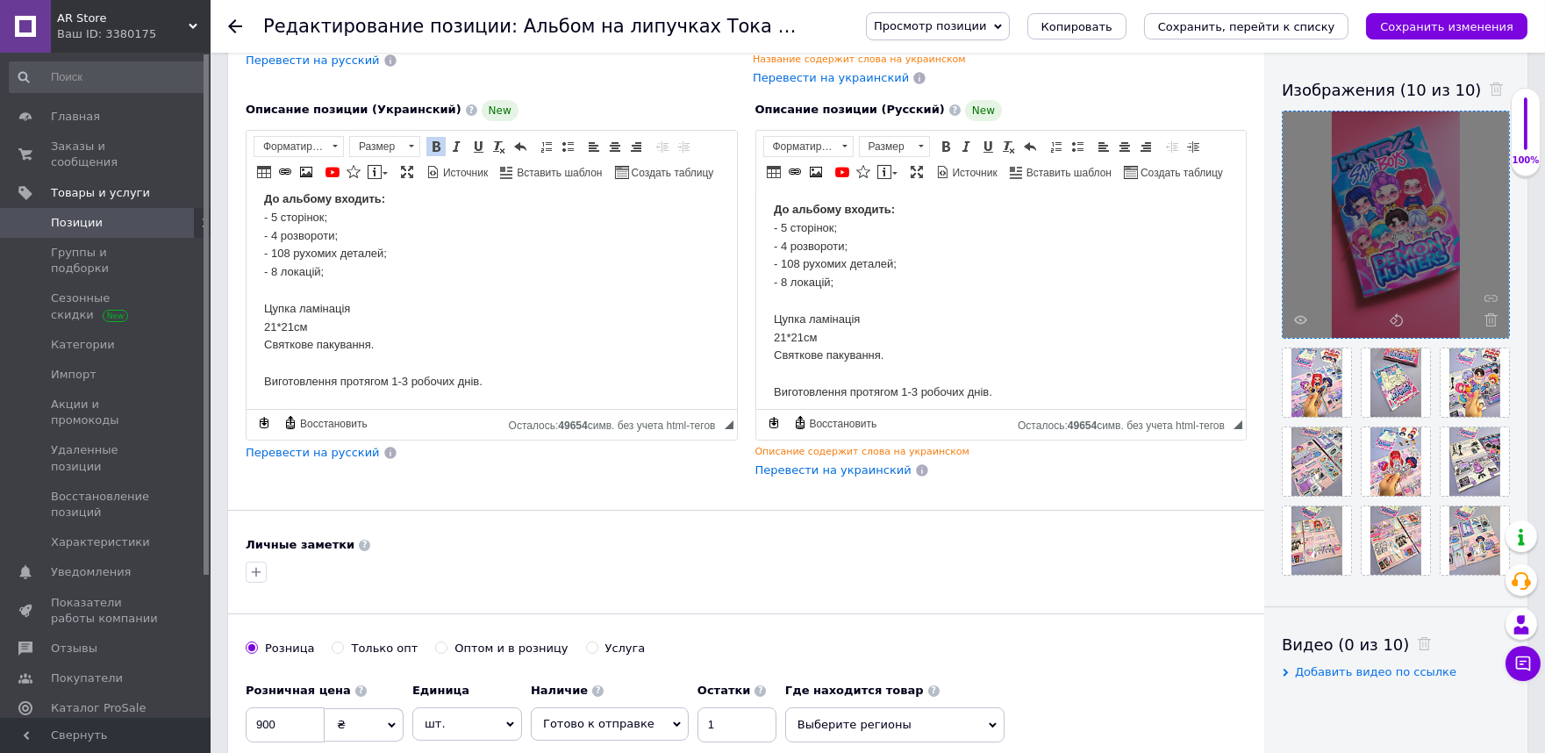
scroll to position [11, 0]
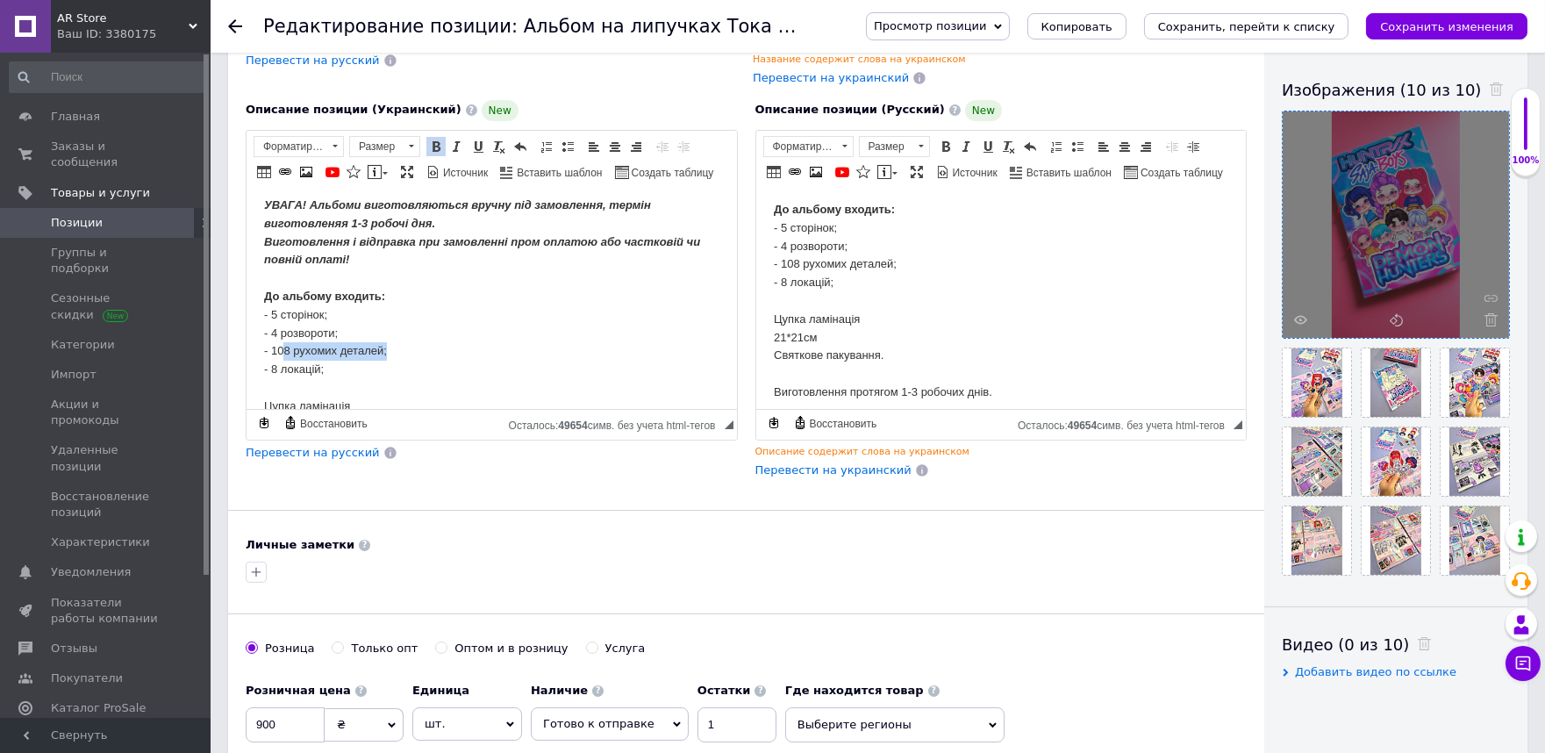
drag, startPoint x: 421, startPoint y: 351, endPoint x: 281, endPoint y: 350, distance: 140.4
click at [281, 350] on body "УВАГА! Альбоми виготовляються вручну під замовлення, термін виготовленяя 1-3 ро…" at bounding box center [490, 342] width 455 height 292
click at [415, 346] on body "УВАГА! Альбоми виготовляються вручну під замовлення, термін виготовленяя 1-3 ро…" at bounding box center [490, 342] width 455 height 292
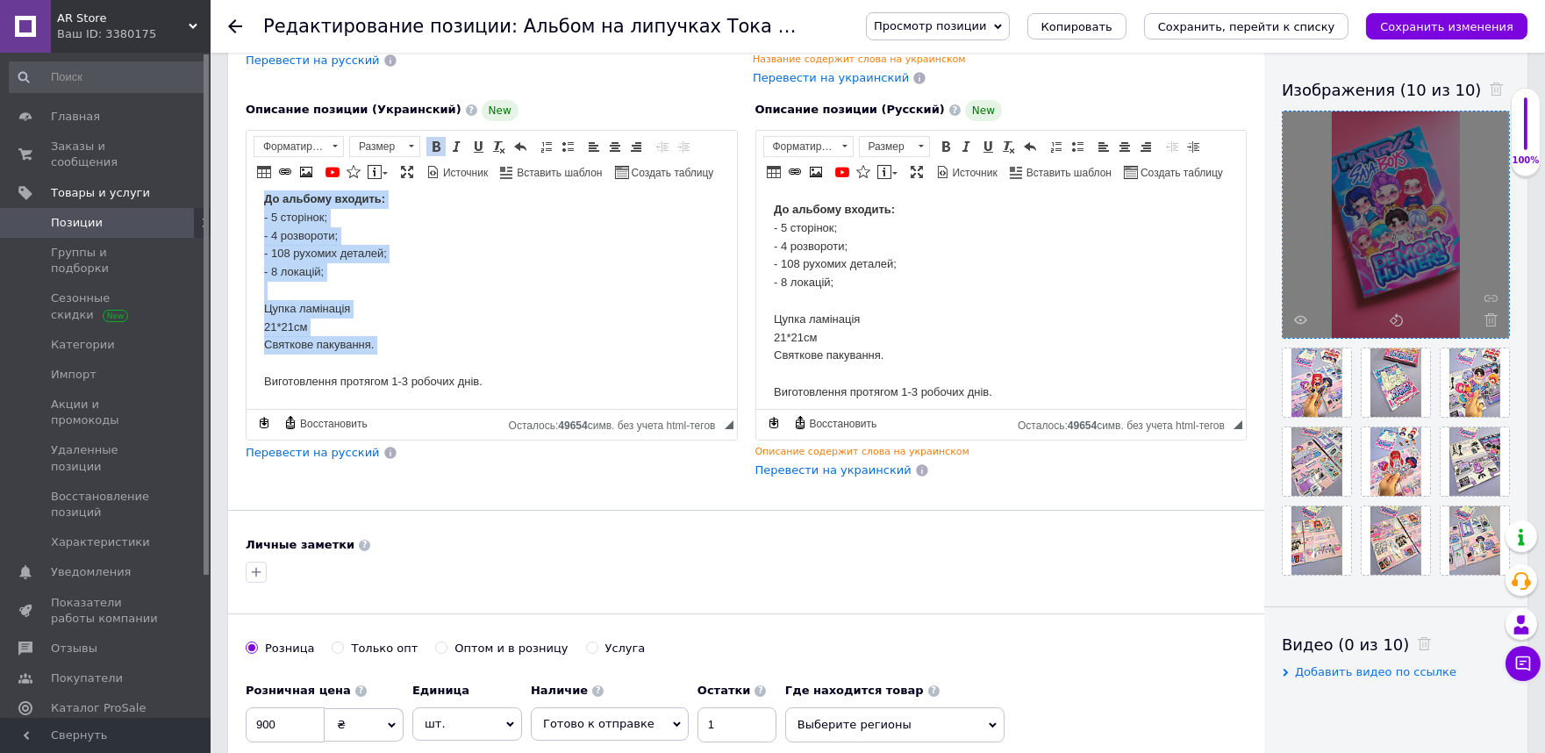
drag, startPoint x: 259, startPoint y: 296, endPoint x: 555, endPoint y: 357, distance: 302.8
click at [555, 357] on html "УВАГА! Альбоми виготовляються вручну під замовлення, термін виготовленяя 1-3 ро…" at bounding box center [491, 244] width 490 height 327
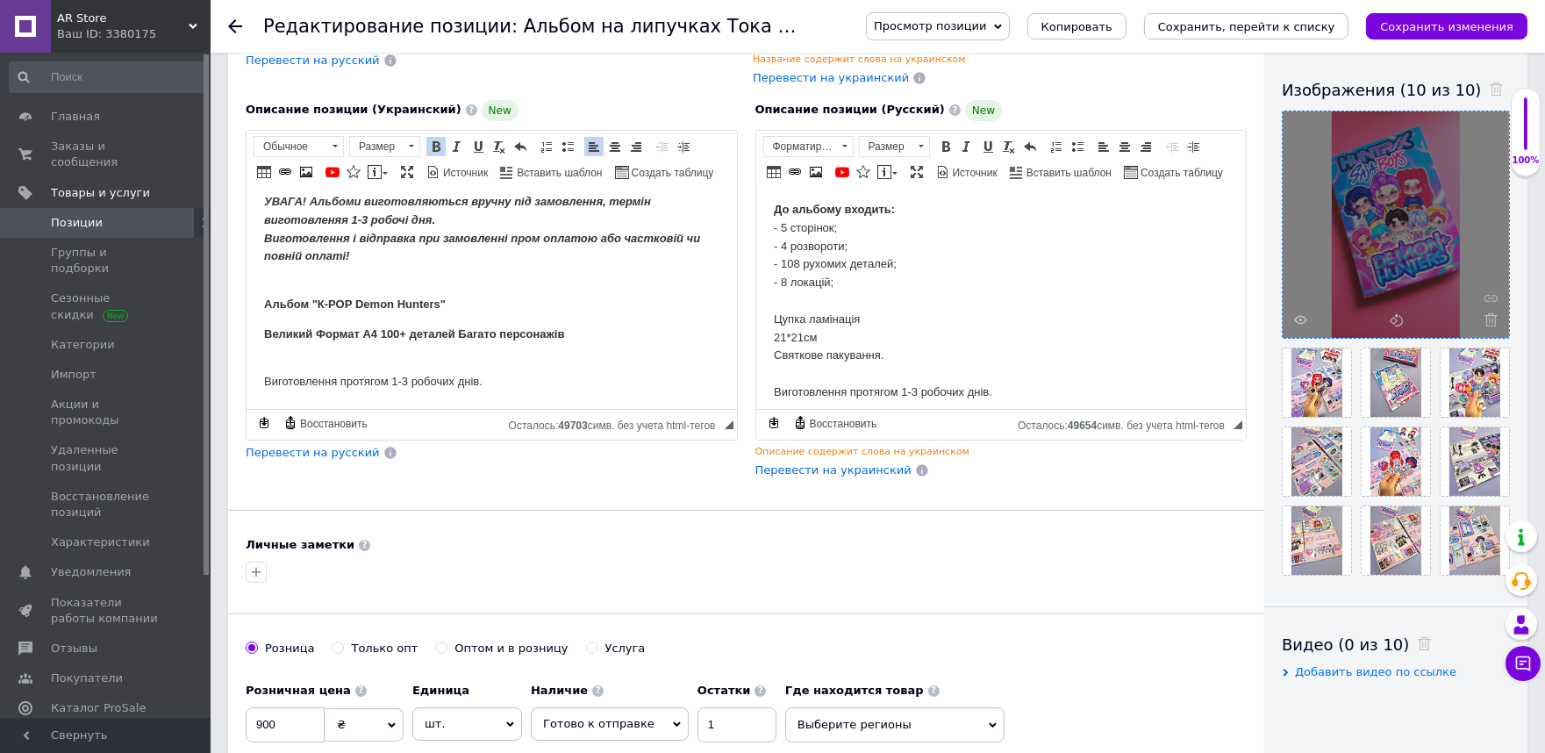
click at [461, 375] on body "УВАГА! Альбоми виготовляються вручну під замовлення, термін виготовленяя 1-3 ро…" at bounding box center [490, 291] width 455 height 198
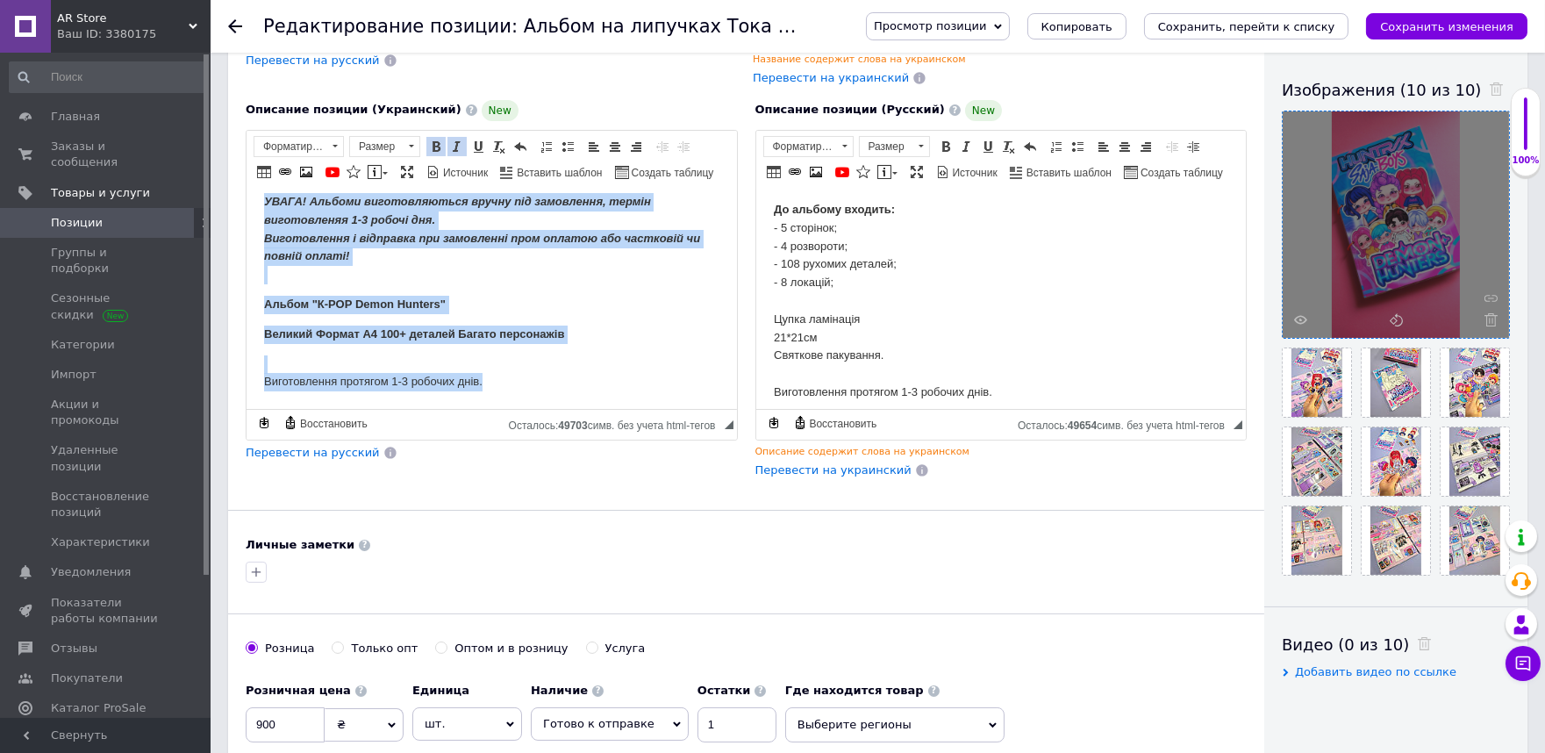
copy body "УВАГА! Альбоми виготовляються вручну під замовлення, термін виготовленяя 1-3 ро…"
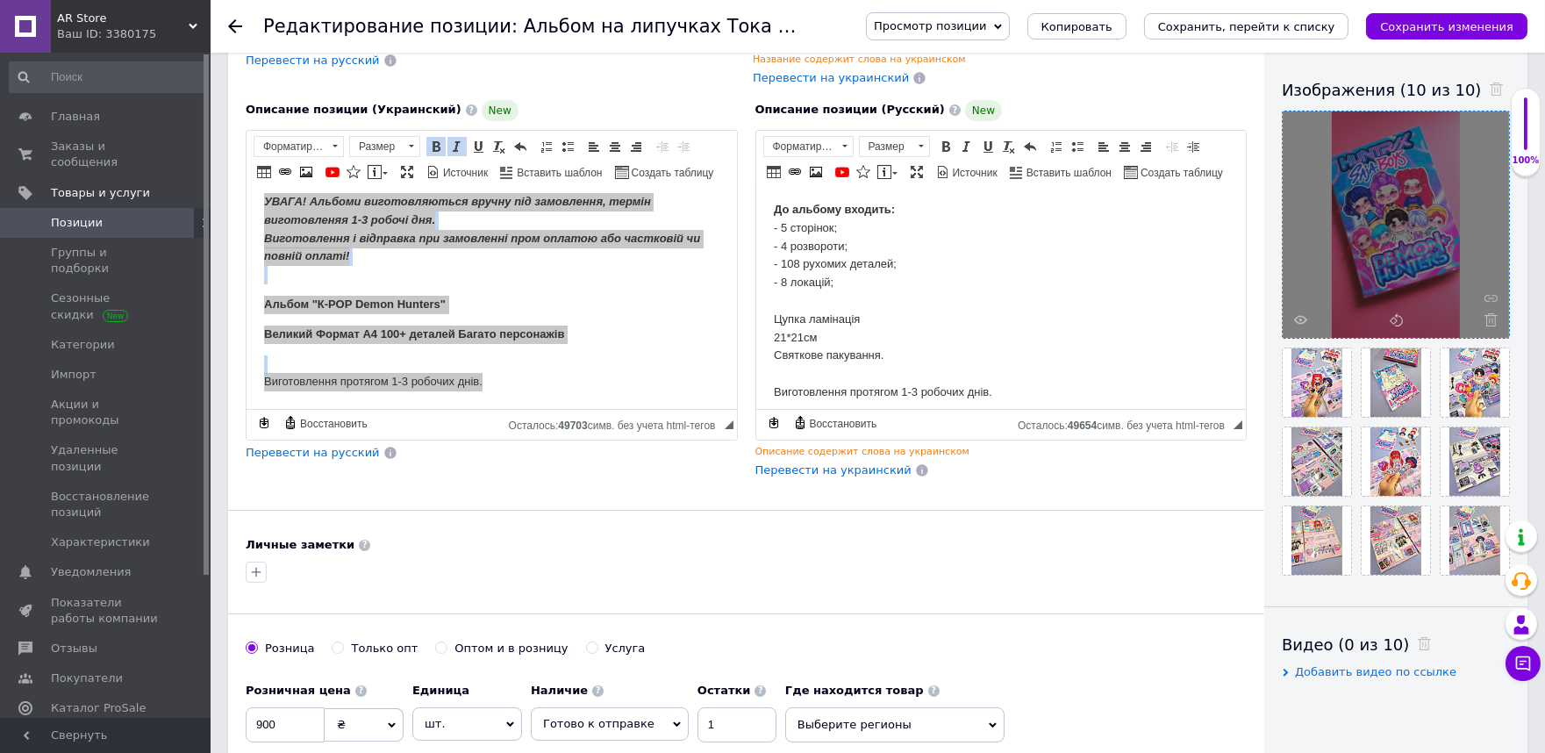
click at [874, 261] on body "УВАГА! Альбоми виготовляються вручну під замовлення, термін виготовленяя 1-3 ро…" at bounding box center [1000, 255] width 455 height 292
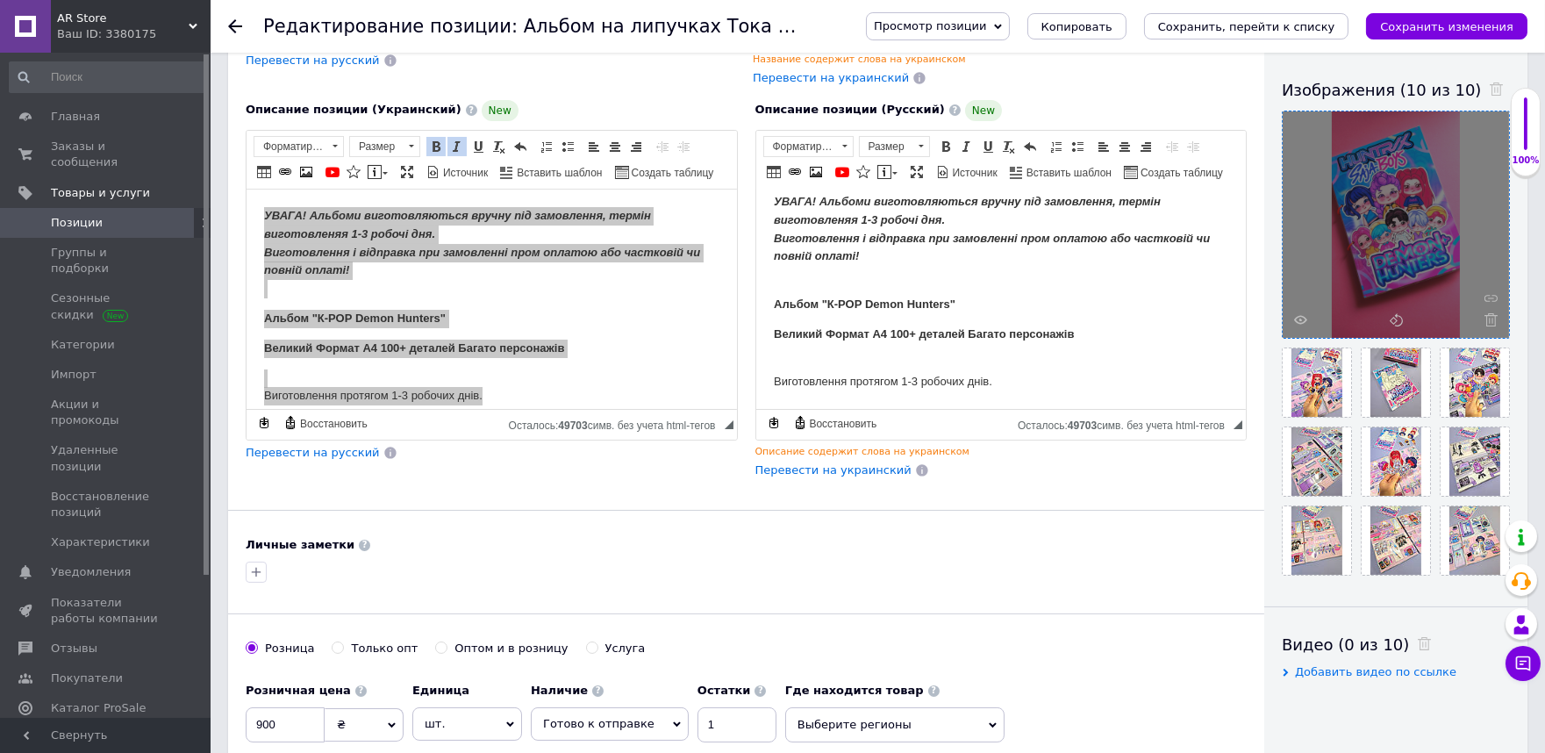
scroll to position [195, 0]
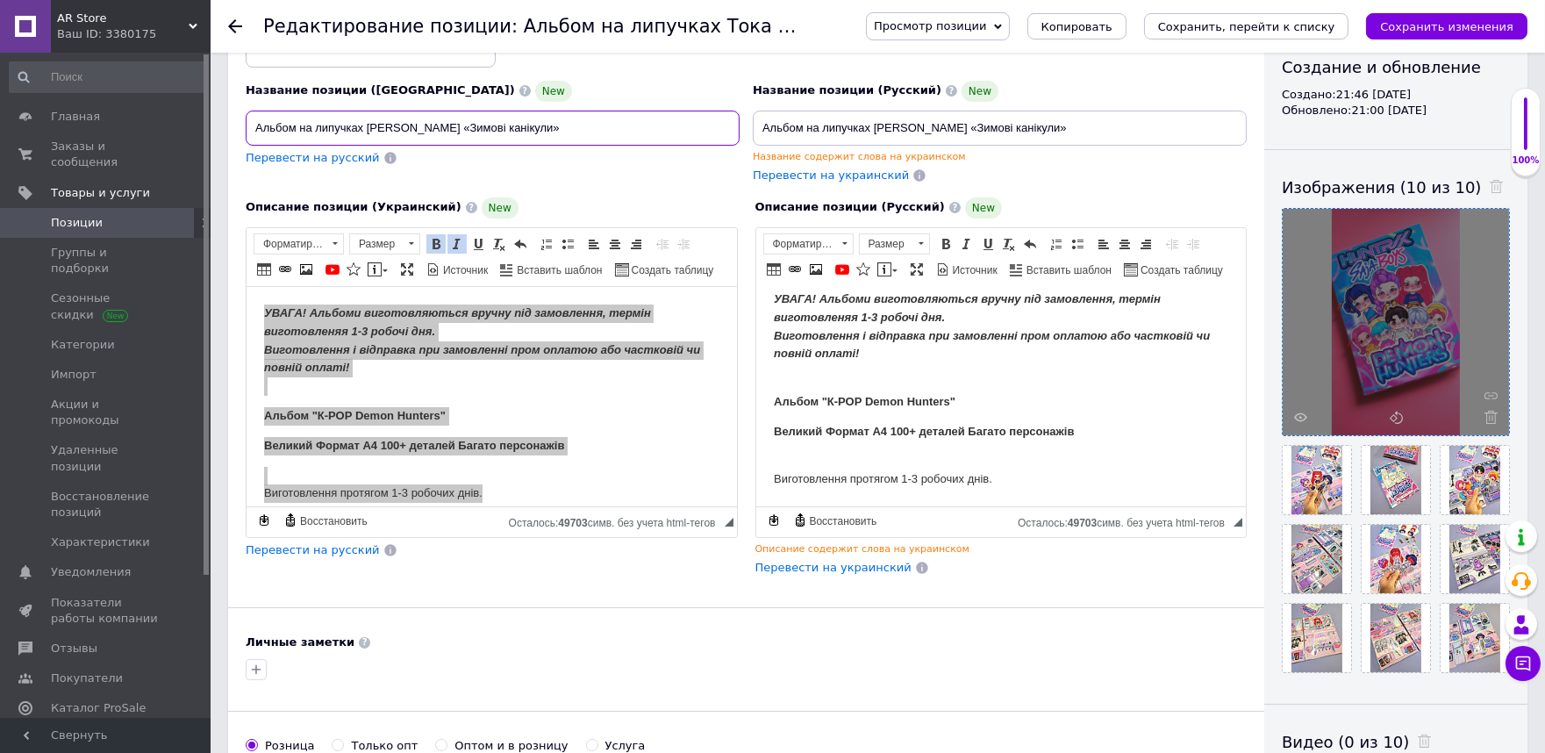
click at [519, 111] on input "Альбом на липучках Тока бока «Зимові канікули»" at bounding box center [493, 128] width 494 height 35
paste input ""К-РОР Demon Hunters""
type input "Альбом "К-РОР Demon Hunters""
click at [1023, 111] on input "Альбом на липучках Тока бока «Зимові канікули»" at bounding box center [1000, 128] width 494 height 35
paste input ""К-РОР Demon Hunters""
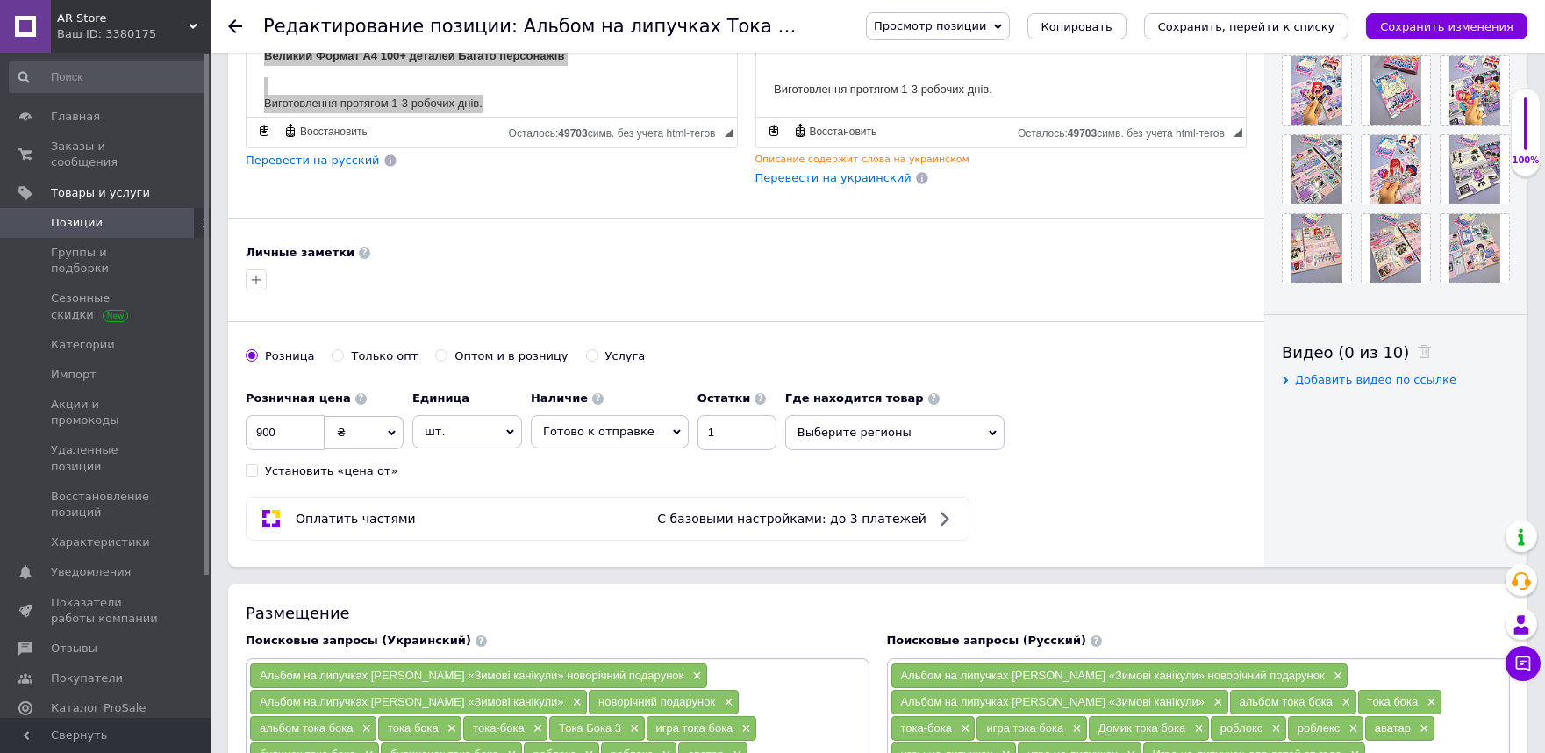
scroll to position [1169, 0]
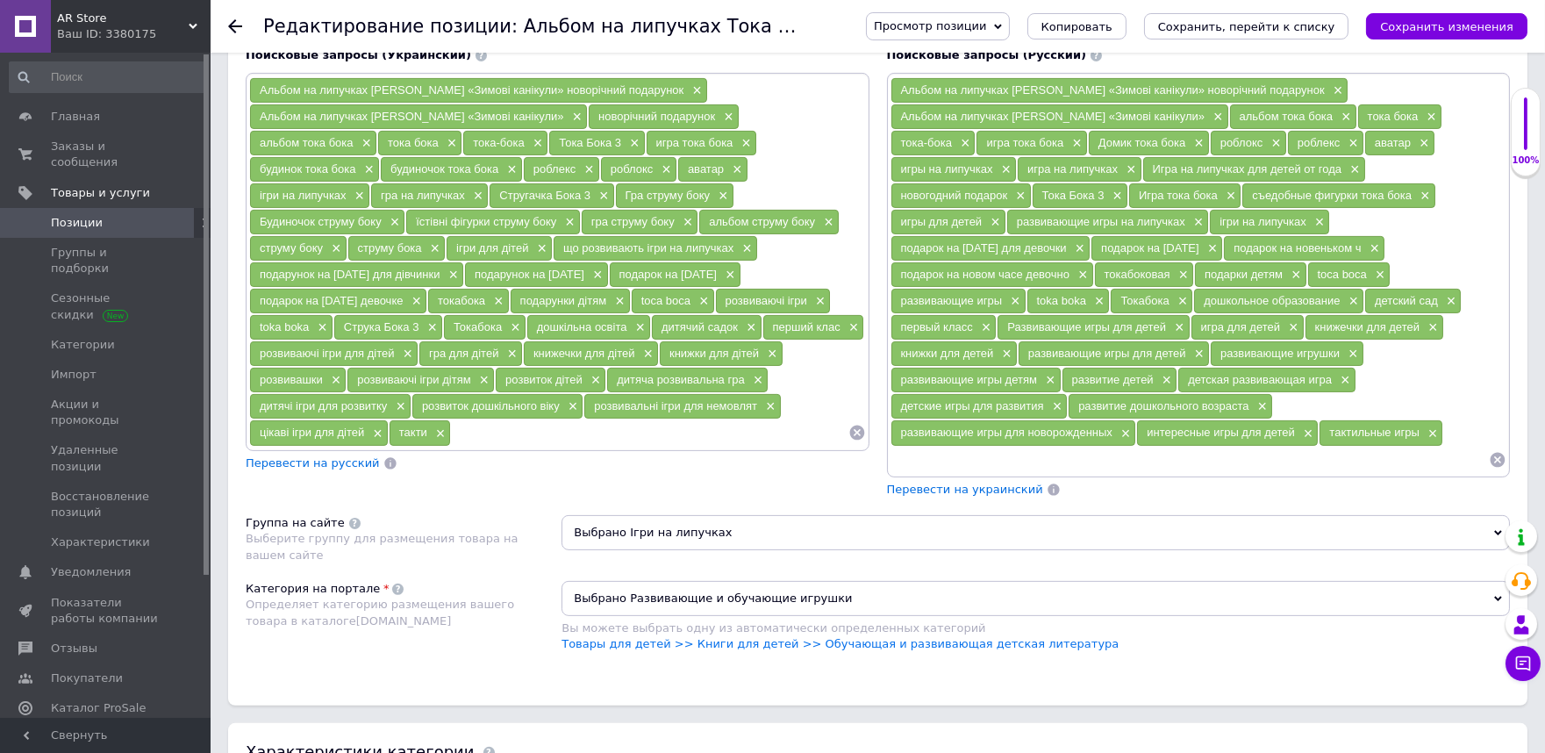
type input "Альбом "К-РОР Demon Hunters""
click at [526, 446] on input at bounding box center [649, 432] width 397 height 26
paste input "Альбом "К-РОР Demon Hunters""
type input "Альбом "К-РОР Demon Hunters""
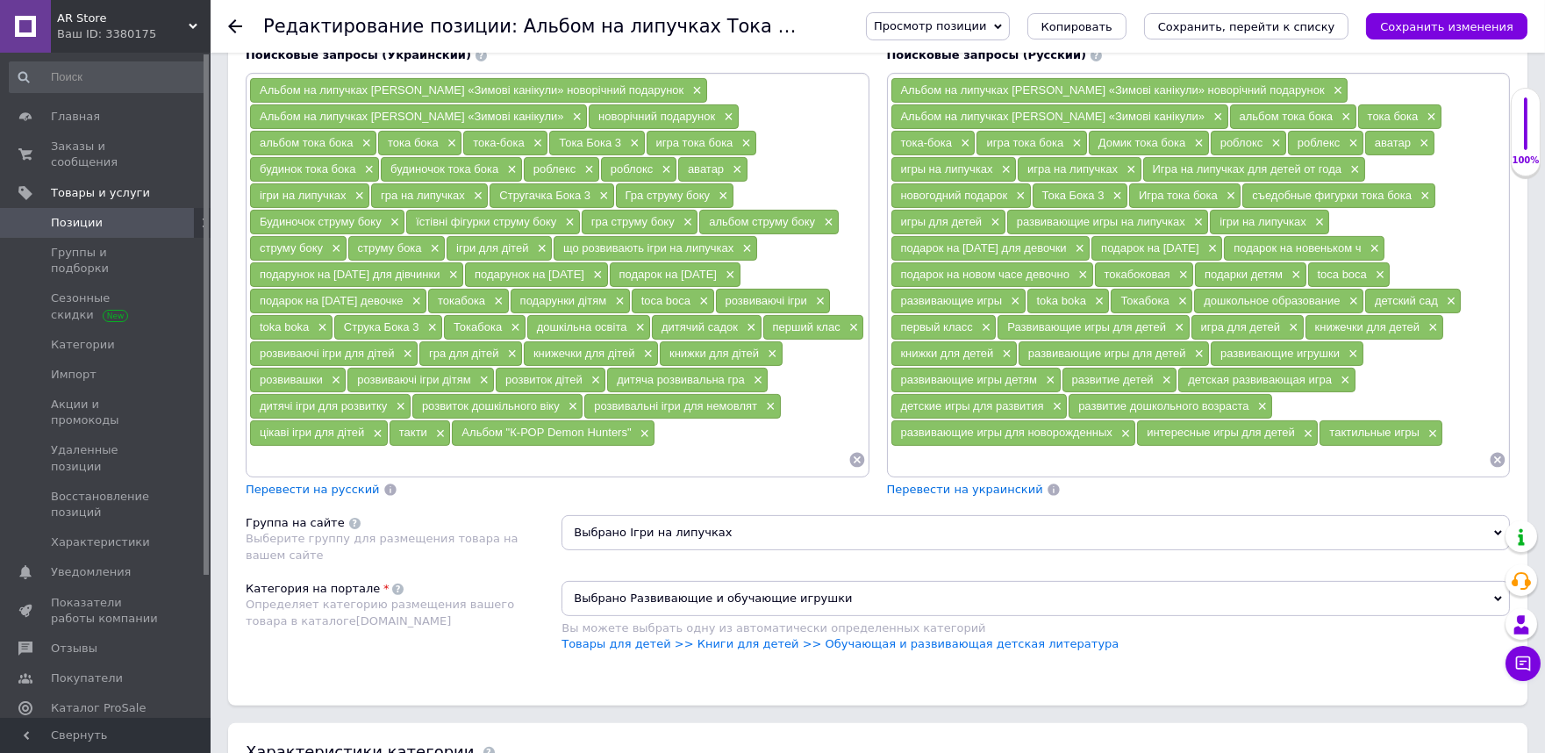
click at [914, 466] on input at bounding box center [1189, 460] width 599 height 26
paste input "Альбом "К-РОР Demon Hunters""
type input "Альбом "К-РОР Demon Hunters""
click at [776, 460] on input at bounding box center [548, 460] width 599 height 26
type input "демон хантерс"
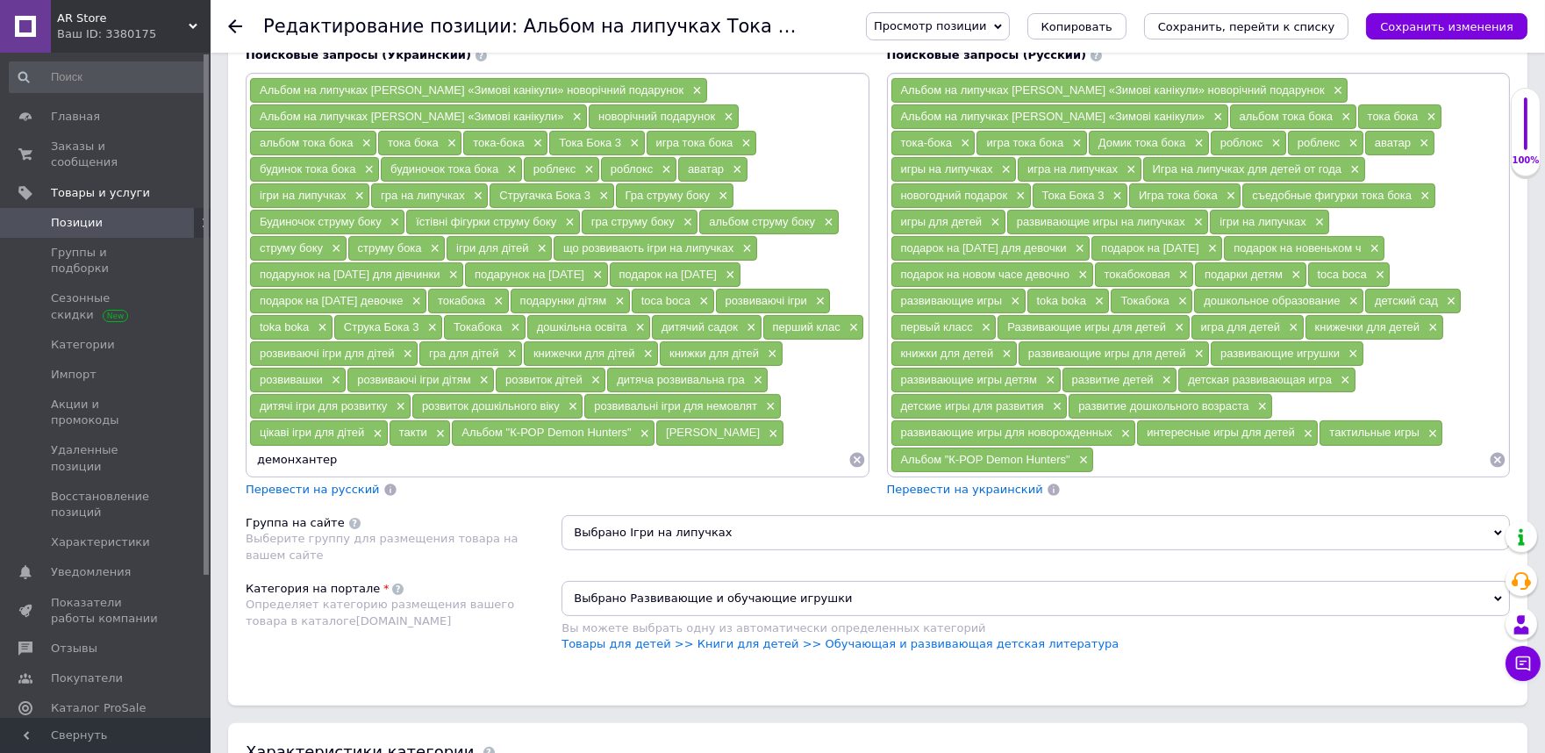
type input "демонхантерс"
type input "демон хантер"
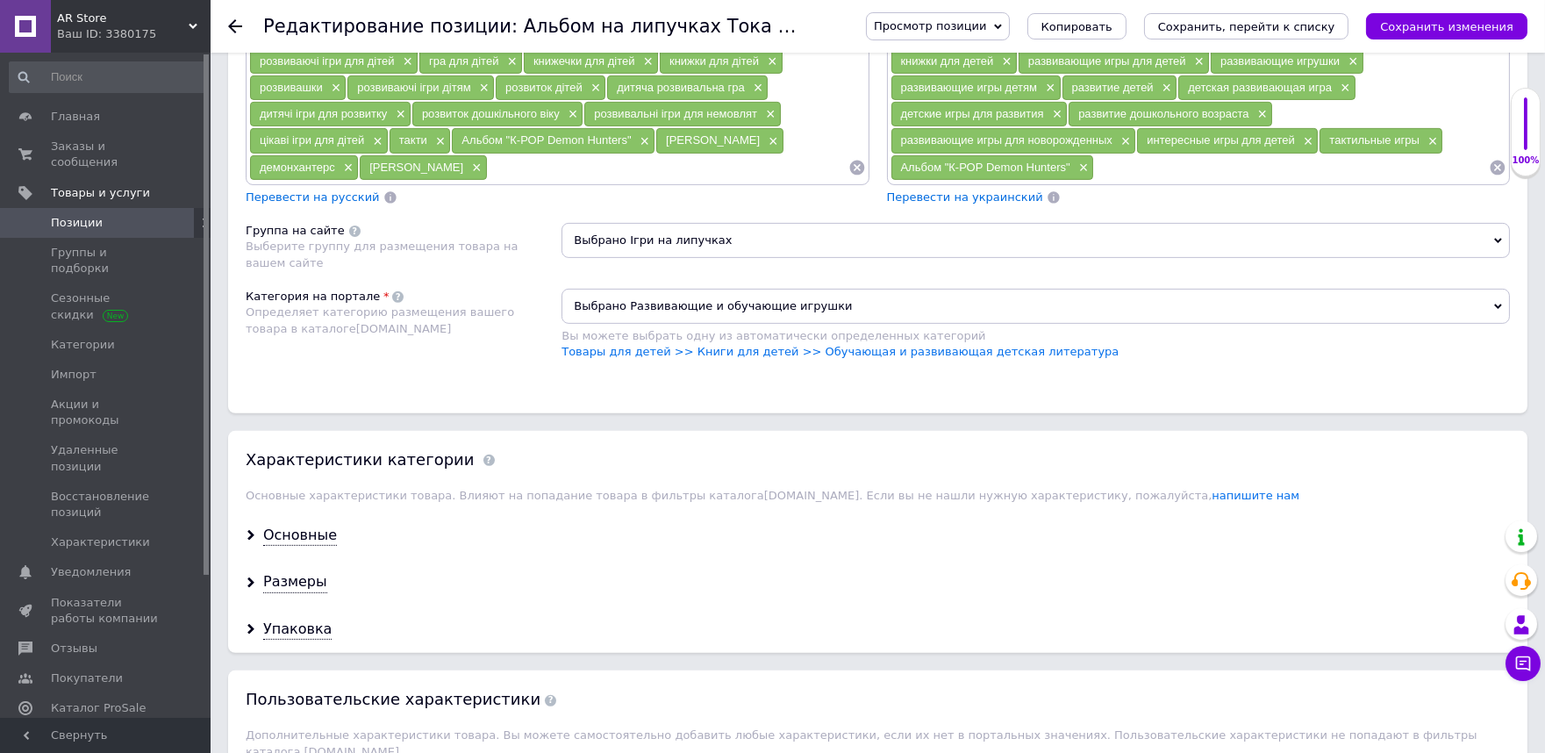
scroll to position [1656, 0]
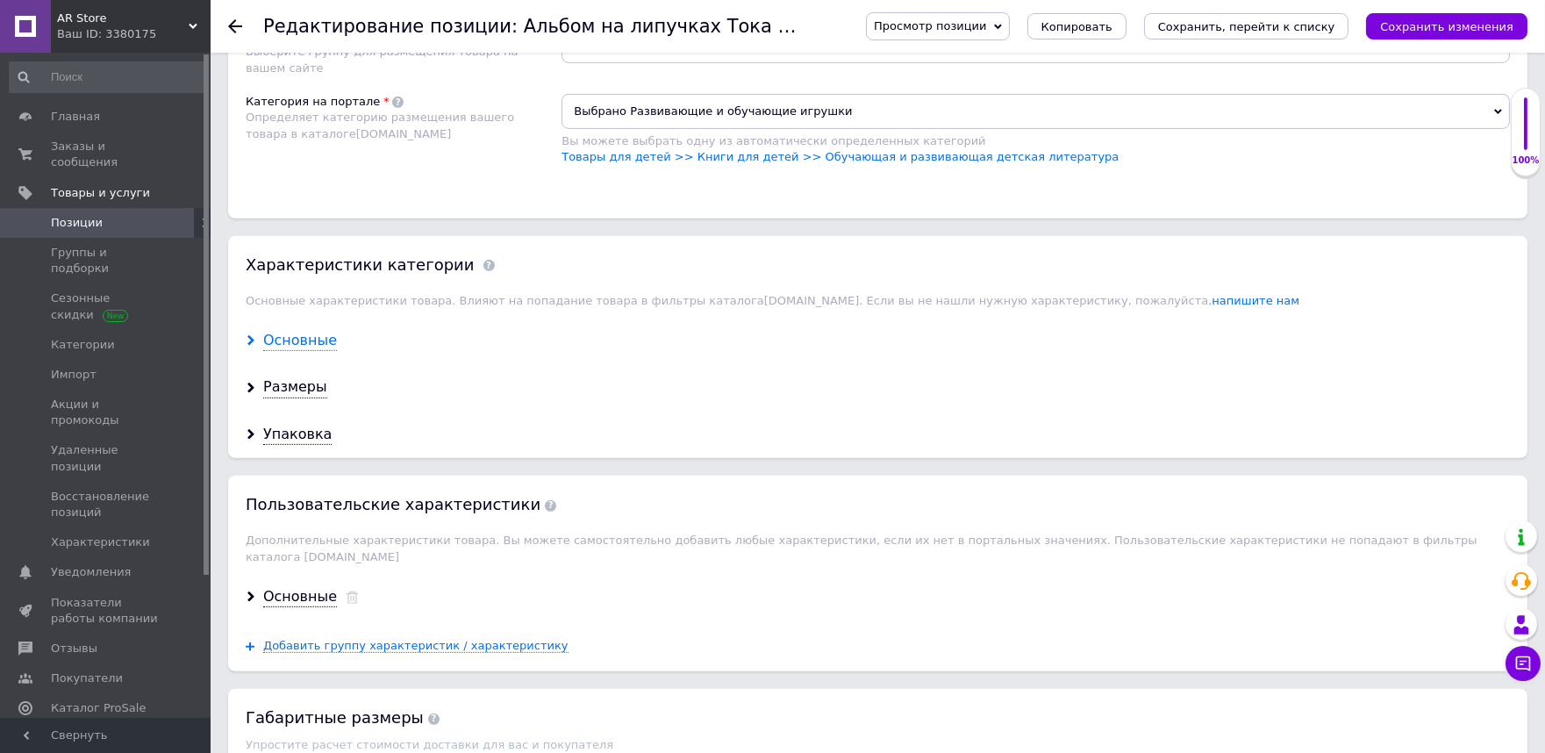
click at [326, 351] on div "Основные" at bounding box center [300, 341] width 74 height 20
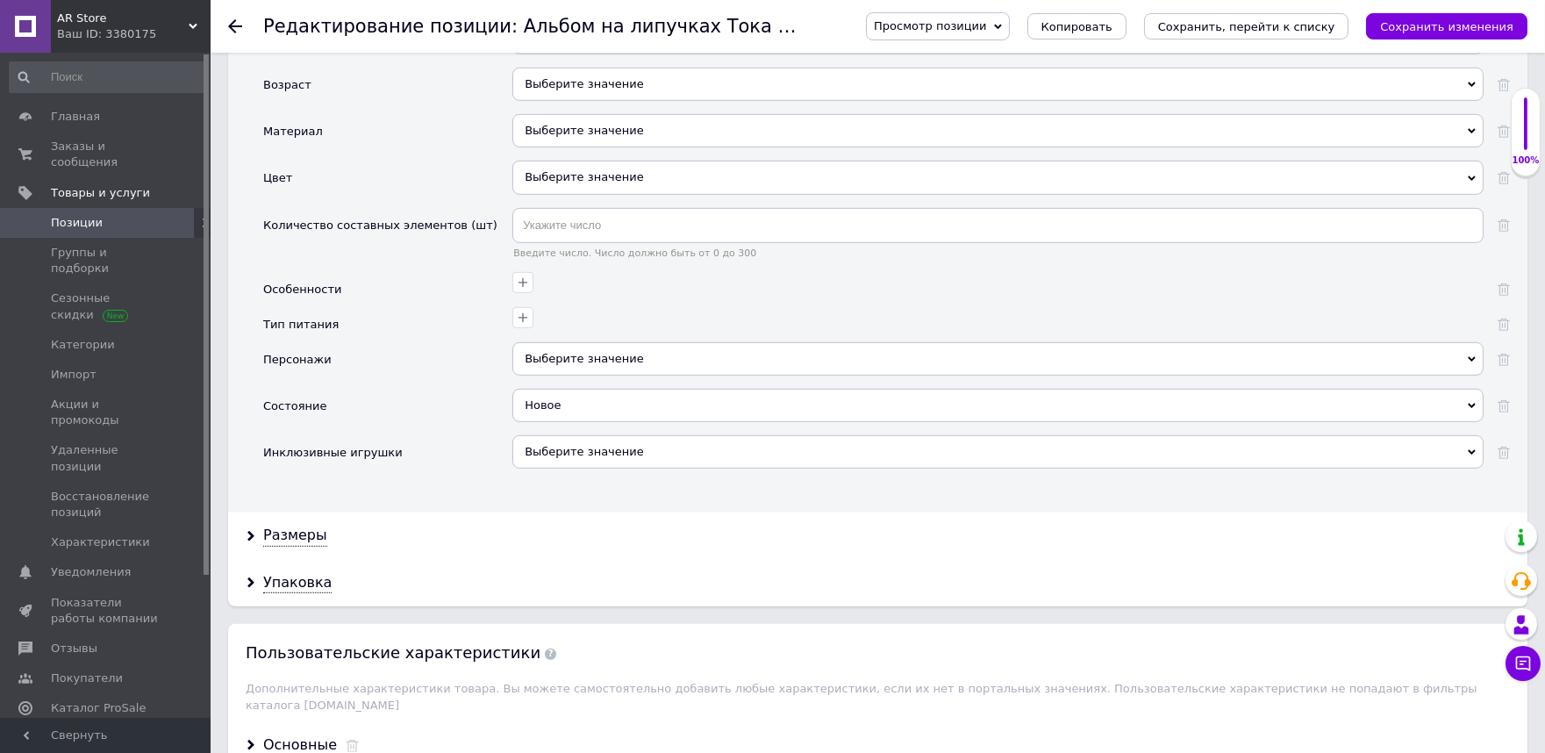
scroll to position [2242, 0]
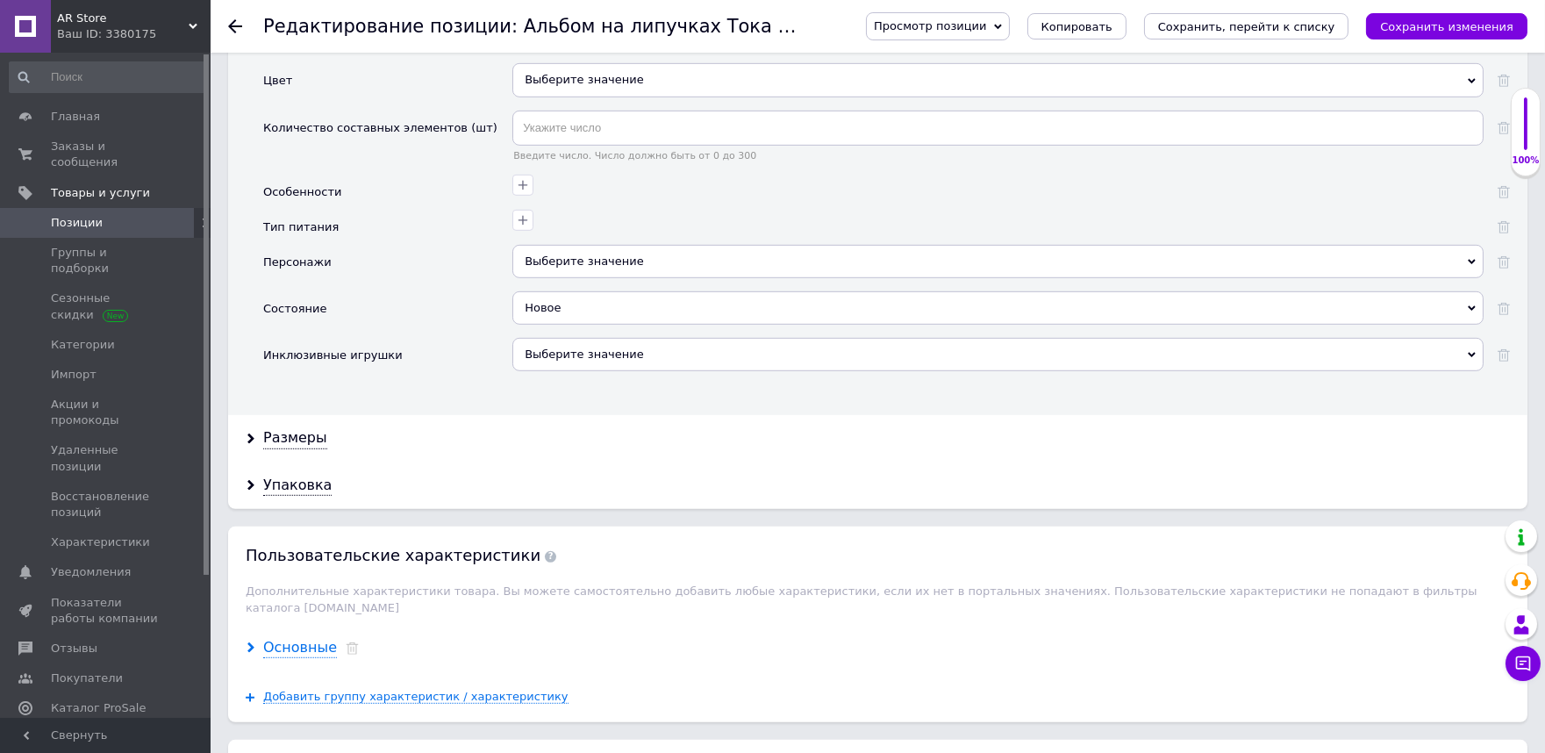
click at [310, 646] on div "Основные" at bounding box center [300, 648] width 74 height 20
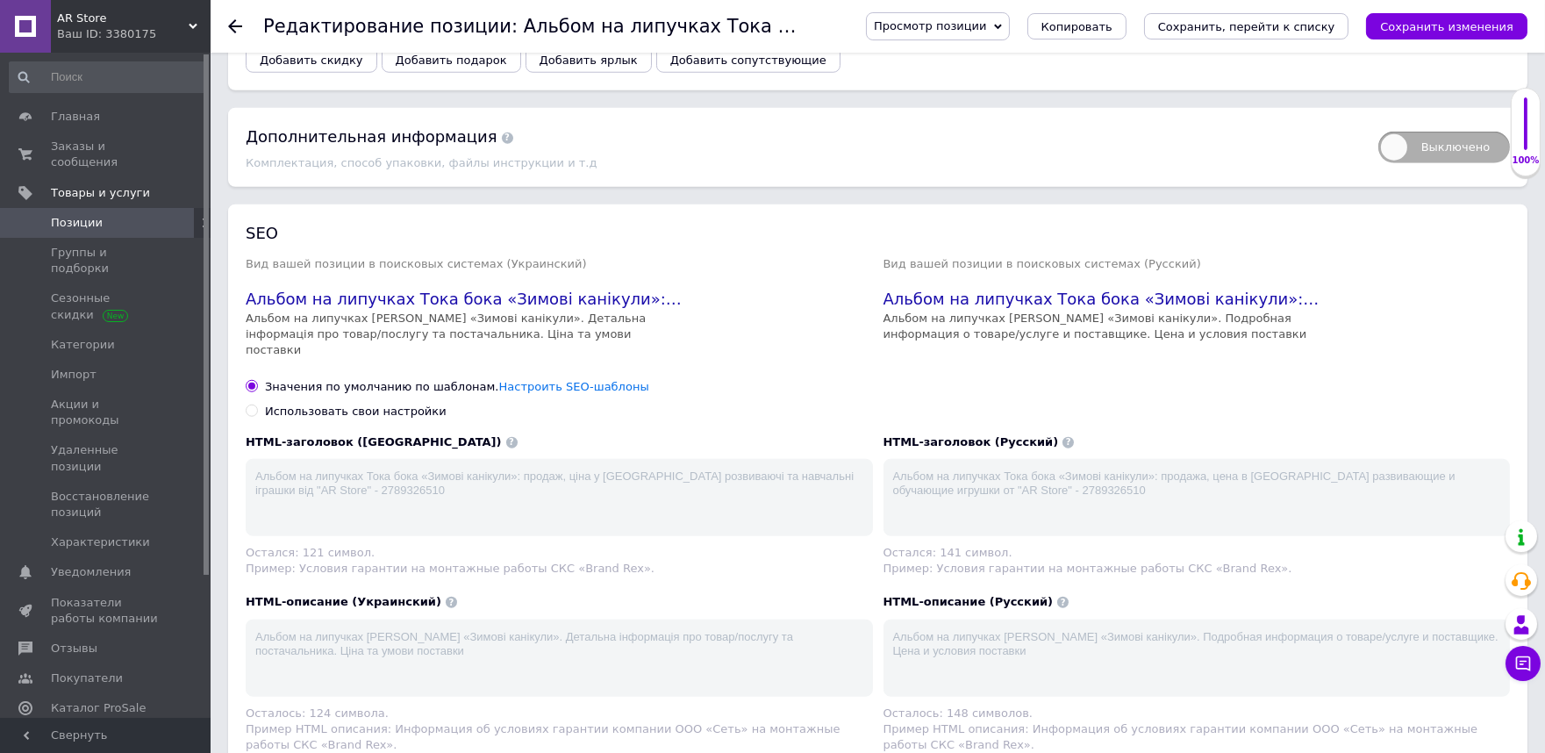
scroll to position [3021, 0]
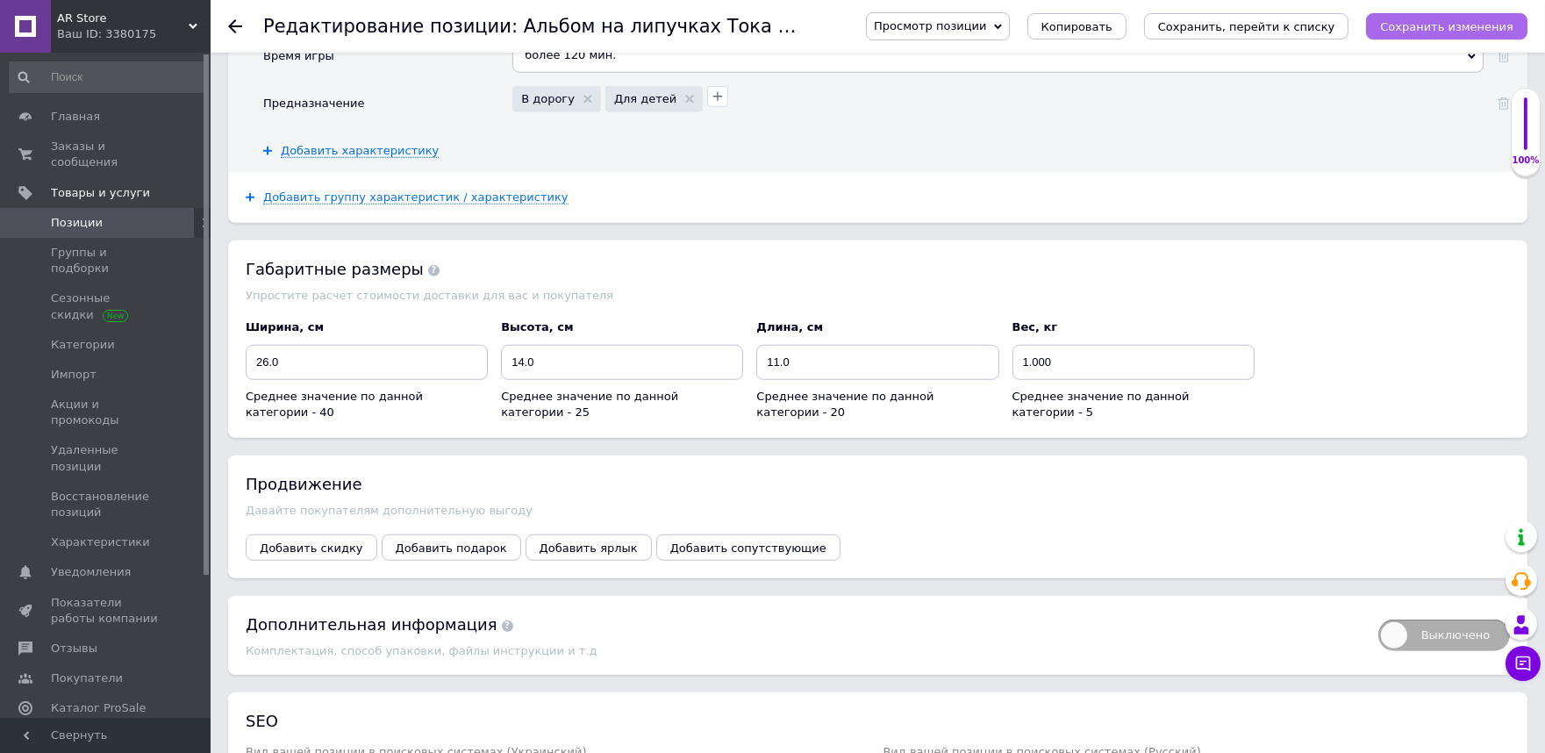
click at [1441, 13] on button "Сохранить изменения" at bounding box center [1446, 26] width 161 height 26
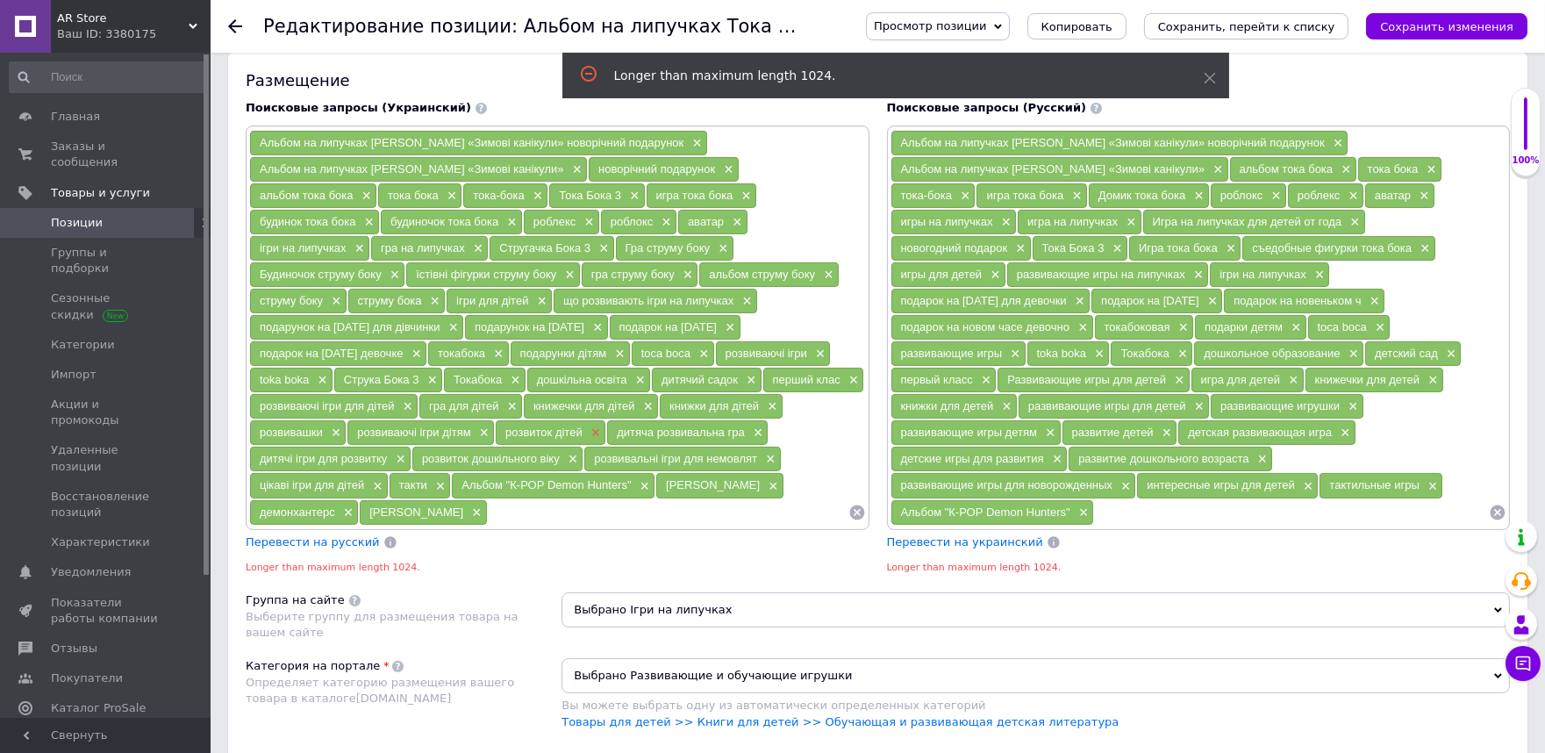
scroll to position [1019, 0]
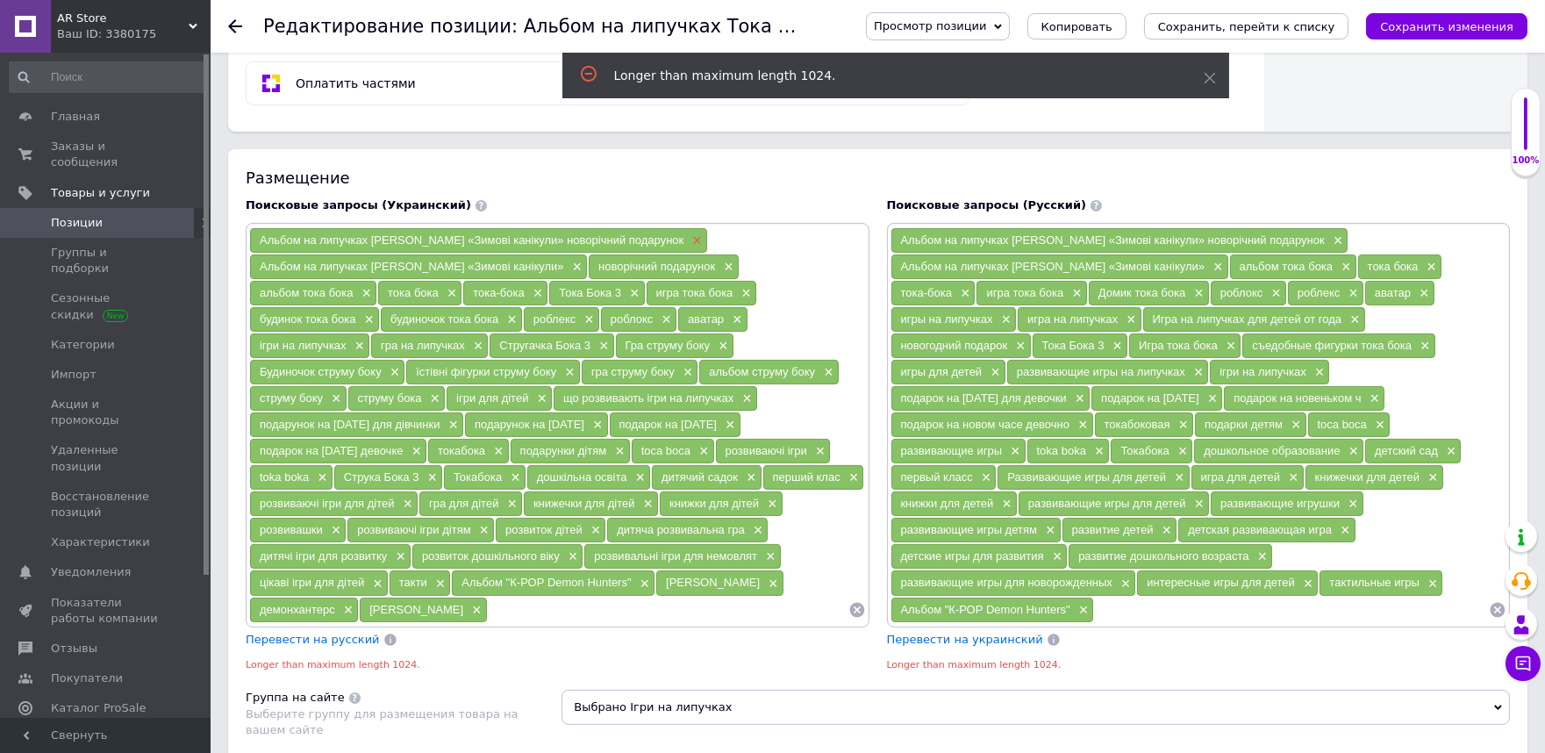
click at [688, 248] on span "×" at bounding box center [695, 240] width 14 height 15
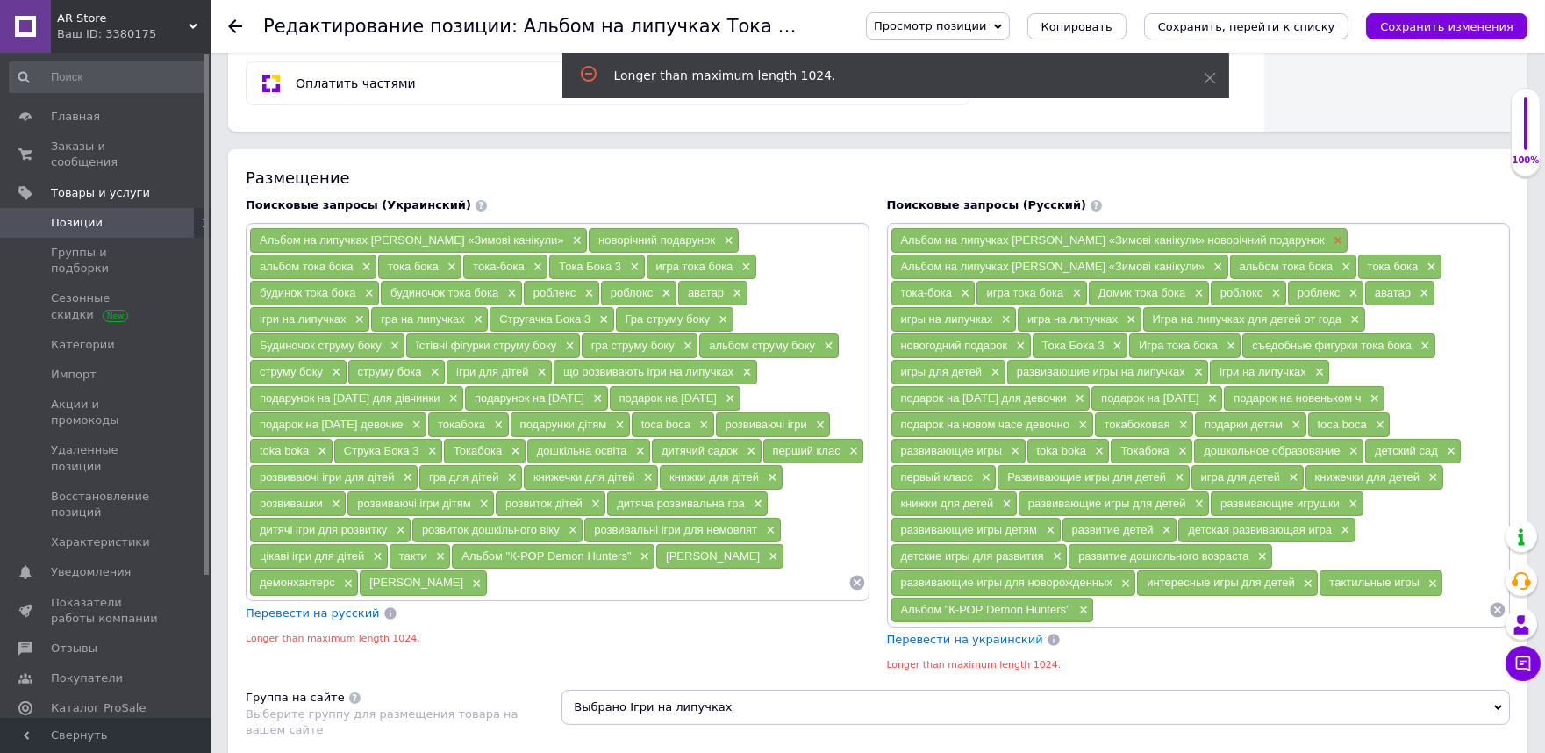
click at [1329, 248] on span "×" at bounding box center [1336, 240] width 14 height 15
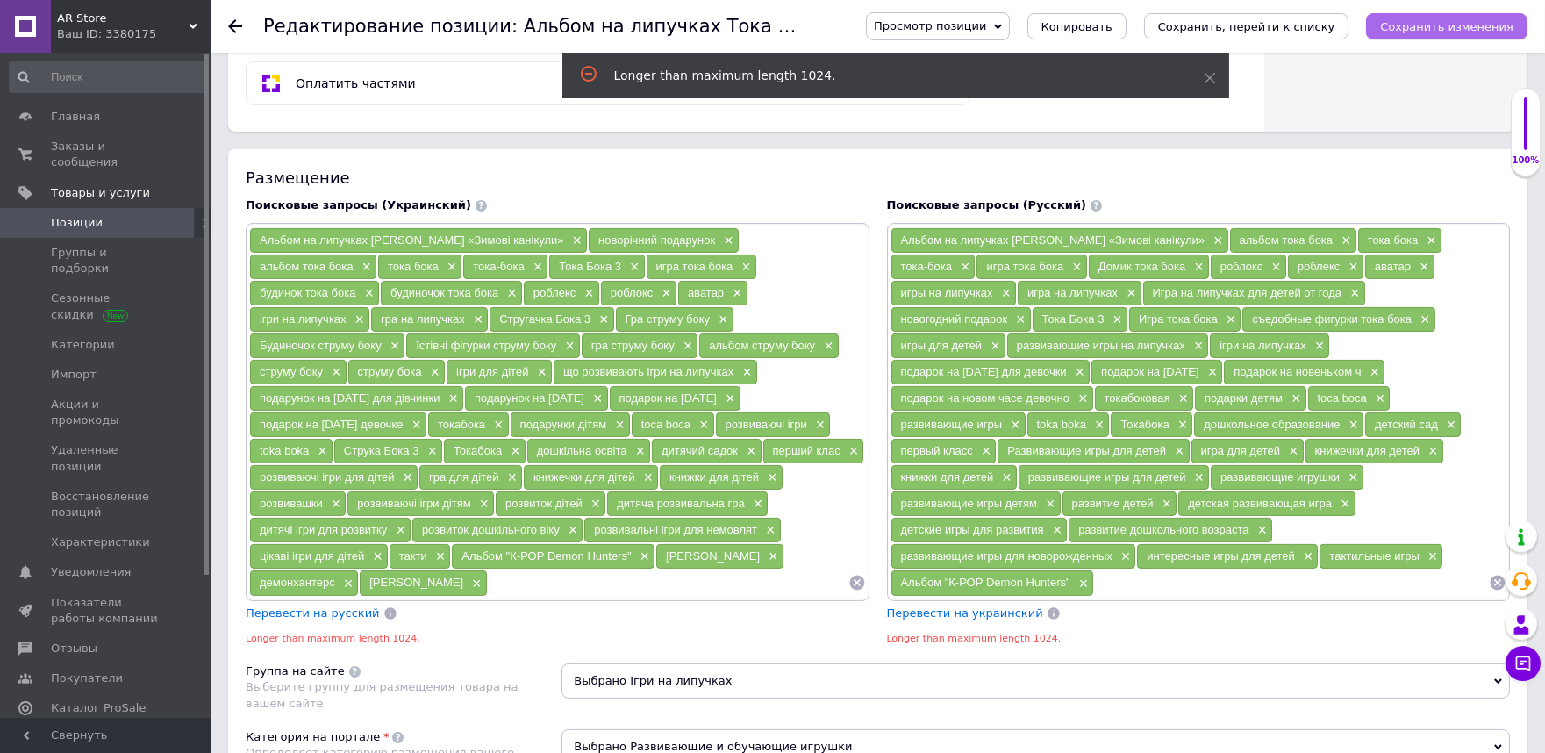
click at [1454, 24] on icon "Сохранить изменения" at bounding box center [1446, 26] width 133 height 13
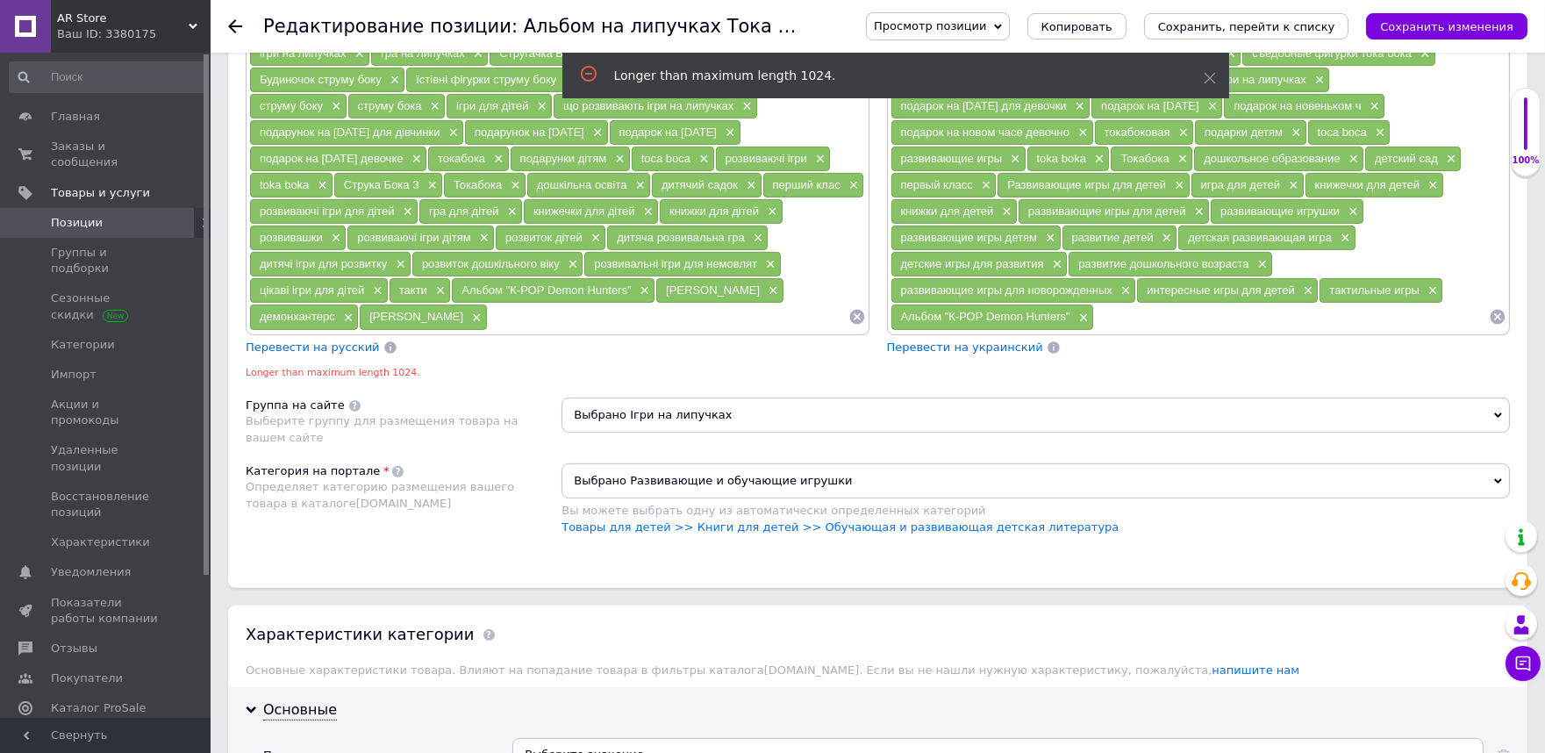
scroll to position [1090, 0]
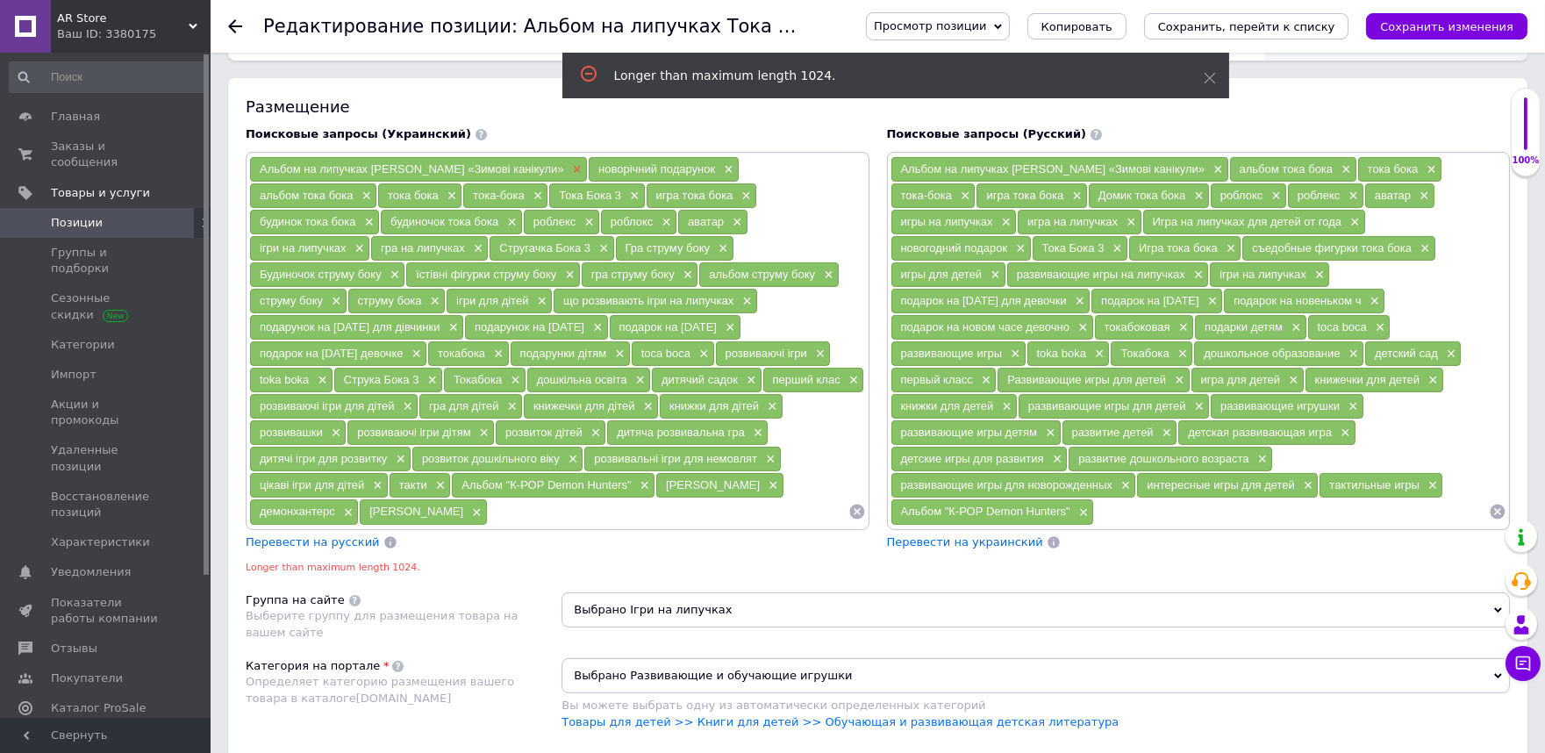
click at [568, 177] on span "×" at bounding box center [575, 169] width 14 height 15
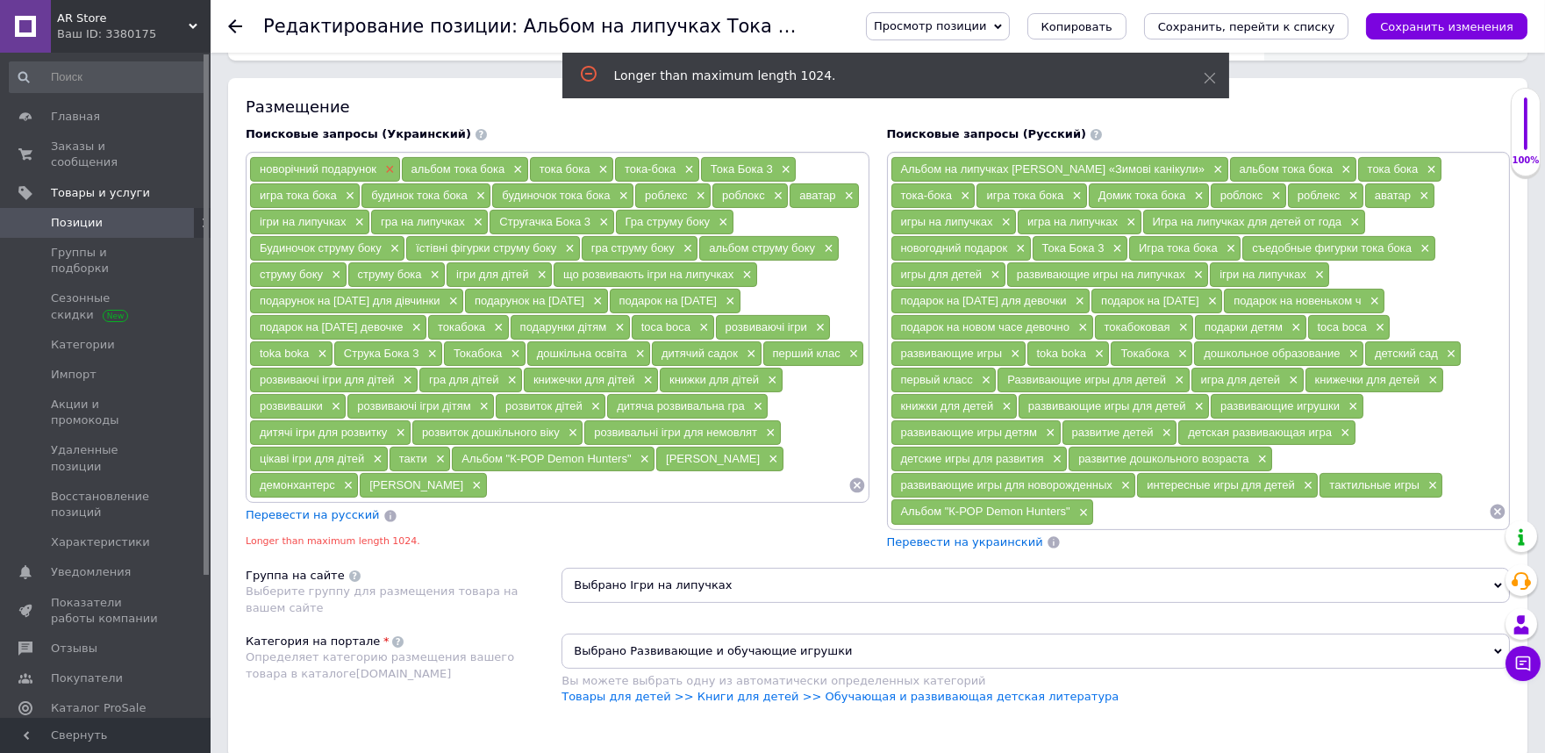
click at [393, 177] on span "×" at bounding box center [388, 169] width 14 height 15
click at [1441, 30] on icon "Сохранить изменения" at bounding box center [1446, 26] width 133 height 13
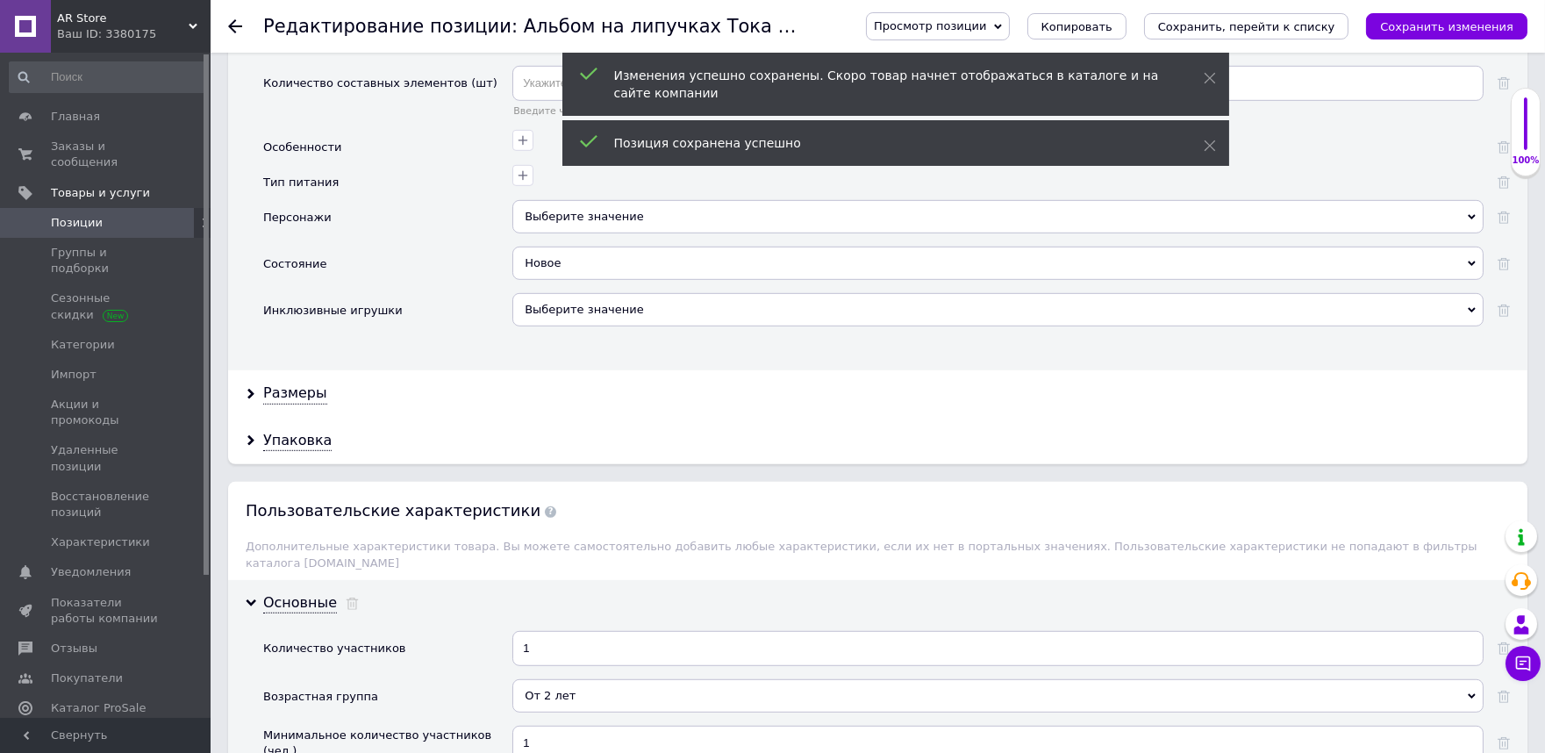
scroll to position [3040, 0]
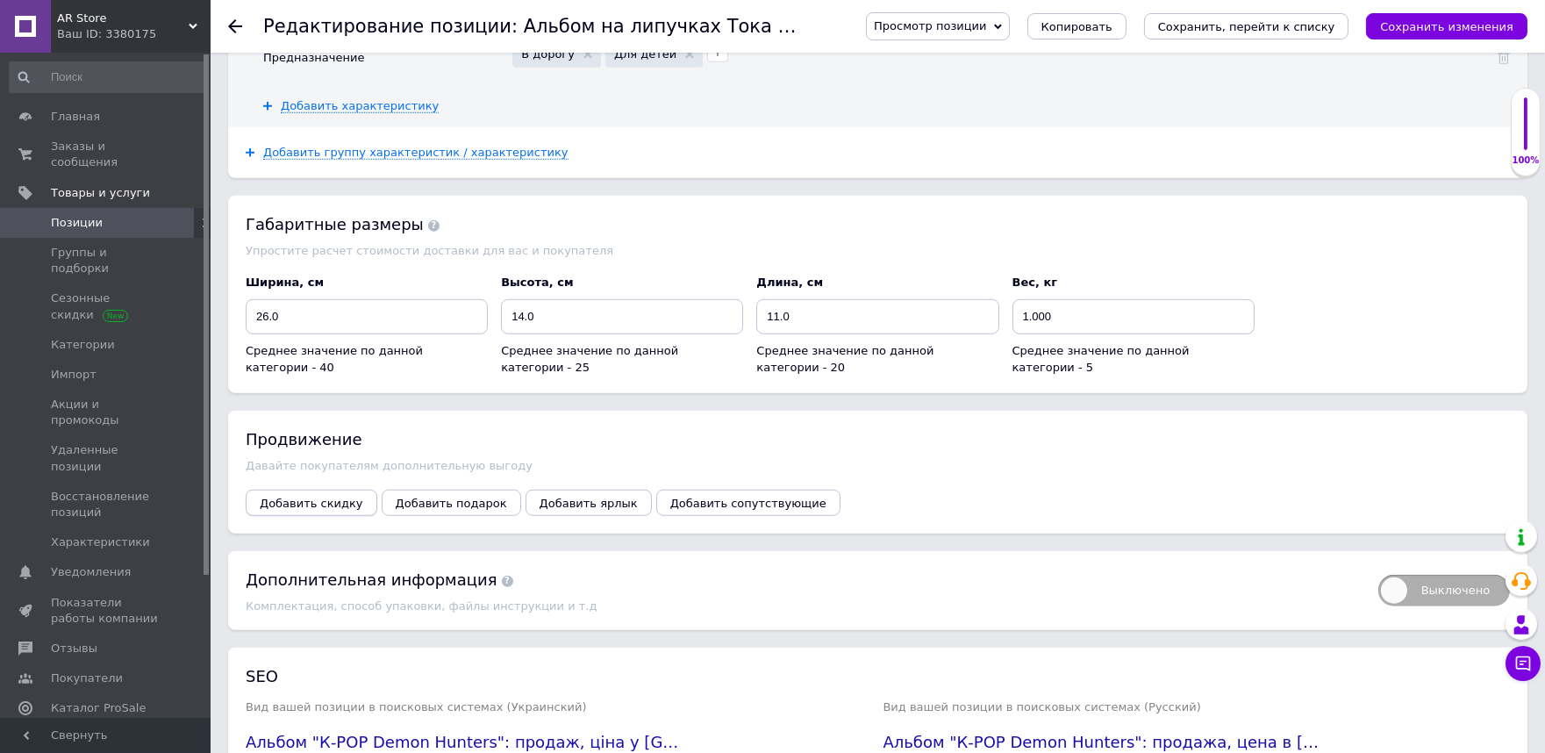
click at [319, 497] on span "Добавить скидку" at bounding box center [312, 503] width 104 height 13
click at [327, 497] on span "Добавить скидку" at bounding box center [312, 503] width 104 height 13
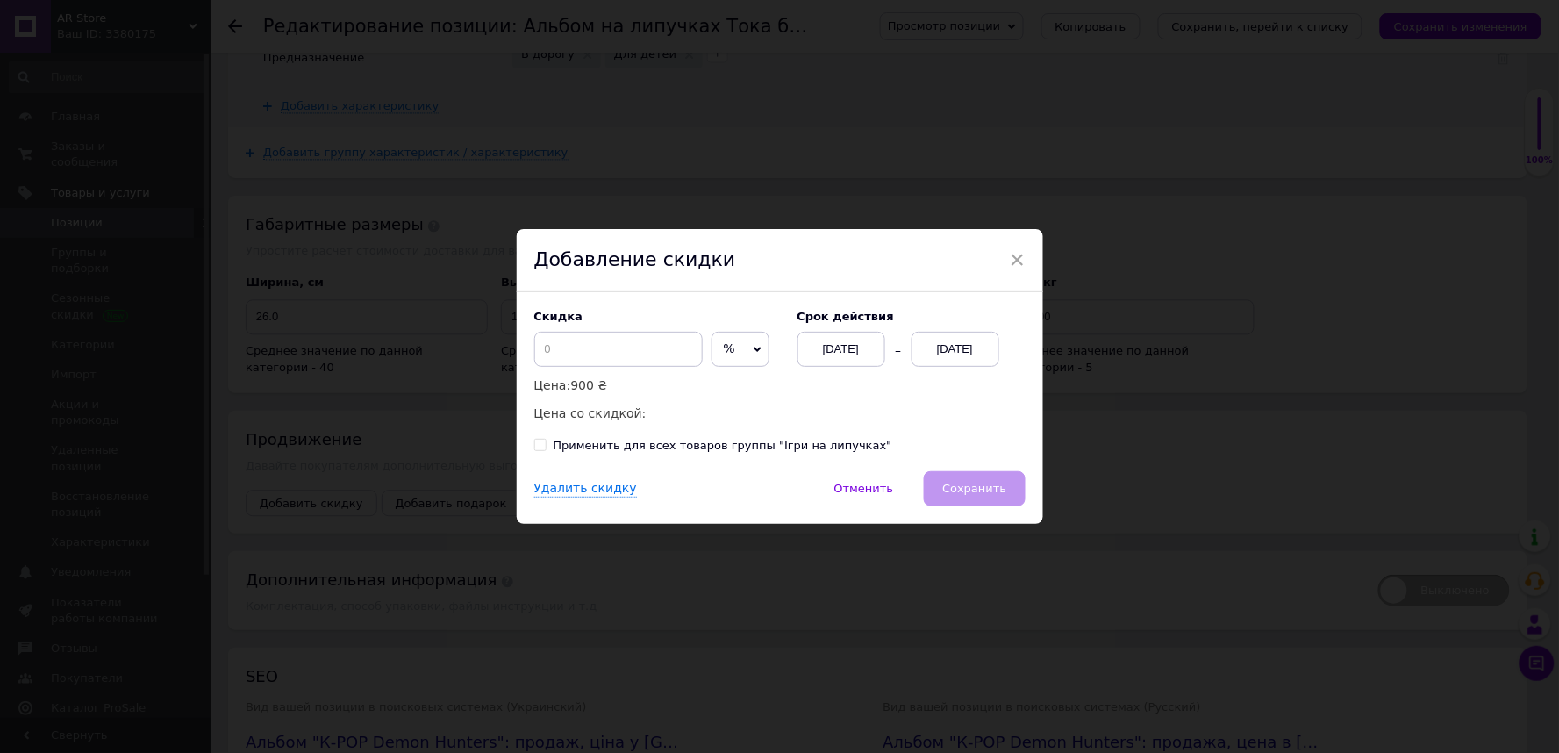
click at [738, 346] on span "%" at bounding box center [740, 349] width 58 height 35
click at [726, 377] on li "₴" at bounding box center [740, 386] width 56 height 25
click at [618, 352] on input at bounding box center [618, 349] width 168 height 35
type input "150"
click at [936, 339] on div "12.10.2025" at bounding box center [956, 349] width 88 height 35
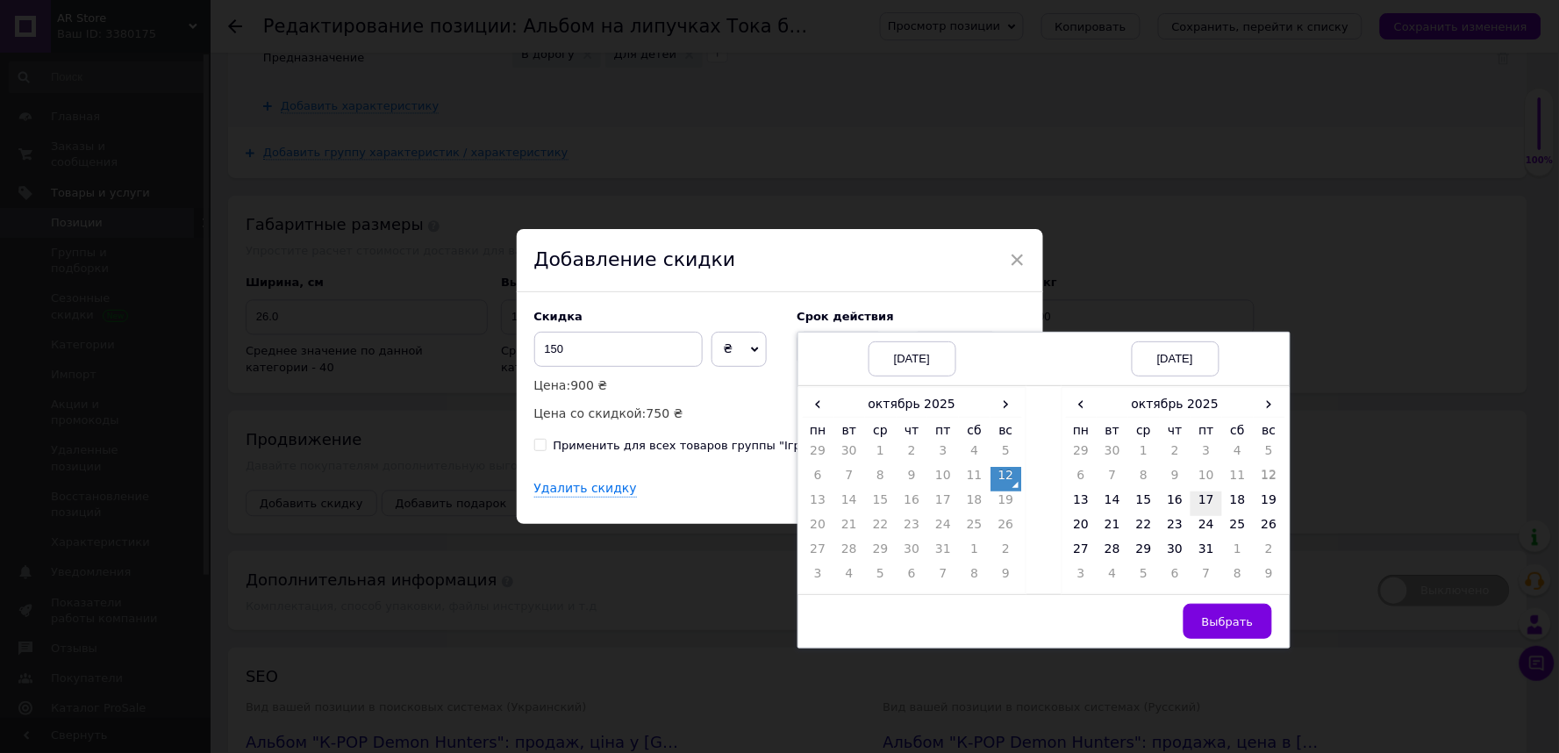
click at [1196, 503] on td "17" at bounding box center [1207, 503] width 32 height 25
click at [1234, 615] on button "Выбрать" at bounding box center [1227, 621] width 89 height 35
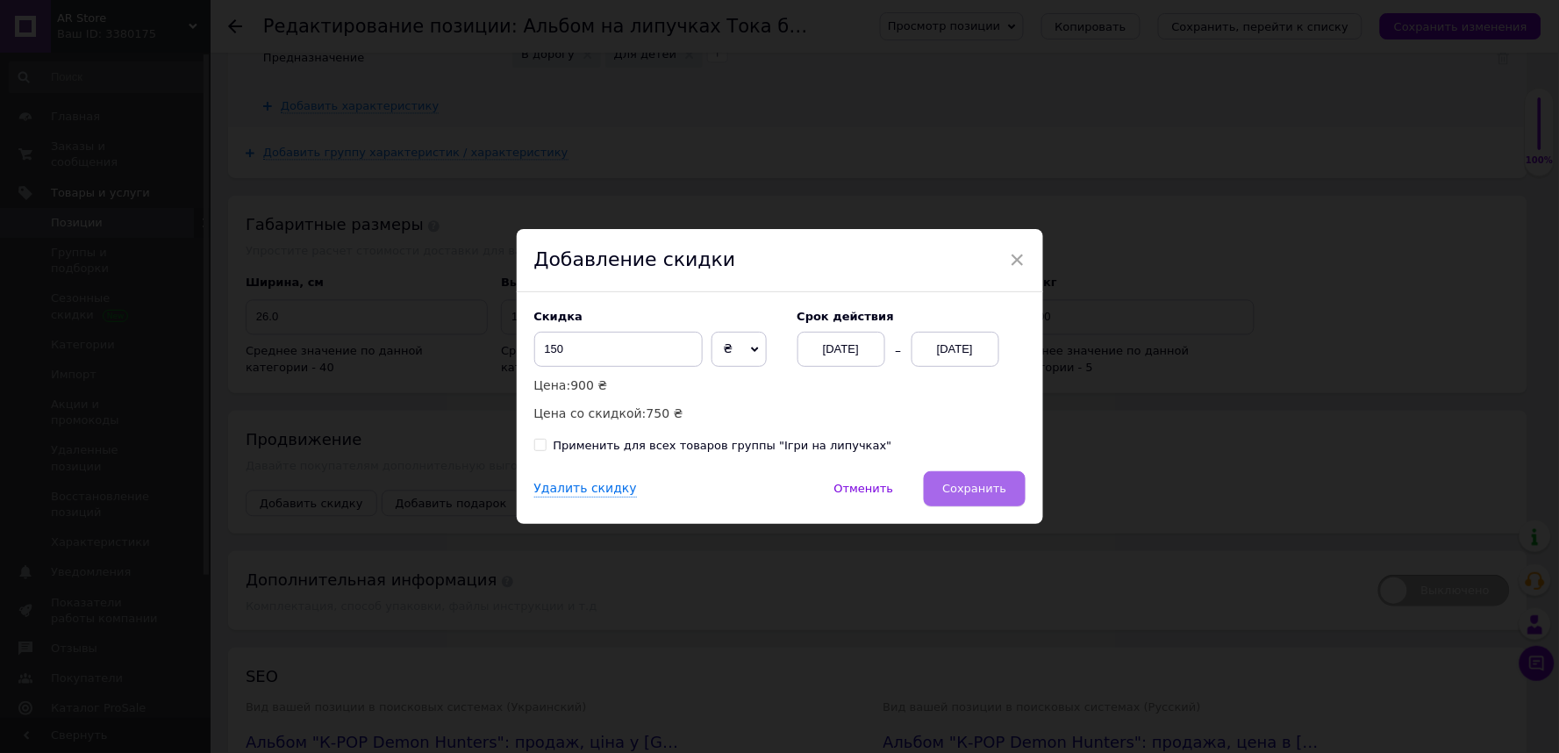
click at [1000, 487] on span "Сохранить" at bounding box center [974, 488] width 64 height 13
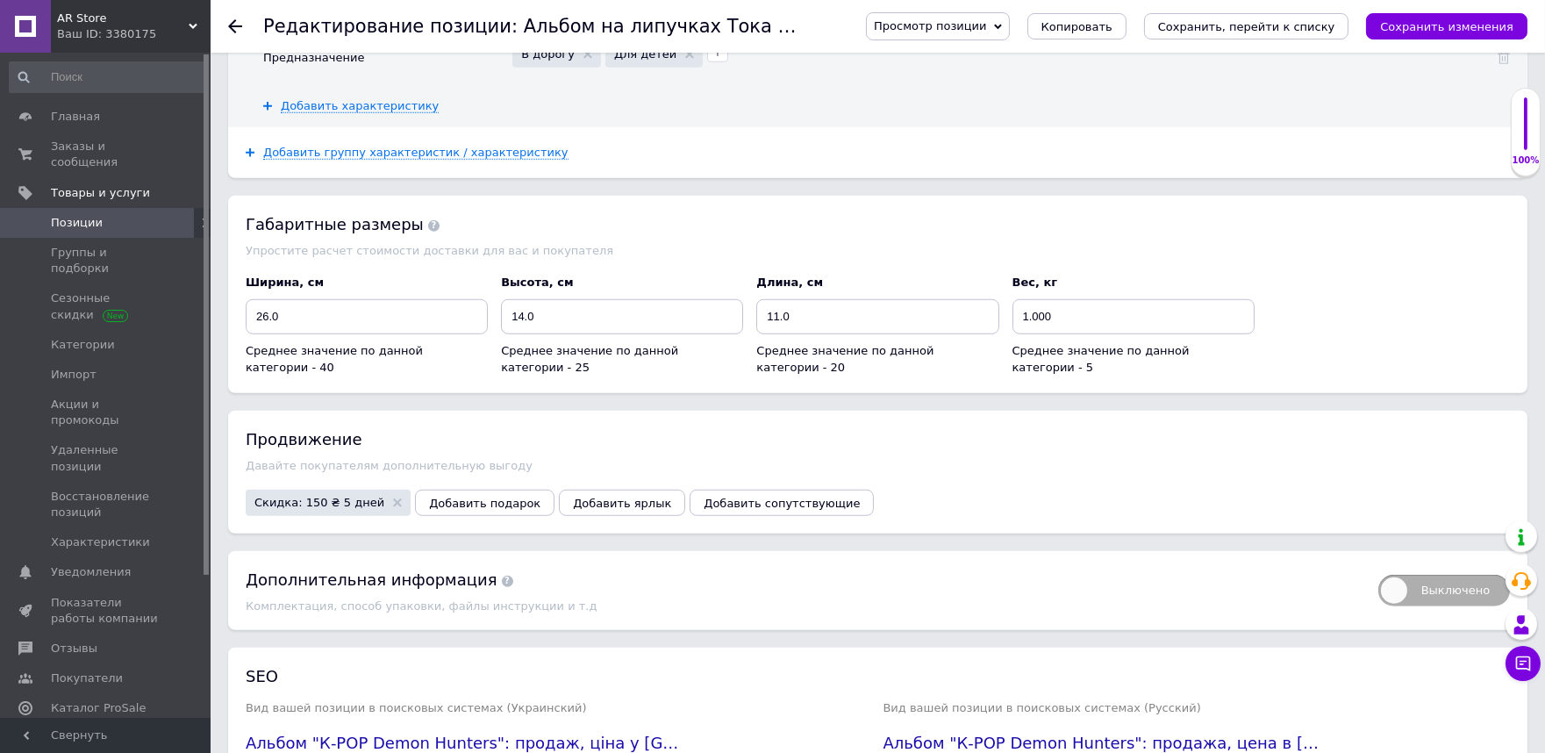
click at [111, 215] on span "Позиции" at bounding box center [106, 223] width 111 height 16
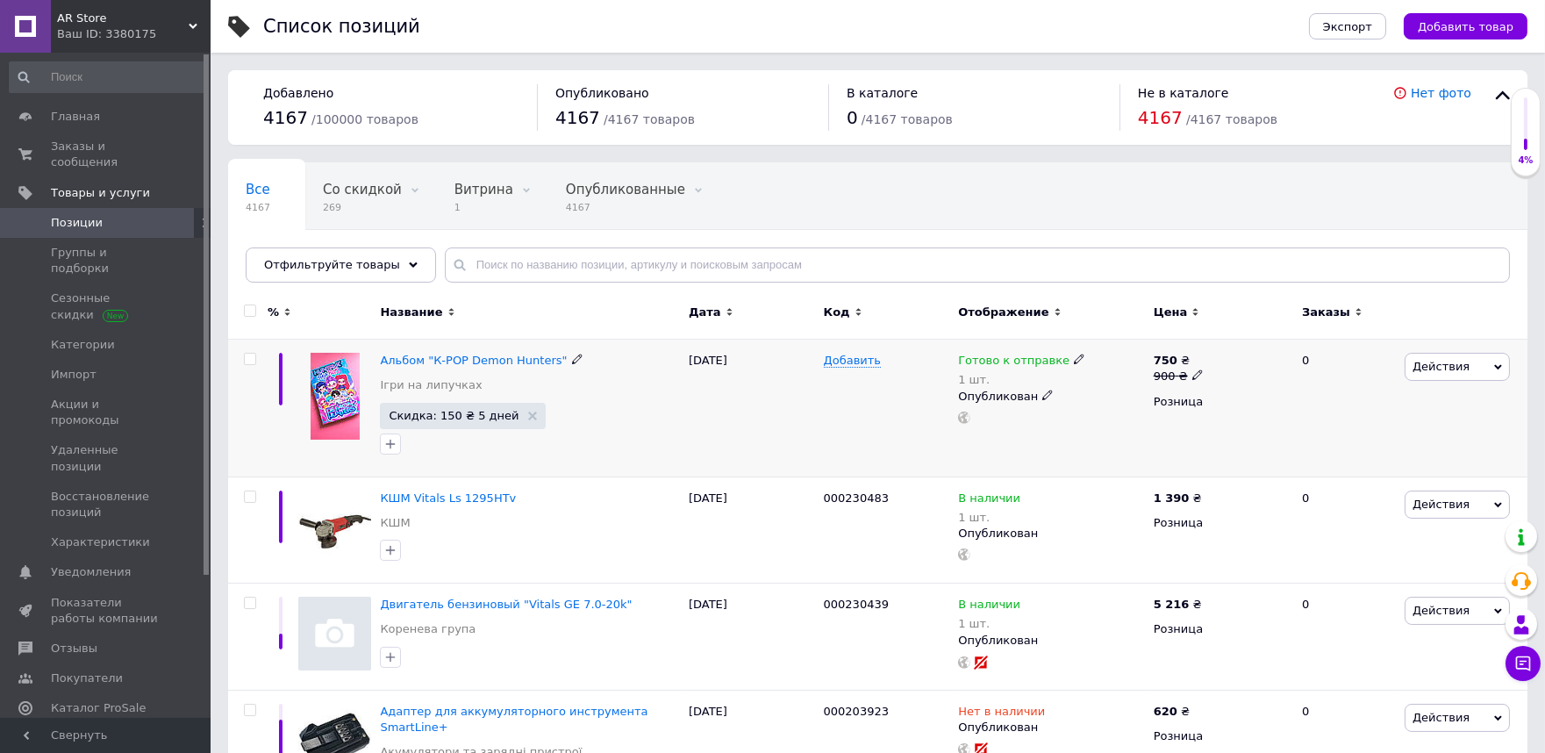
click at [247, 361] on input "checkbox" at bounding box center [249, 359] width 11 height 11
checkbox input "true"
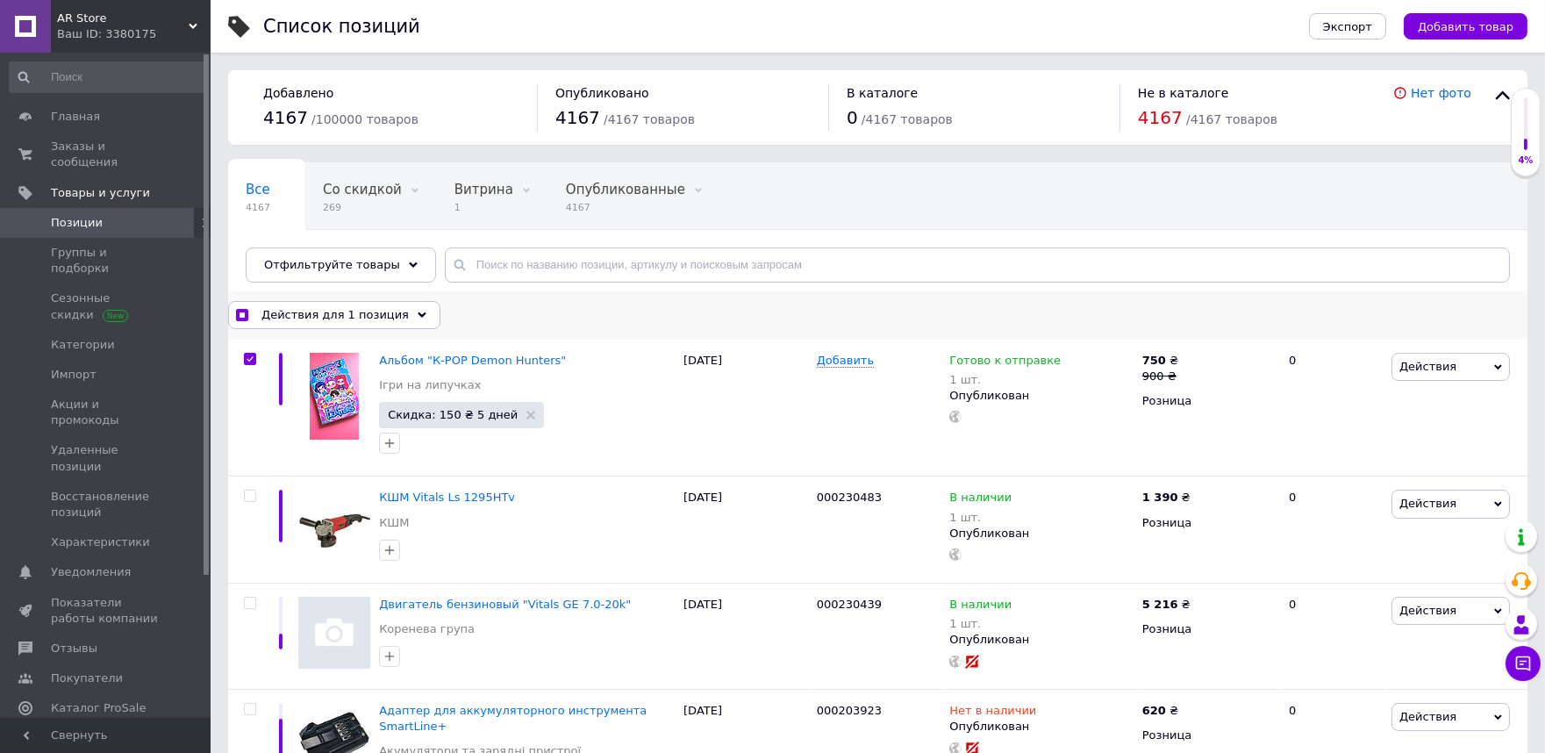
click at [375, 314] on span "Действия для 1 позиция" at bounding box center [334, 315] width 147 height 16
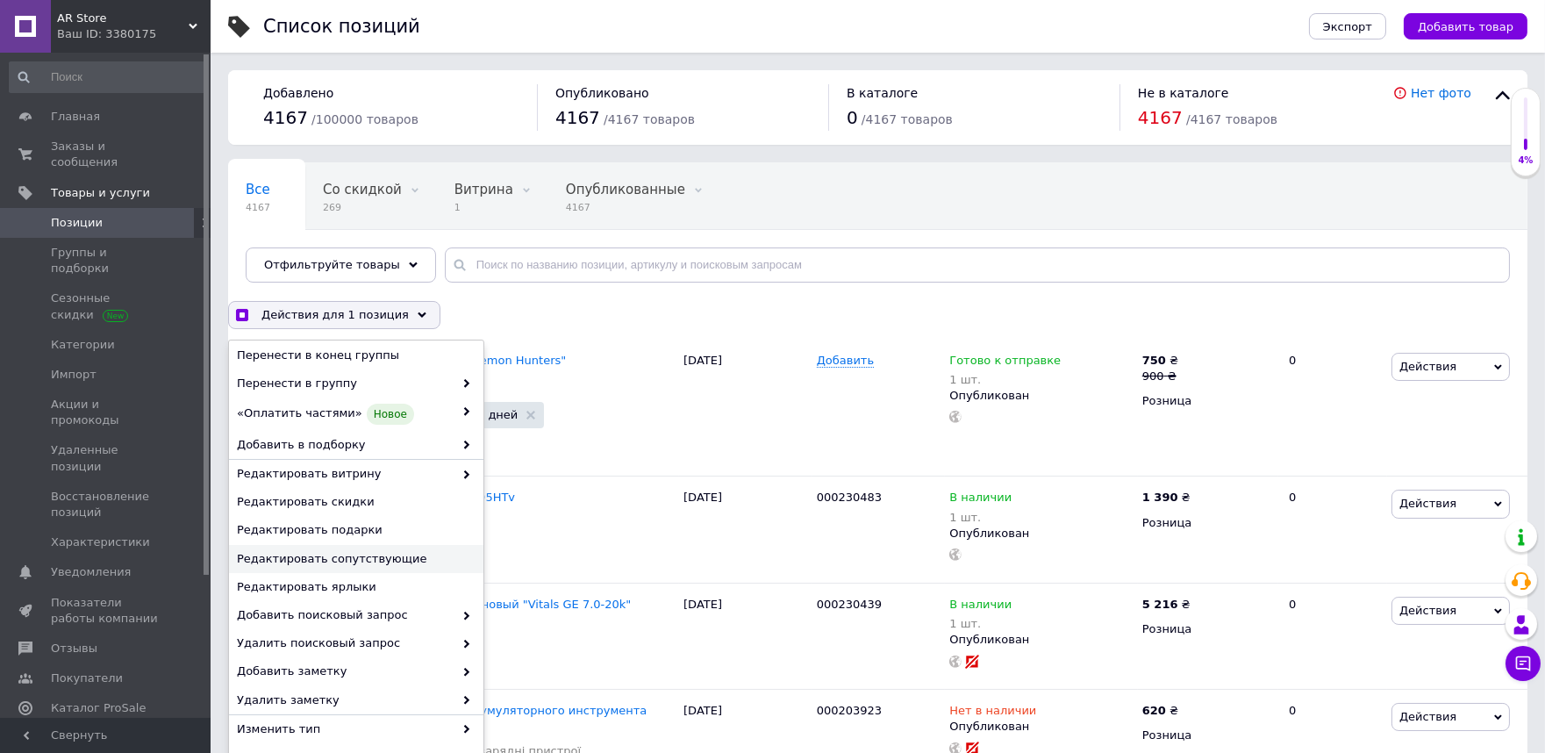
scroll to position [390, 0]
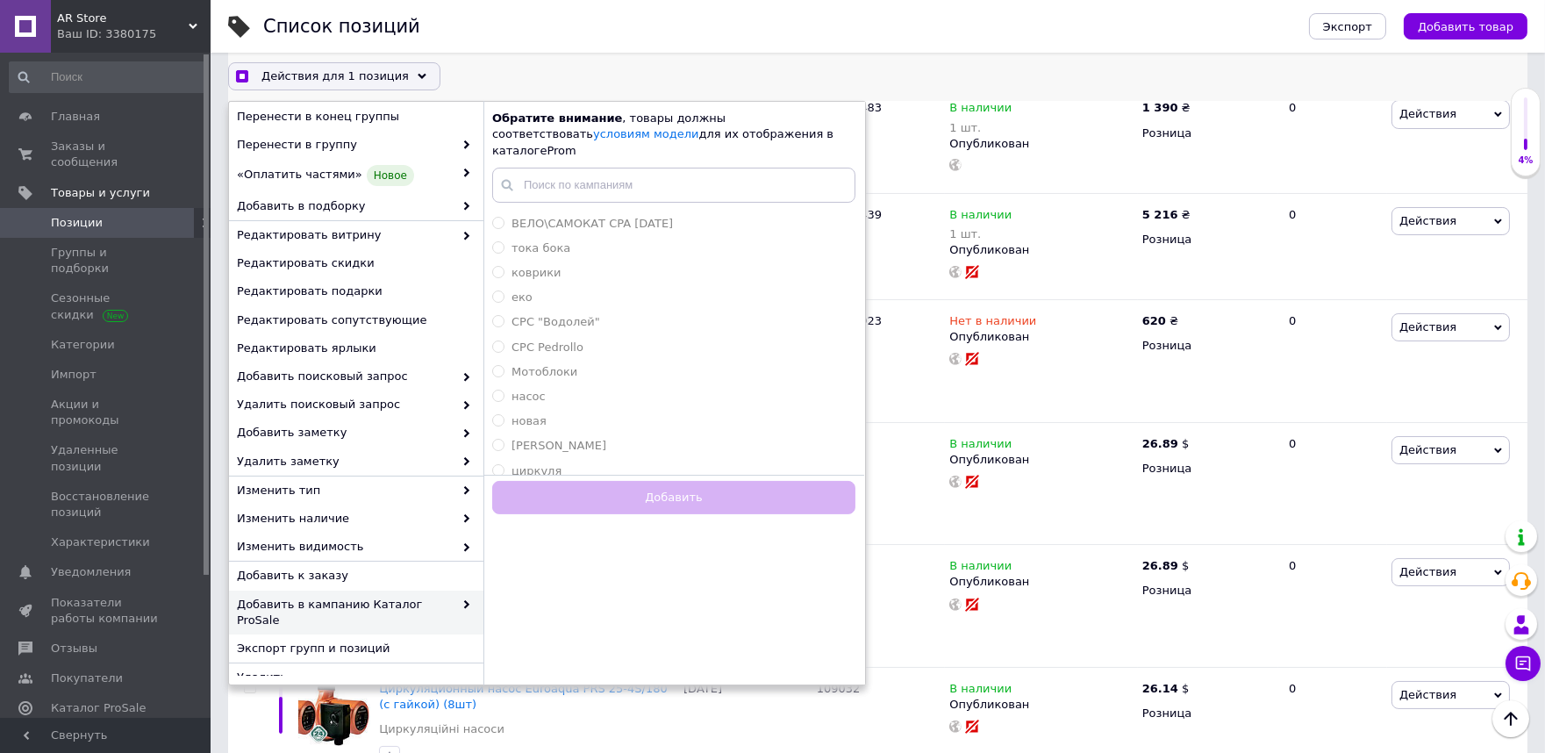
click at [412, 604] on span "Добавить в кампанию Каталог ProSale" at bounding box center [345, 613] width 217 height 32
checkbox input "true"
click at [533, 232] on span "тока бока" at bounding box center [540, 238] width 59 height 13
click at [504, 232] on input "тока бока" at bounding box center [497, 237] width 11 height 11
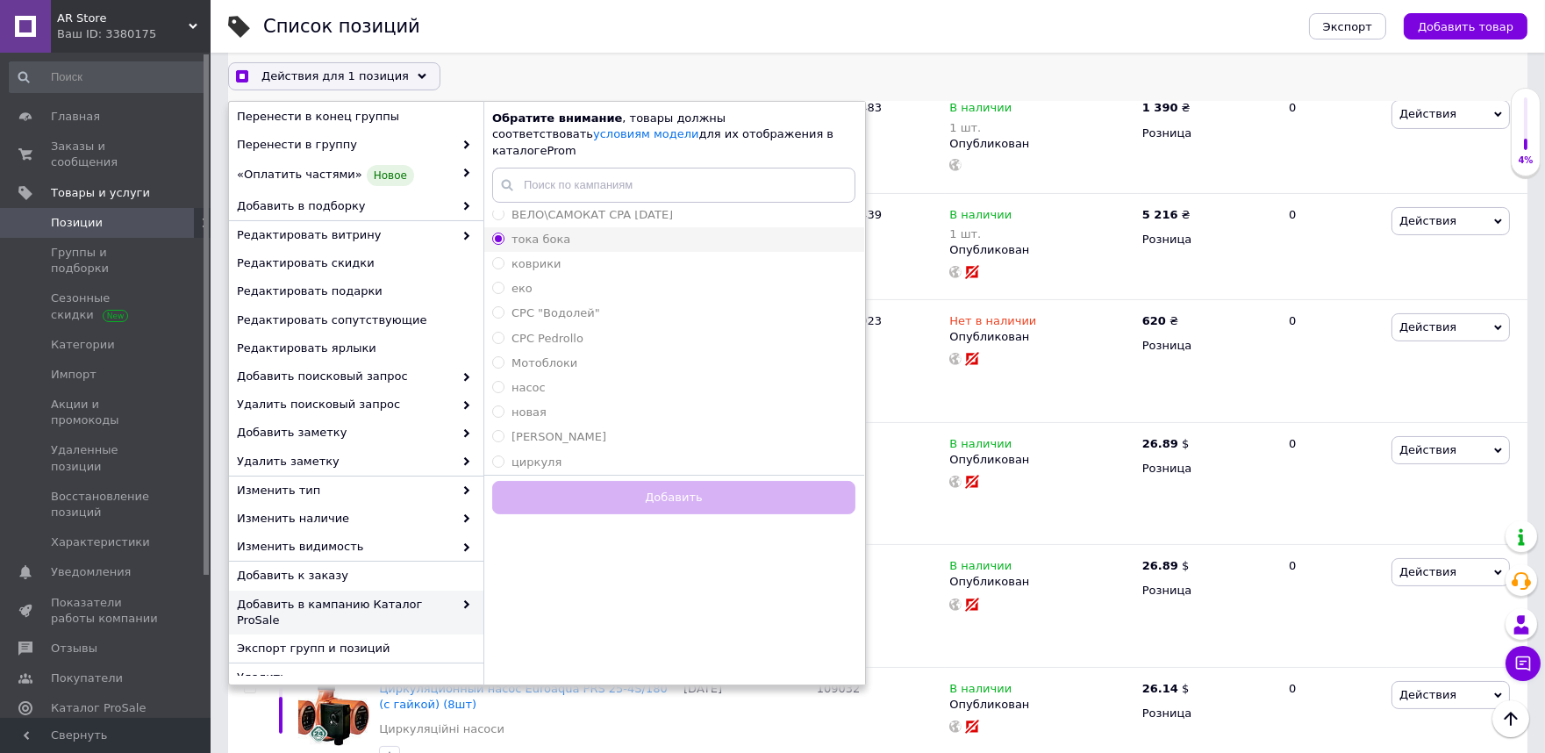
radio input "true"
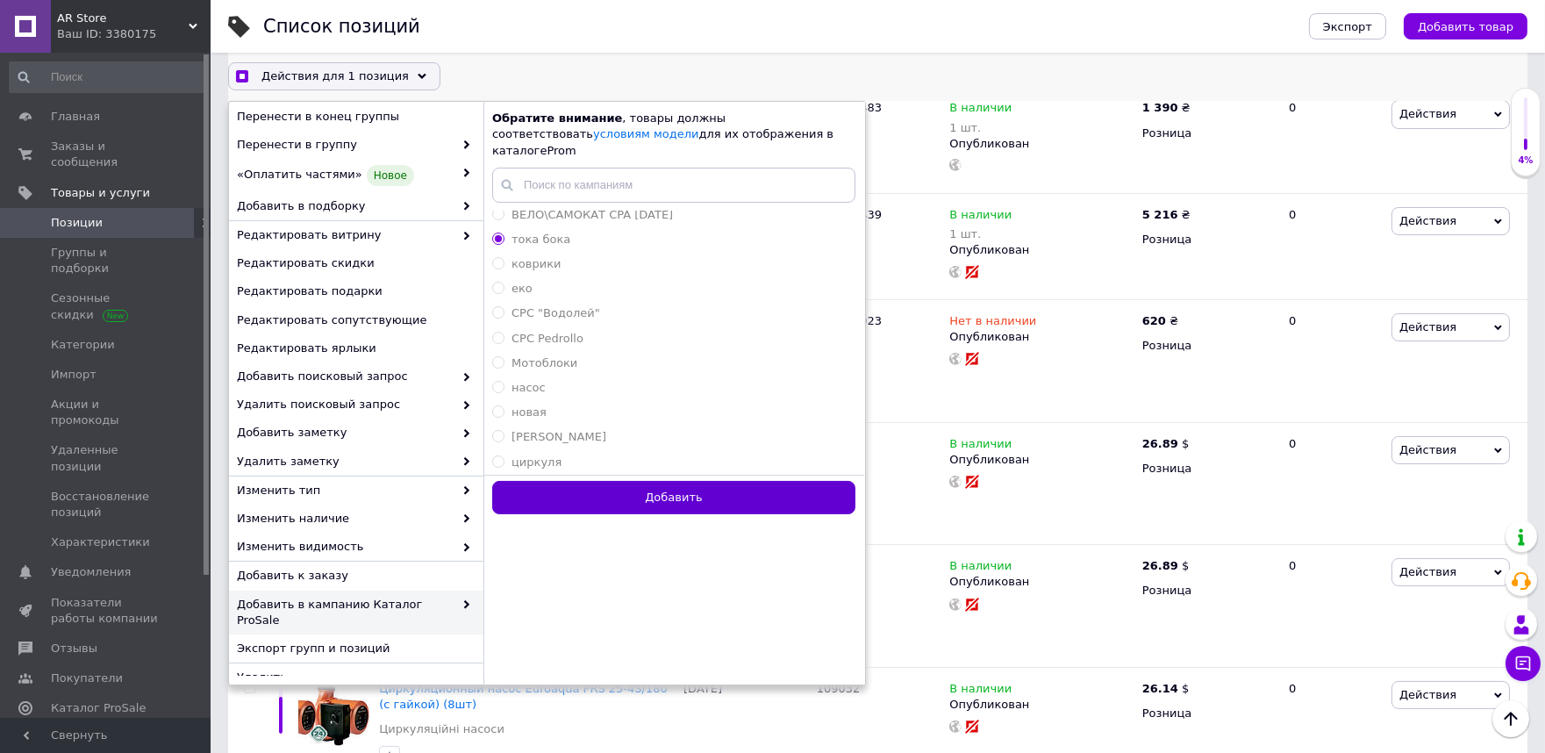
checkbox input "true"
click at [733, 492] on button "Добавить" at bounding box center [673, 498] width 363 height 34
radio input "false"
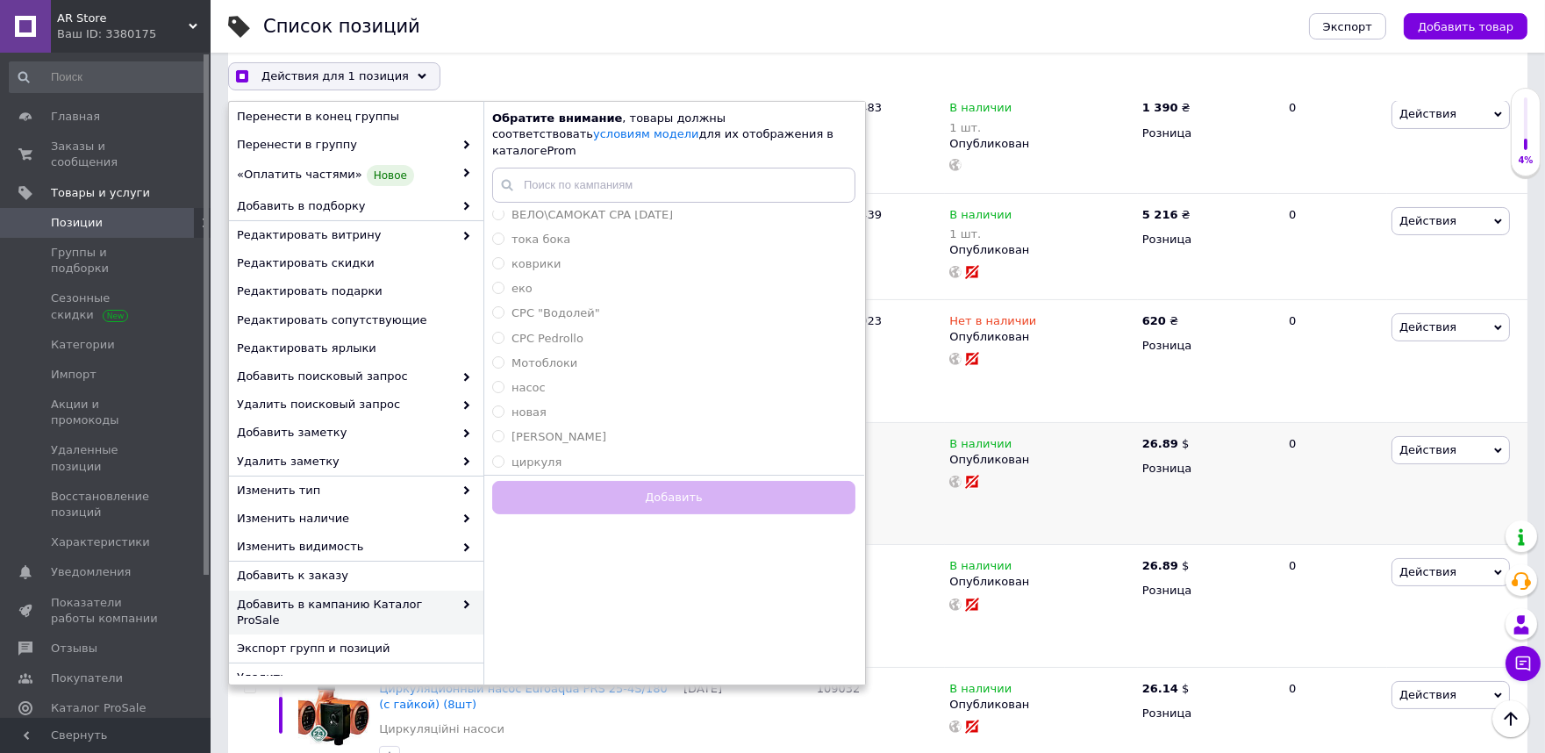
checkbox input "false"
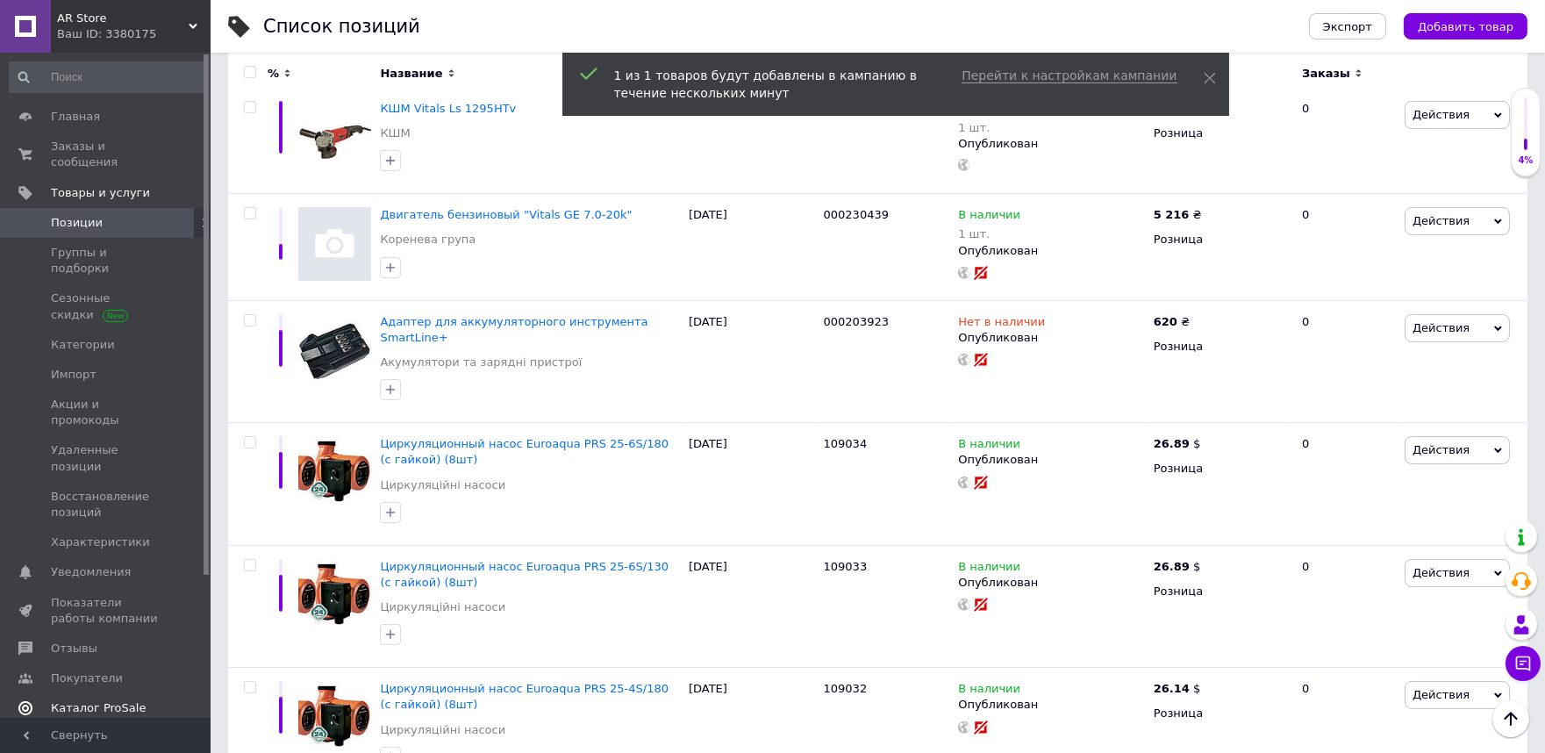
click at [91, 700] on span "Каталог ProSale" at bounding box center [98, 708] width 95 height 16
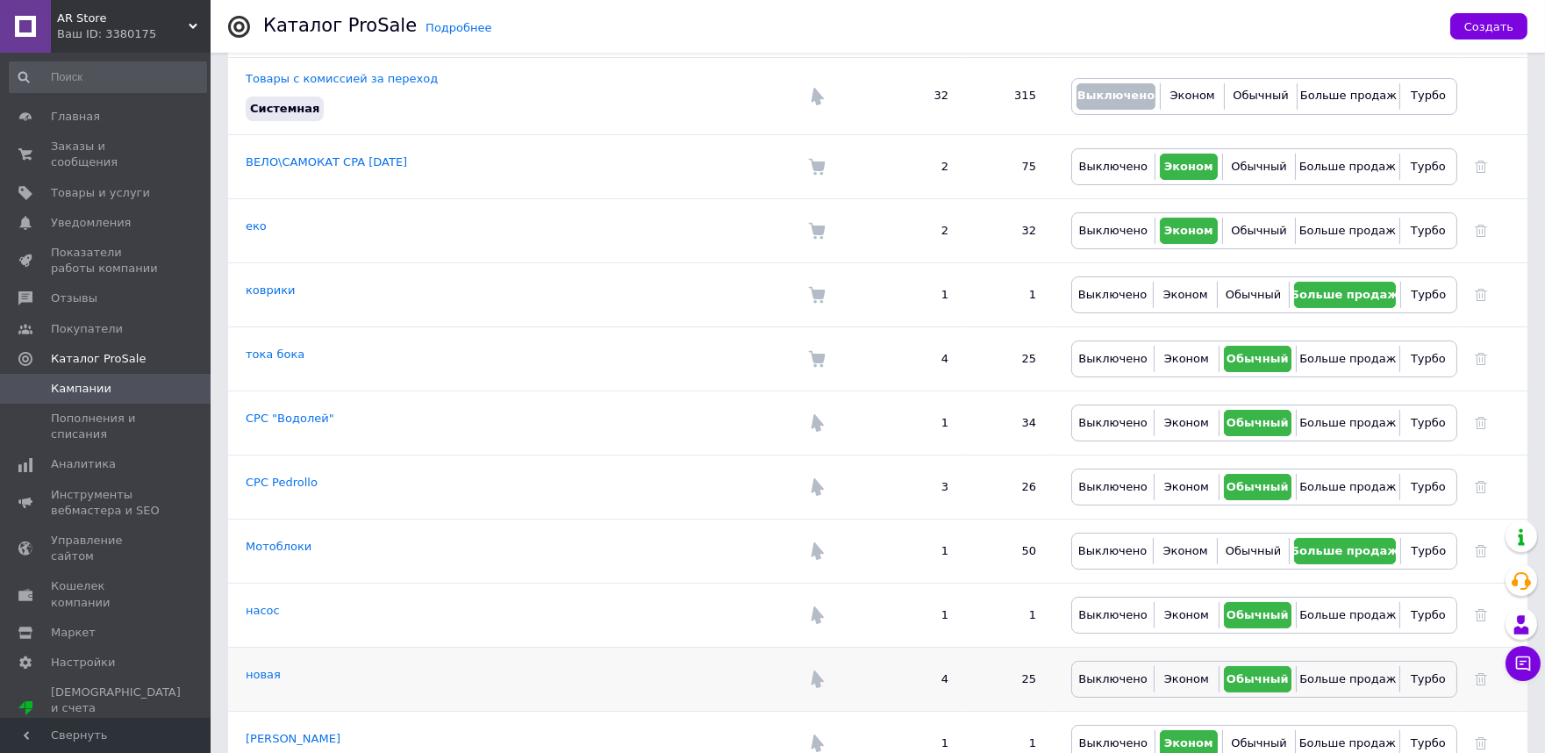
scroll to position [575, 0]
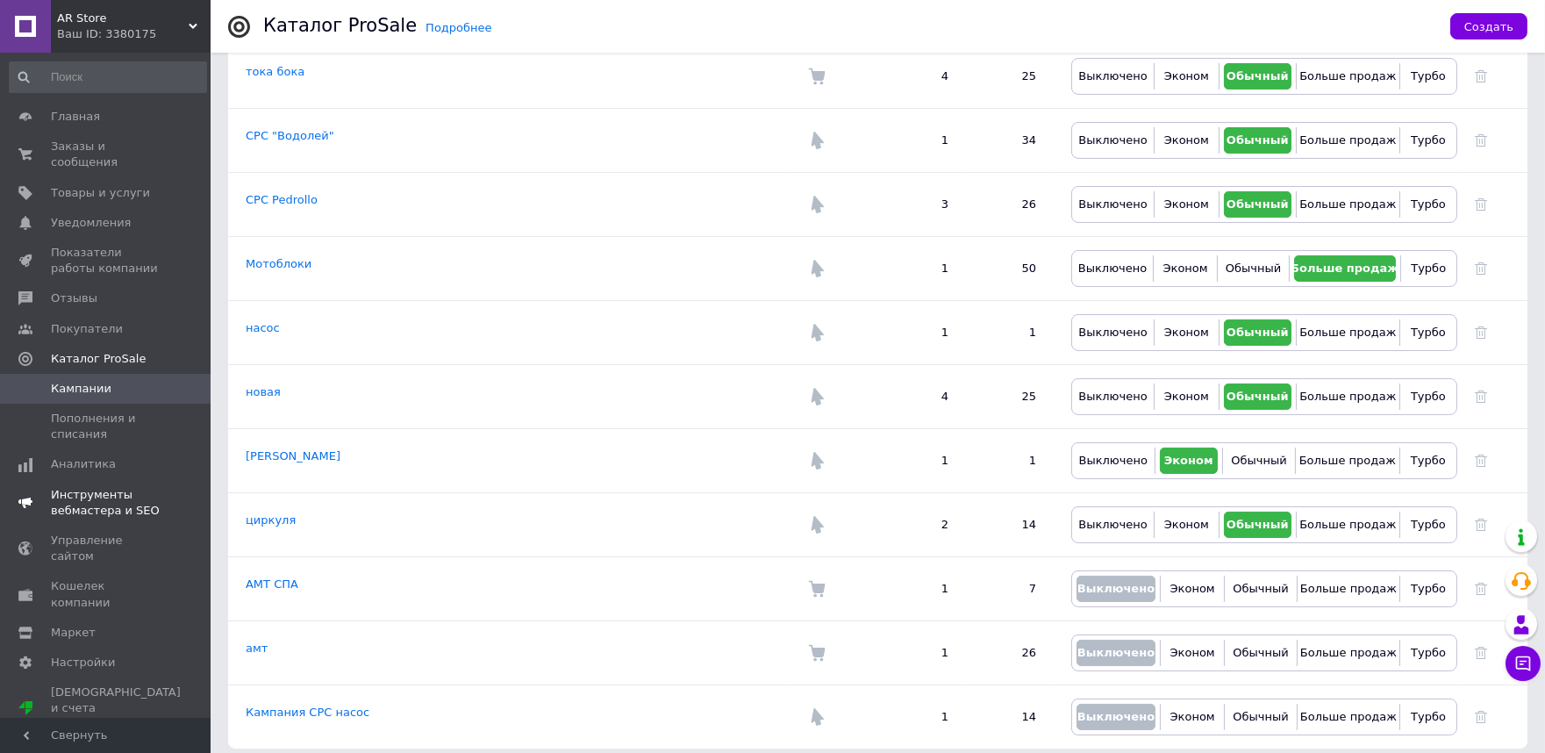
click at [97, 480] on link "Инструменты вебмастера и SEO" at bounding box center [108, 503] width 216 height 46
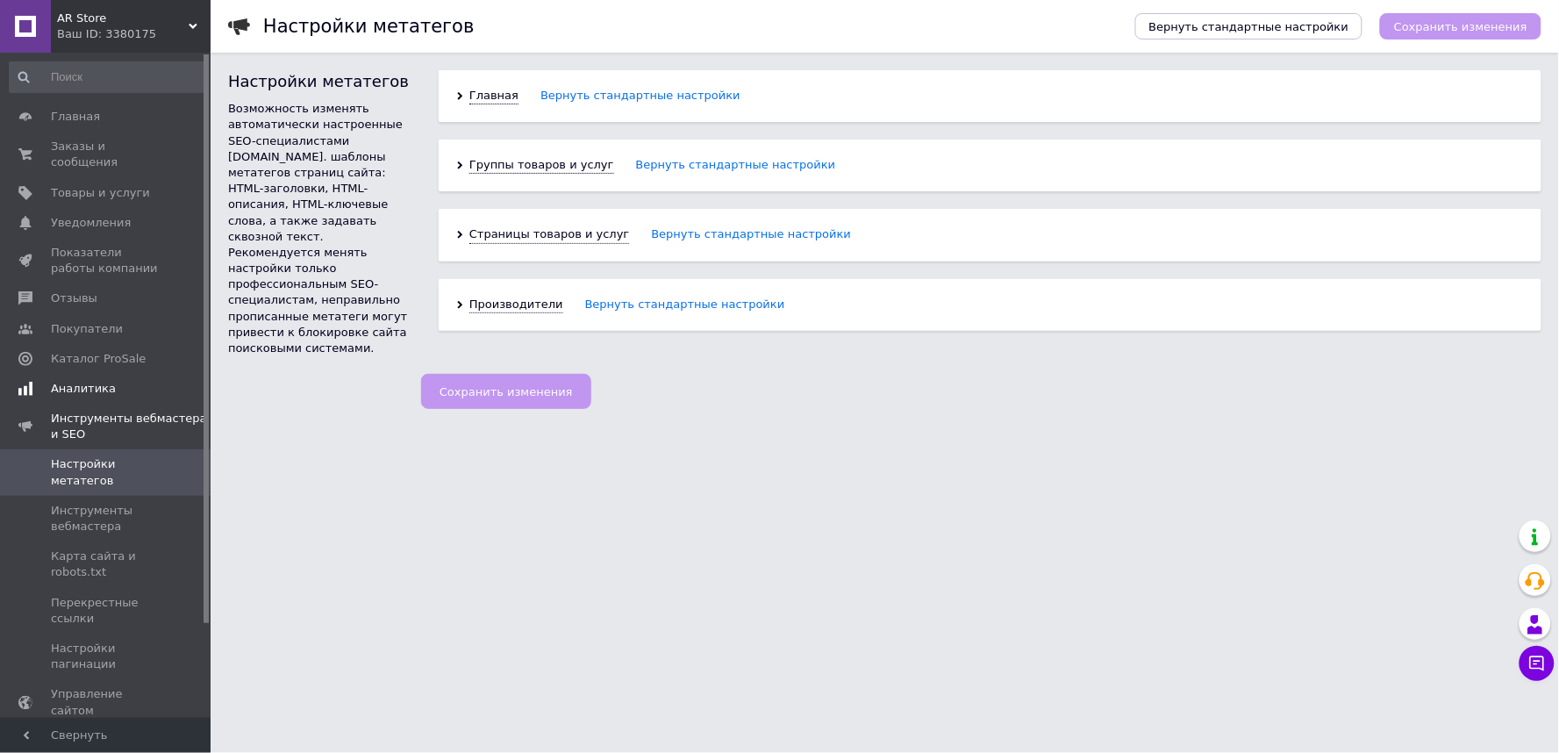
click at [88, 381] on span "Аналитика" at bounding box center [83, 389] width 65 height 16
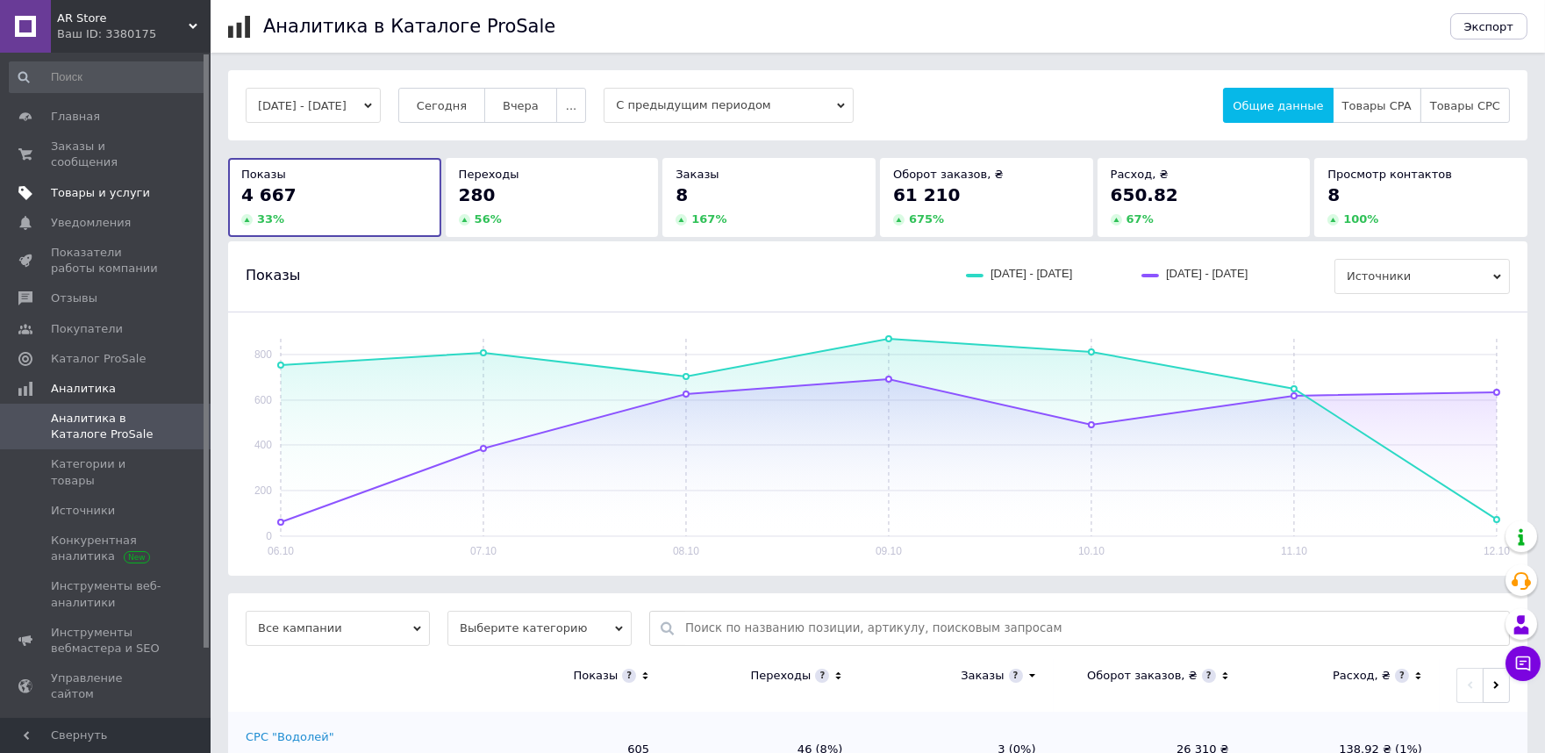
click at [94, 185] on span "Товары и услуги" at bounding box center [100, 193] width 99 height 16
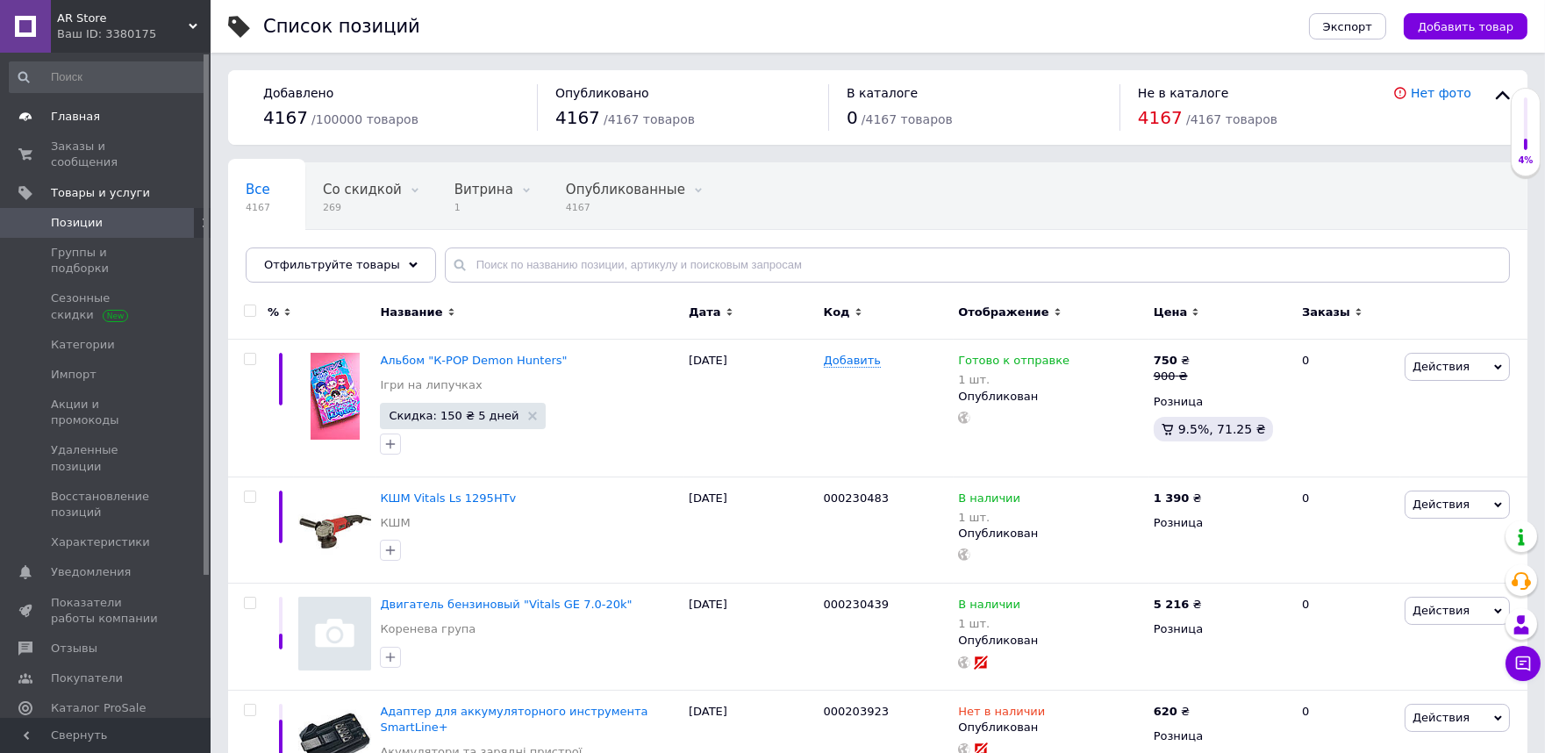
click at [68, 110] on span "Главная" at bounding box center [75, 117] width 49 height 16
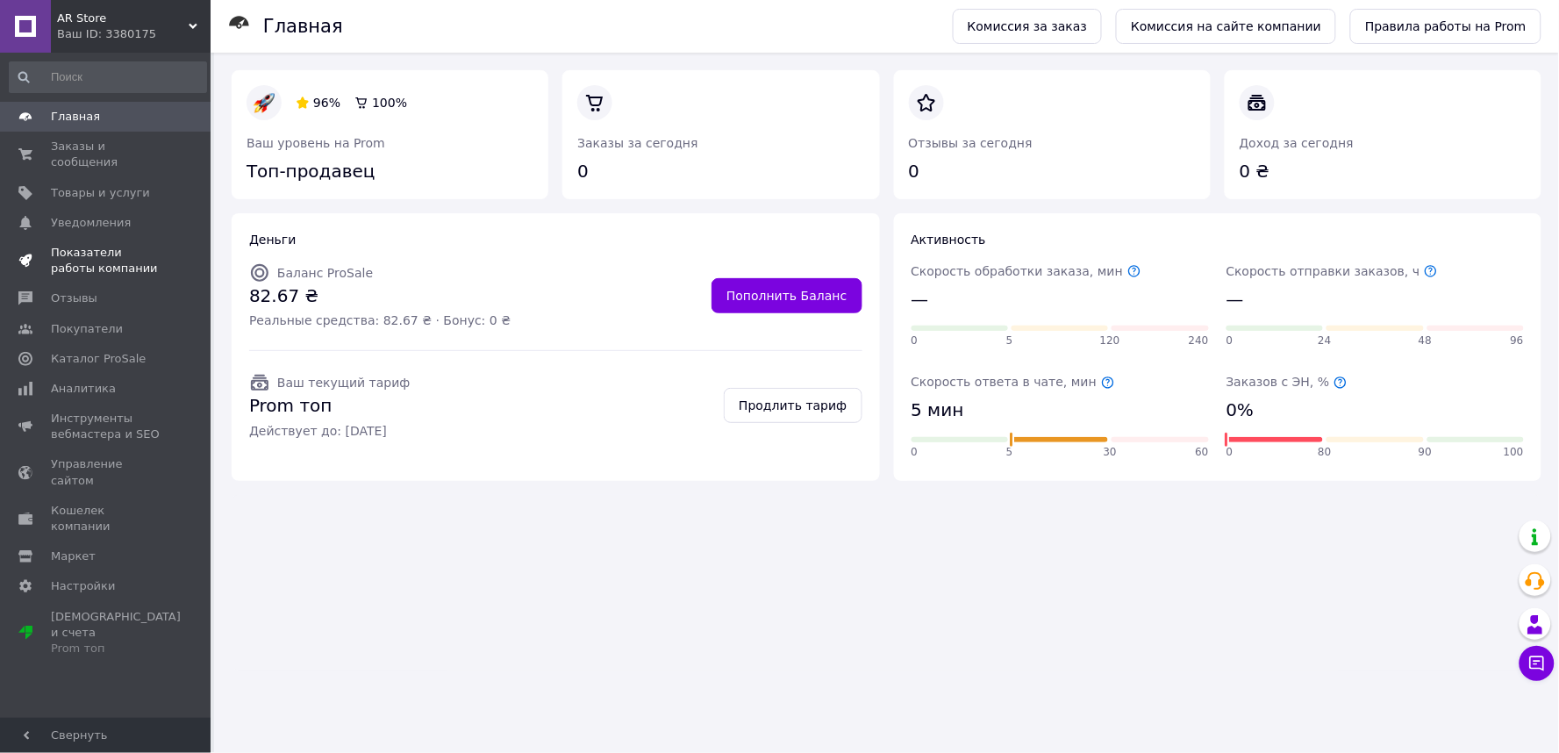
click at [128, 255] on span "Показатели работы компании" at bounding box center [106, 261] width 111 height 32
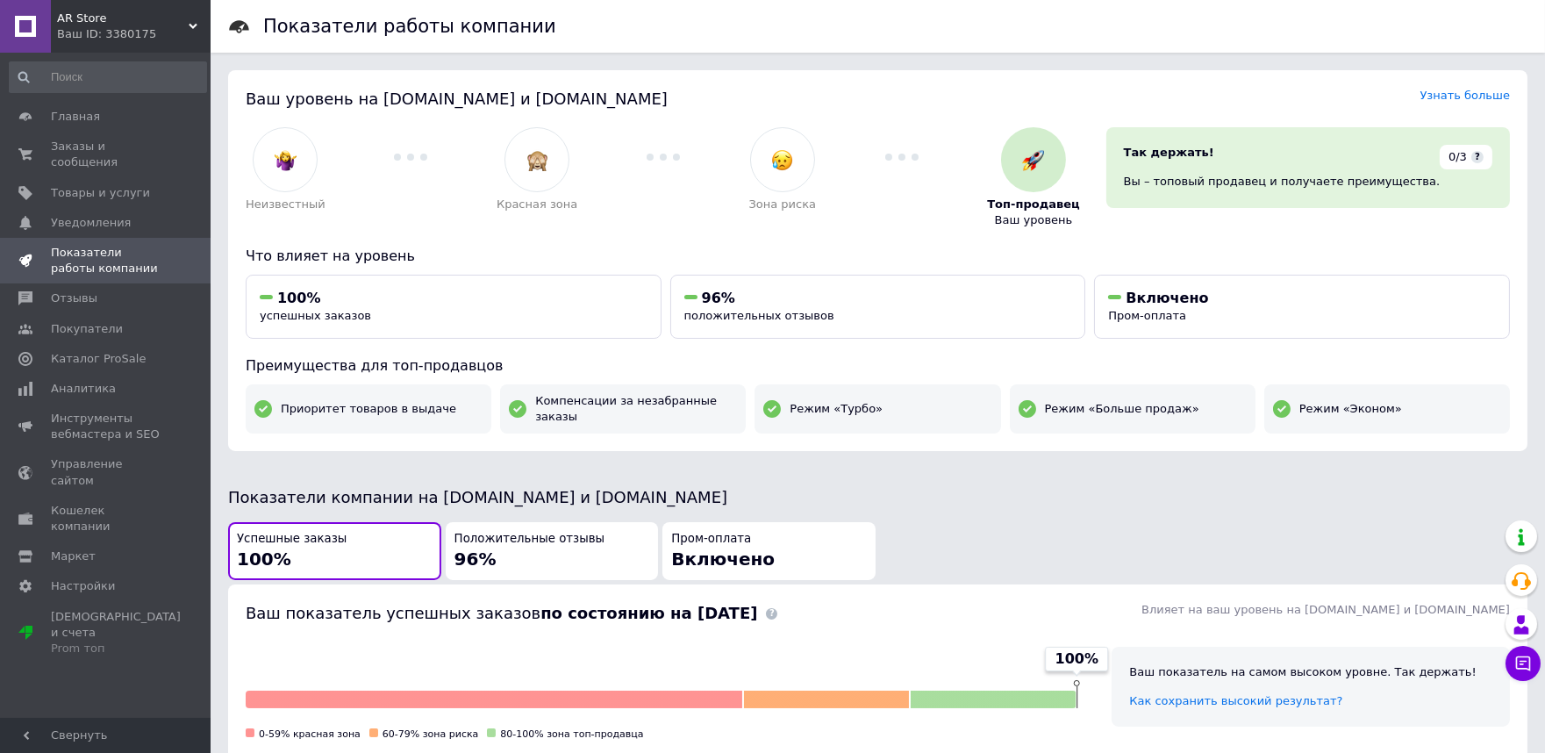
scroll to position [682, 0]
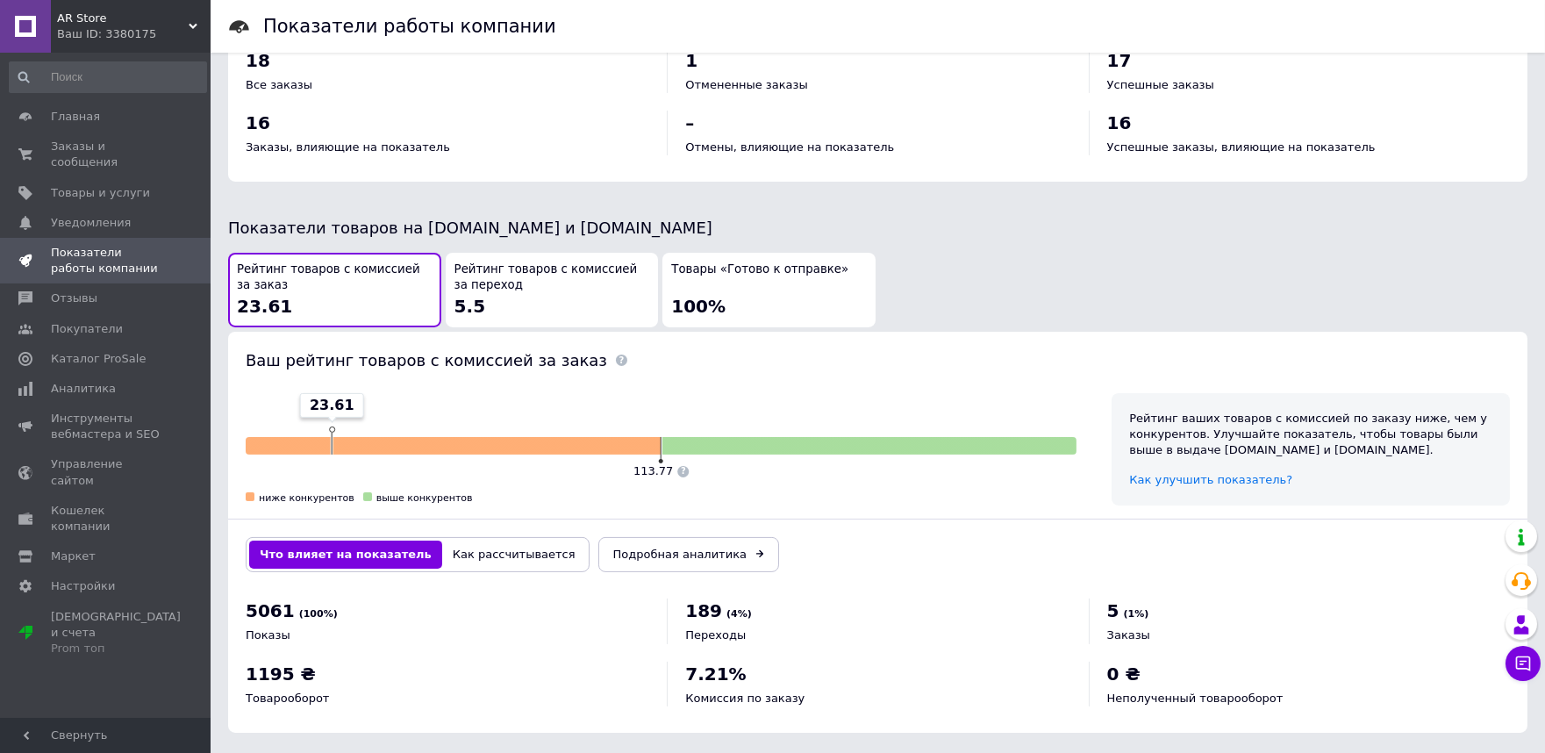
click at [582, 283] on div "Рейтинг товаров с комиссией за переход 5.5" at bounding box center [552, 289] width 196 height 57
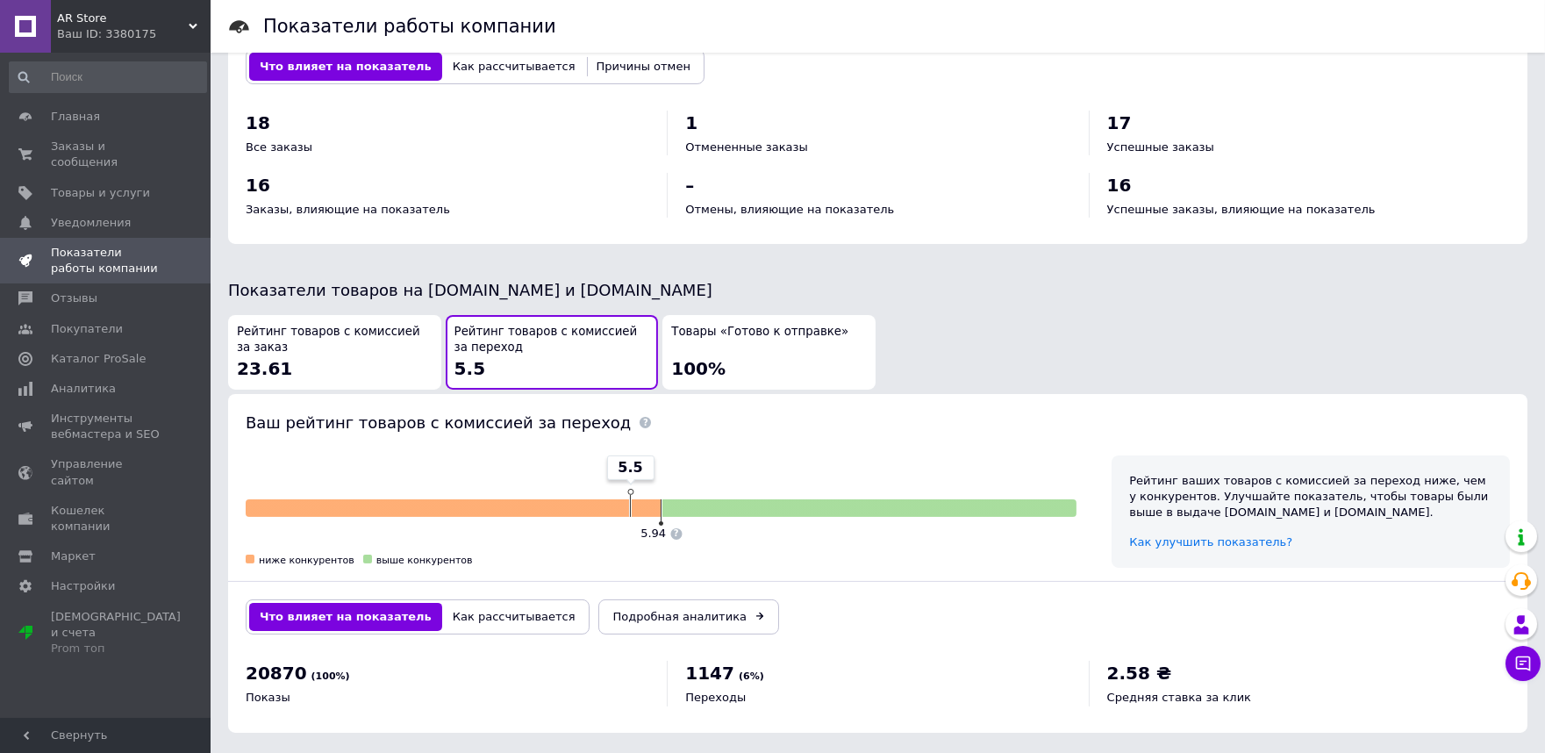
click at [302, 335] on span "Рейтинг товаров с комиссией за заказ" at bounding box center [335, 340] width 196 height 32
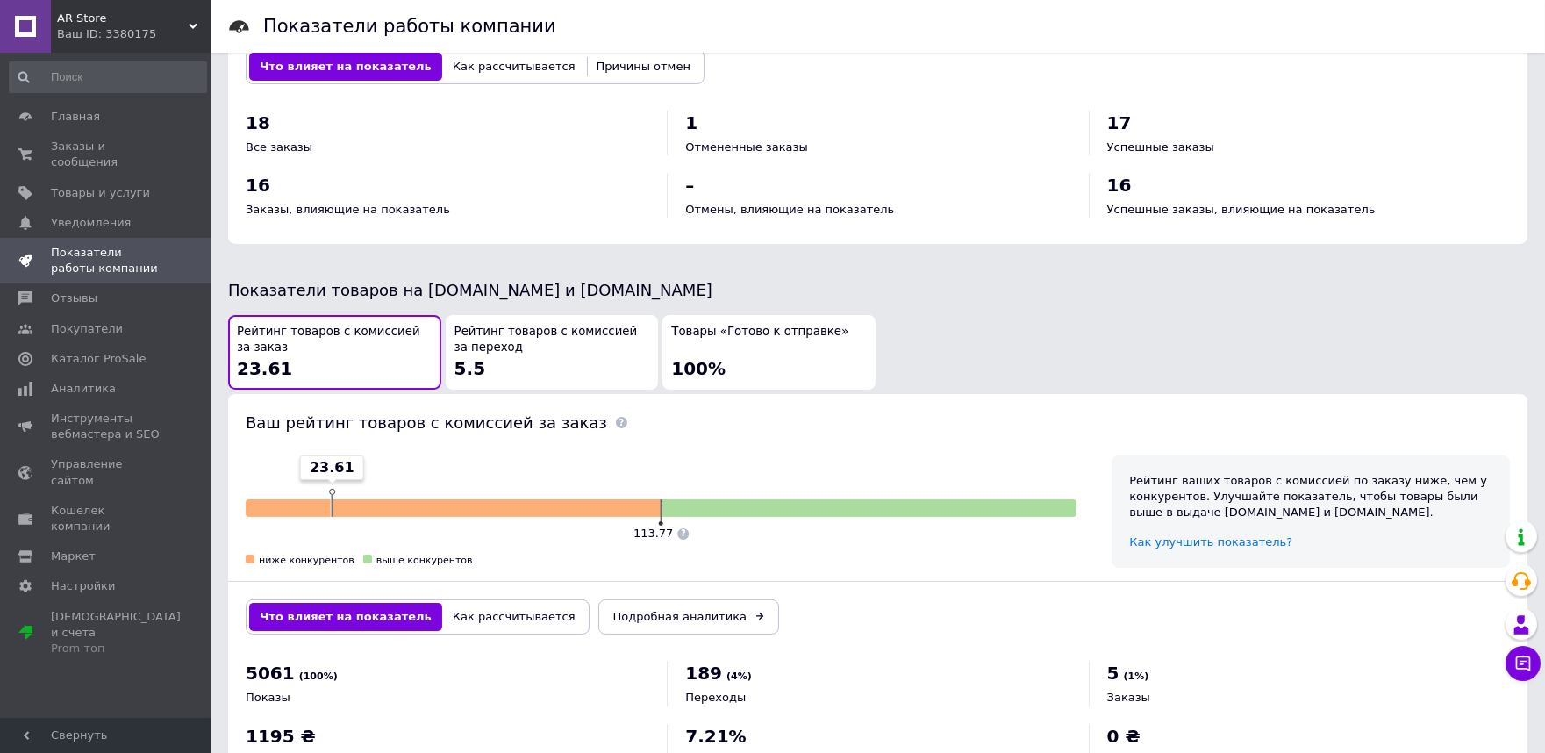
click at [579, 339] on span "Рейтинг товаров с комиссией за переход" at bounding box center [552, 340] width 196 height 32
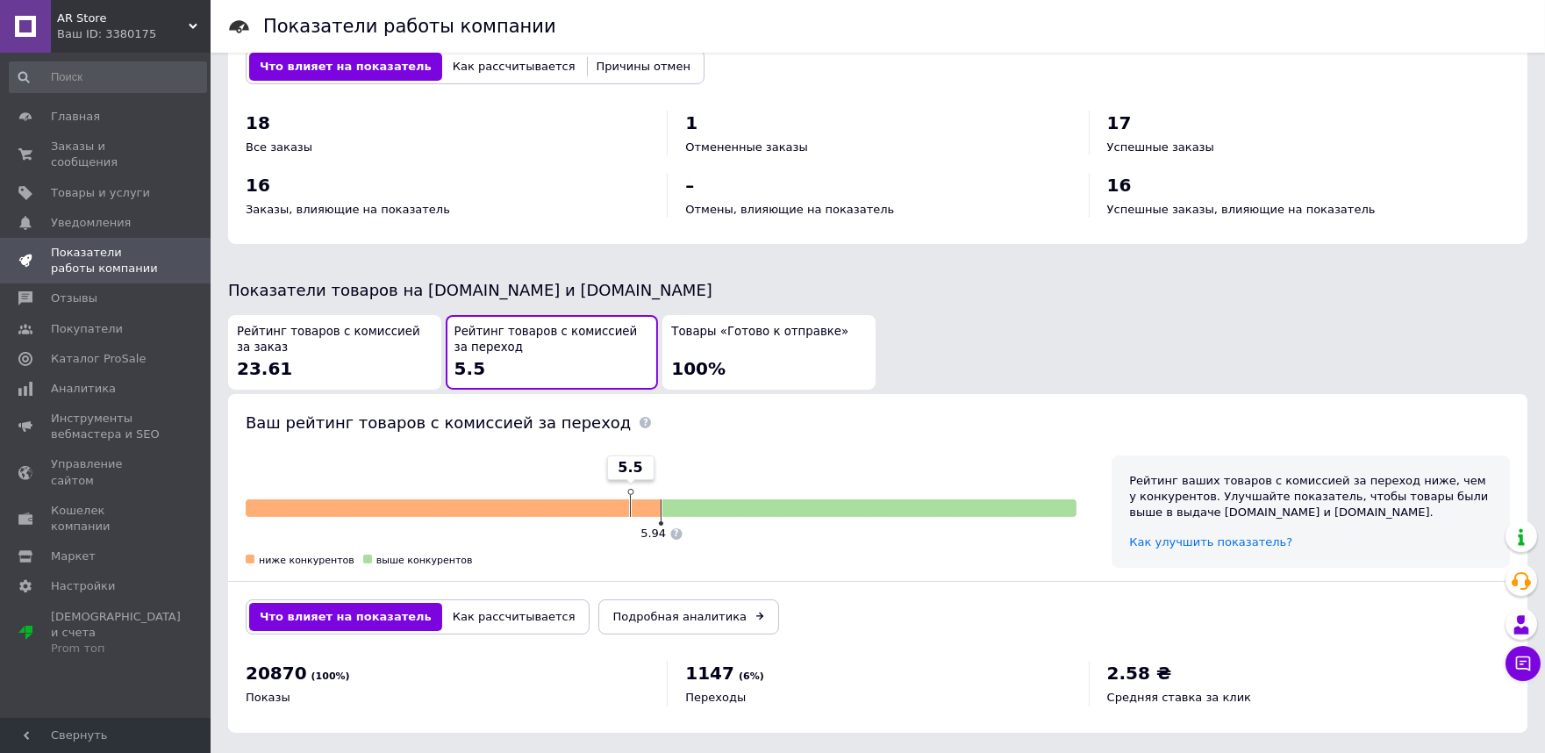
click at [319, 337] on span "Рейтинг товаров с комиссией за заказ" at bounding box center [335, 340] width 196 height 32
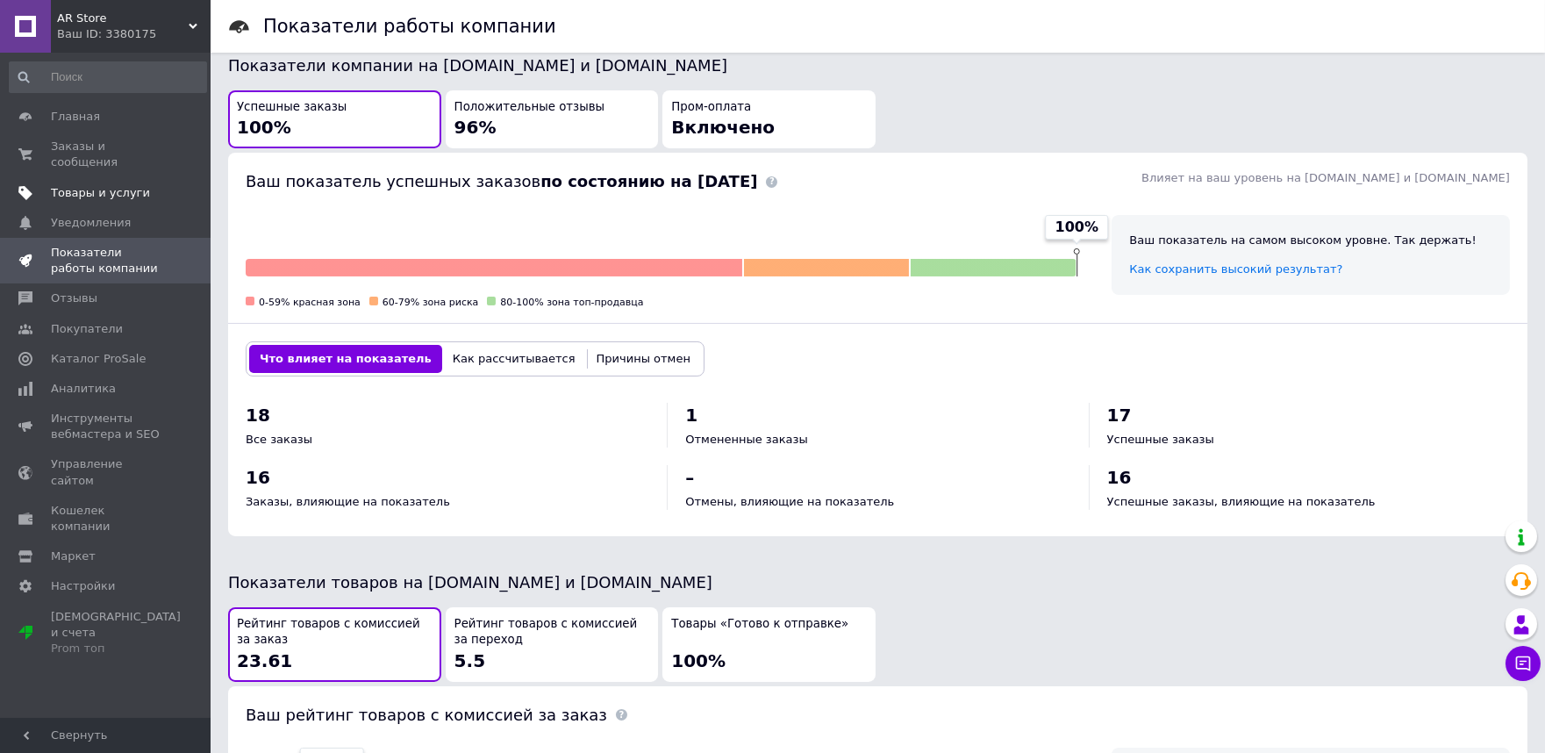
scroll to position [237, 0]
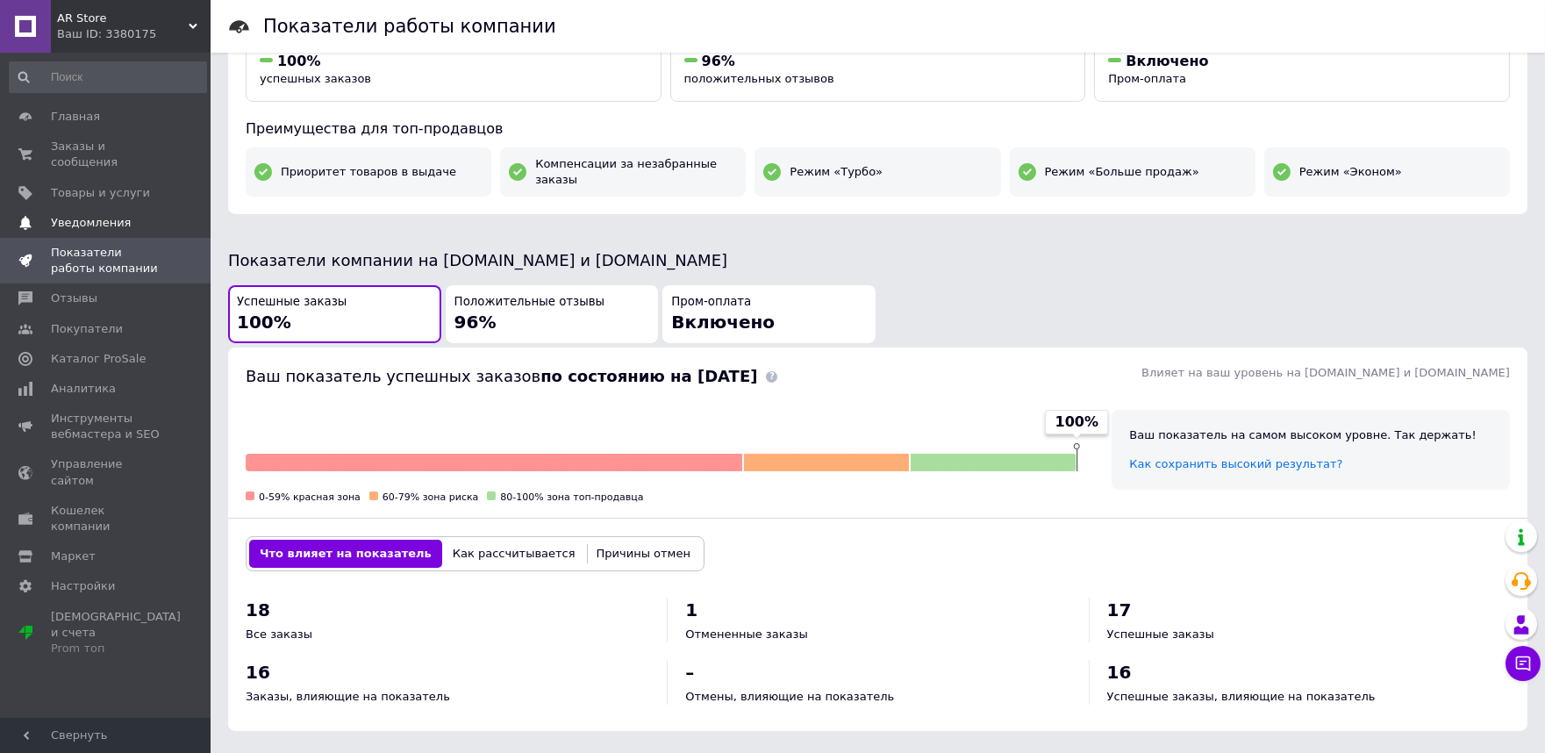
click at [73, 208] on link "Уведомления 0 0" at bounding box center [108, 223] width 216 height 30
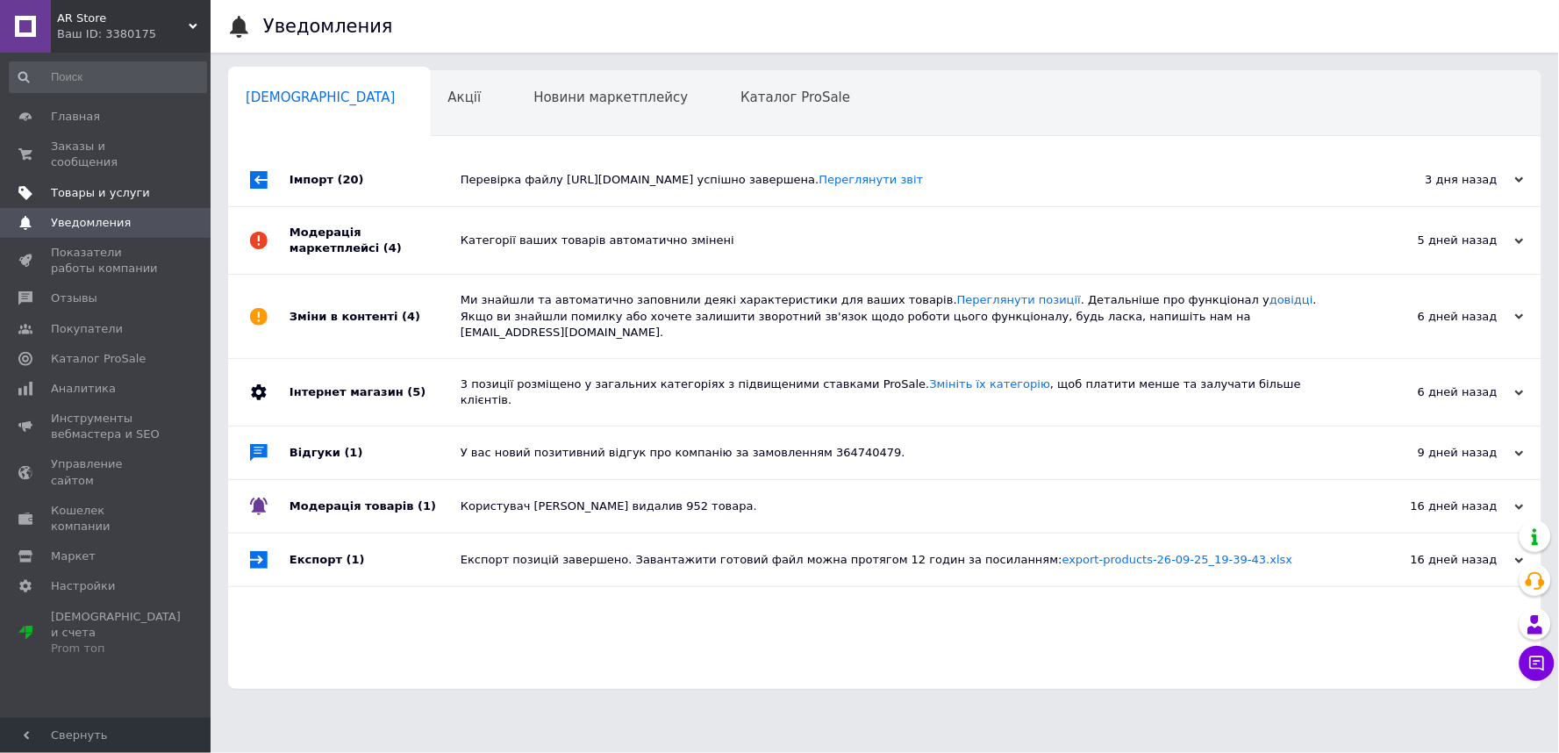
click at [81, 185] on span "Товары и услуги" at bounding box center [100, 193] width 99 height 16
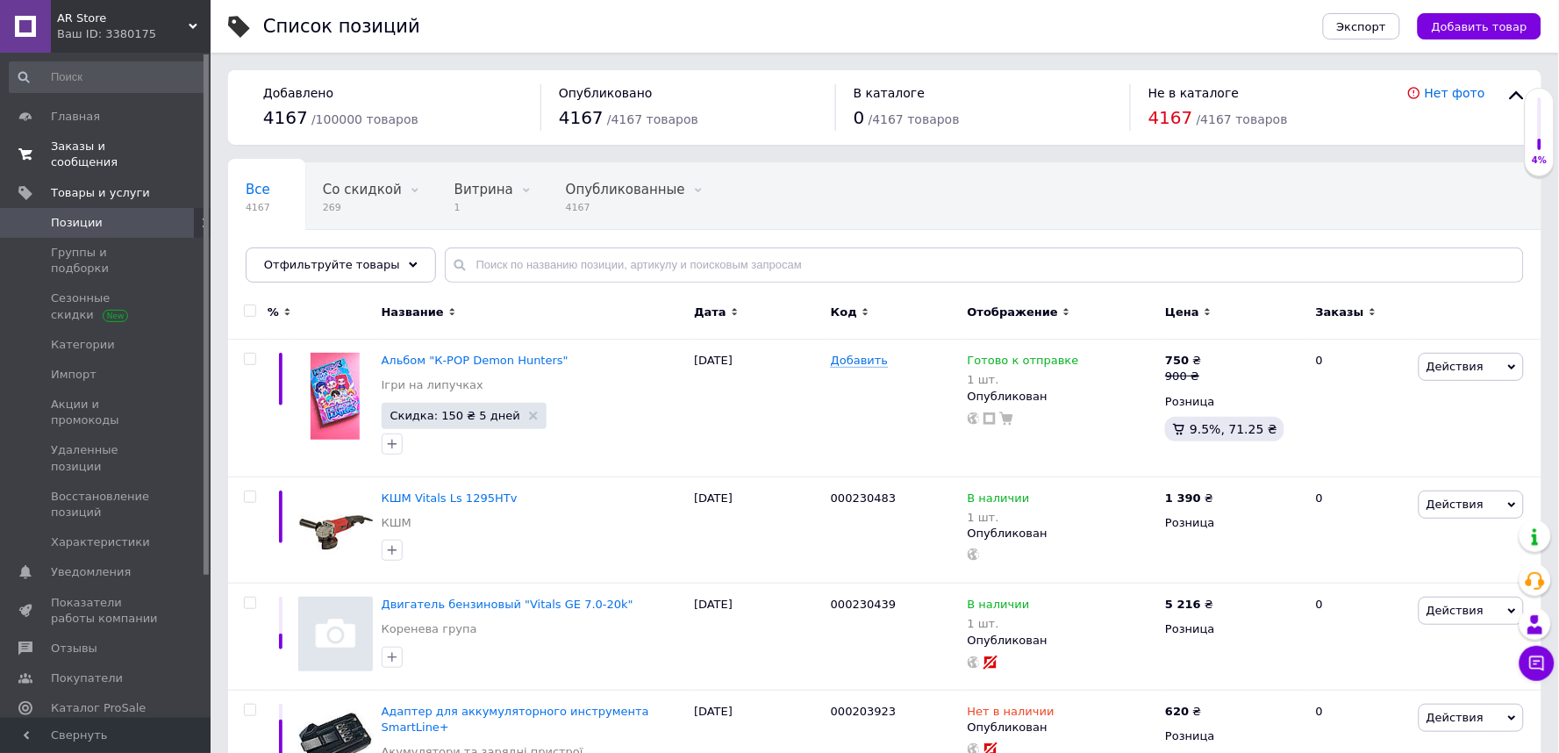
click at [79, 132] on link "Заказы и сообщения 0 0" at bounding box center [108, 155] width 216 height 46
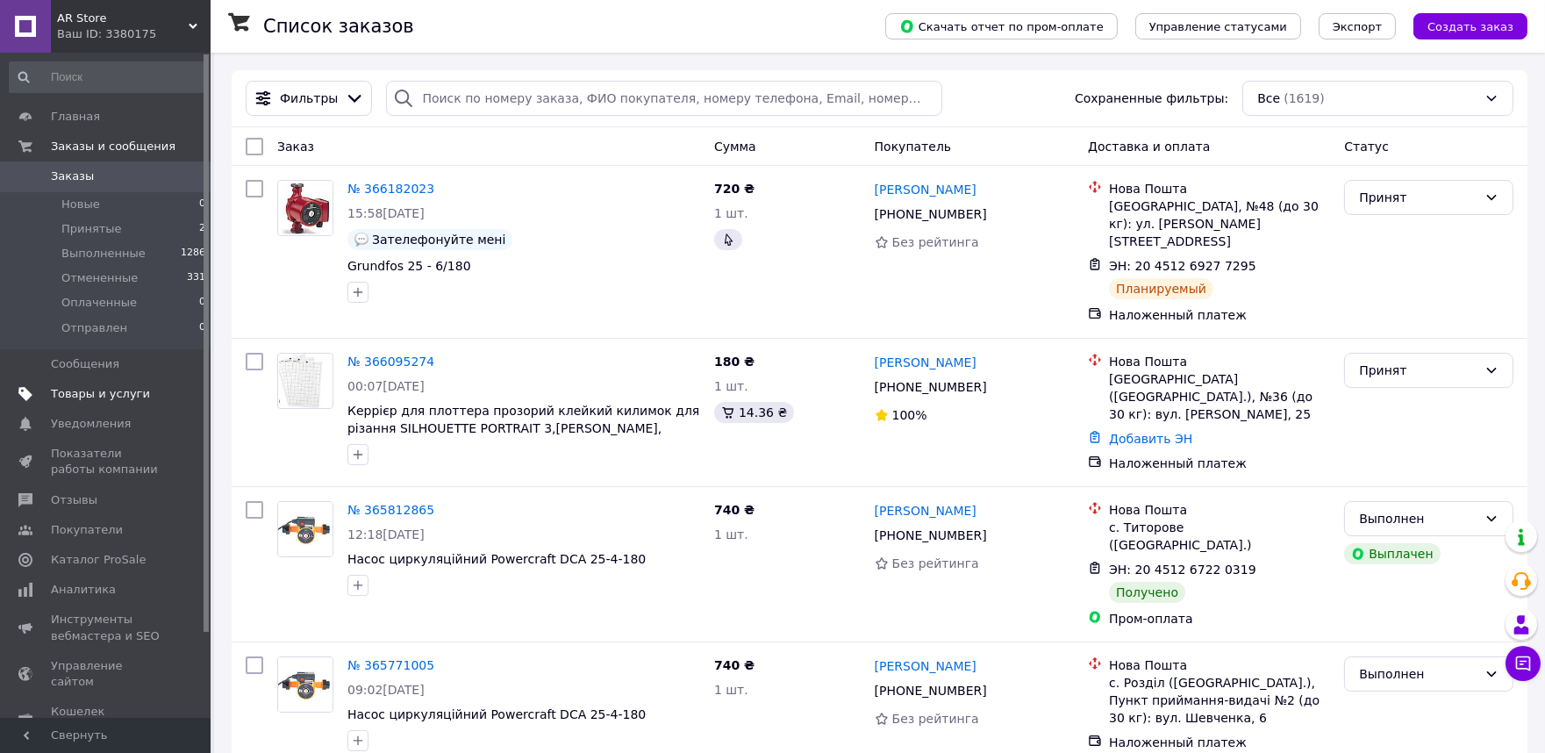
click at [120, 399] on span "Товары и услуги" at bounding box center [100, 394] width 99 height 16
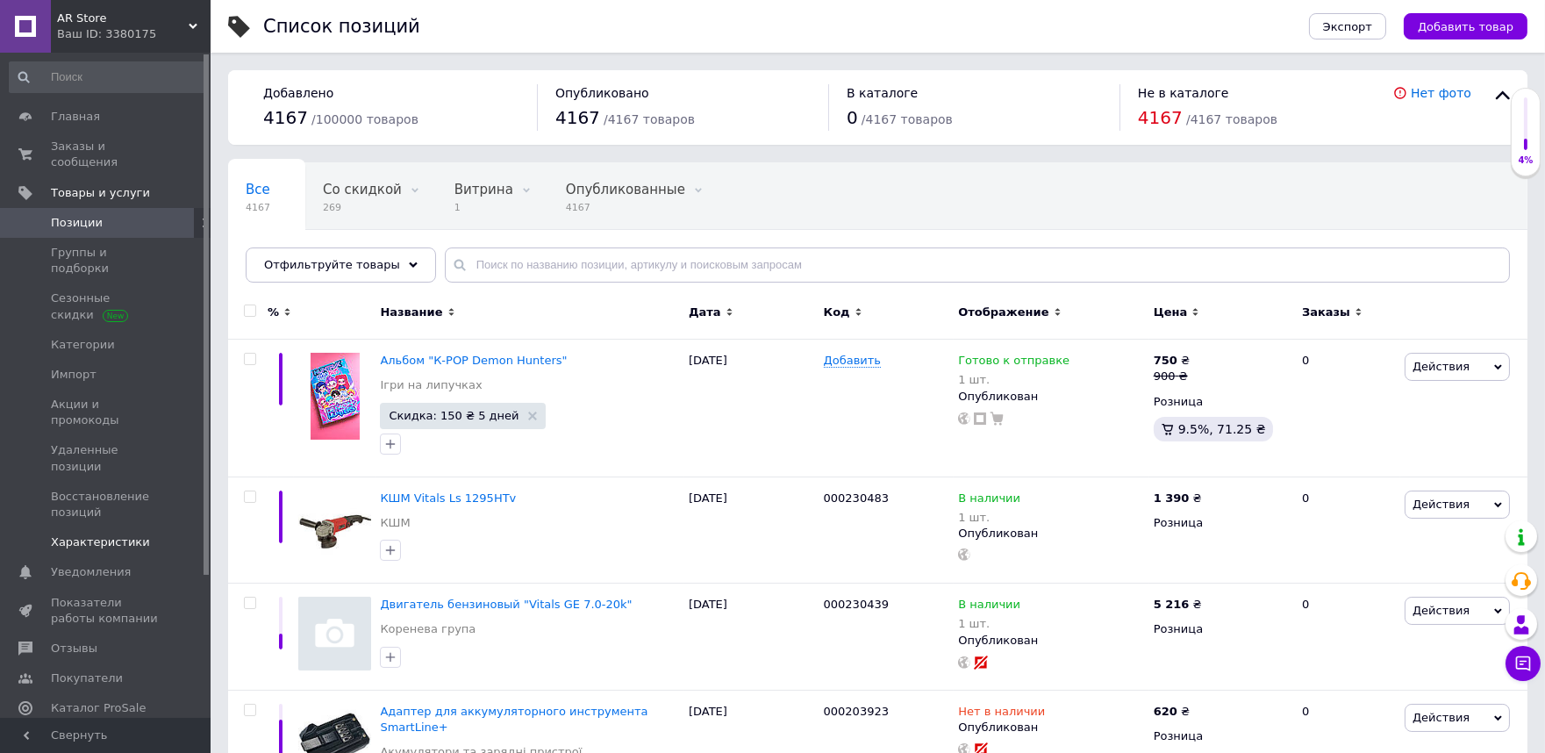
click at [98, 527] on link "Характеристики" at bounding box center [108, 542] width 216 height 30
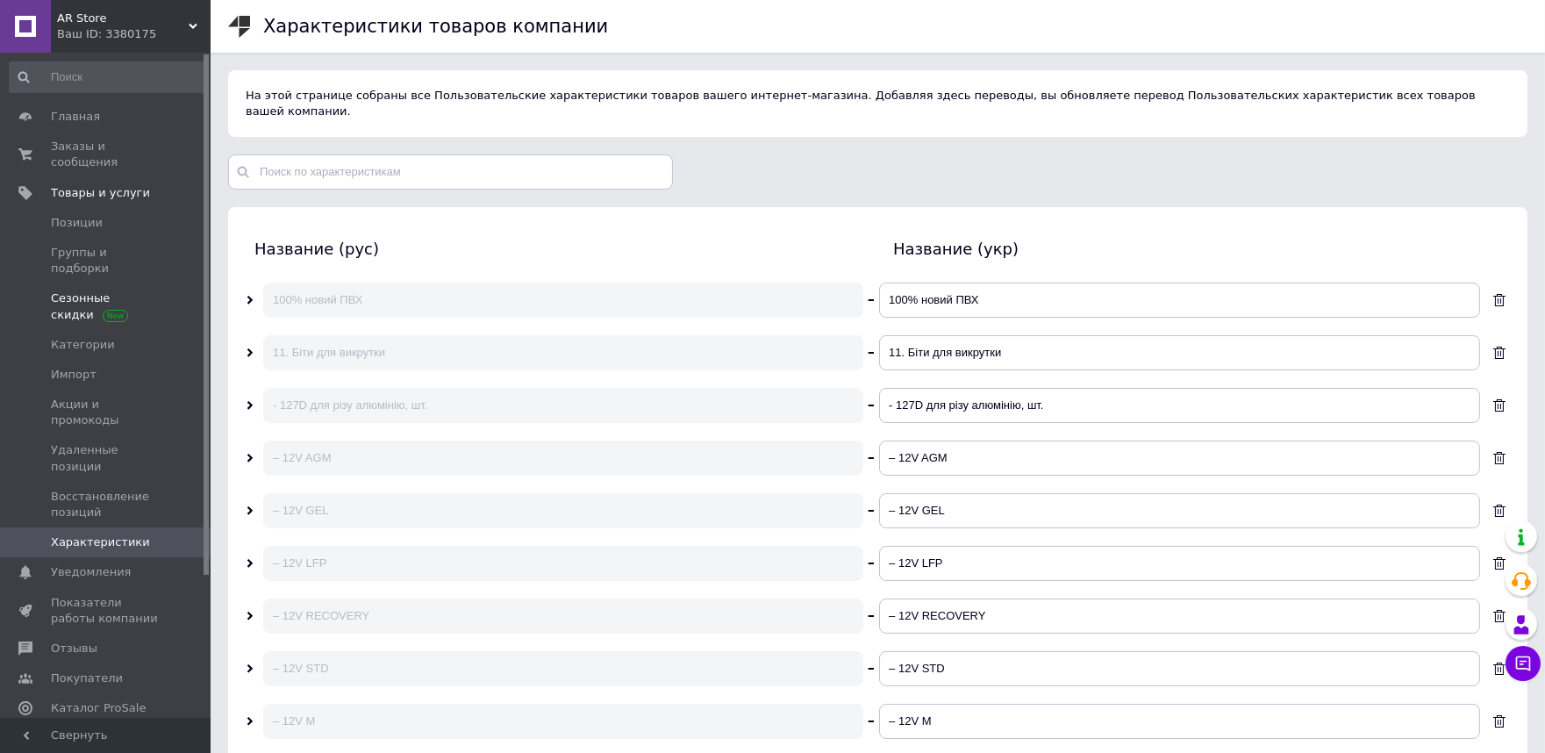
click at [130, 290] on span "Сезонные скидки" at bounding box center [106, 306] width 111 height 32
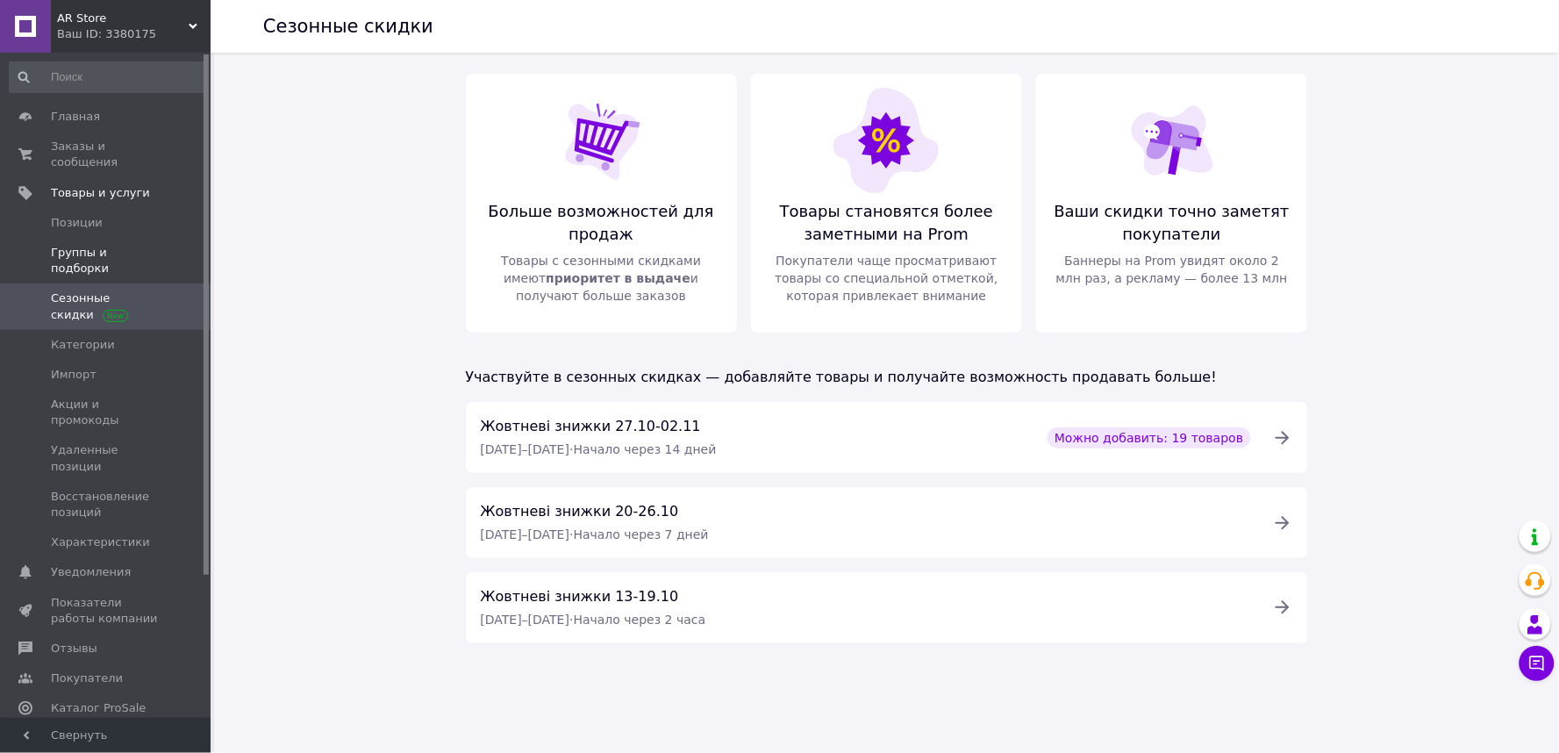
click at [136, 245] on span "Группы и подборки" at bounding box center [106, 261] width 111 height 32
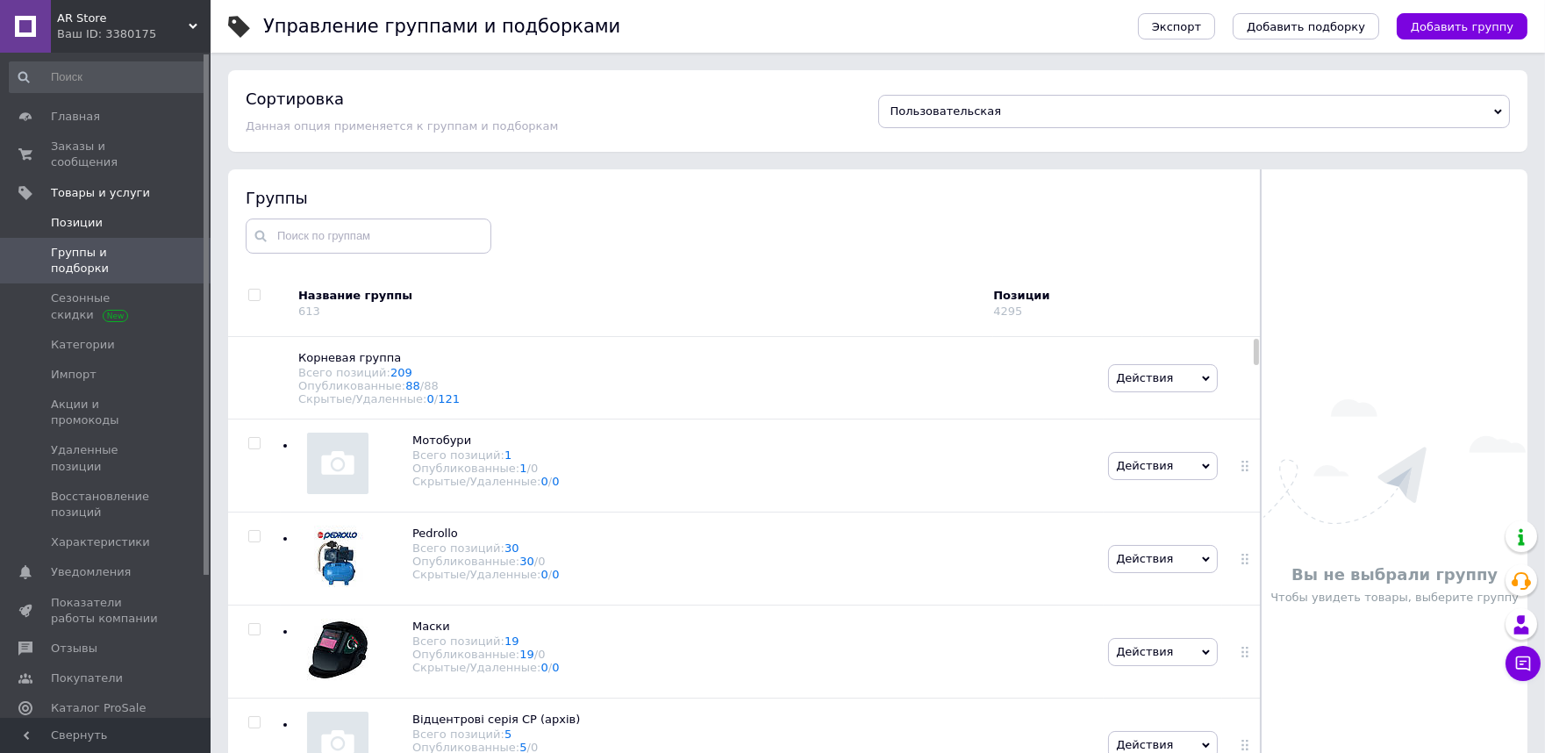
click at [88, 216] on link "Позиции" at bounding box center [108, 223] width 216 height 30
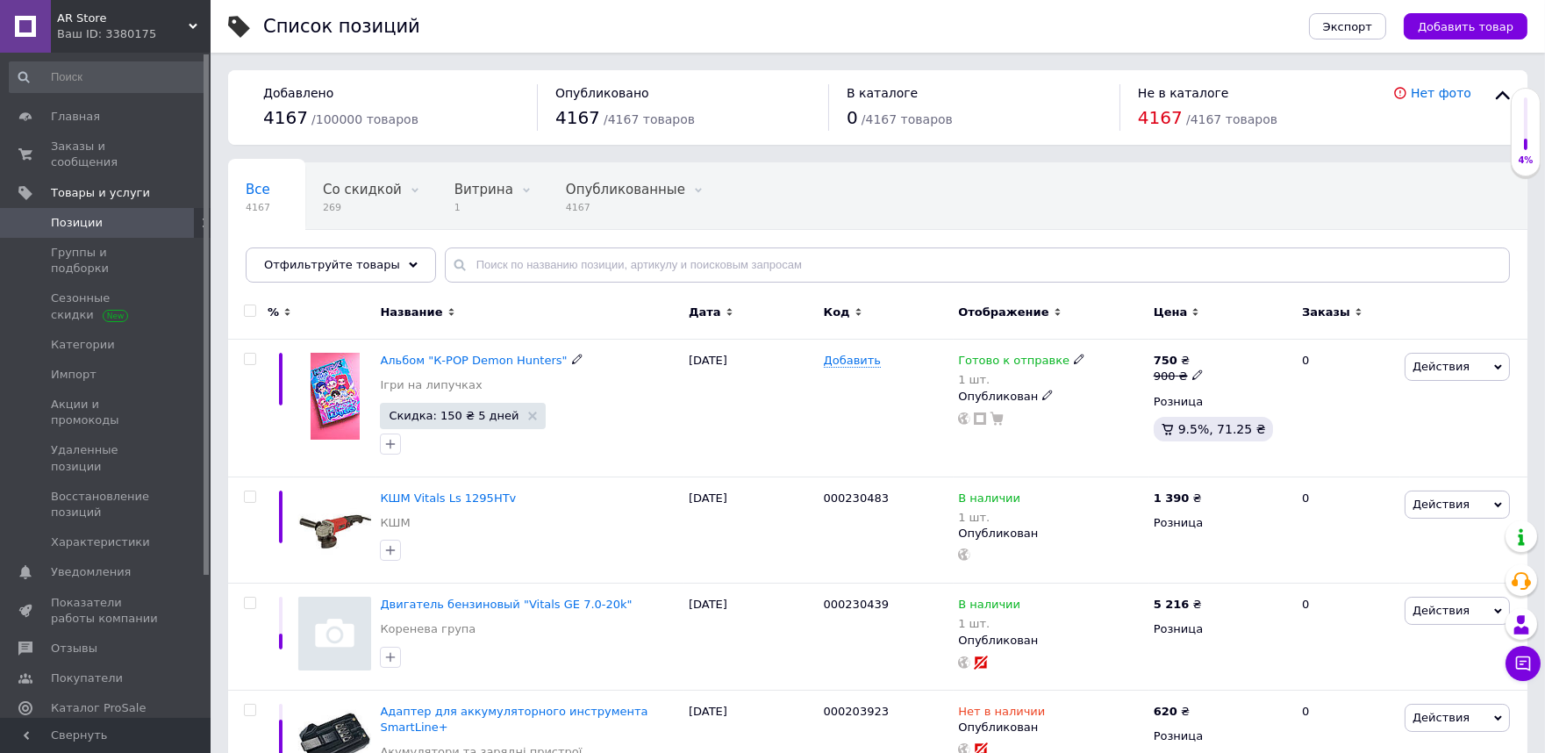
click at [445, 360] on span "Альбом "К-РОР Demon Hunters"" at bounding box center [473, 360] width 187 height 13
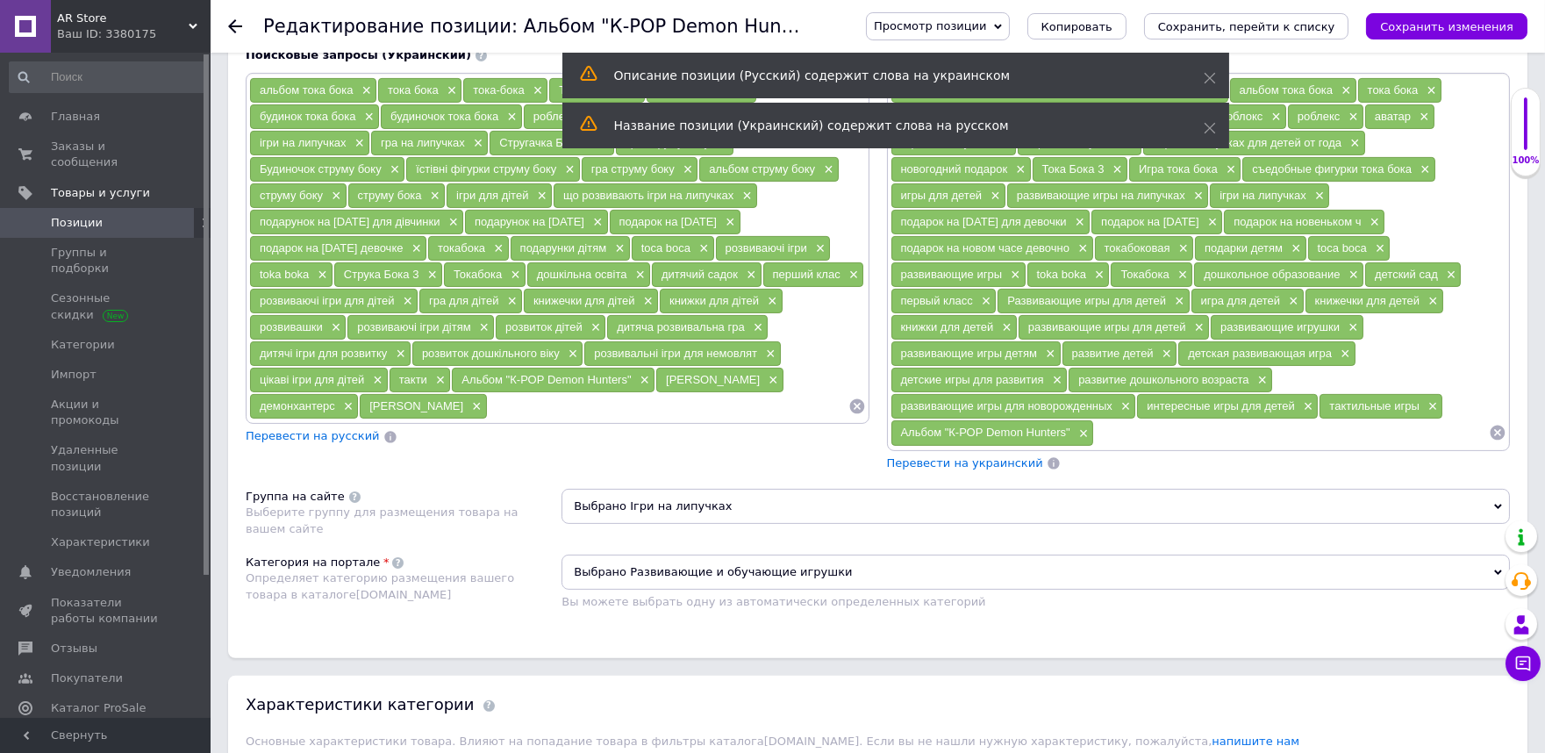
scroll to position [1267, 0]
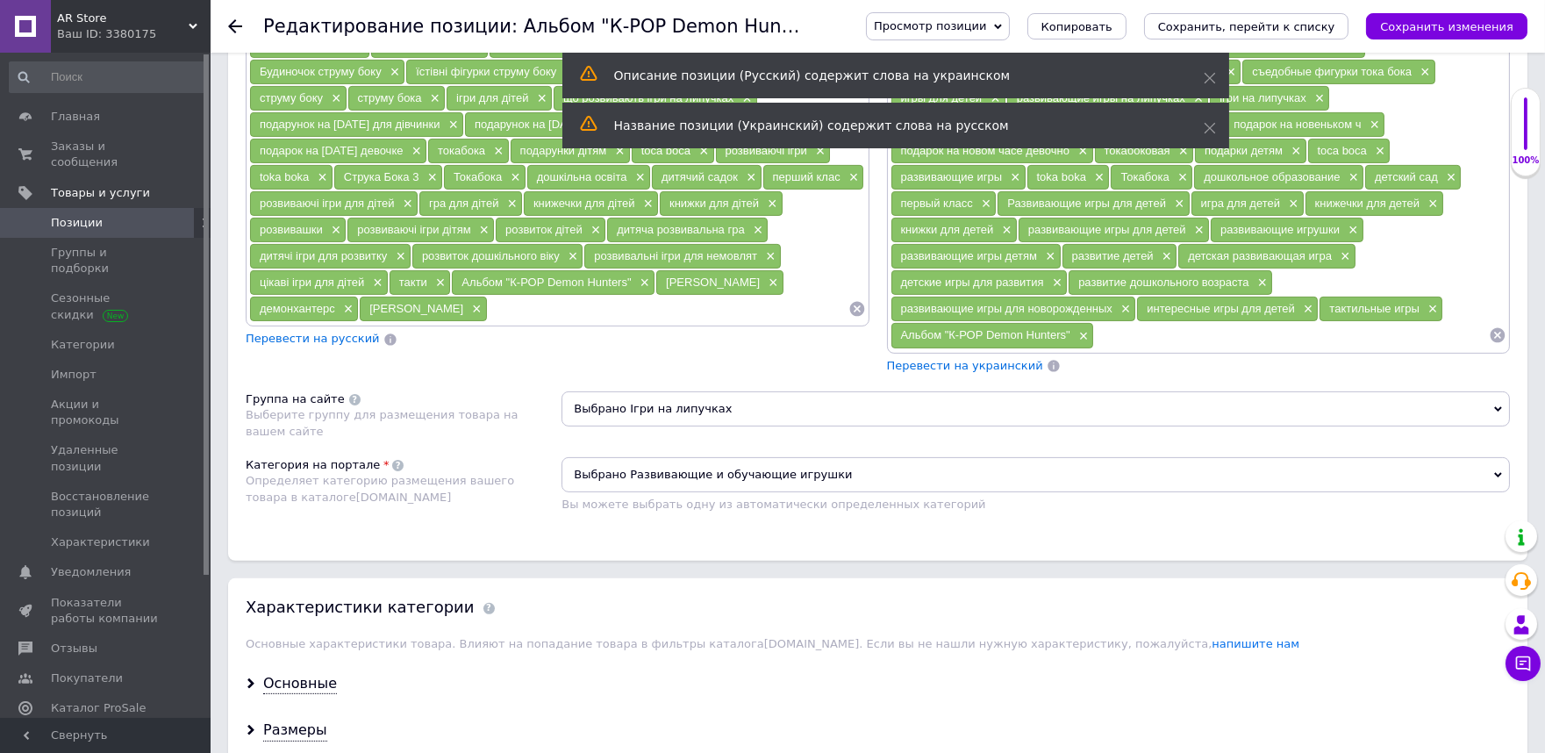
click at [690, 322] on input at bounding box center [668, 309] width 361 height 26
paste input "Демон хантер"
type input "Демон хантер"
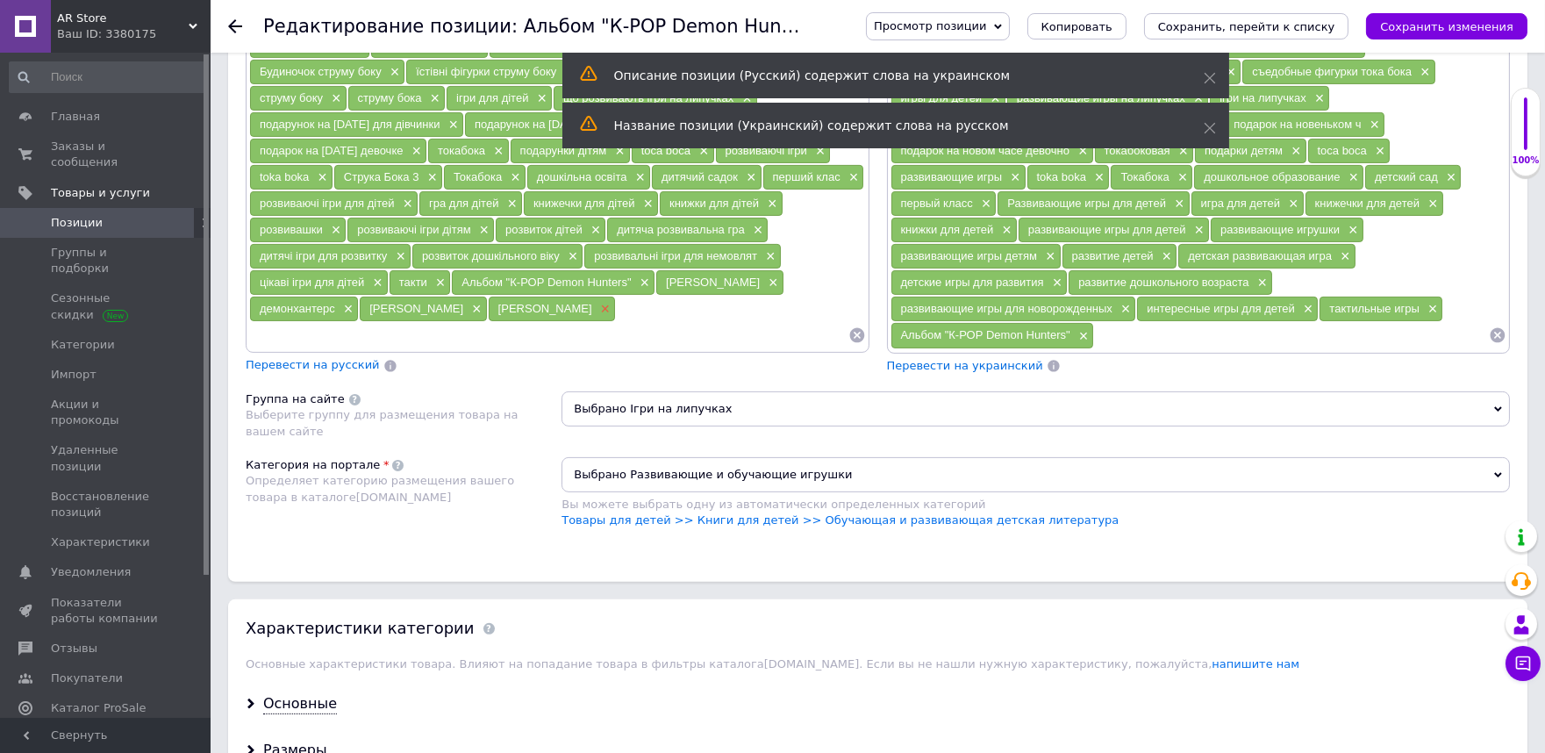
click at [611, 317] on span "×" at bounding box center [604, 309] width 14 height 15
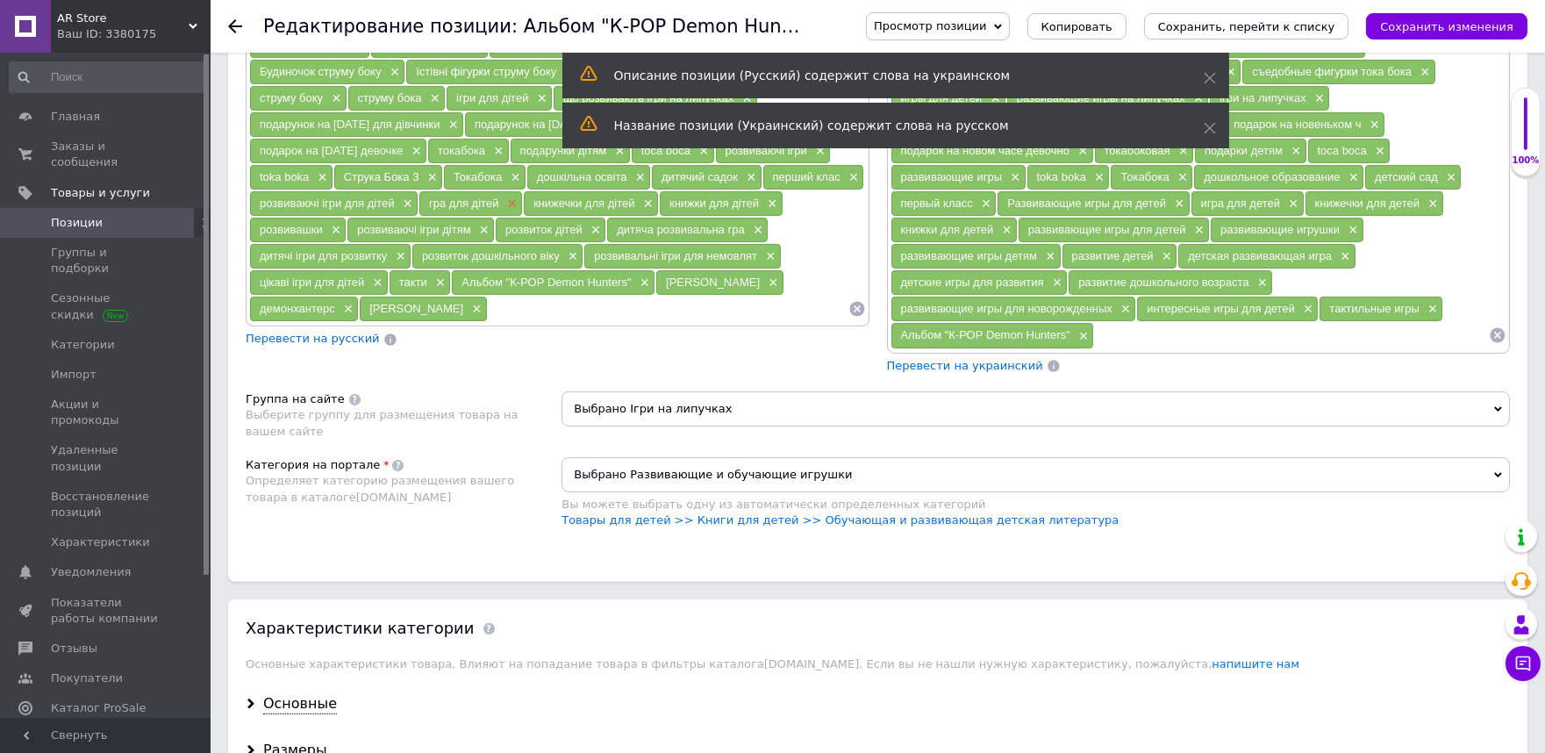
click at [517, 211] on span "×" at bounding box center [510, 204] width 14 height 15
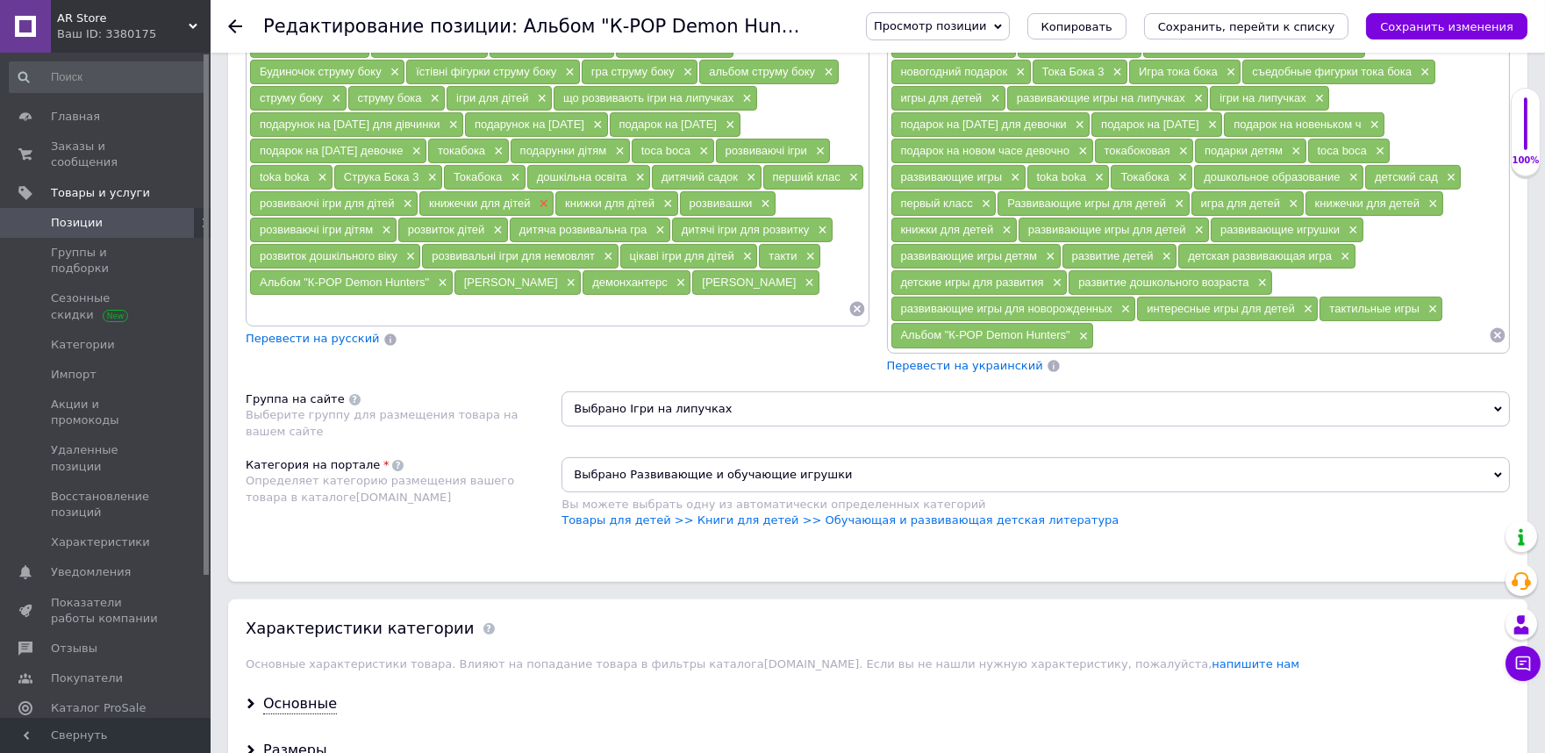
click at [549, 211] on span "×" at bounding box center [542, 204] width 14 height 15
click at [1424, 211] on span "×" at bounding box center [1431, 204] width 14 height 15
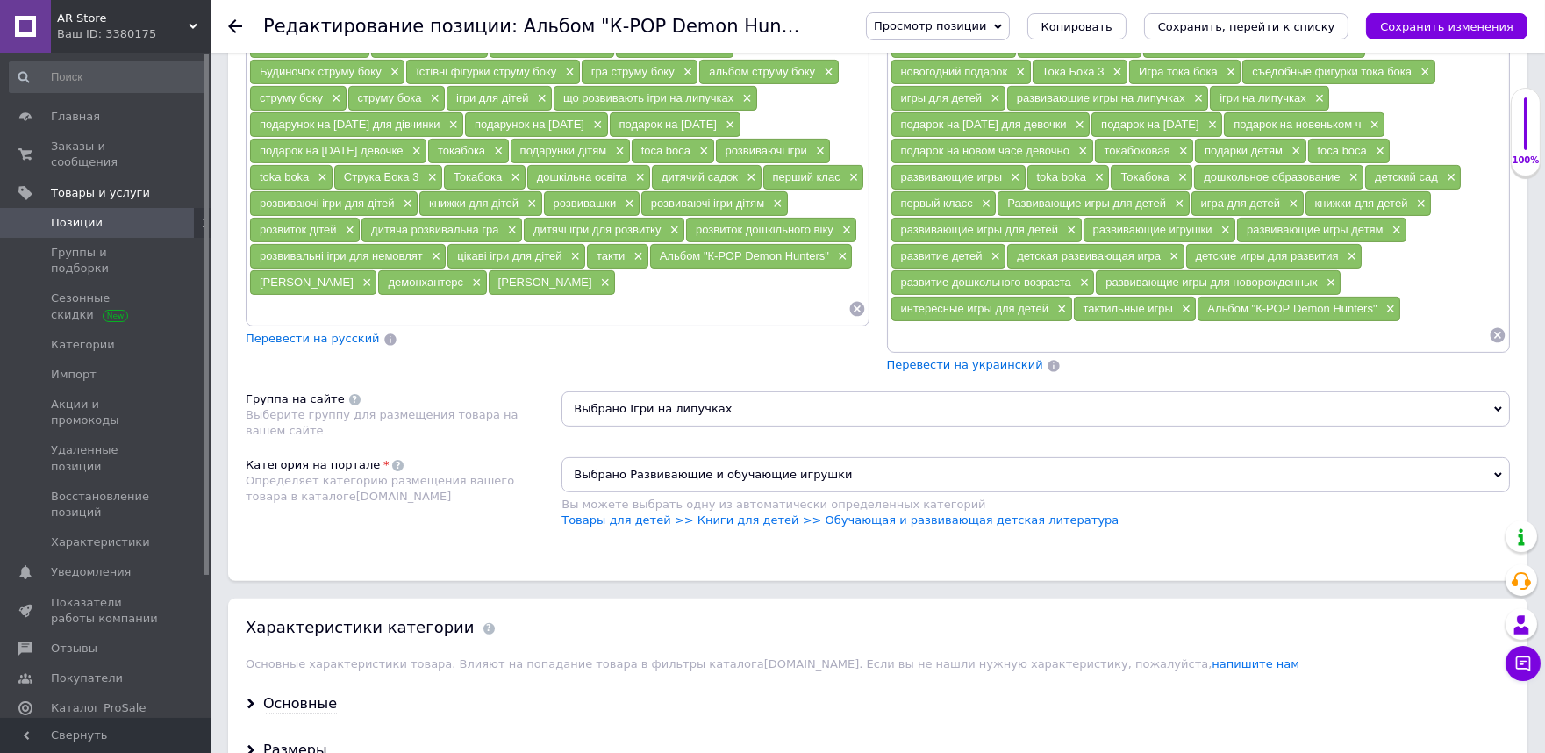
click at [1082, 232] on div "развивающие игры для детей ×" at bounding box center [986, 230] width 190 height 25
click at [510, 322] on input at bounding box center [548, 309] width 599 height 26
paste input "Demon hanter"
type input "Demon hanter"
click at [1110, 338] on input at bounding box center [1189, 335] width 599 height 26
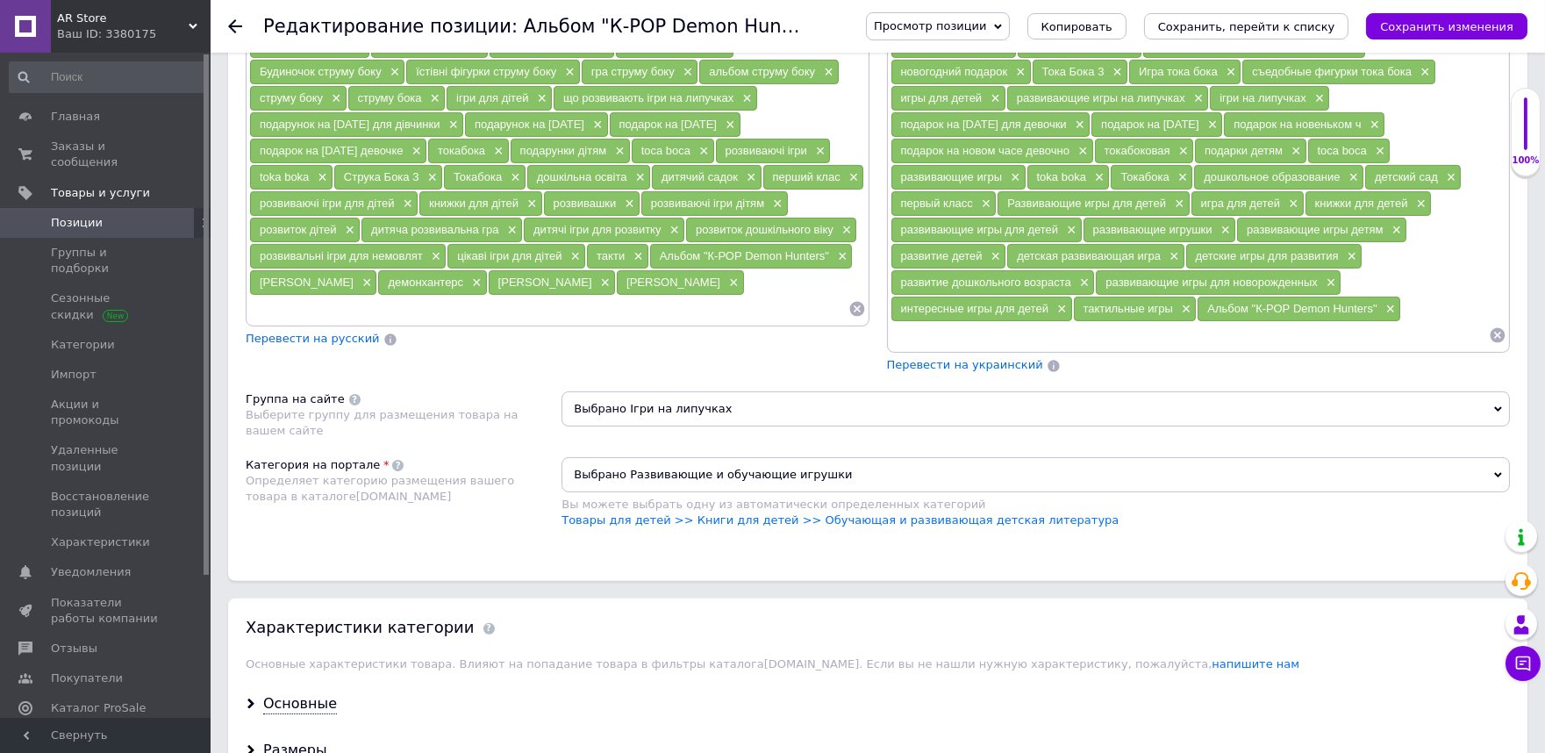
paste input "Demon hanter"
type input "Demon hanter"
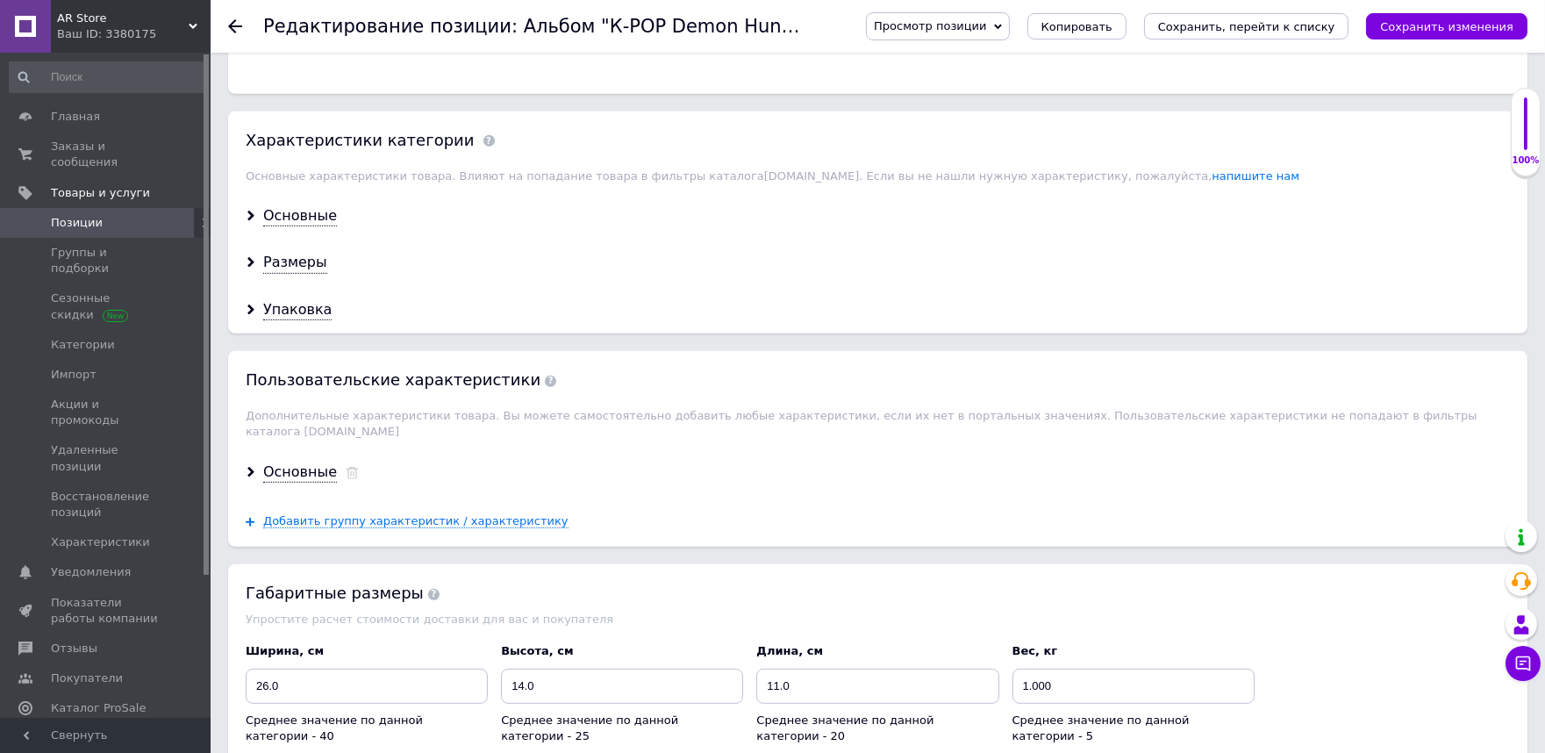
scroll to position [1949, 0]
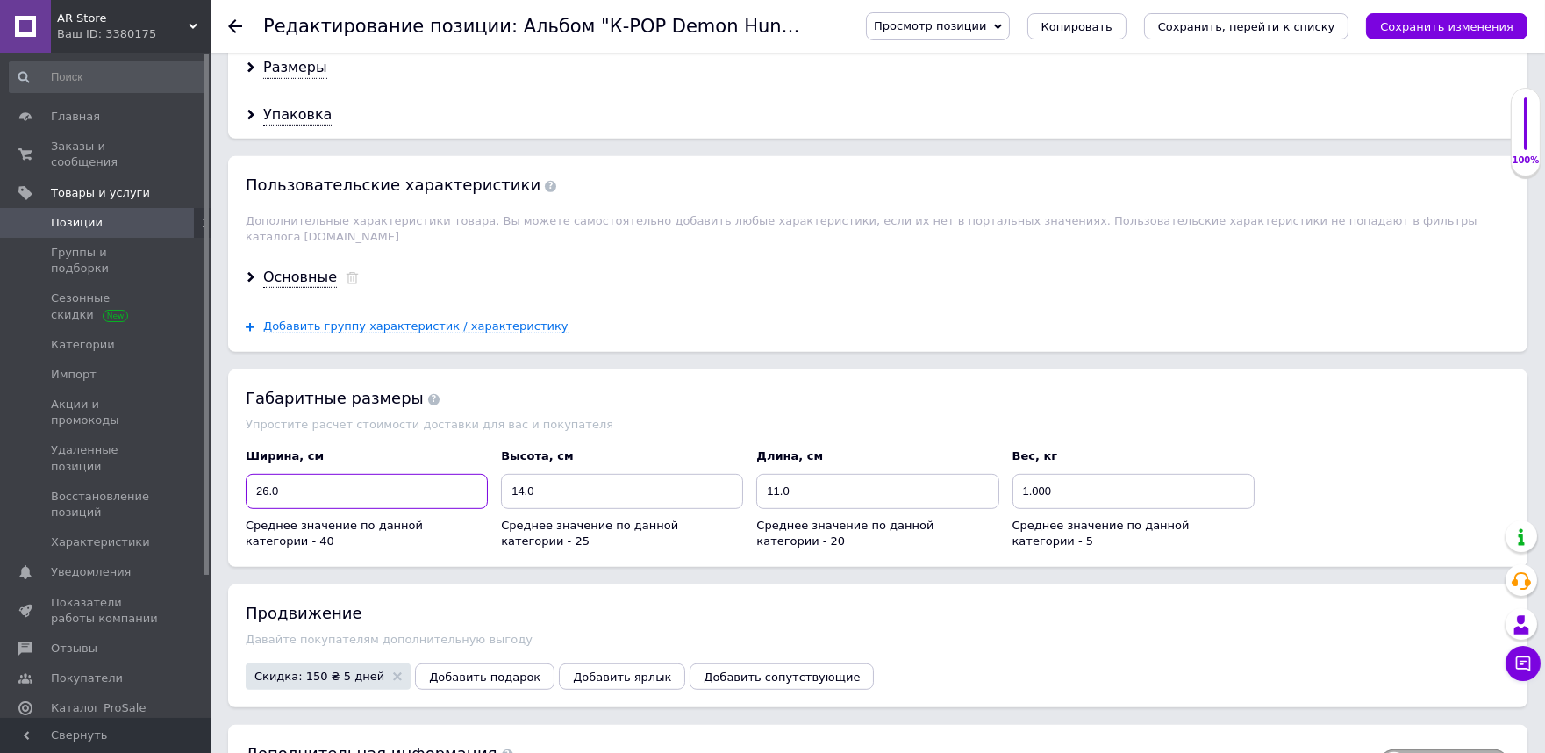
click at [342, 494] on input "26.0" at bounding box center [367, 491] width 242 height 35
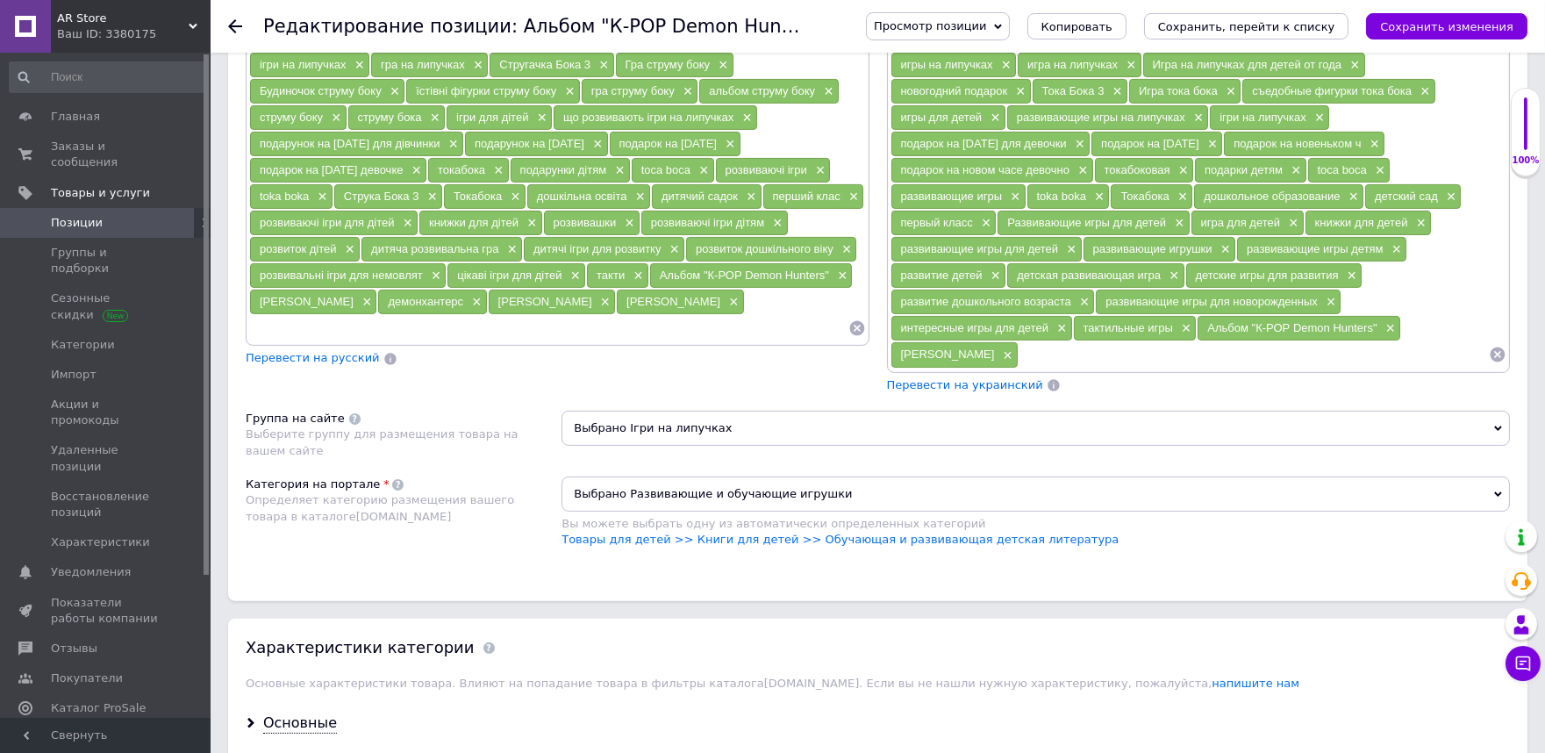
scroll to position [1150, 0]
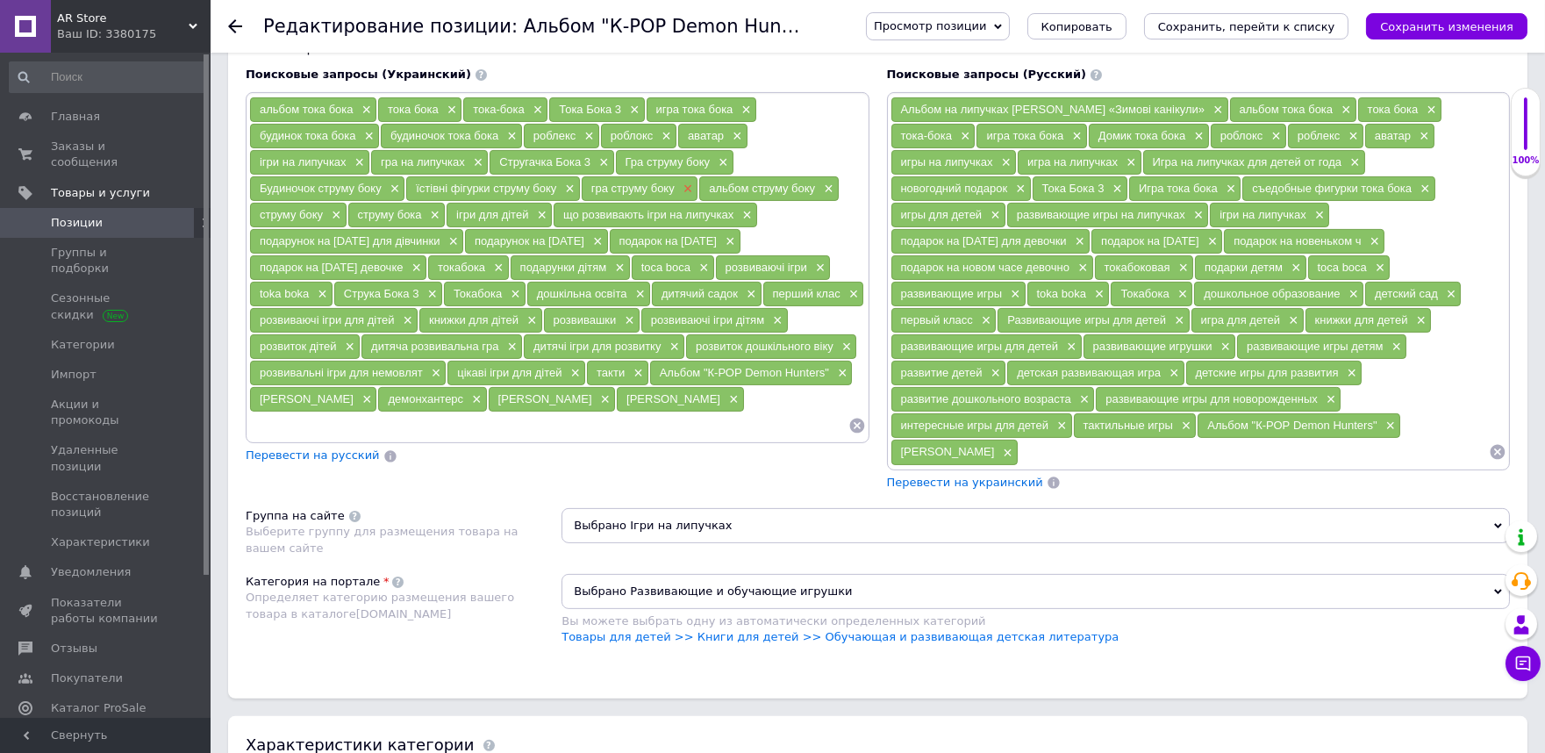
click at [688, 197] on span "×" at bounding box center [686, 189] width 14 height 15
click at [704, 197] on span "×" at bounding box center [709, 189] width 14 height 15
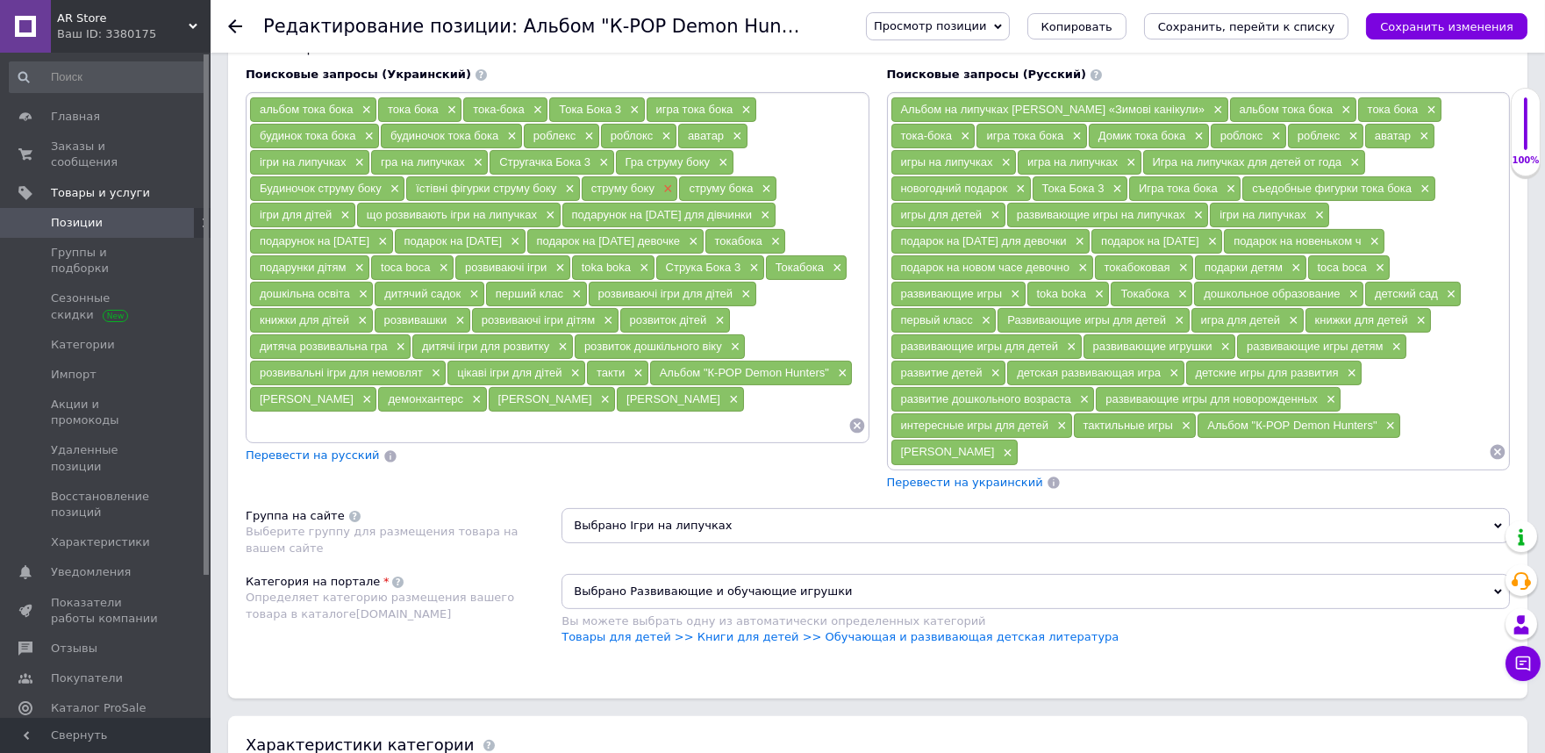
click at [669, 197] on span "×" at bounding box center [666, 189] width 14 height 15
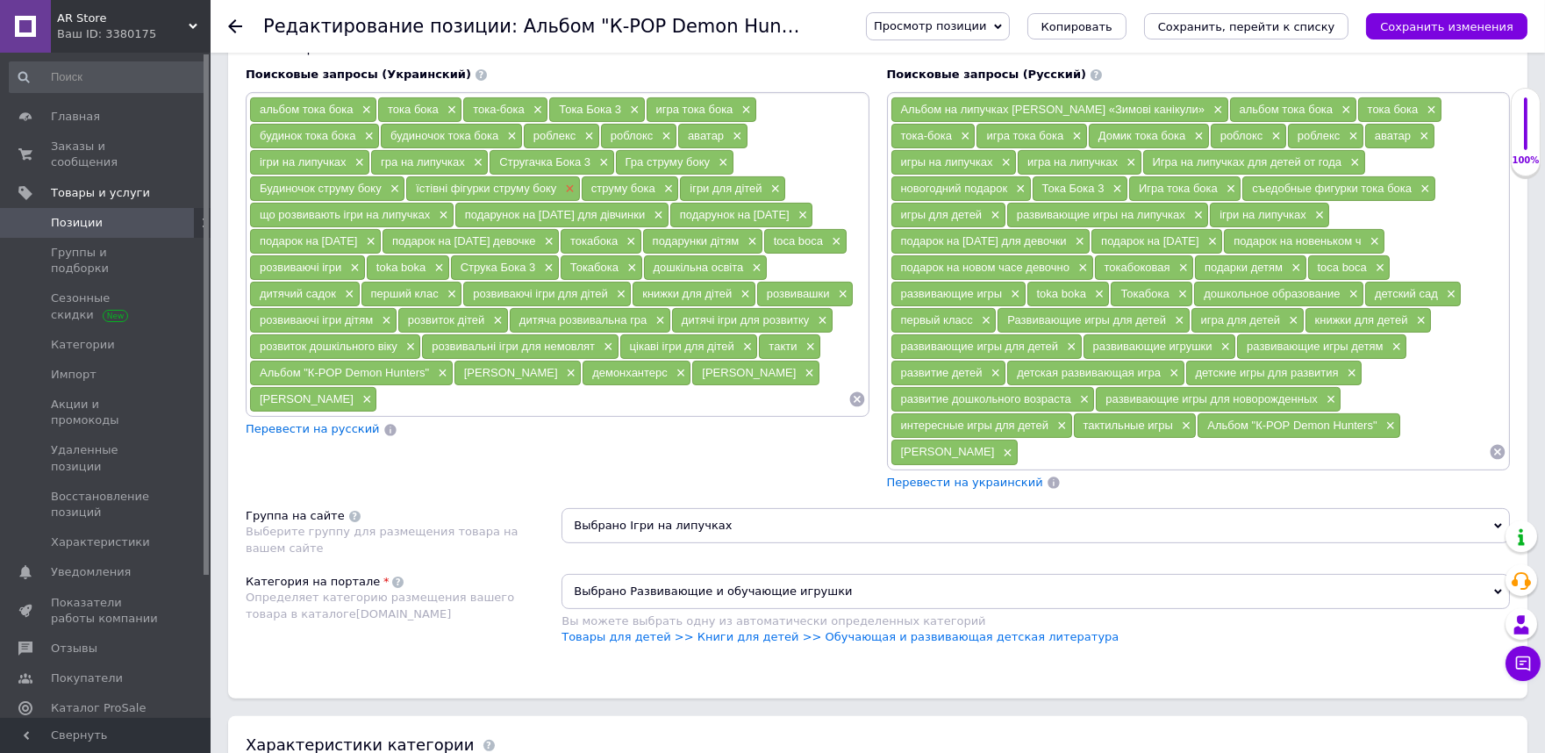
click at [570, 197] on span "×" at bounding box center [568, 189] width 14 height 15
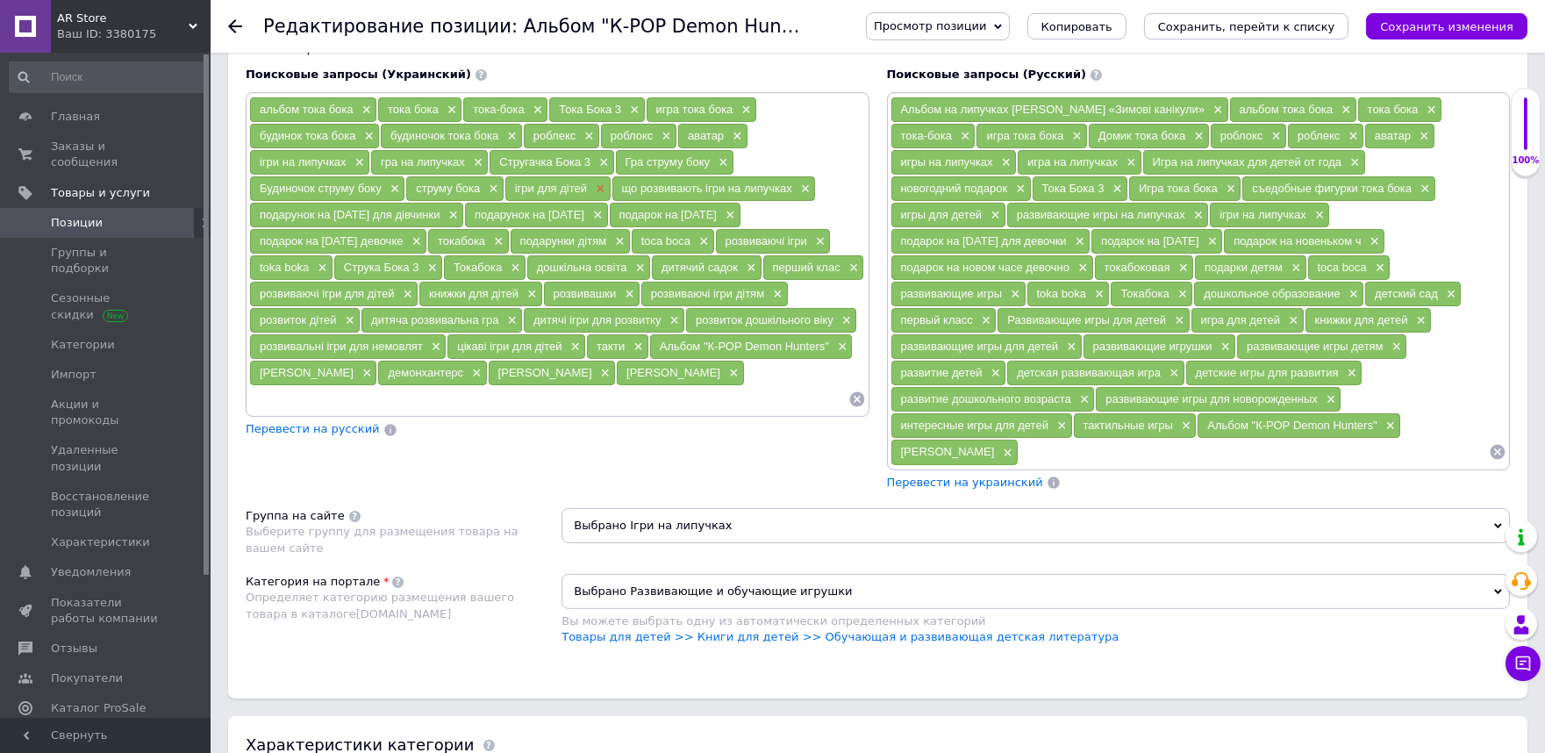
click at [593, 197] on span "×" at bounding box center [598, 189] width 14 height 15
click at [396, 197] on span "×" at bounding box center [393, 189] width 14 height 15
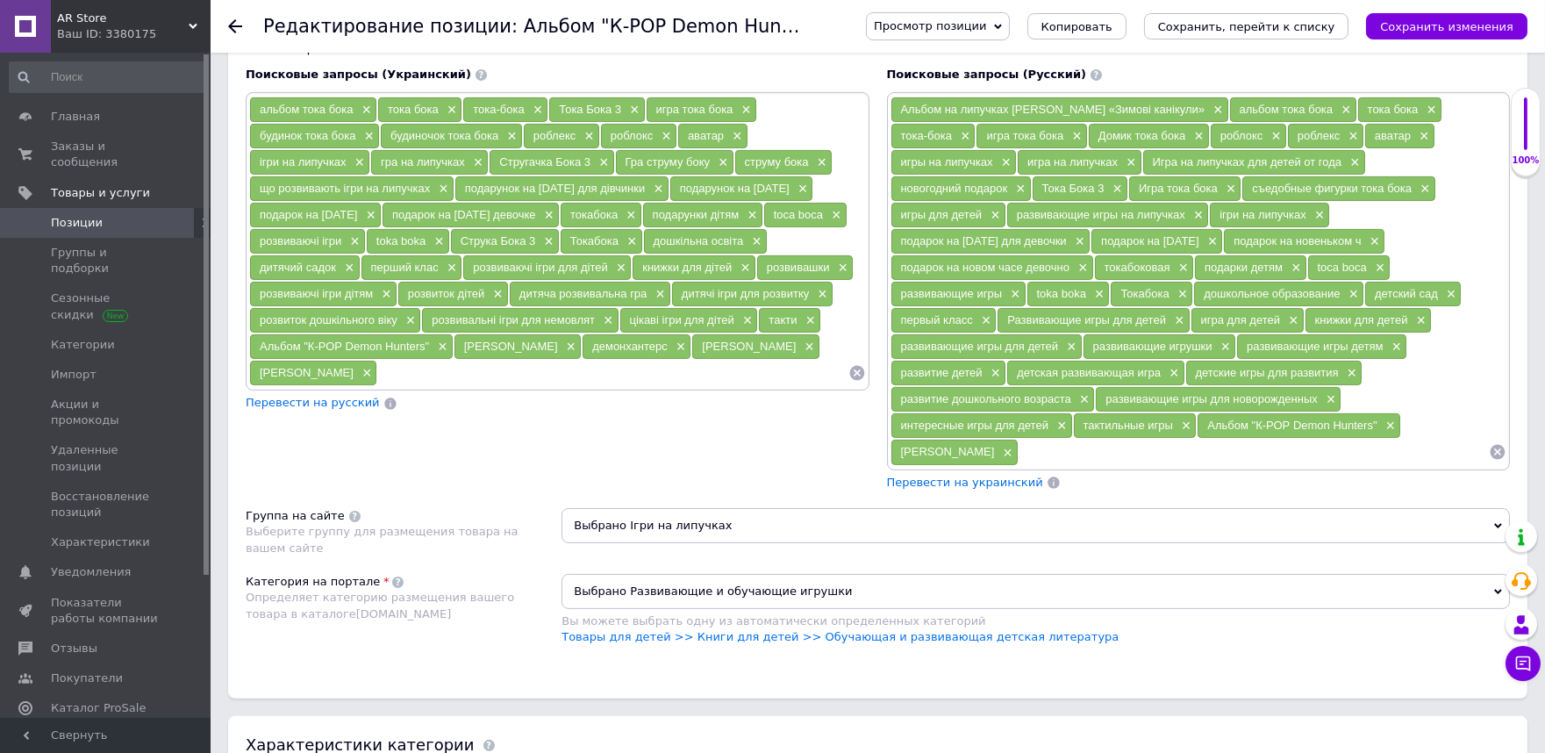
click at [402, 386] on input at bounding box center [612, 373] width 470 height 26
paste input "Demon hanter"
drag, startPoint x: 479, startPoint y: 414, endPoint x: 361, endPoint y: 396, distance: 119.0
click at [377, 386] on div "Demon hanter" at bounding box center [621, 373] width 488 height 26
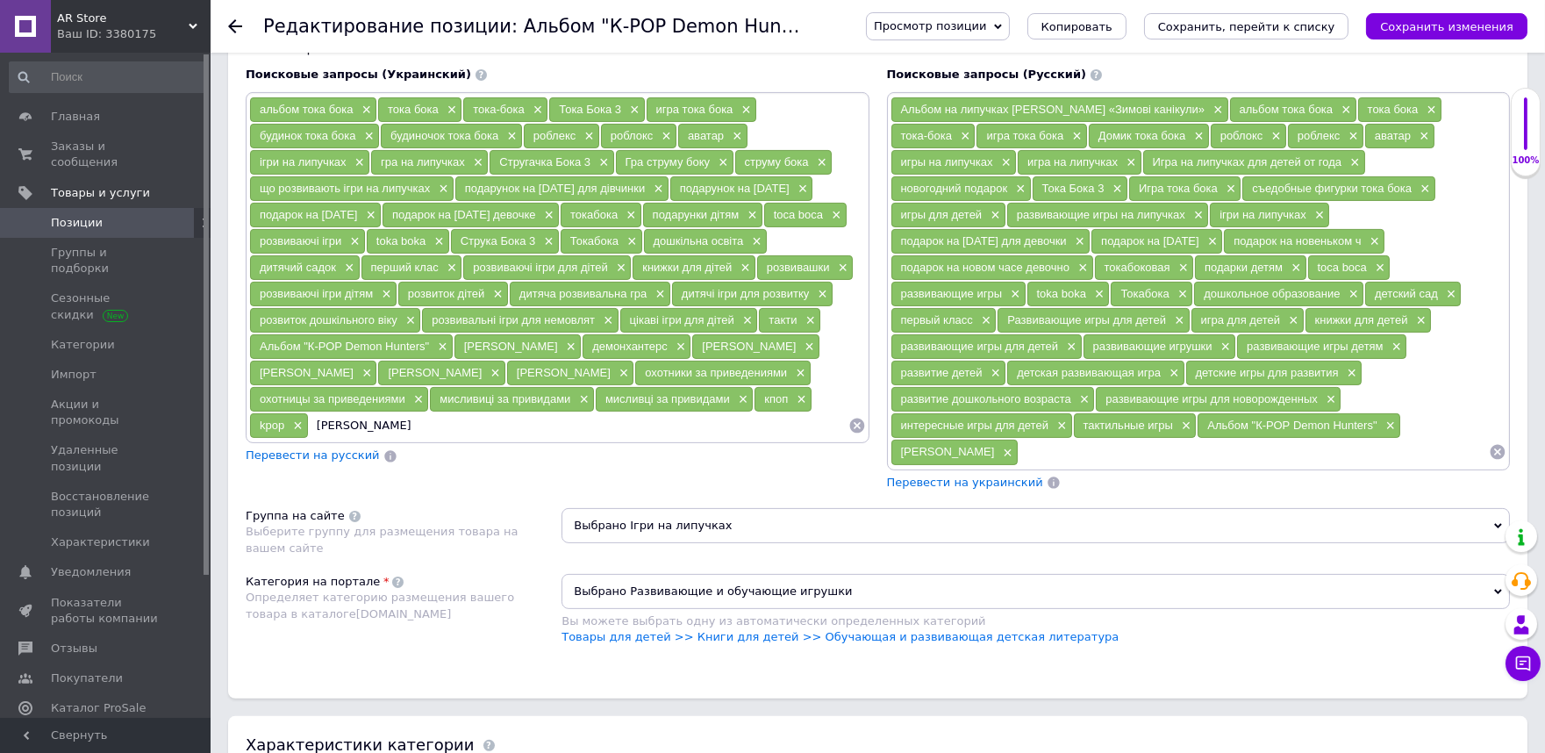
click at [511, 439] on input "Demon hanter" at bounding box center [579, 425] width 540 height 26
type input "D"
click at [1259, 454] on input at bounding box center [1254, 452] width 470 height 26
click at [1209, 118] on span "×" at bounding box center [1216, 110] width 14 height 15
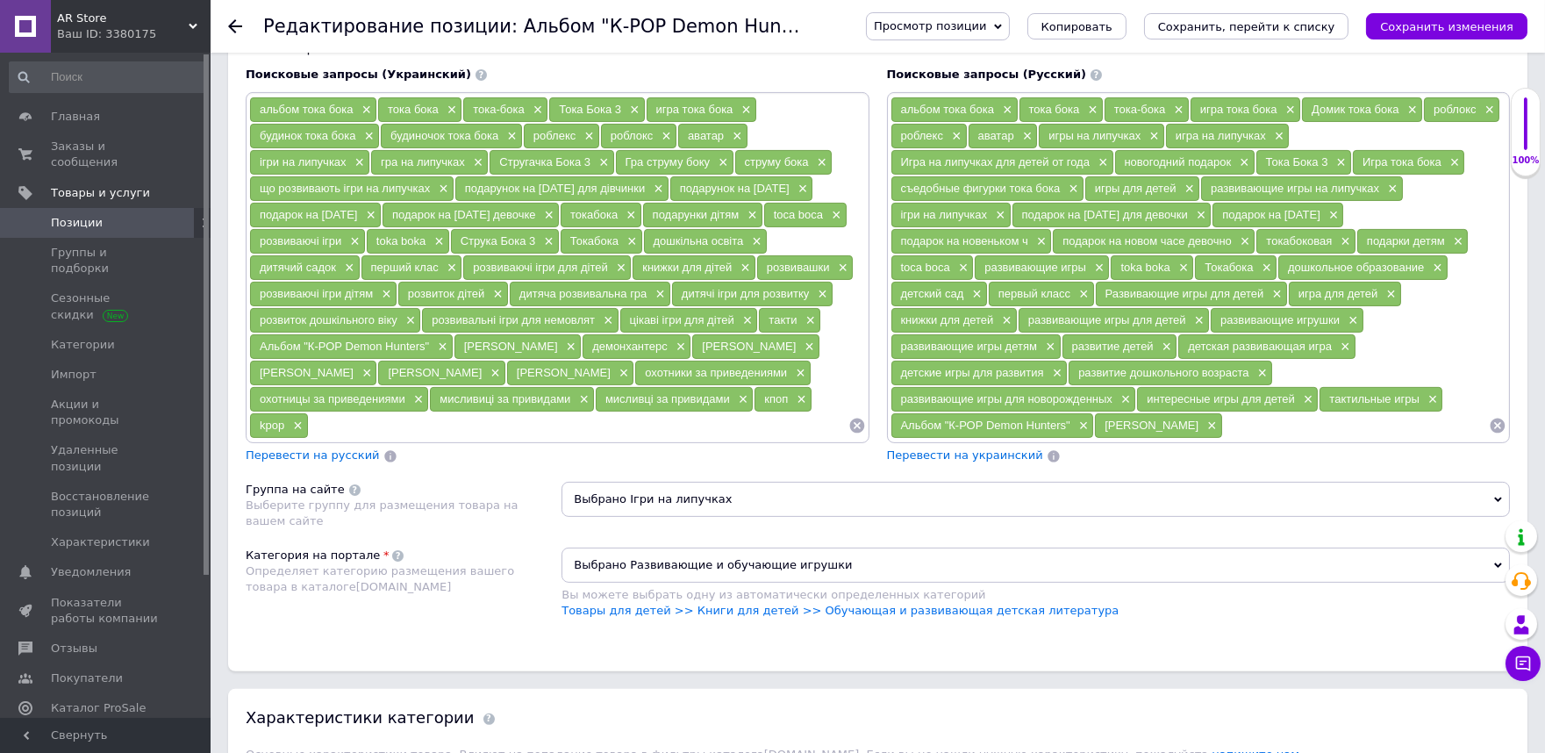
click at [1169, 118] on span "×" at bounding box center [1176, 110] width 14 height 15
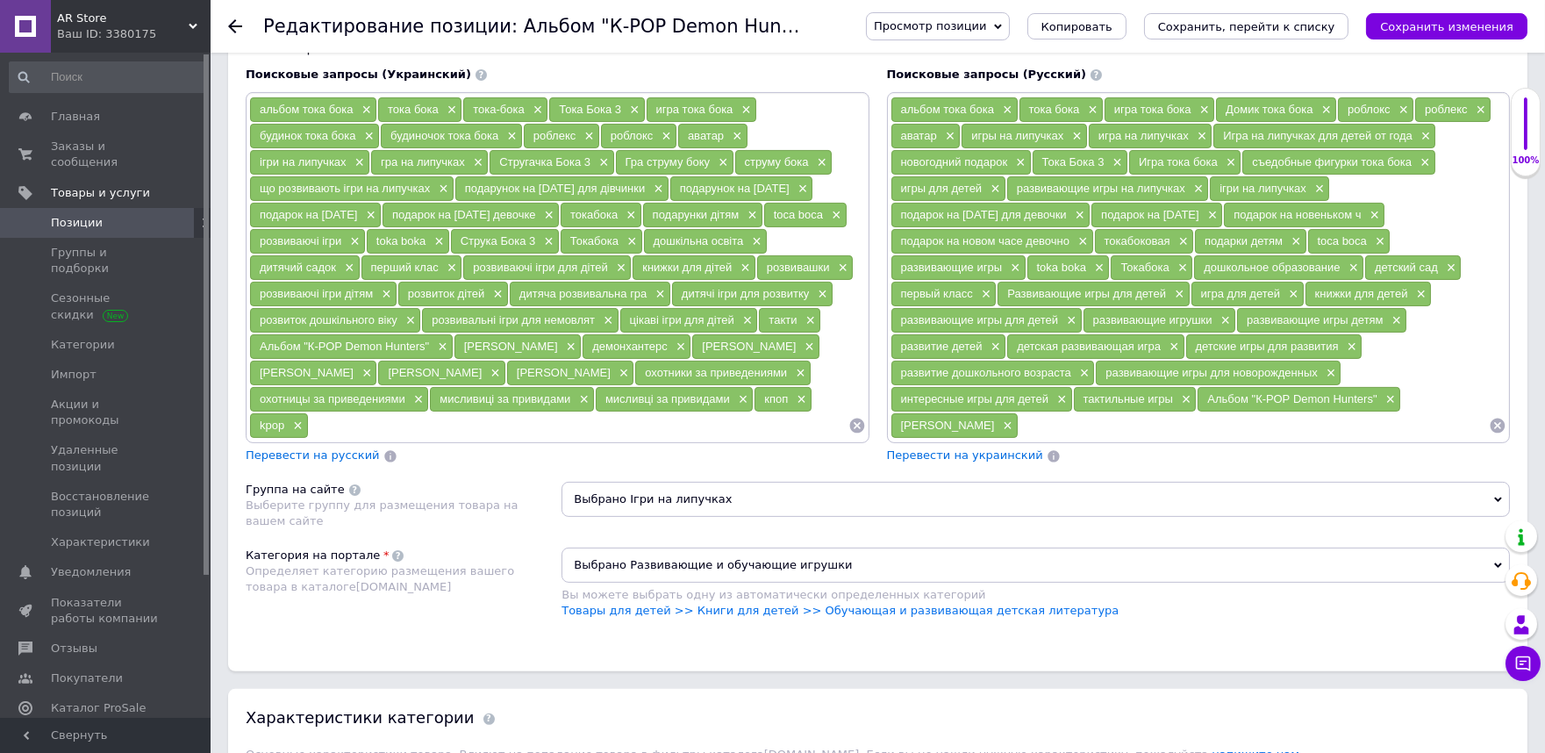
click at [1169, 116] on span "игра тока бока" at bounding box center [1152, 109] width 77 height 13
click at [1202, 118] on span "×" at bounding box center [1203, 110] width 14 height 15
click at [1202, 122] on div "Домик тока бока ×" at bounding box center [1165, 109] width 120 height 25
click at [1207, 118] on span "×" at bounding box center [1212, 110] width 14 height 15
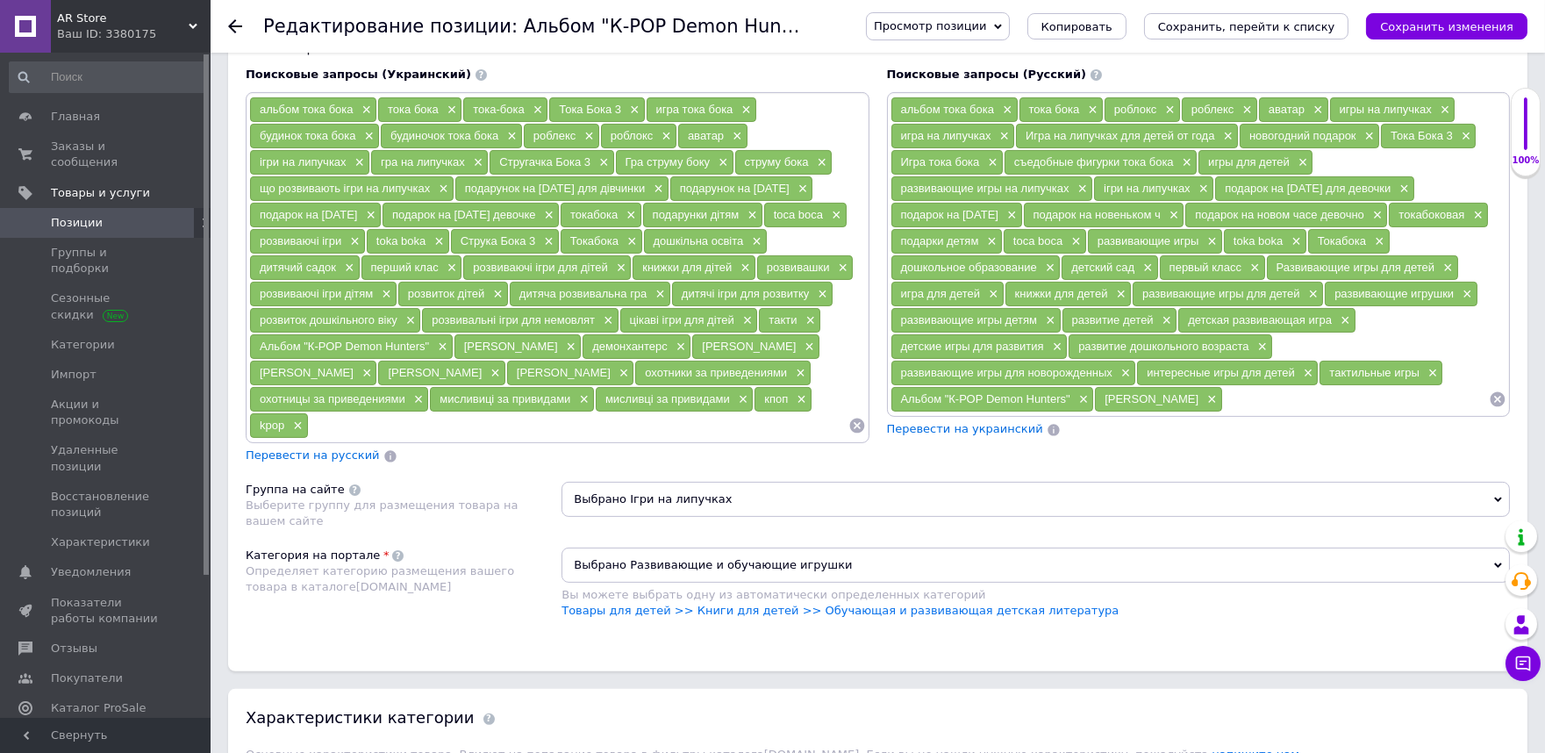
click at [1223, 412] on input at bounding box center [1356, 399] width 266 height 26
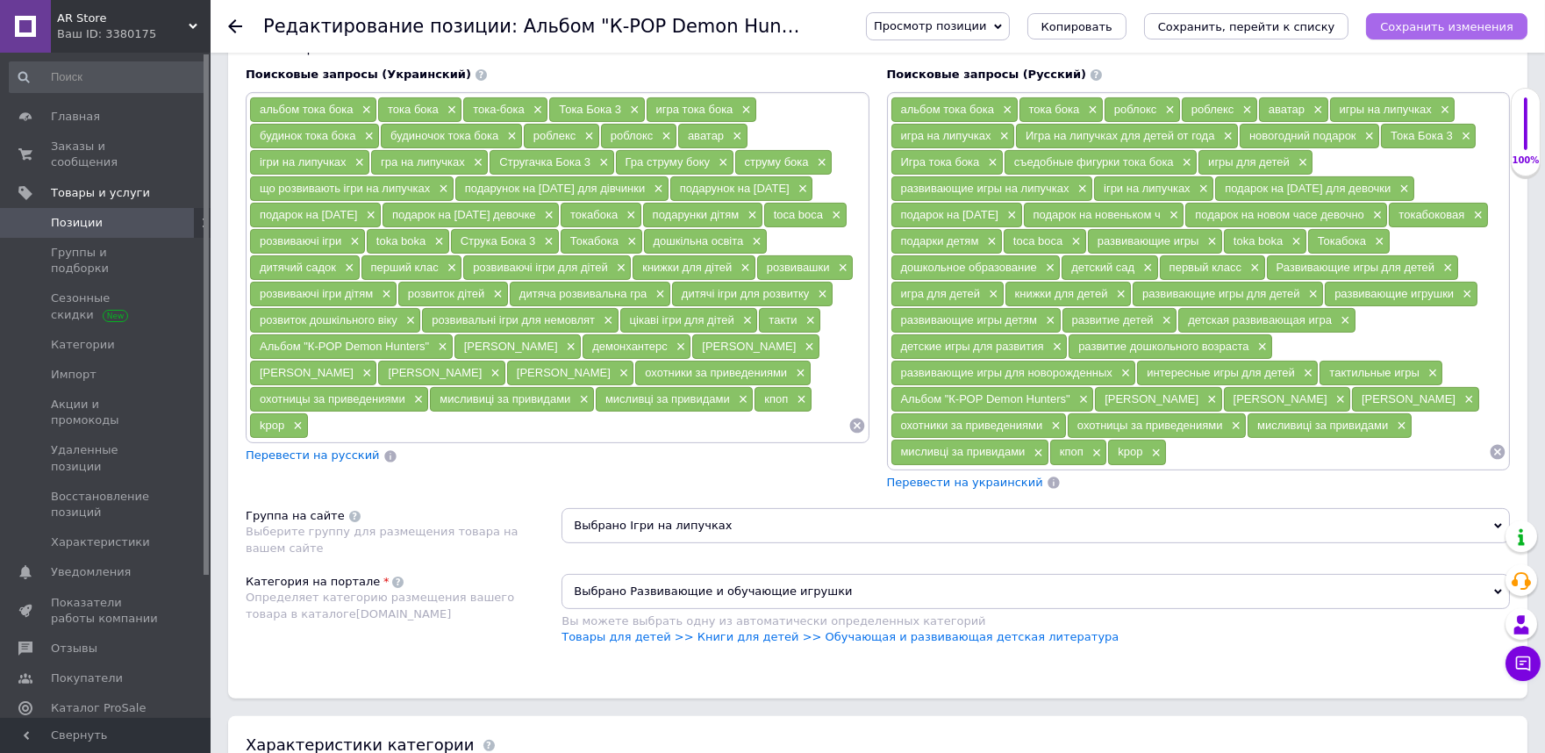
click at [1407, 26] on icon "Сохранить изменения" at bounding box center [1446, 26] width 133 height 13
click at [986, 30] on span "Просмотр позиции" at bounding box center [930, 25] width 112 height 13
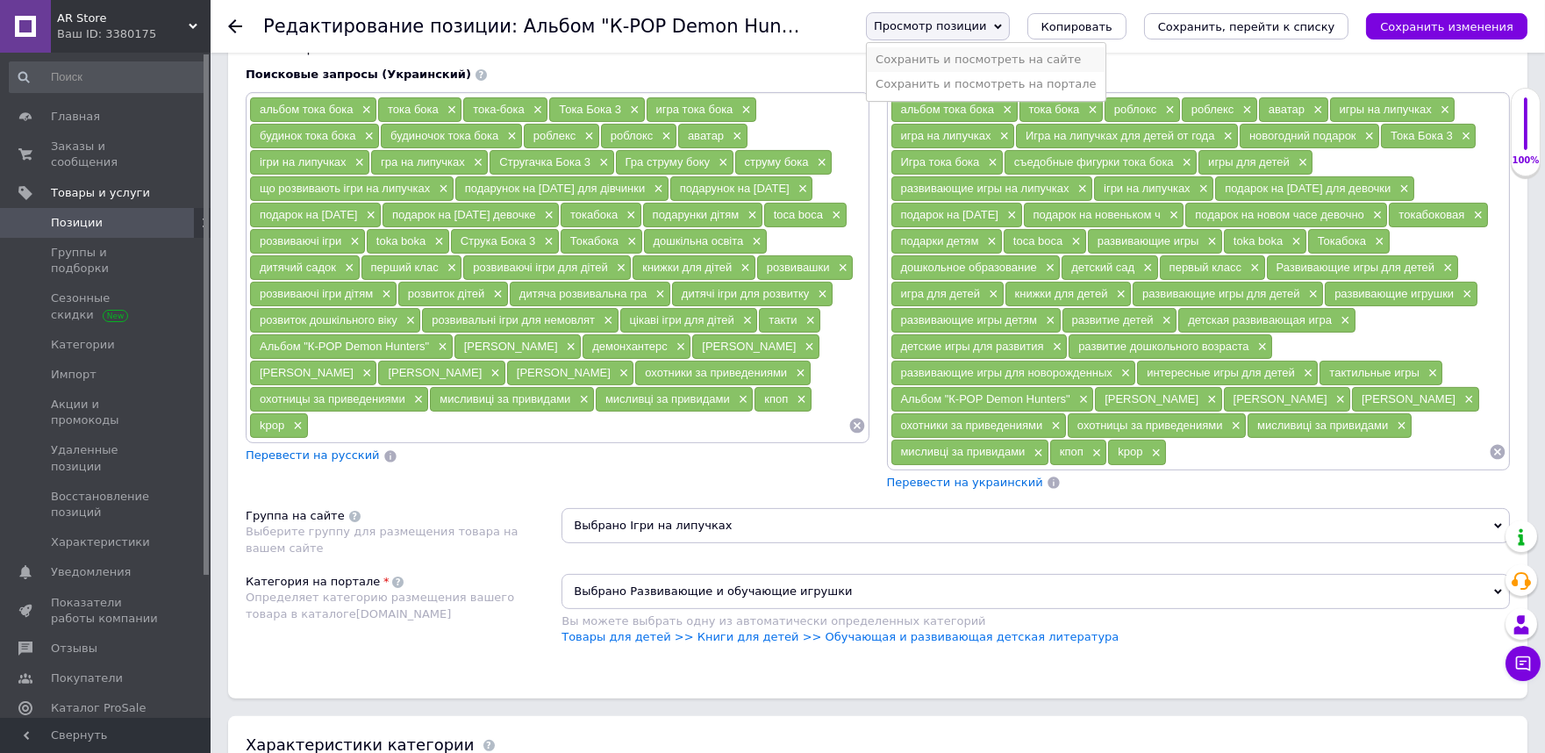
click at [998, 65] on li "Сохранить и посмотреть на сайте" at bounding box center [986, 59] width 239 height 25
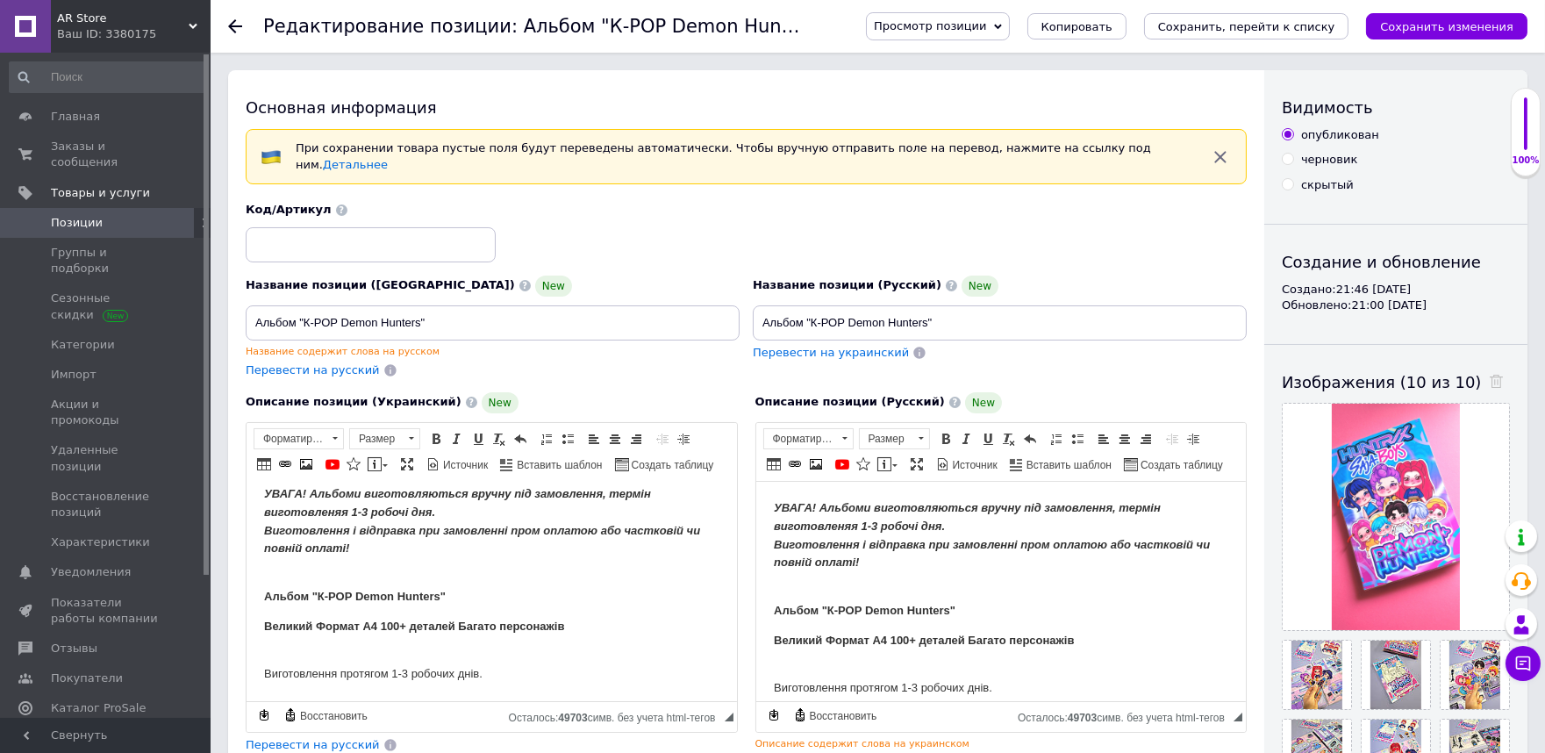
scroll to position [390, 0]
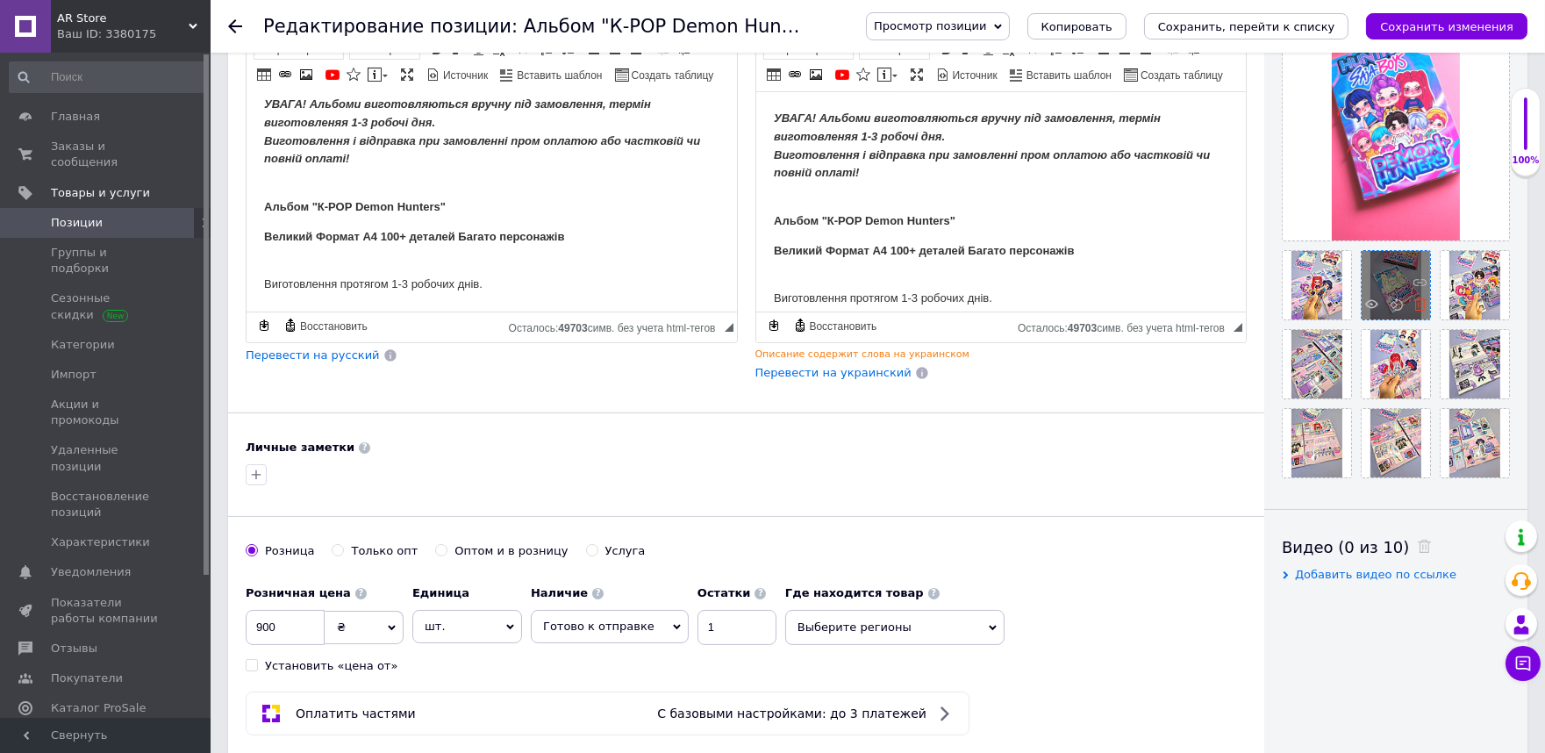
click at [1421, 308] on use at bounding box center [1419, 303] width 13 height 13
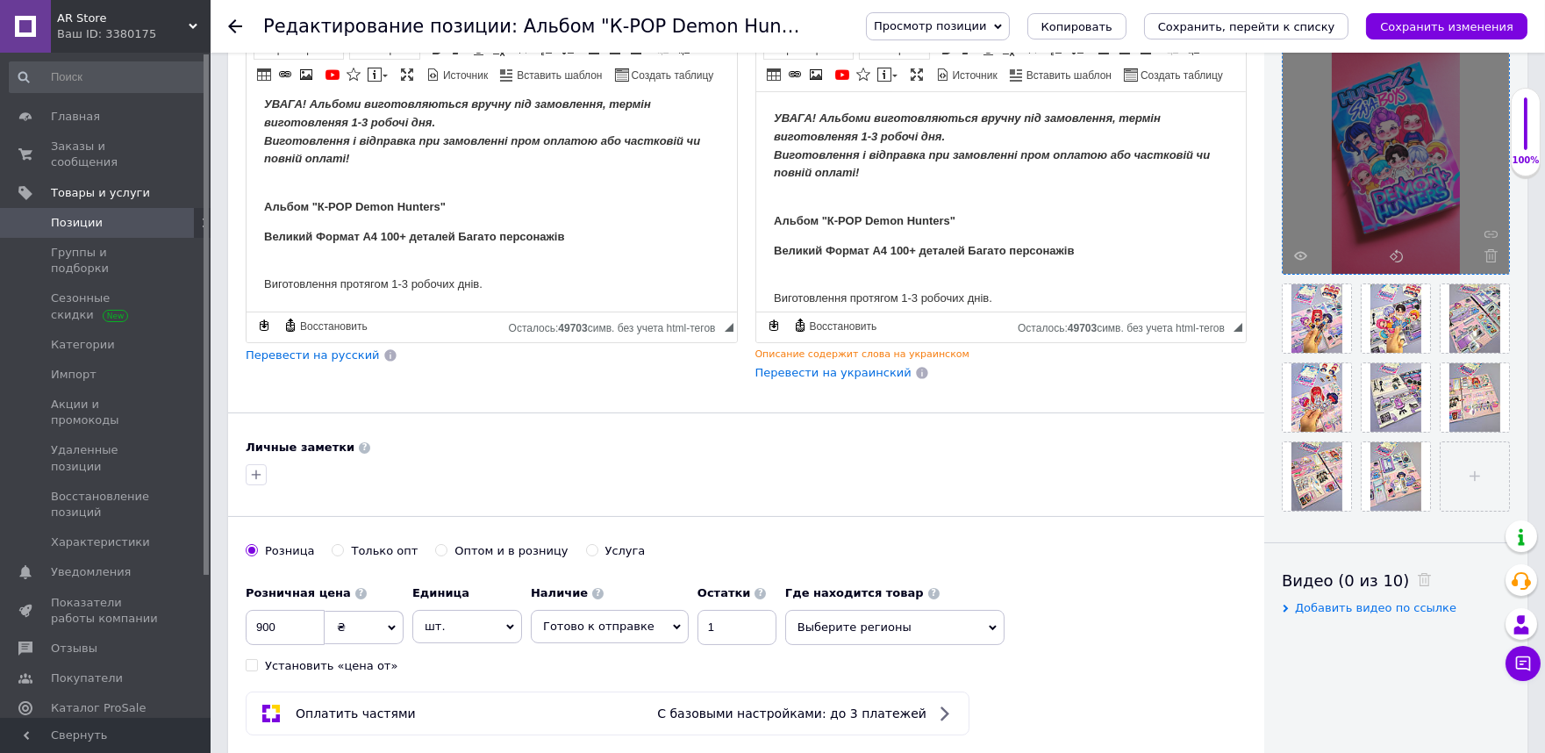
click at [1498, 249] on div at bounding box center [1396, 160] width 226 height 226
click at [1495, 253] on use at bounding box center [1490, 255] width 13 height 13
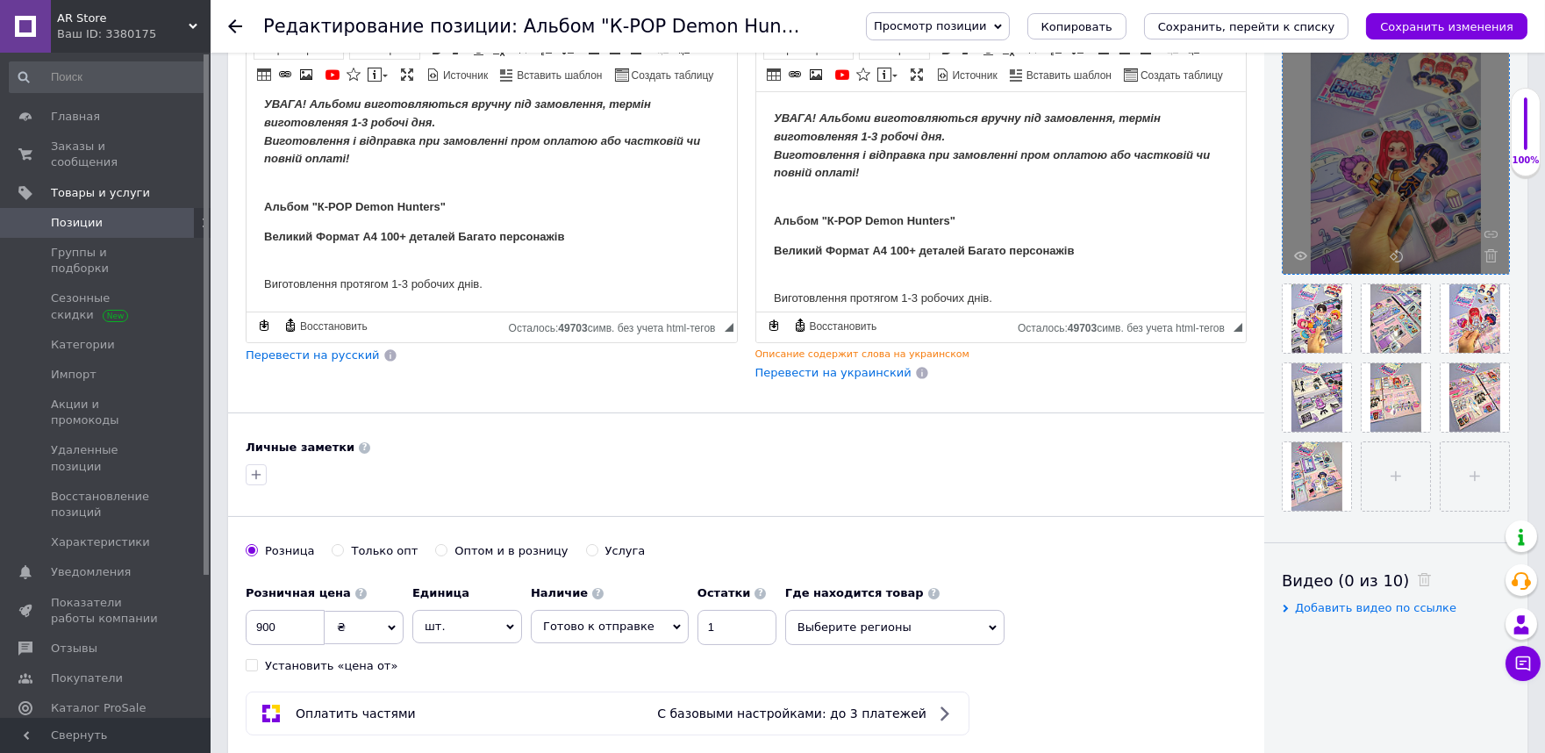
click at [1490, 258] on icon at bounding box center [1490, 255] width 13 height 13
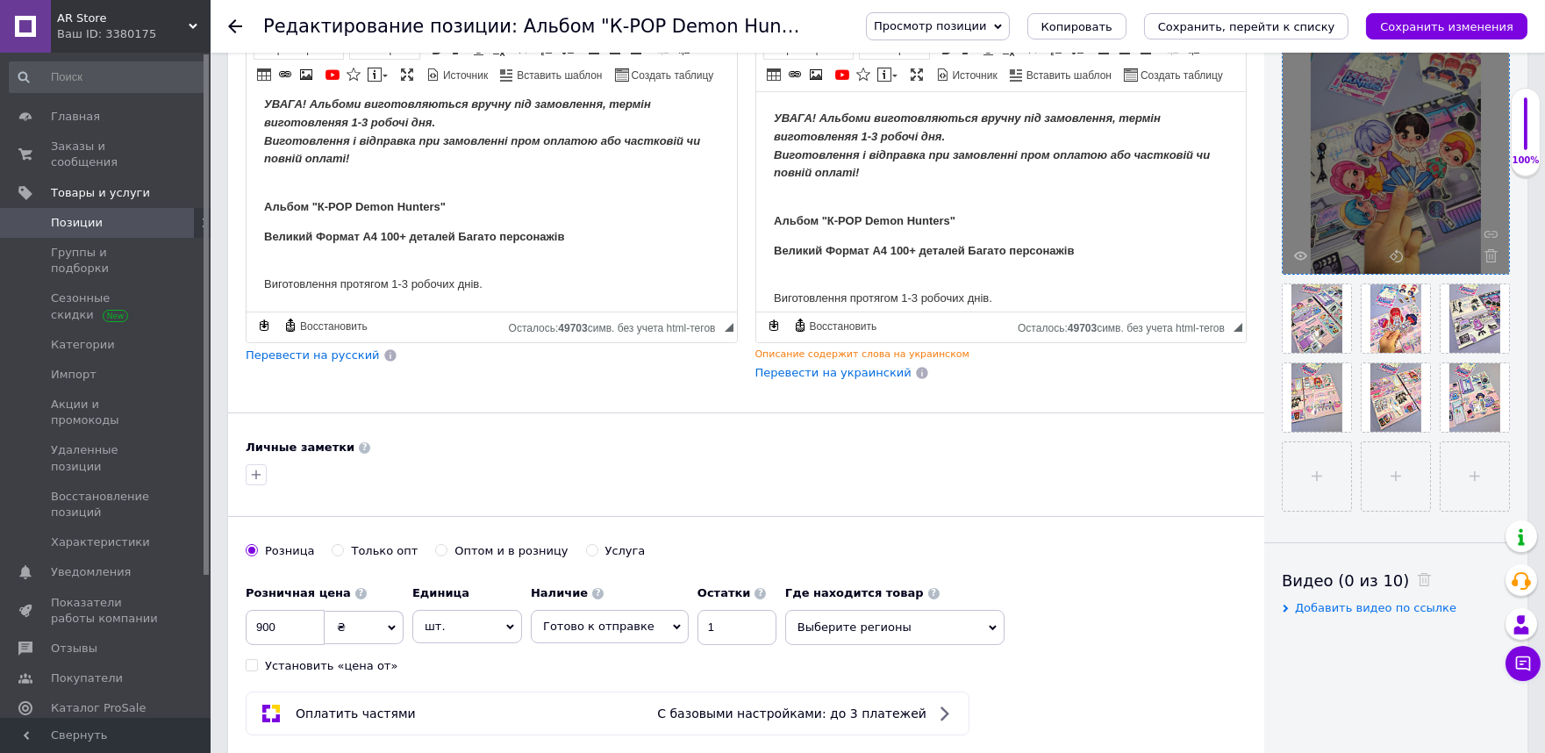
click at [1490, 258] on icon at bounding box center [1490, 255] width 13 height 13
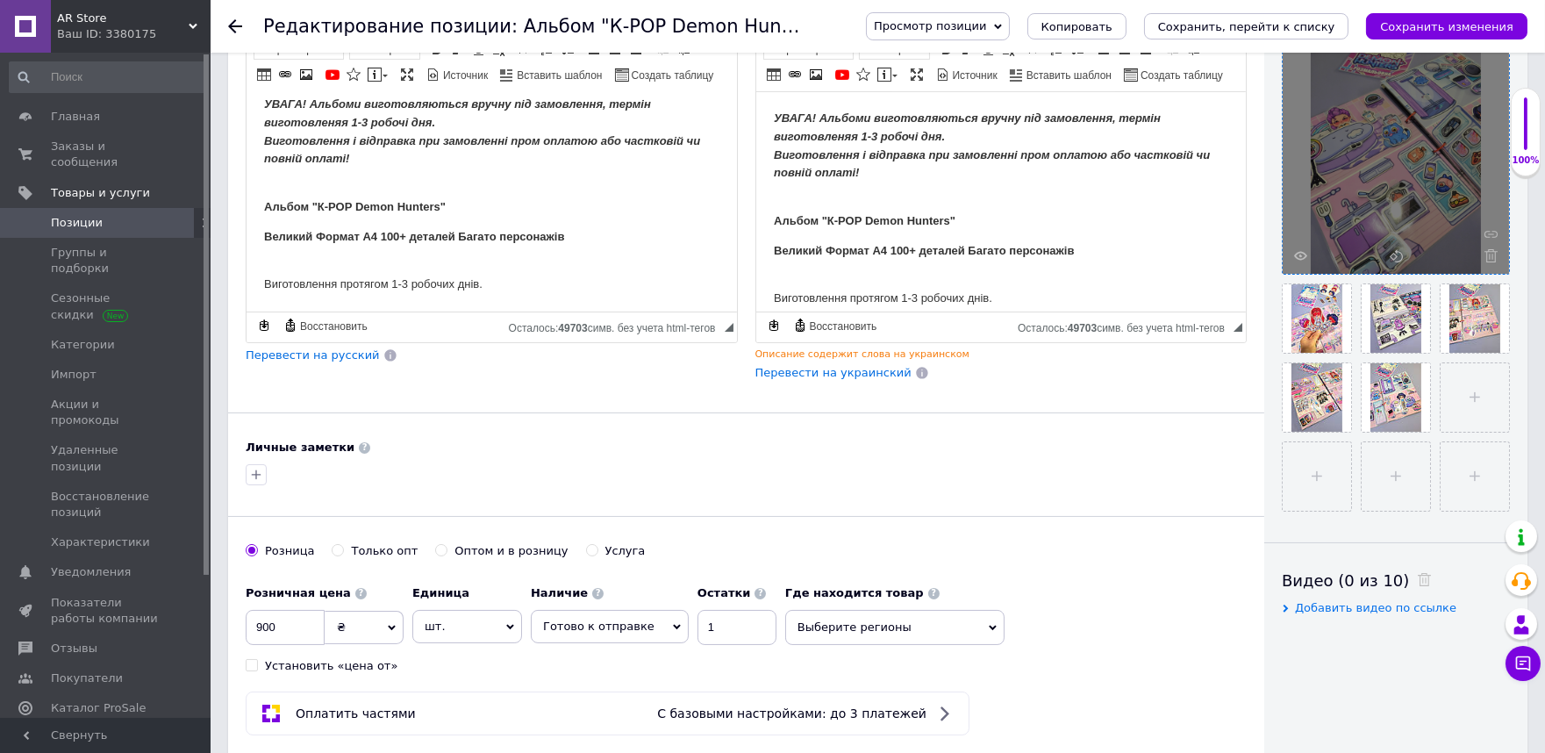
click at [1490, 258] on icon at bounding box center [1490, 255] width 13 height 13
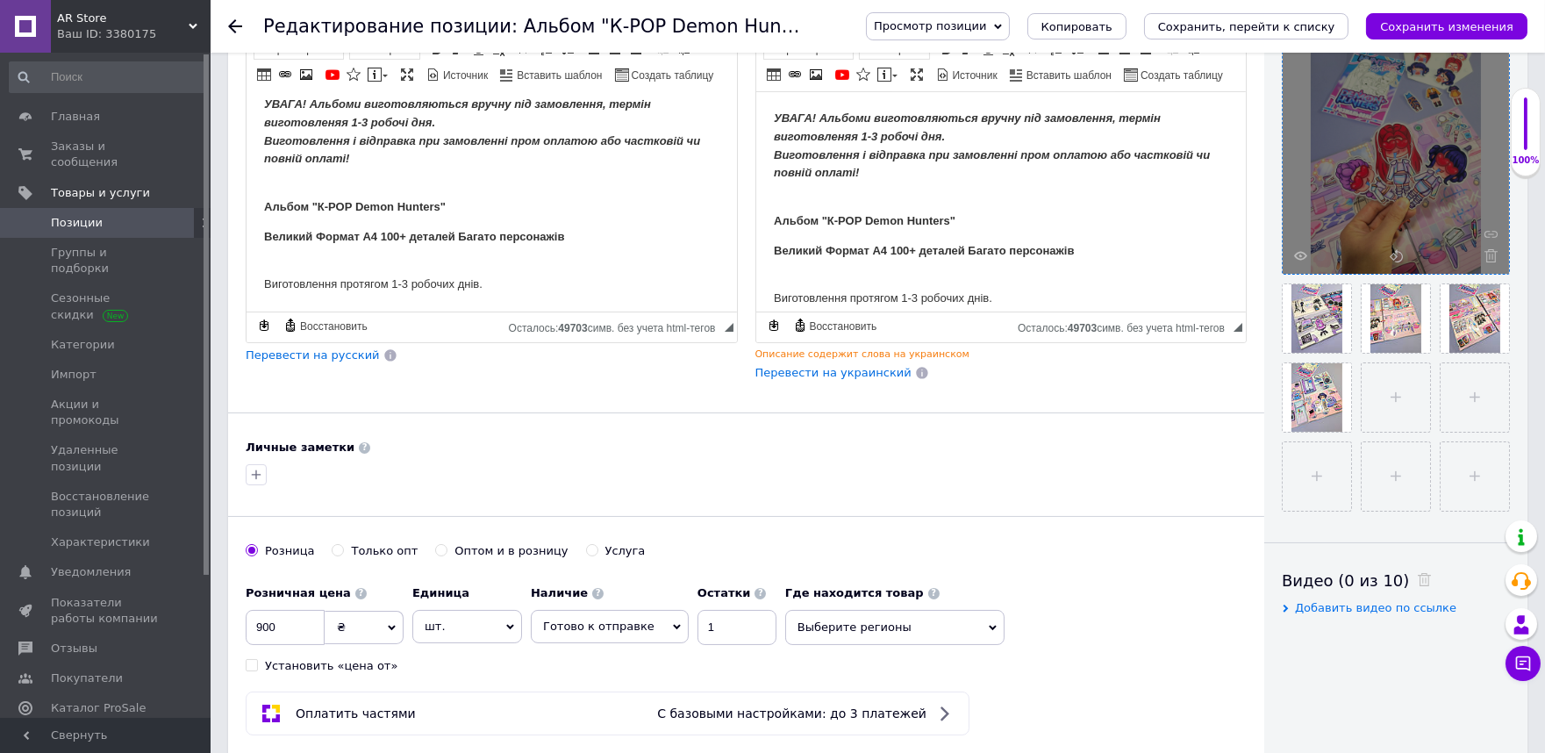
click at [1490, 258] on icon at bounding box center [1490, 255] width 13 height 13
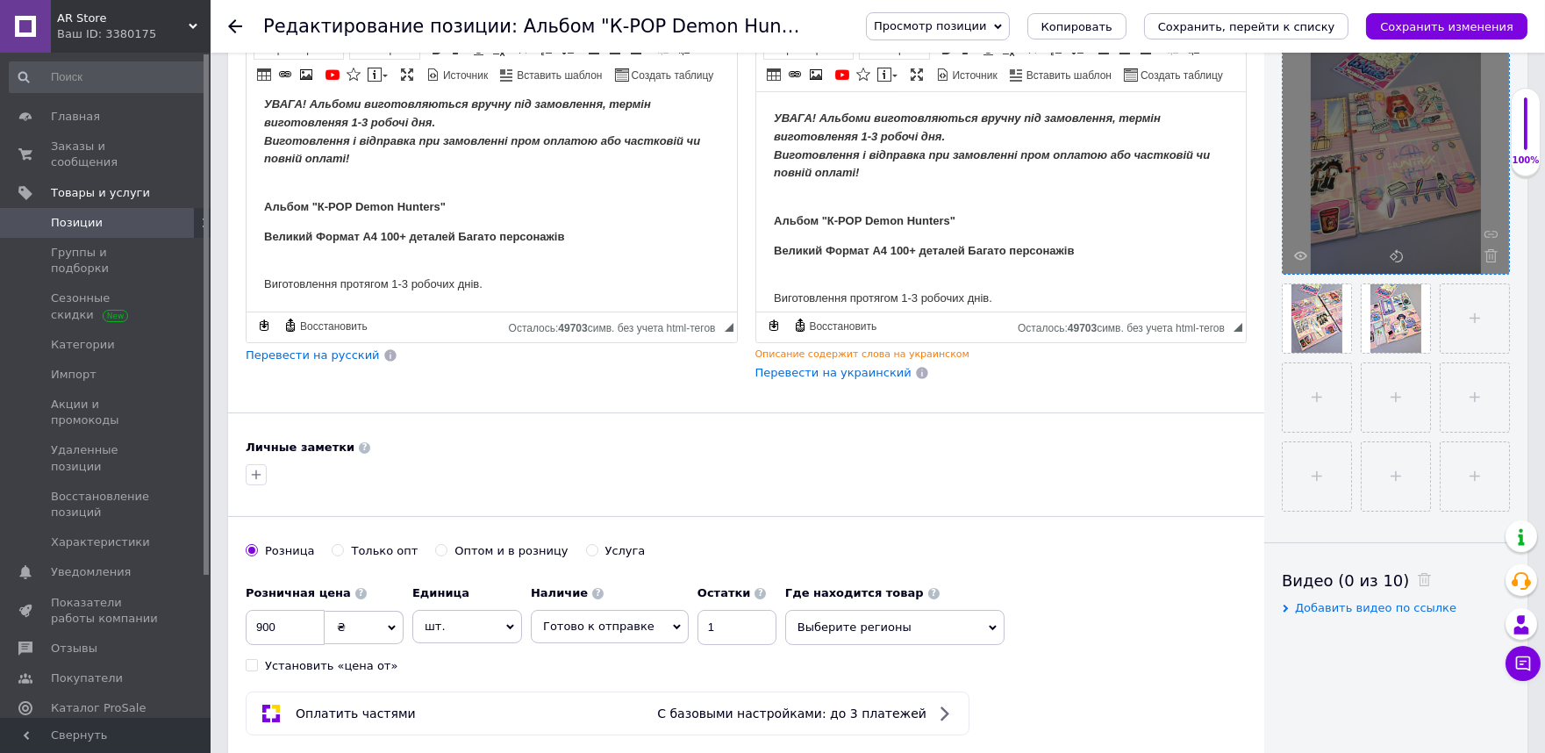
click at [1490, 258] on icon at bounding box center [1490, 255] width 13 height 13
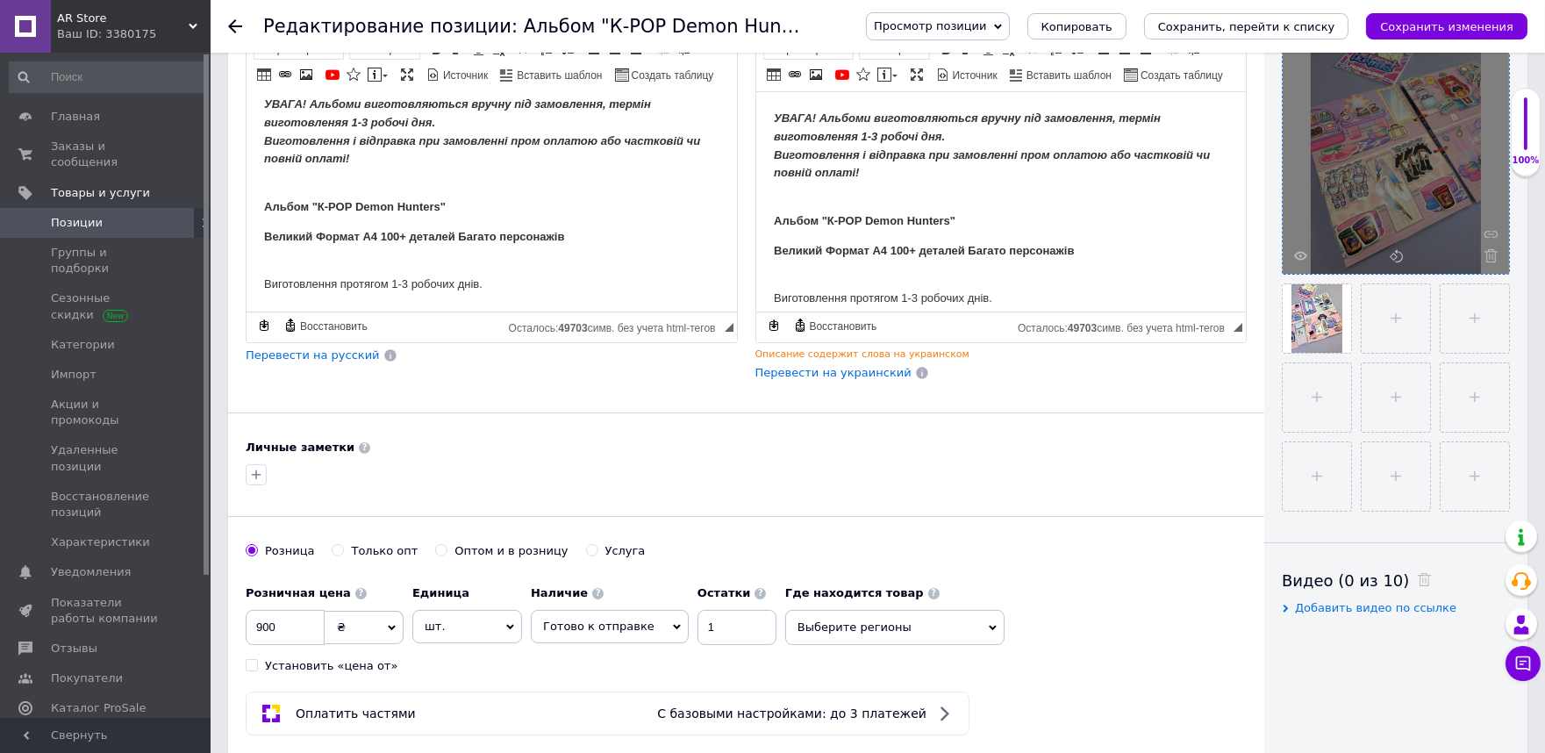
click at [1490, 258] on icon at bounding box center [1490, 255] width 13 height 13
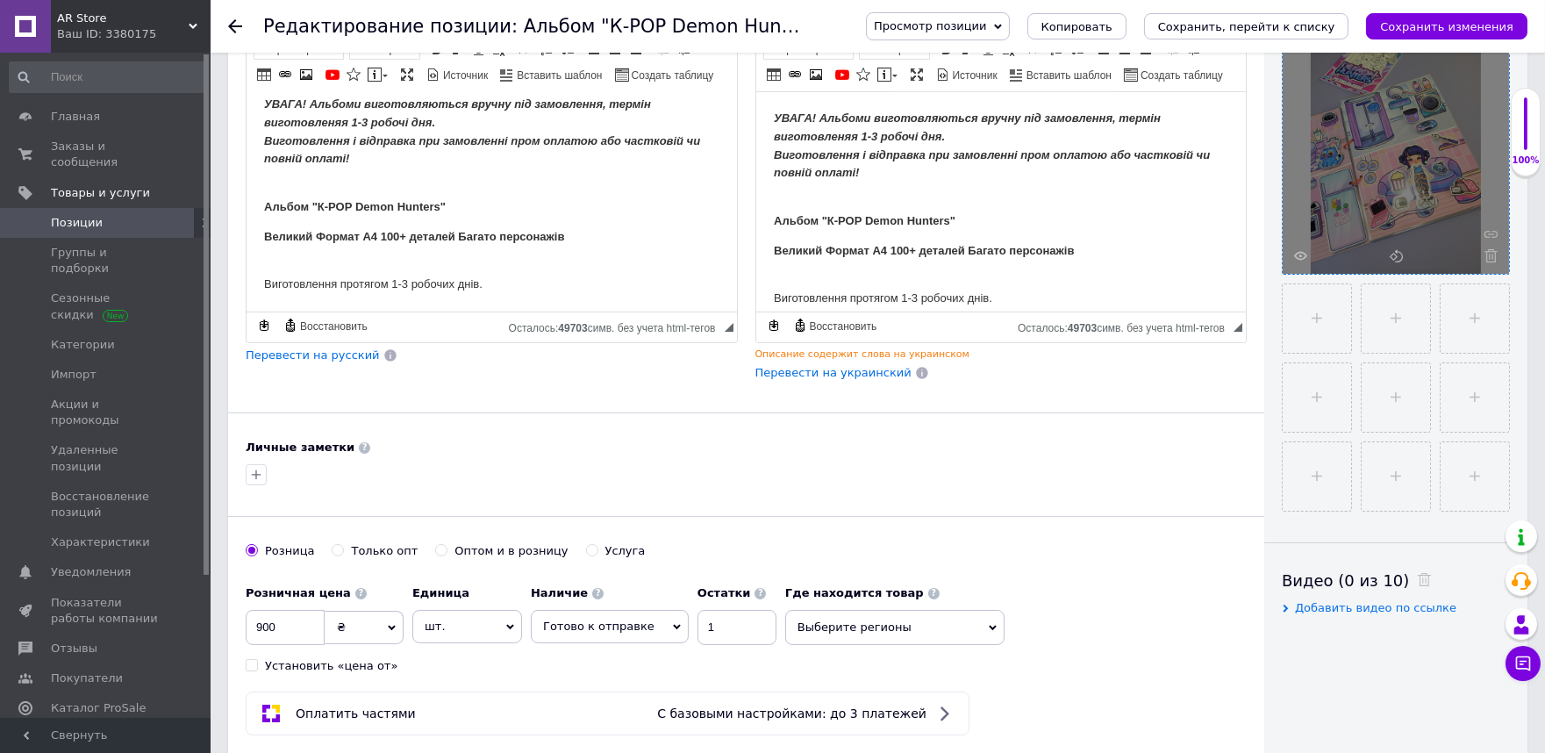
click at [1490, 258] on icon at bounding box center [1490, 255] width 13 height 13
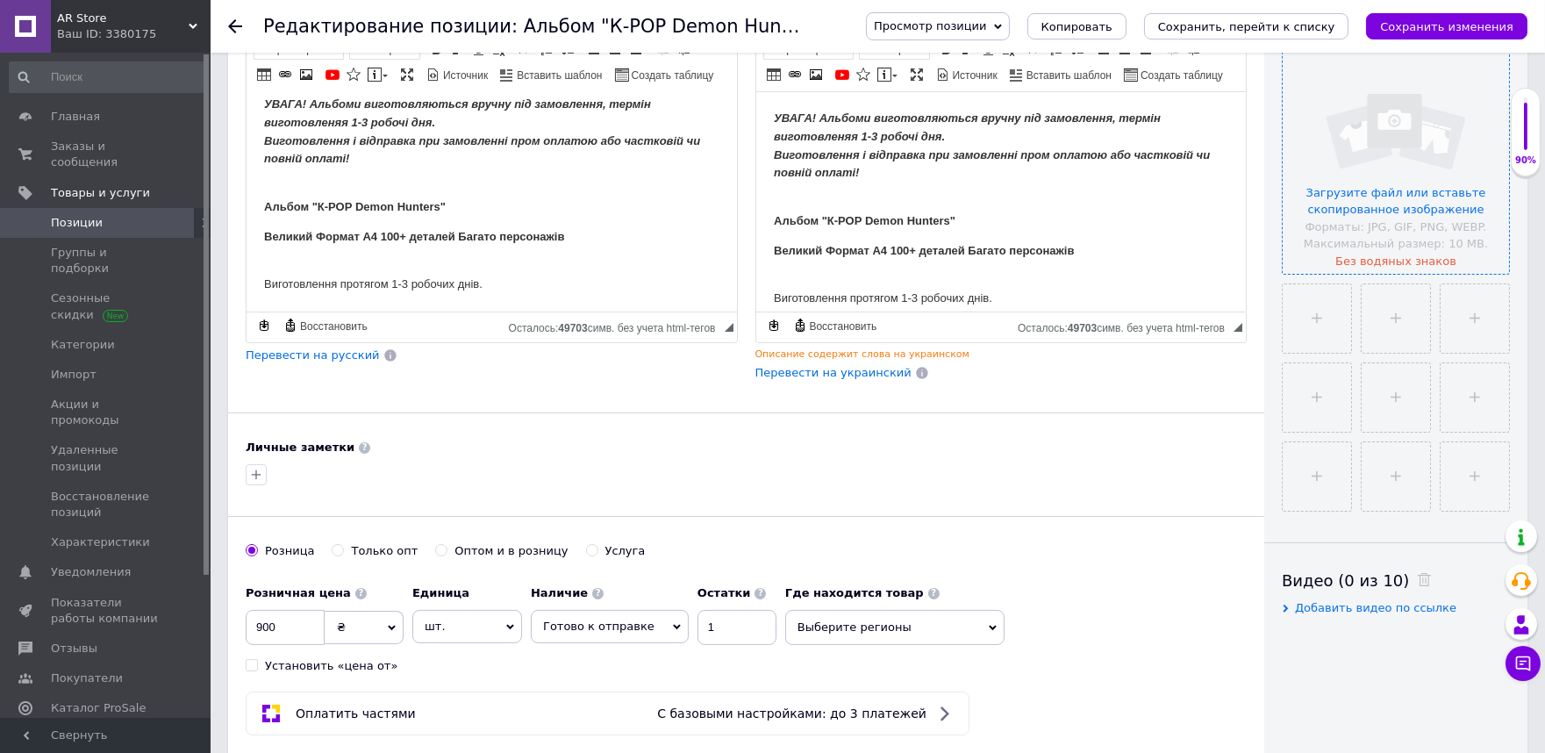
click at [1395, 171] on input "file" at bounding box center [1396, 160] width 226 height 226
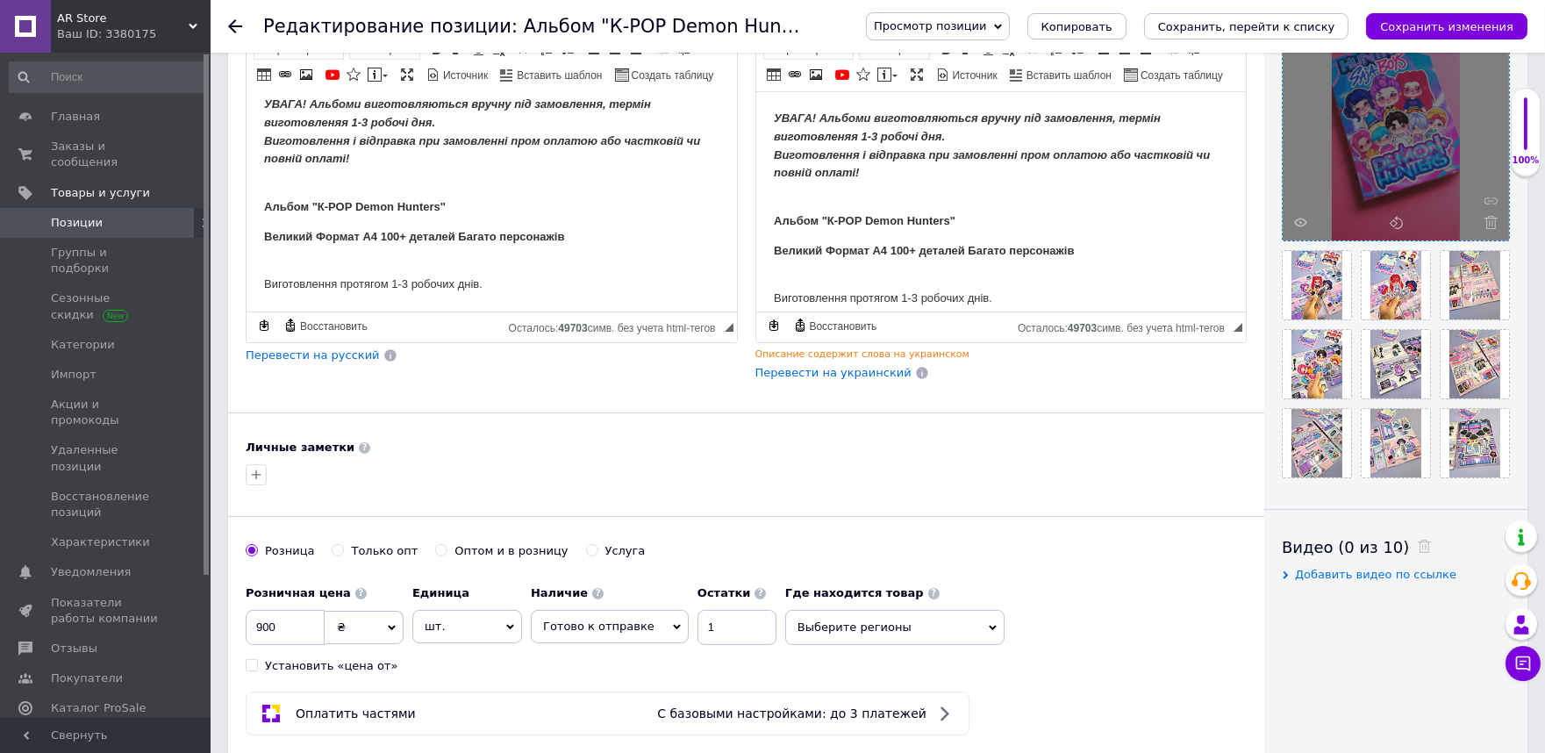
click at [1424, 40] on div "Просмотр позиции Сохранить и посмотреть на сайте Сохранить и посмотреть на порт…" at bounding box center [1179, 26] width 697 height 53
click at [1434, 26] on icon "Сохранить изменения" at bounding box center [1446, 26] width 133 height 13
click at [103, 215] on span "Позиции" at bounding box center [106, 223] width 111 height 16
